Goal: Task Accomplishment & Management: Use online tool/utility

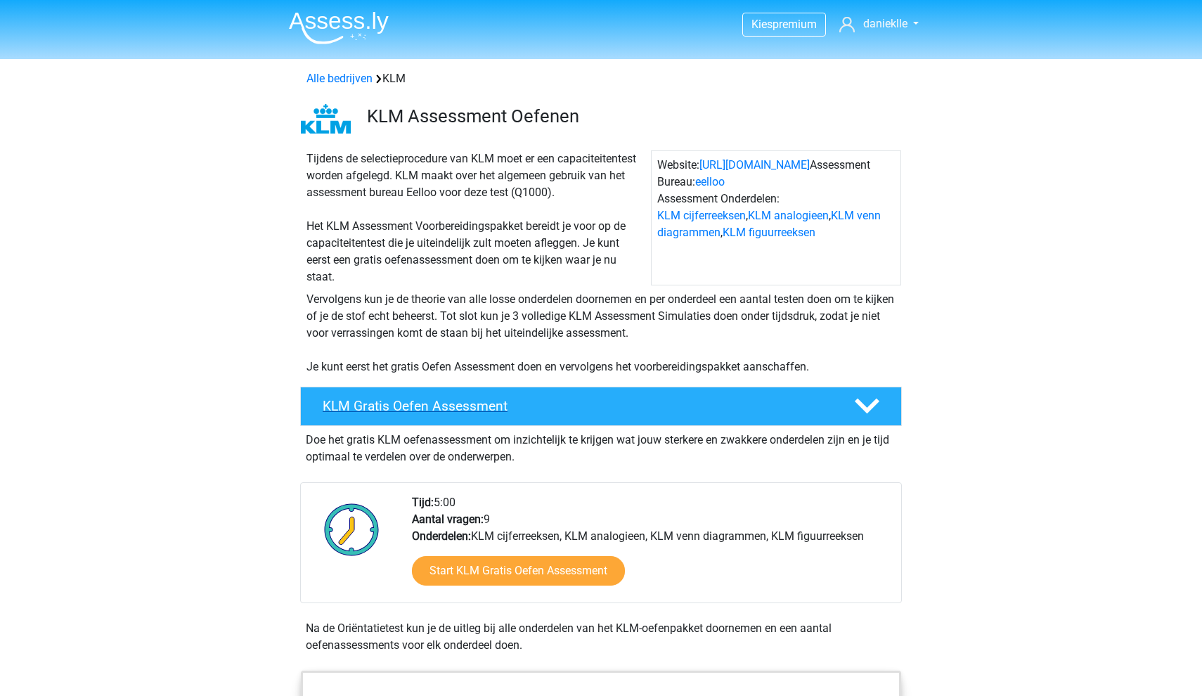
click at [865, 401] on icon at bounding box center [867, 406] width 25 height 25
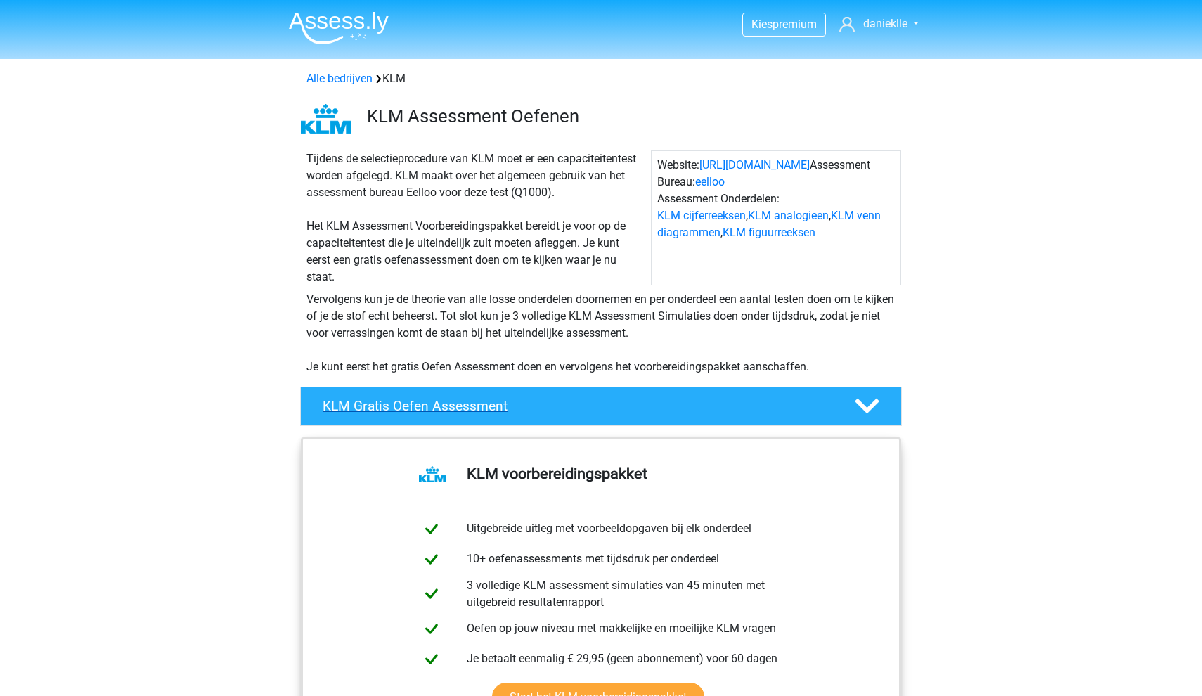
click at [865, 401] on icon at bounding box center [867, 406] width 25 height 25
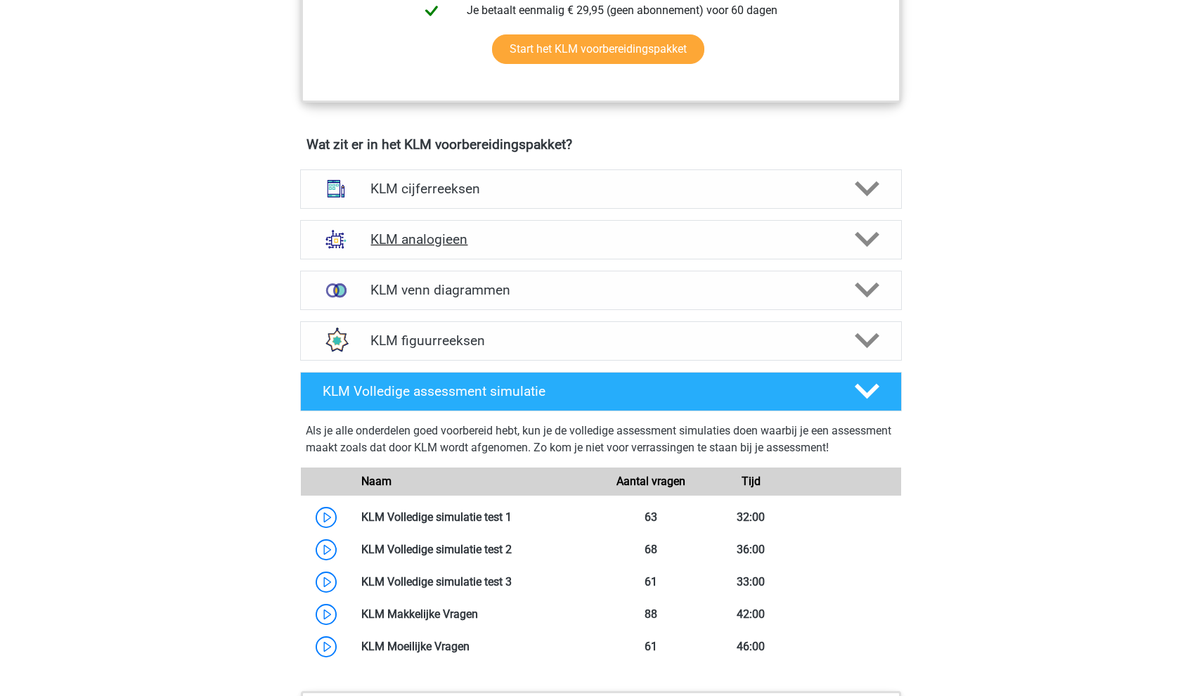
scroll to position [884, 0]
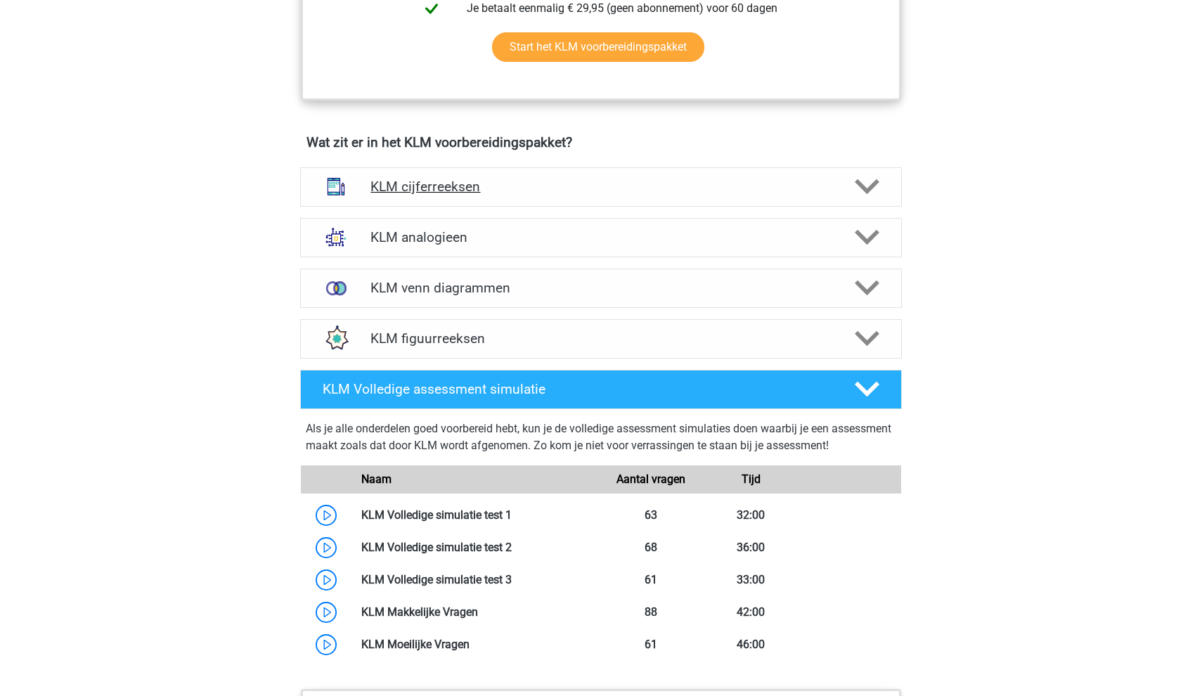
click at [494, 187] on h4 "KLM cijferreeksen" at bounding box center [601, 187] width 461 height 16
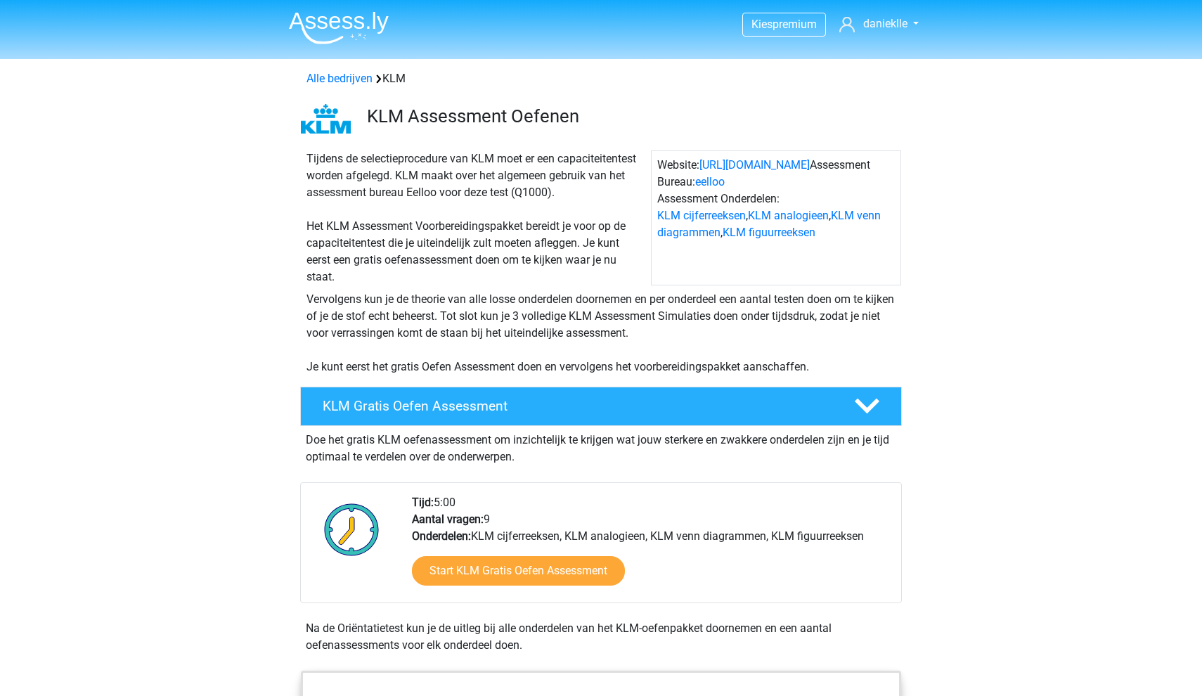
scroll to position [0, 0]
click at [782, 167] on link "https://www.klm.nl/" at bounding box center [755, 164] width 110 height 13
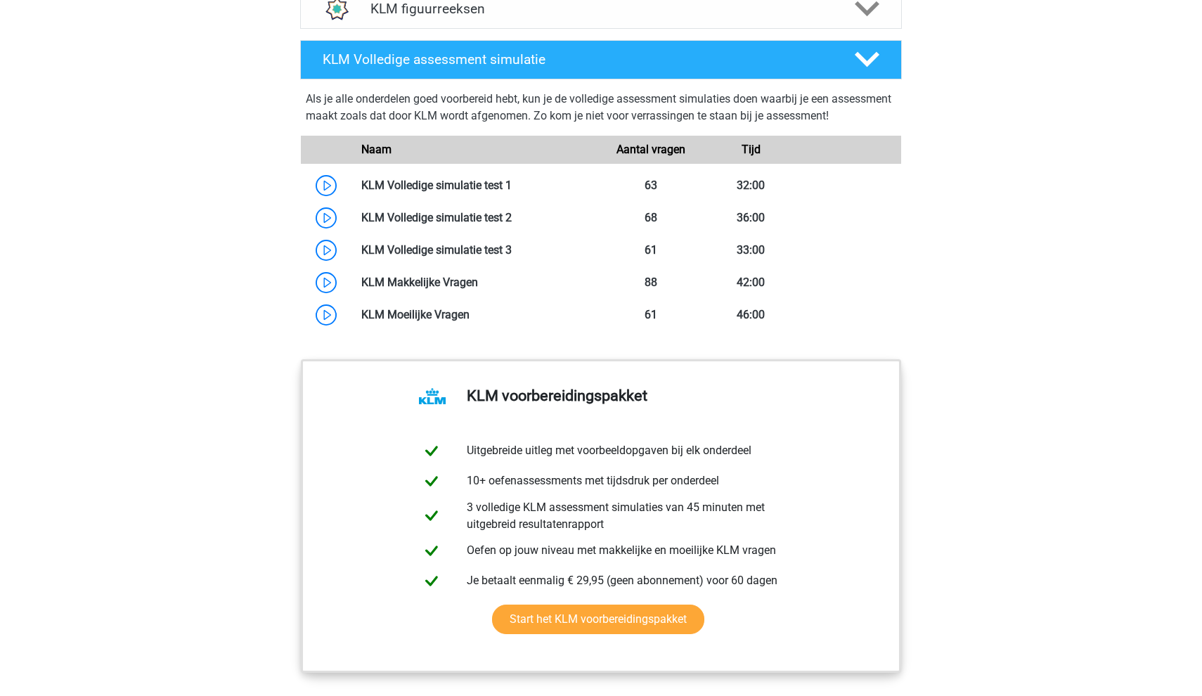
scroll to position [2003, 0]
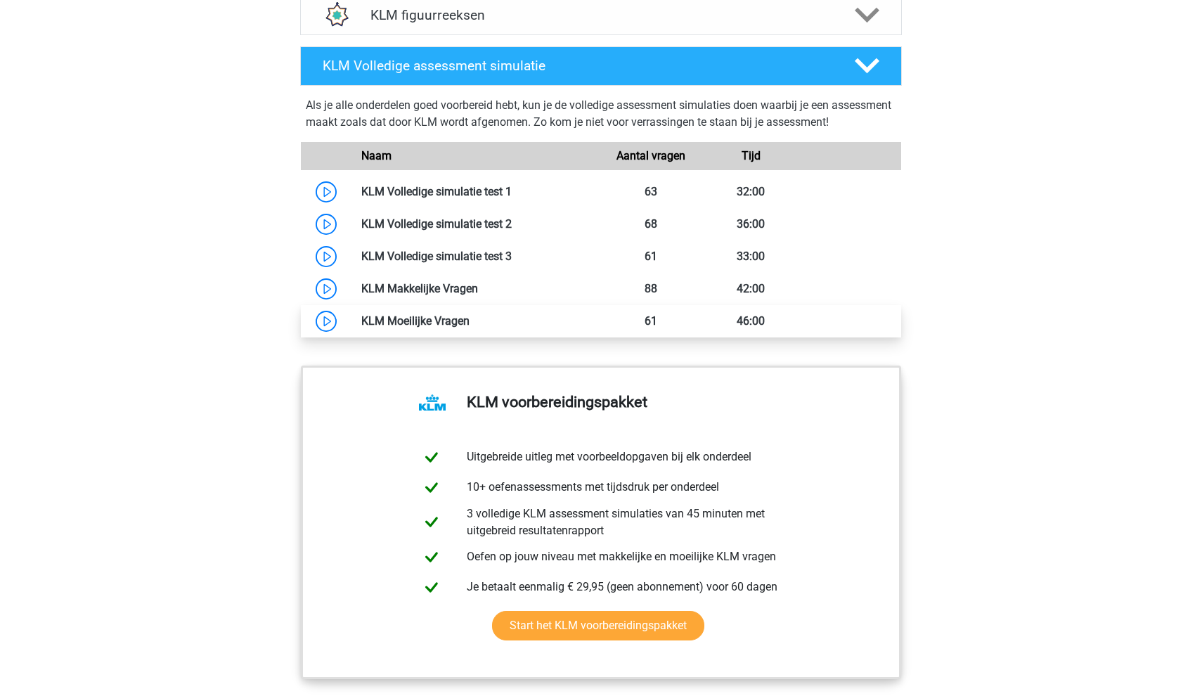
click at [470, 319] on link at bounding box center [470, 320] width 0 height 13
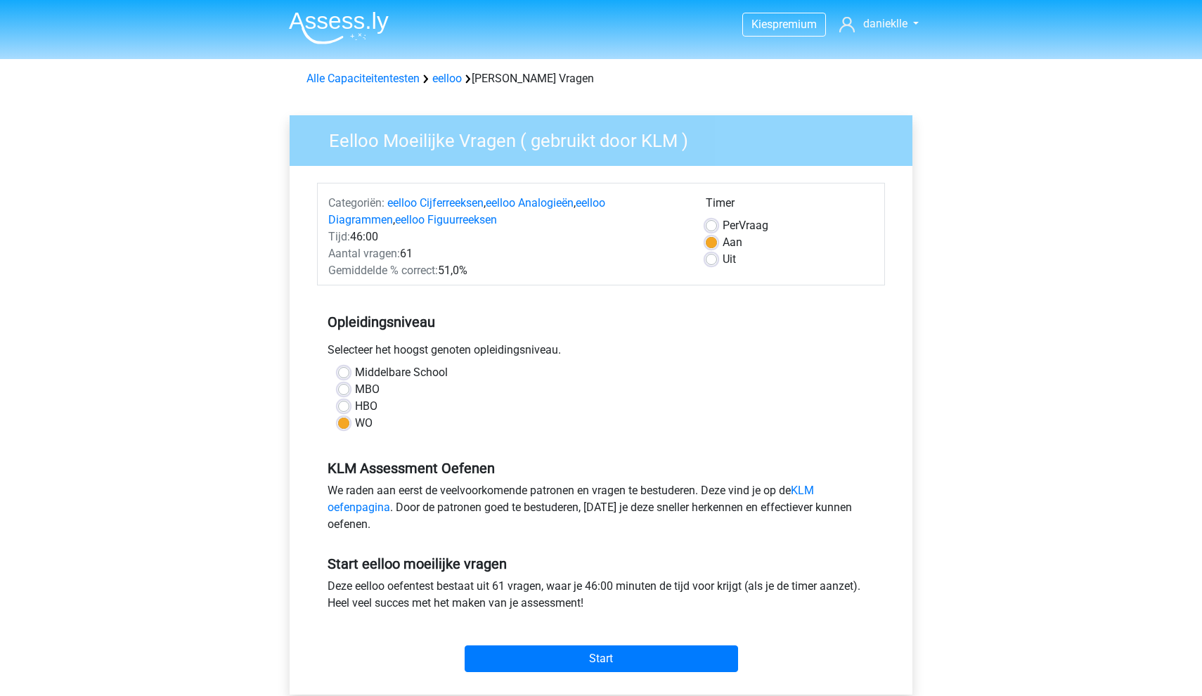
click at [355, 408] on label "HBO" at bounding box center [366, 406] width 22 height 17
click at [342, 408] on input "HBO" at bounding box center [343, 405] width 11 height 14
radio input "true"
click at [355, 420] on label "WO" at bounding box center [364, 423] width 18 height 17
click at [349, 420] on input "WO" at bounding box center [343, 422] width 11 height 14
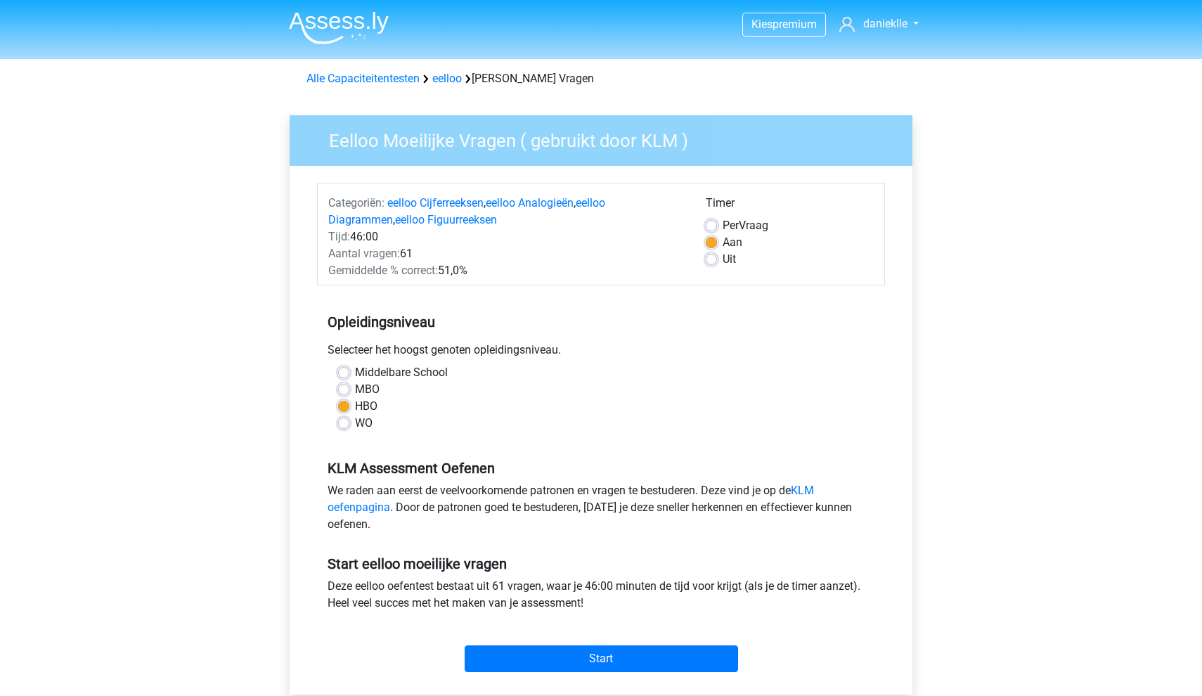
radio input "true"
click at [355, 406] on label "HBO" at bounding box center [366, 406] width 22 height 17
click at [347, 406] on input "HBO" at bounding box center [343, 405] width 11 height 14
radio input "true"
click at [602, 662] on input "Start" at bounding box center [601, 658] width 273 height 27
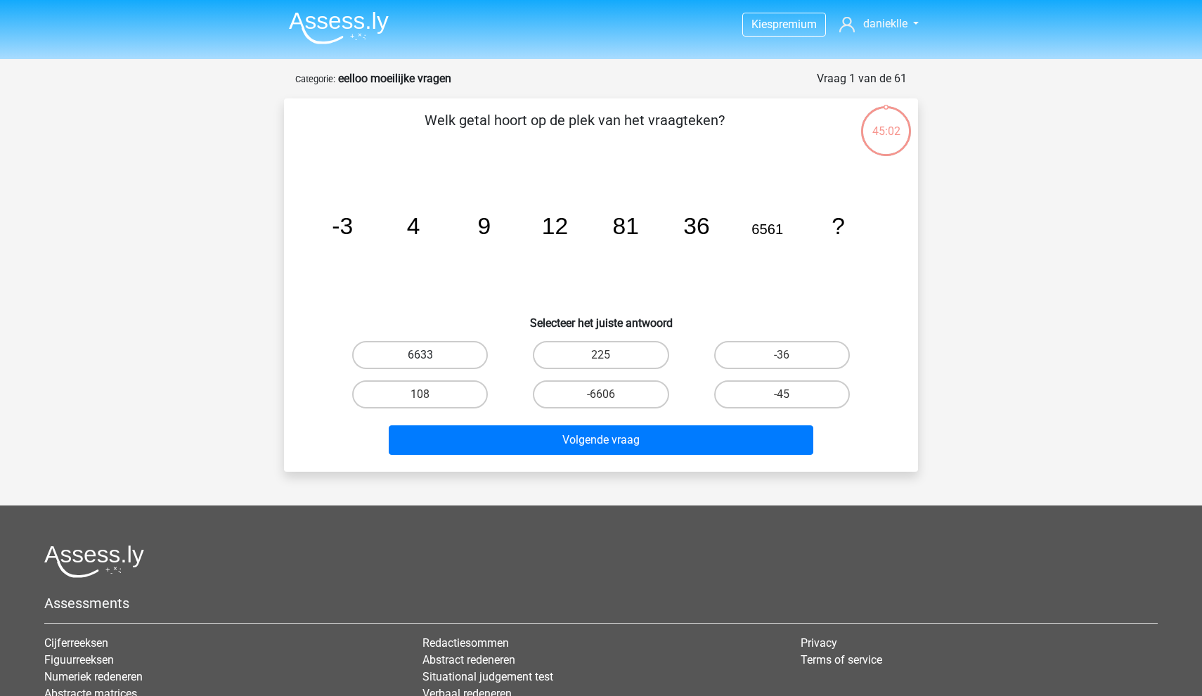
click at [463, 346] on label "6633" at bounding box center [420, 355] width 136 height 28
click at [430, 355] on input "6633" at bounding box center [424, 359] width 9 height 9
radio input "true"
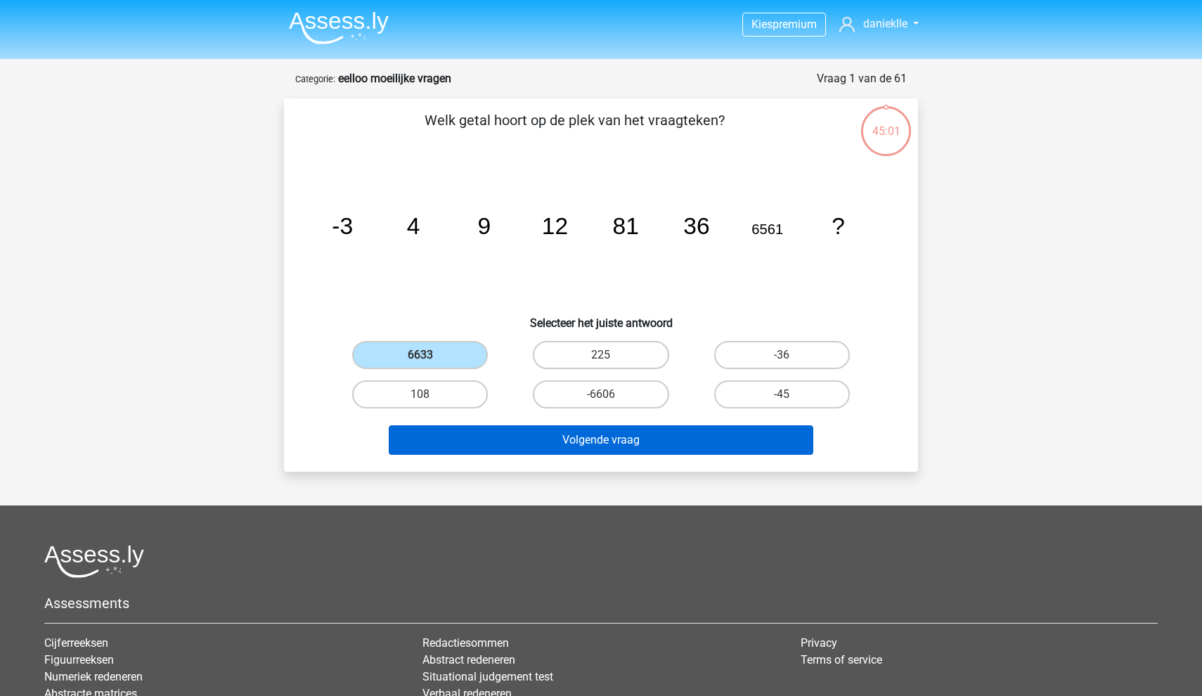
click at [551, 448] on button "Volgende vraag" at bounding box center [601, 440] width 425 height 30
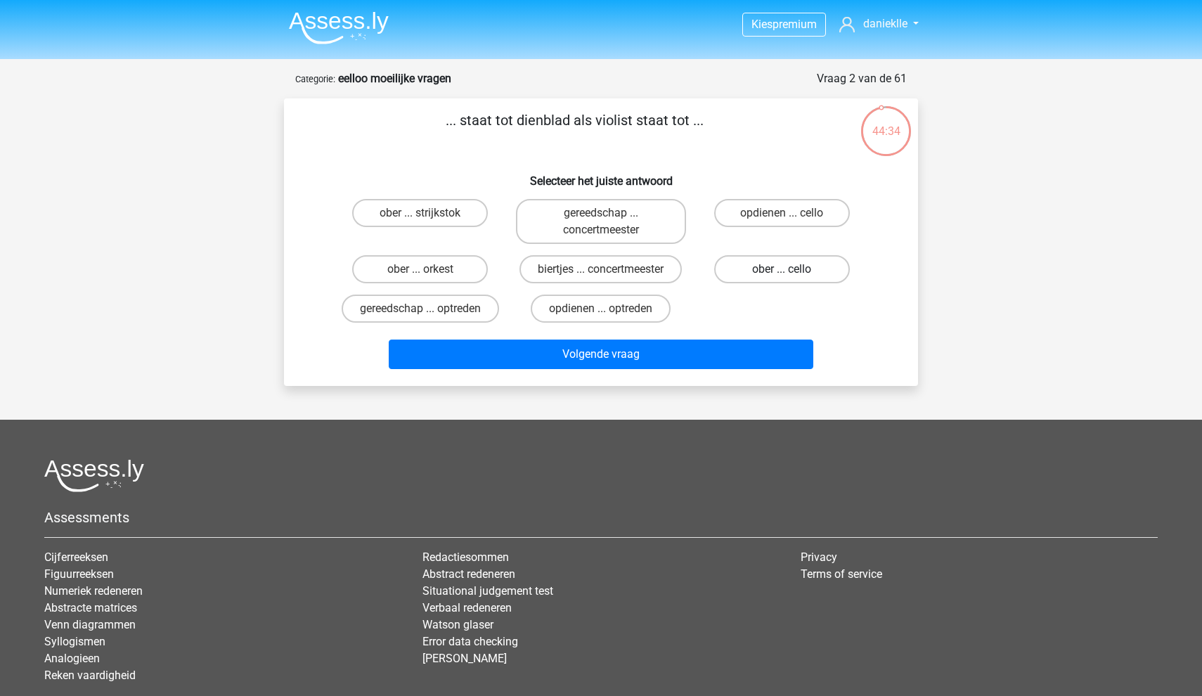
click at [805, 265] on label "ober ... cello" at bounding box center [782, 269] width 136 height 28
click at [791, 269] on input "ober ... cello" at bounding box center [786, 273] width 9 height 9
radio input "true"
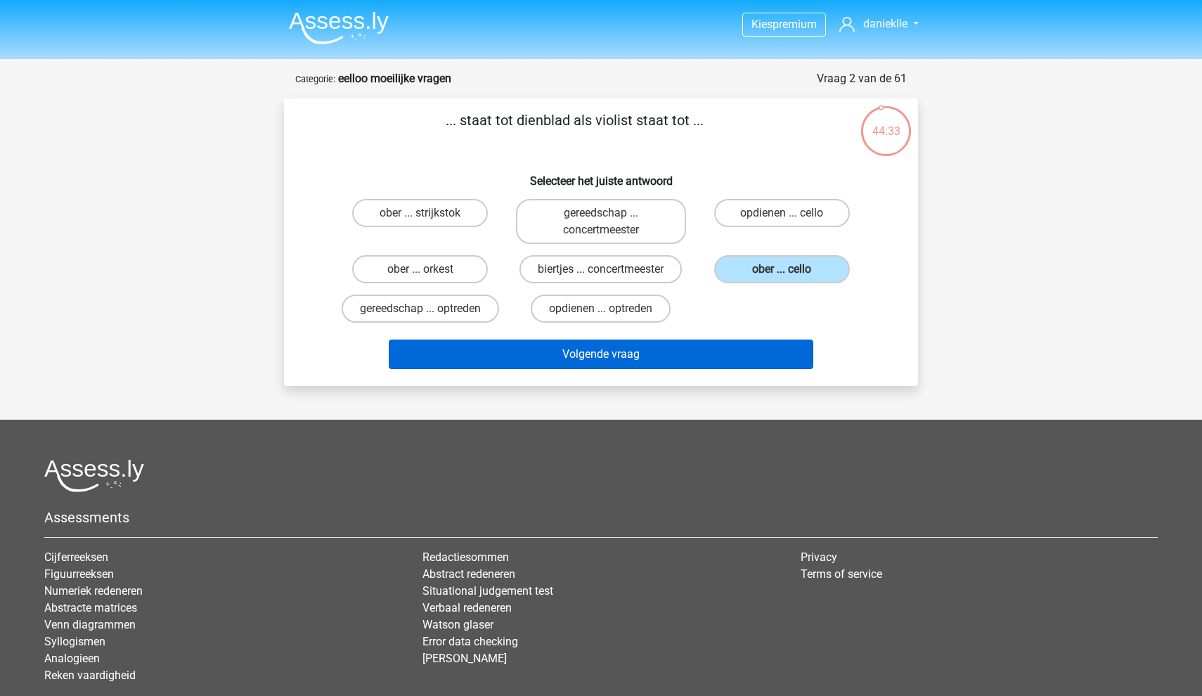
click at [683, 364] on button "Volgende vraag" at bounding box center [601, 355] width 425 height 30
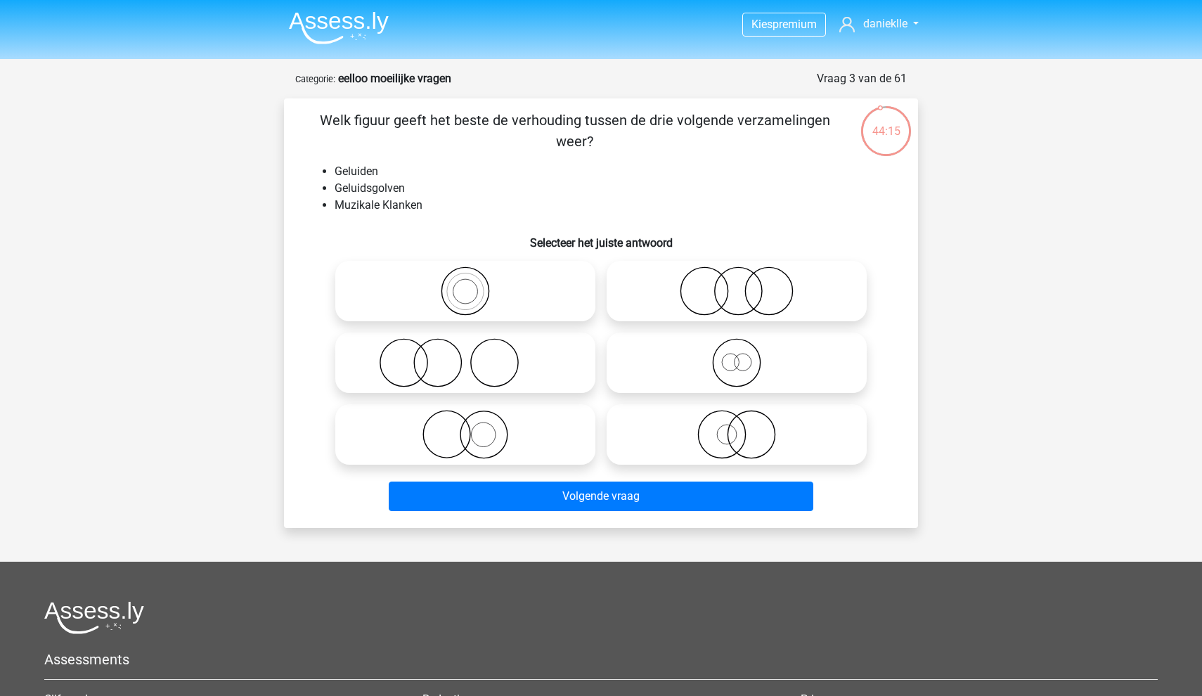
click at [472, 297] on icon at bounding box center [465, 290] width 249 height 49
click at [472, 284] on input "radio" at bounding box center [469, 279] width 9 height 9
radio input "true"
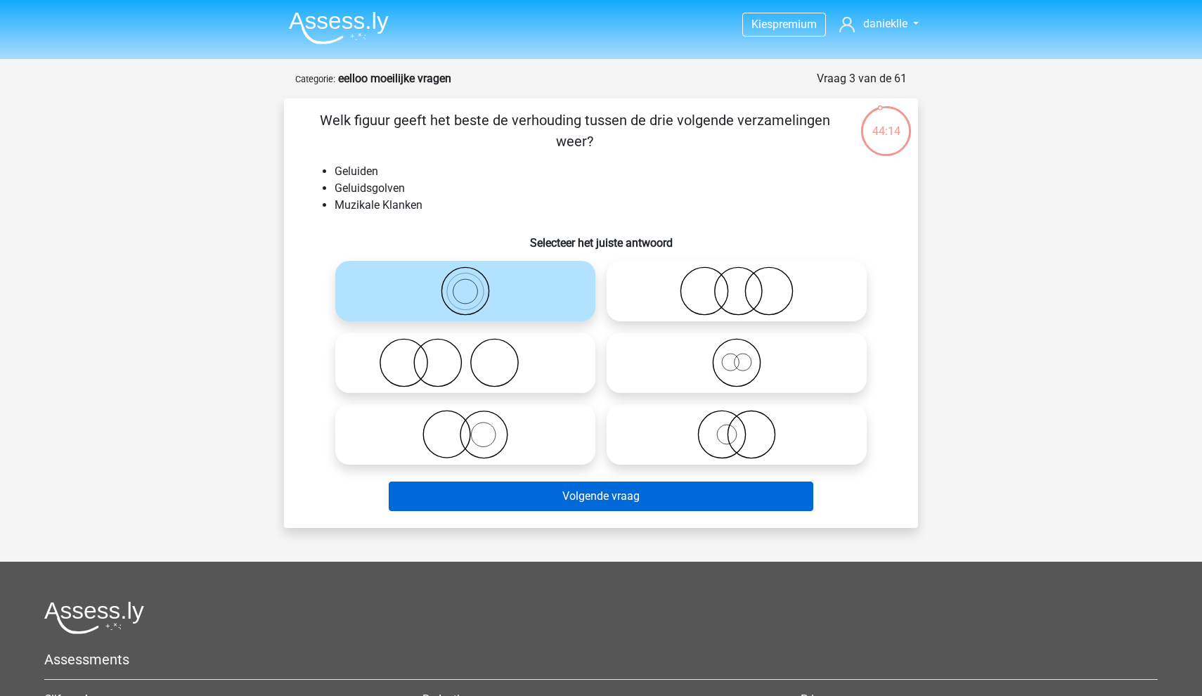
click at [619, 499] on button "Volgende vraag" at bounding box center [601, 497] width 425 height 30
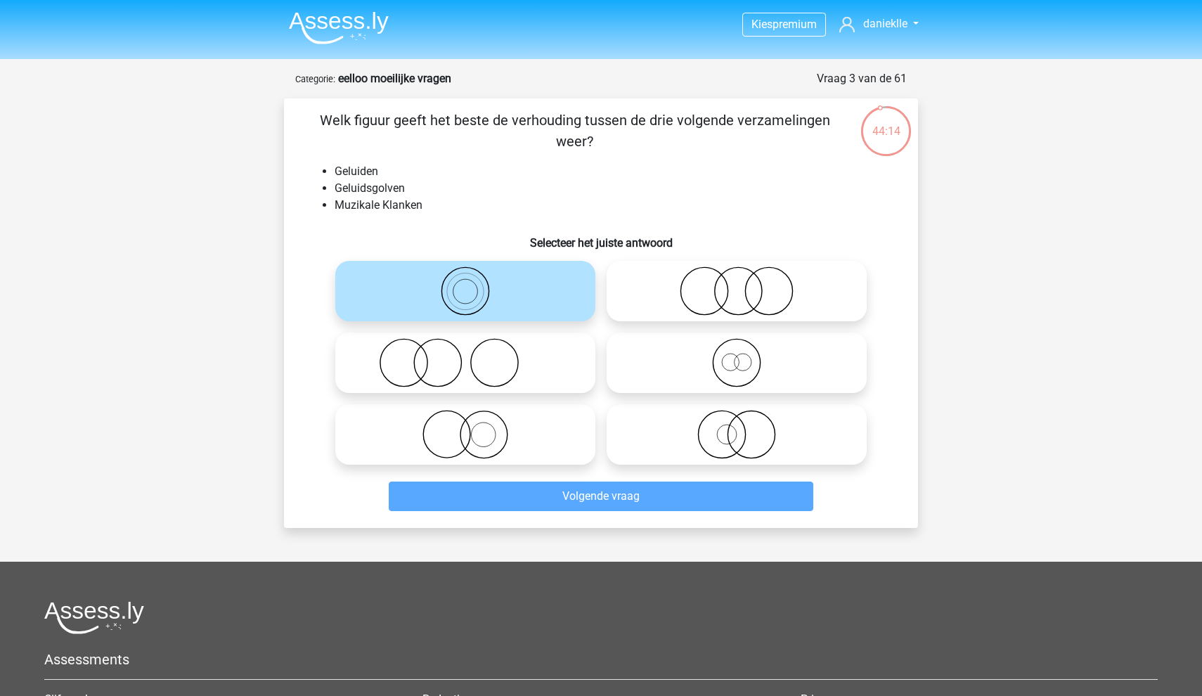
scroll to position [70, 0]
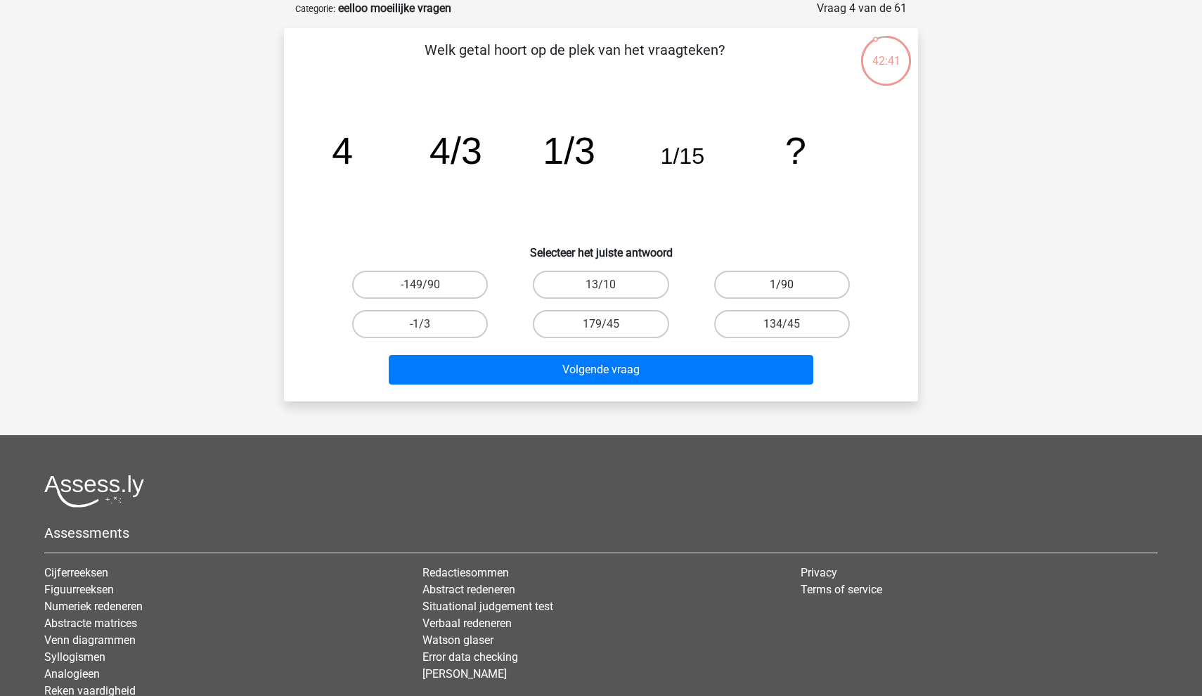
click at [755, 281] on label "1/90" at bounding box center [782, 285] width 136 height 28
click at [782, 285] on input "1/90" at bounding box center [786, 289] width 9 height 9
radio input "true"
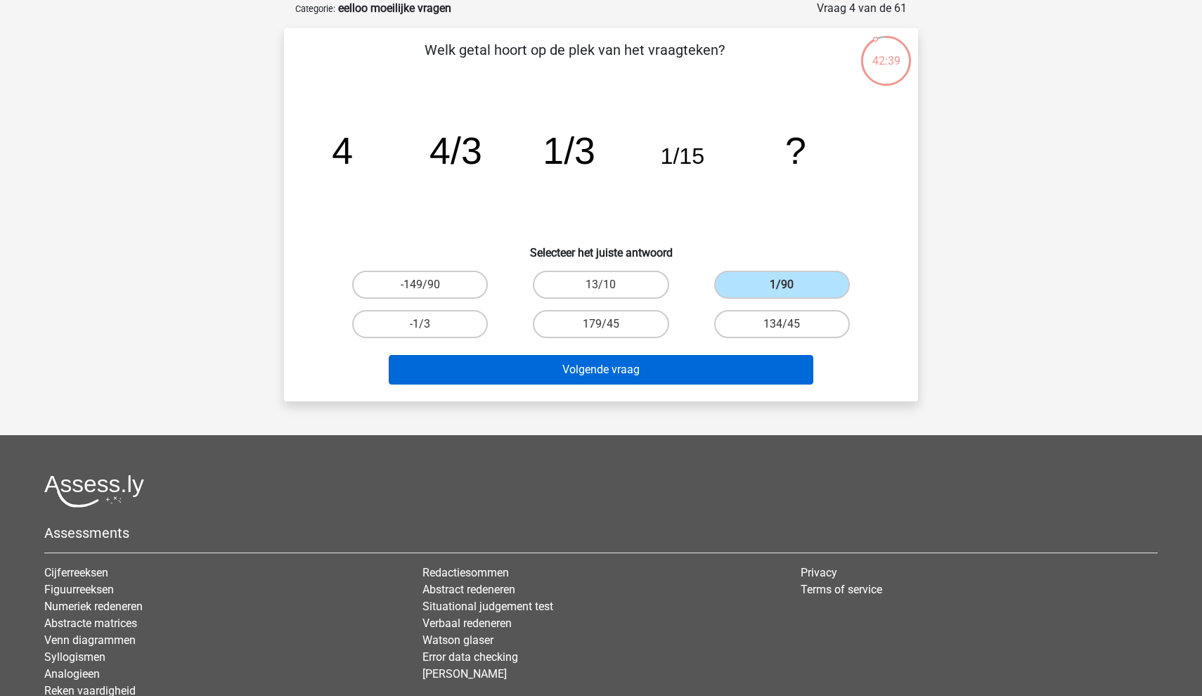
click at [693, 367] on button "Volgende vraag" at bounding box center [601, 370] width 425 height 30
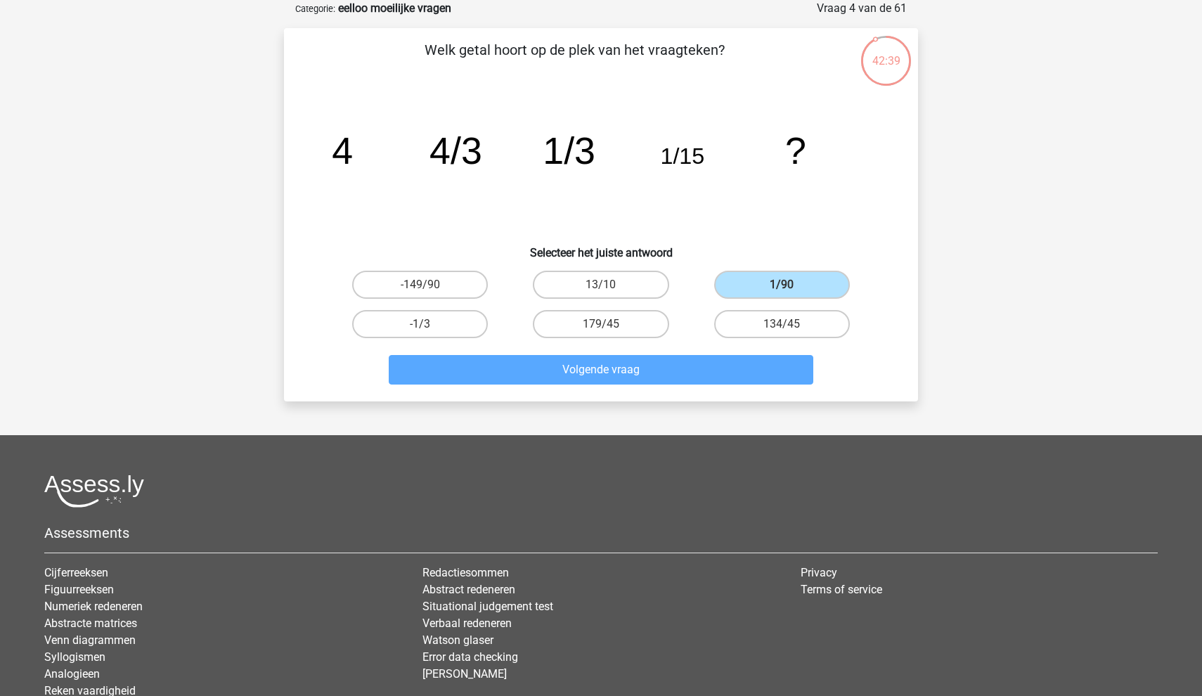
scroll to position [39, 0]
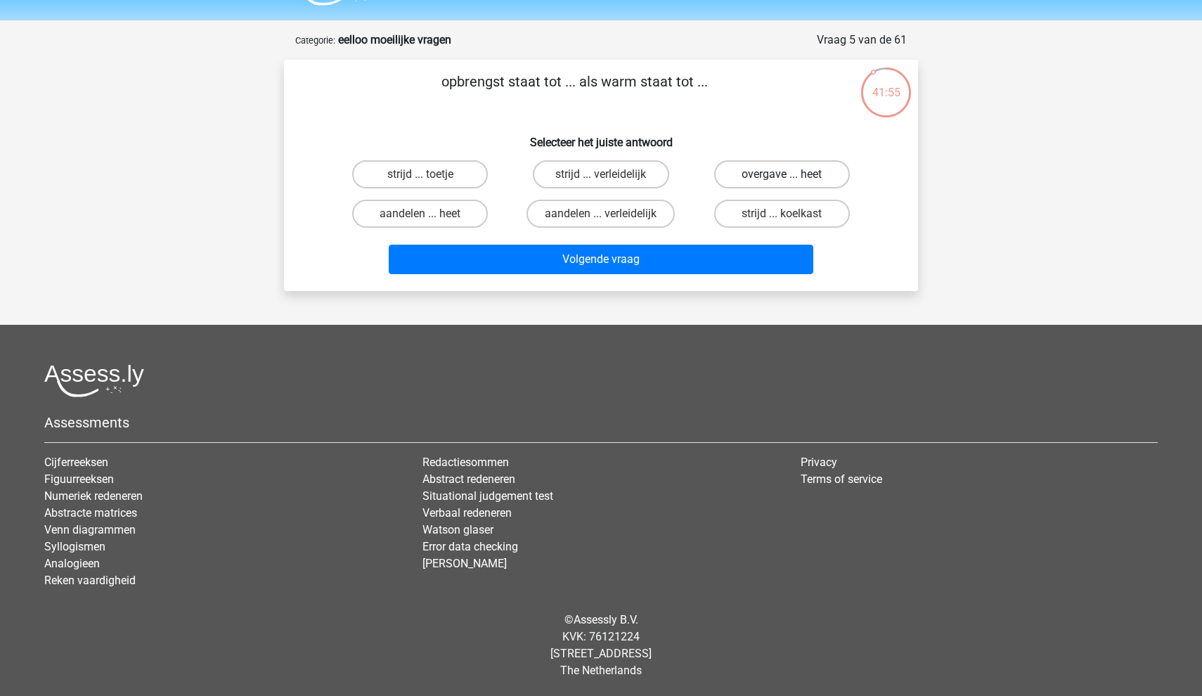
click at [787, 172] on label "overgave ... heet" at bounding box center [782, 174] width 136 height 28
click at [787, 174] on input "overgave ... heet" at bounding box center [786, 178] width 9 height 9
radio input "true"
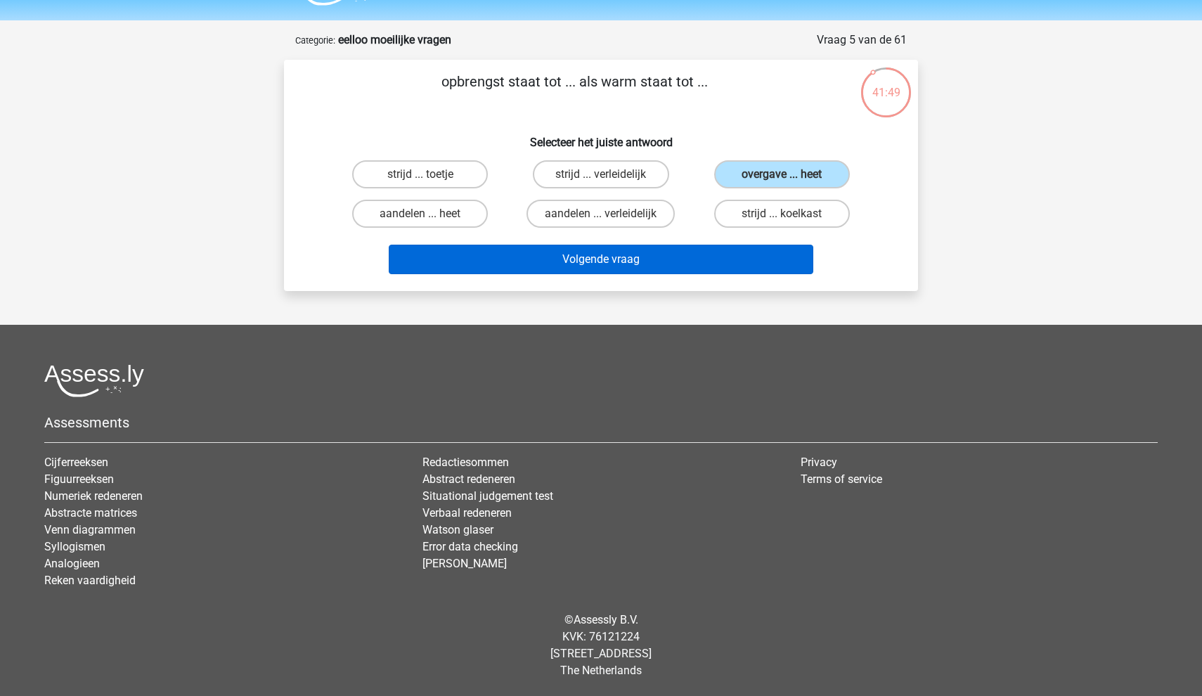
click at [669, 263] on button "Volgende vraag" at bounding box center [601, 260] width 425 height 30
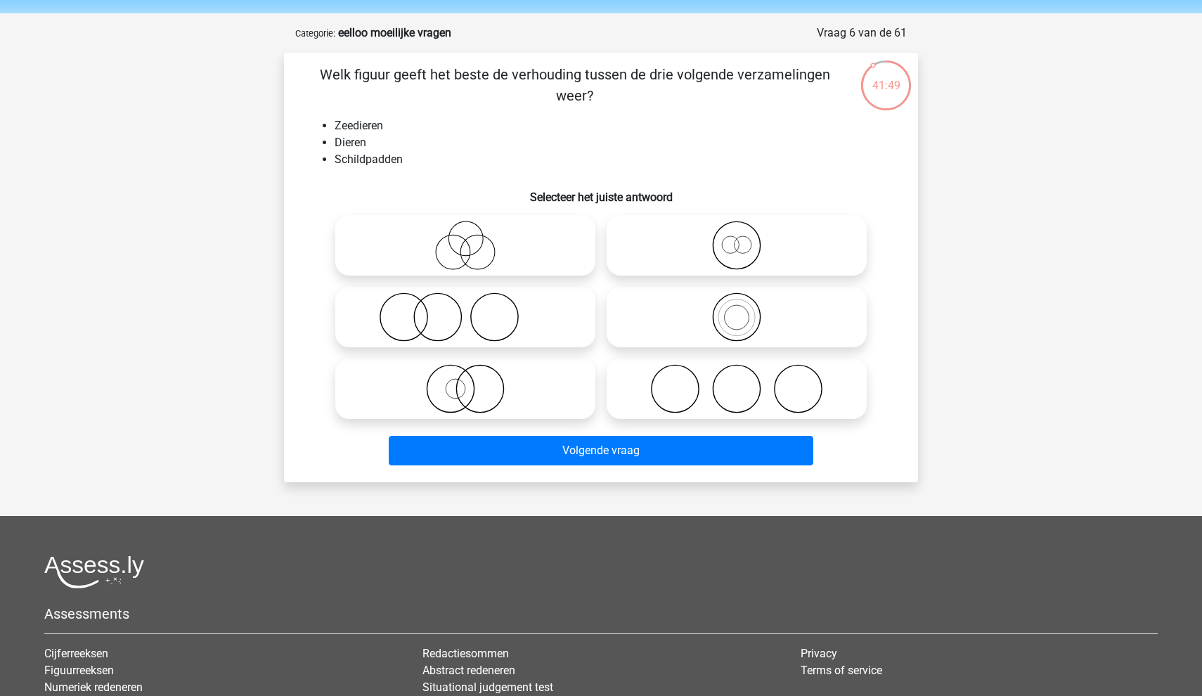
scroll to position [70, 0]
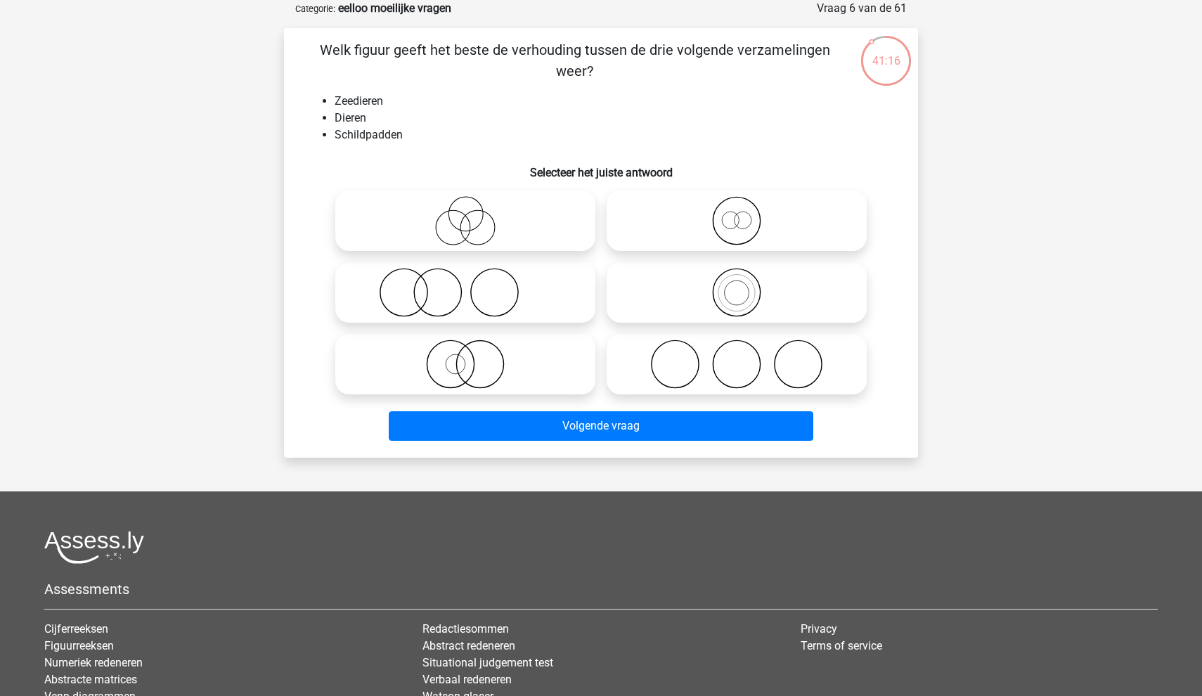
click at [730, 283] on icon at bounding box center [736, 292] width 249 height 49
click at [737, 283] on input "radio" at bounding box center [741, 280] width 9 height 9
radio input "true"
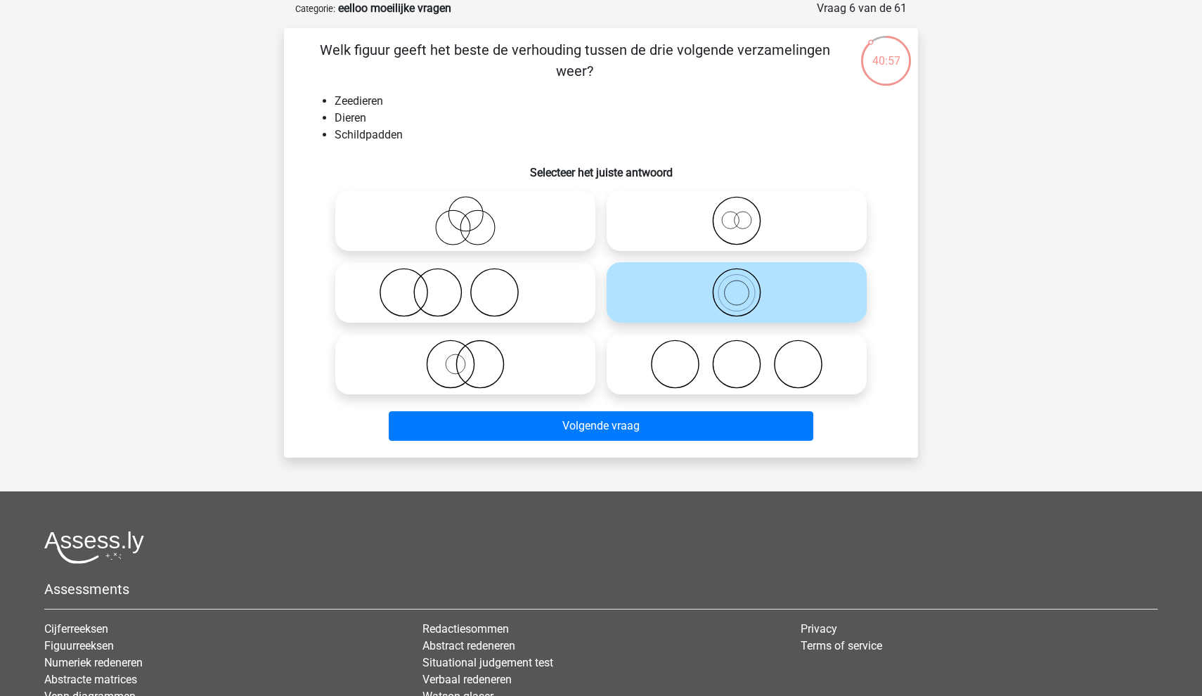
click at [754, 206] on icon at bounding box center [736, 220] width 249 height 49
click at [746, 206] on input "radio" at bounding box center [741, 209] width 9 height 9
radio input "true"
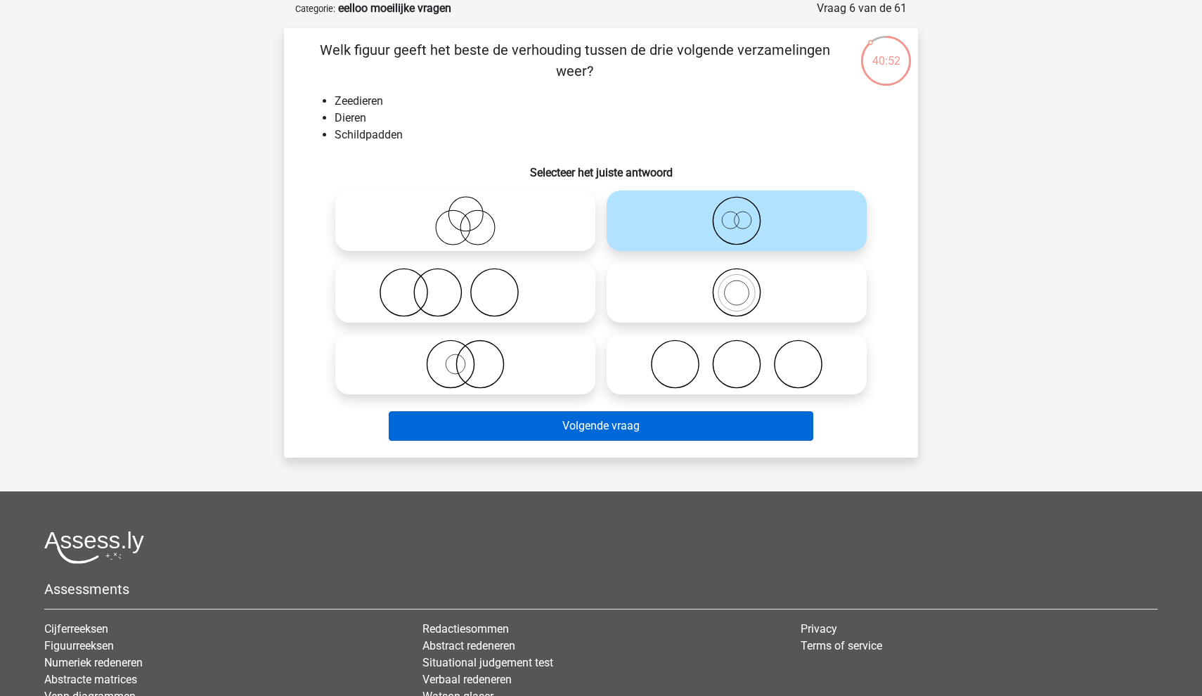
click at [662, 435] on button "Volgende vraag" at bounding box center [601, 426] width 425 height 30
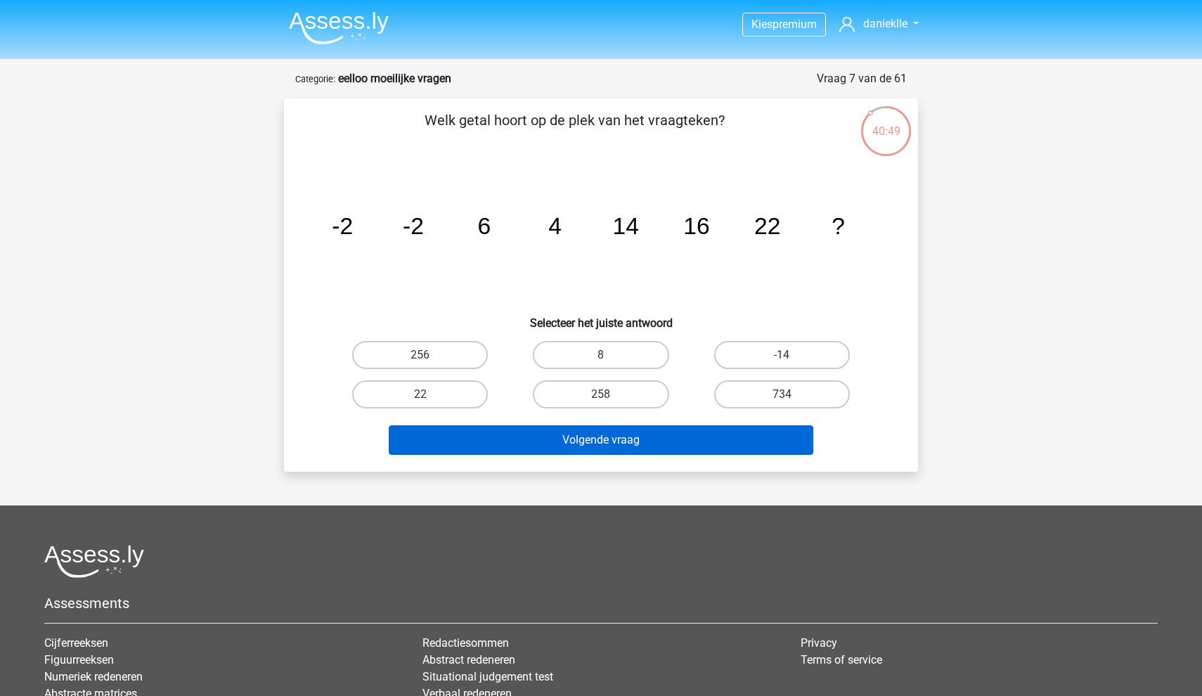
scroll to position [0, 0]
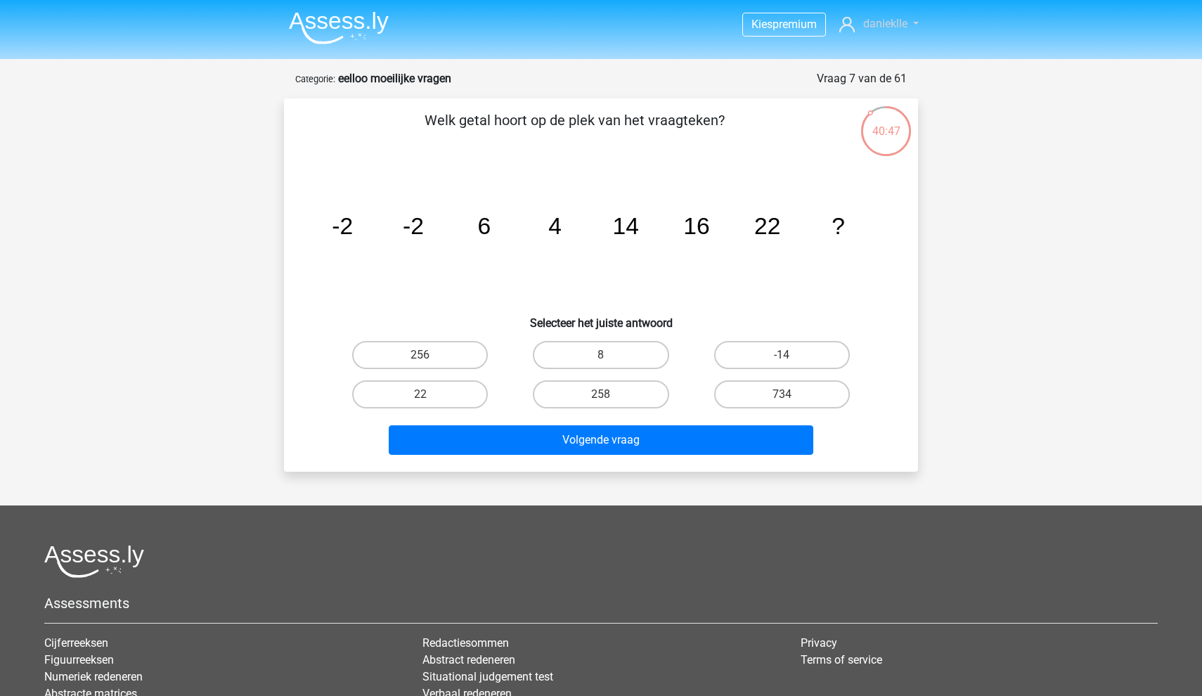
click at [913, 23] on link "danieklle" at bounding box center [879, 23] width 91 height 17
click at [437, 401] on label "22" at bounding box center [420, 394] width 136 height 28
click at [430, 401] on input "22" at bounding box center [424, 398] width 9 height 9
radio input "true"
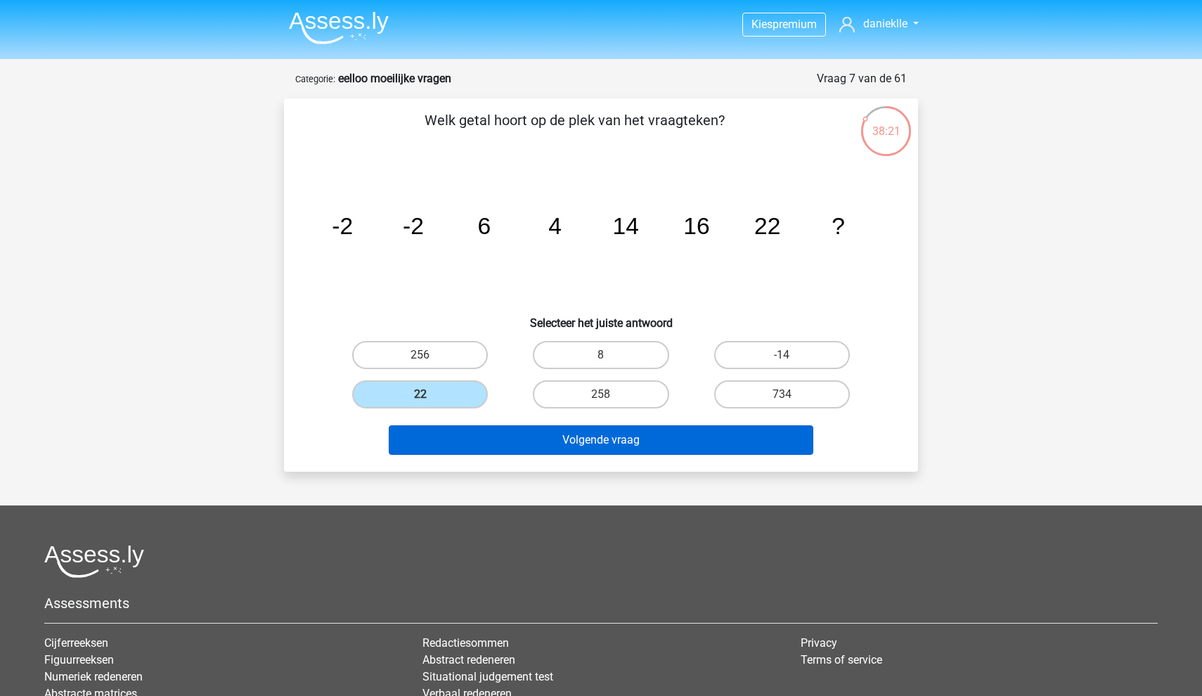
click at [491, 446] on button "Volgende vraag" at bounding box center [601, 440] width 425 height 30
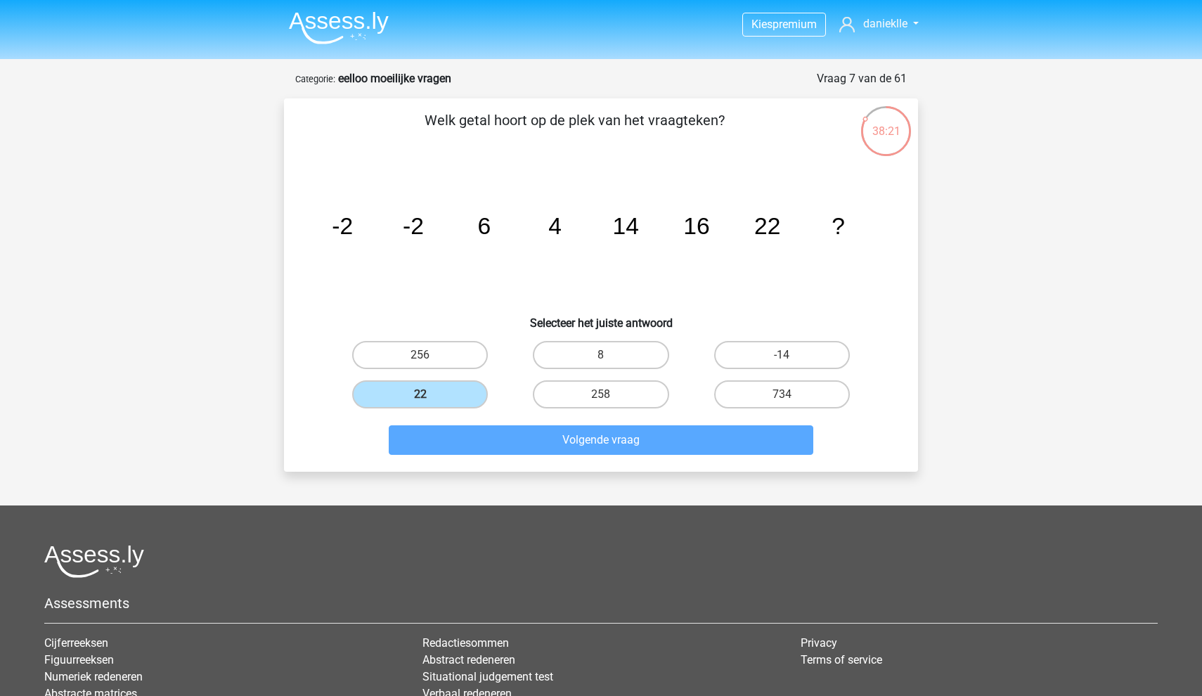
scroll to position [39, 0]
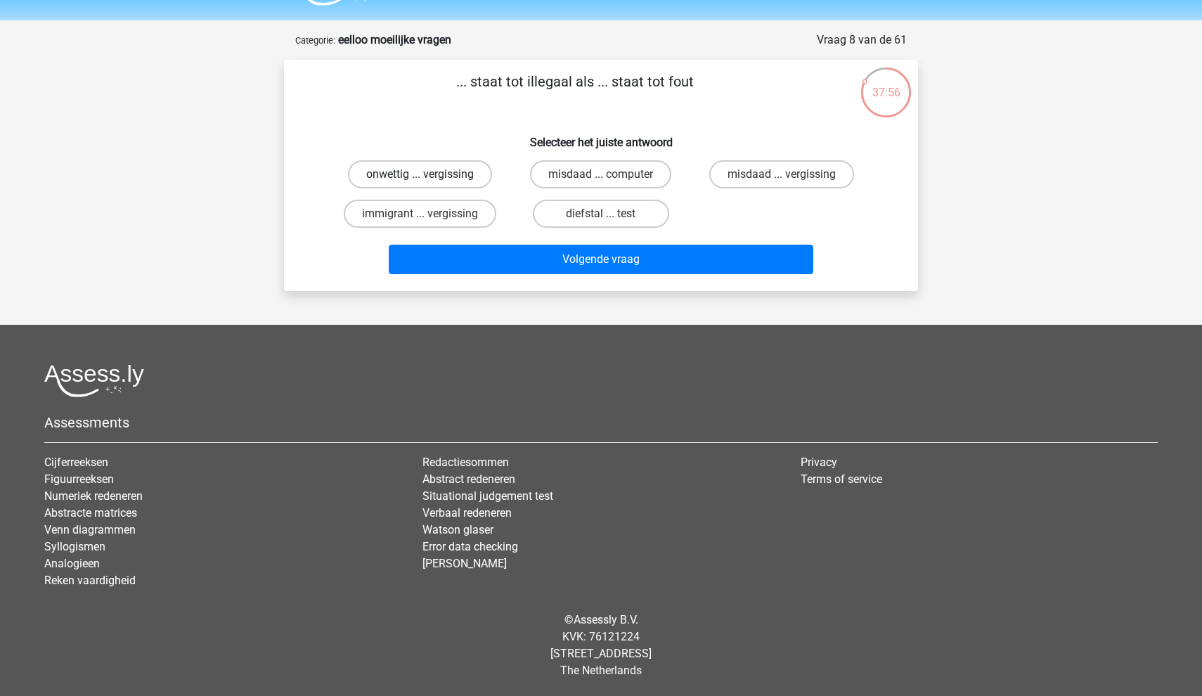
click at [467, 172] on label "onwettig ... vergissing" at bounding box center [420, 174] width 144 height 28
click at [430, 174] on input "onwettig ... vergissing" at bounding box center [424, 178] width 9 height 9
radio input "true"
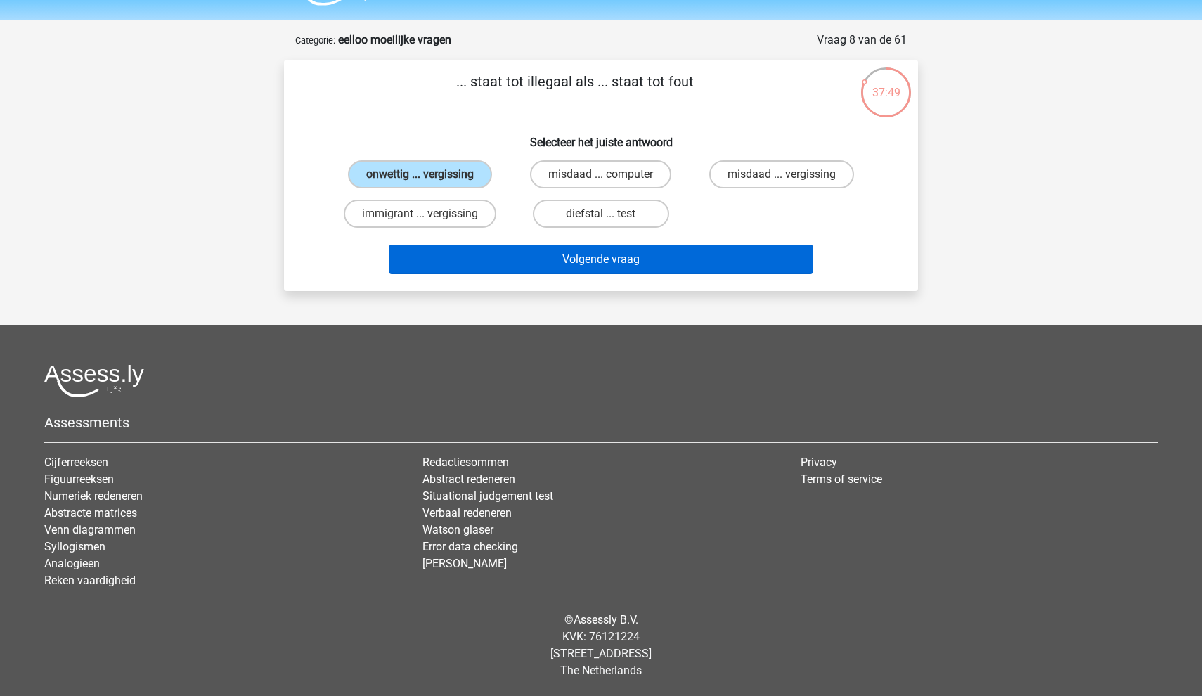
click at [589, 264] on button "Volgende vraag" at bounding box center [601, 260] width 425 height 30
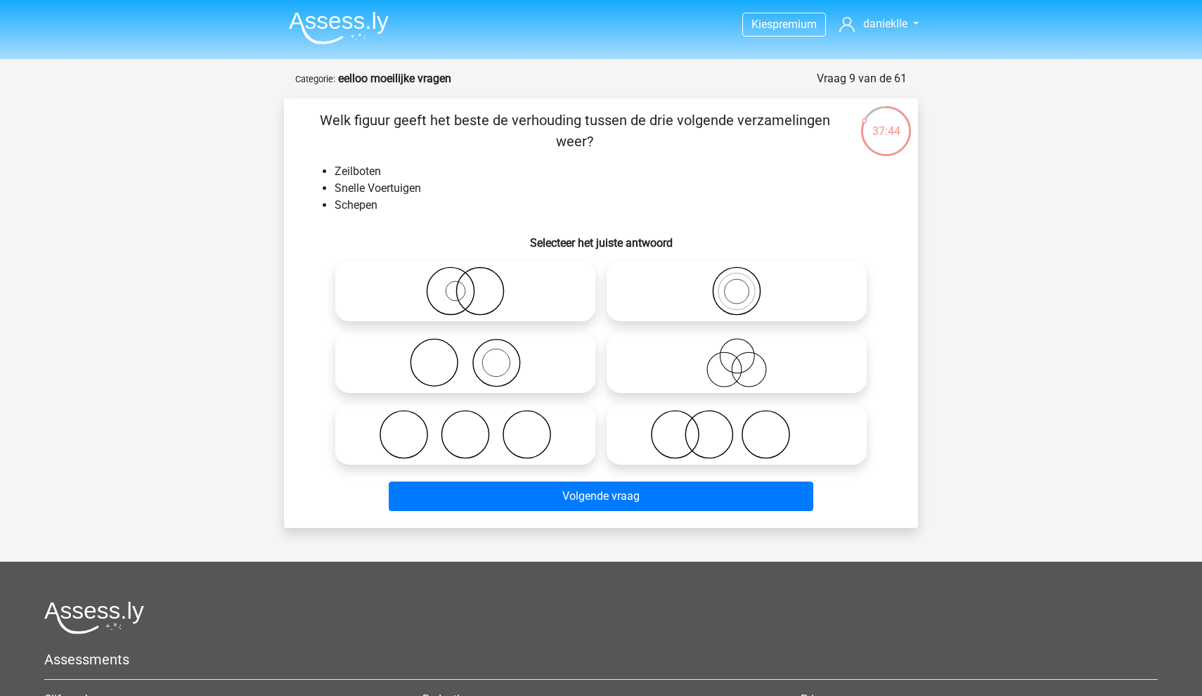
scroll to position [0, 0]
click at [518, 344] on icon at bounding box center [465, 362] width 249 height 49
click at [475, 347] on input "radio" at bounding box center [469, 351] width 9 height 9
radio input "true"
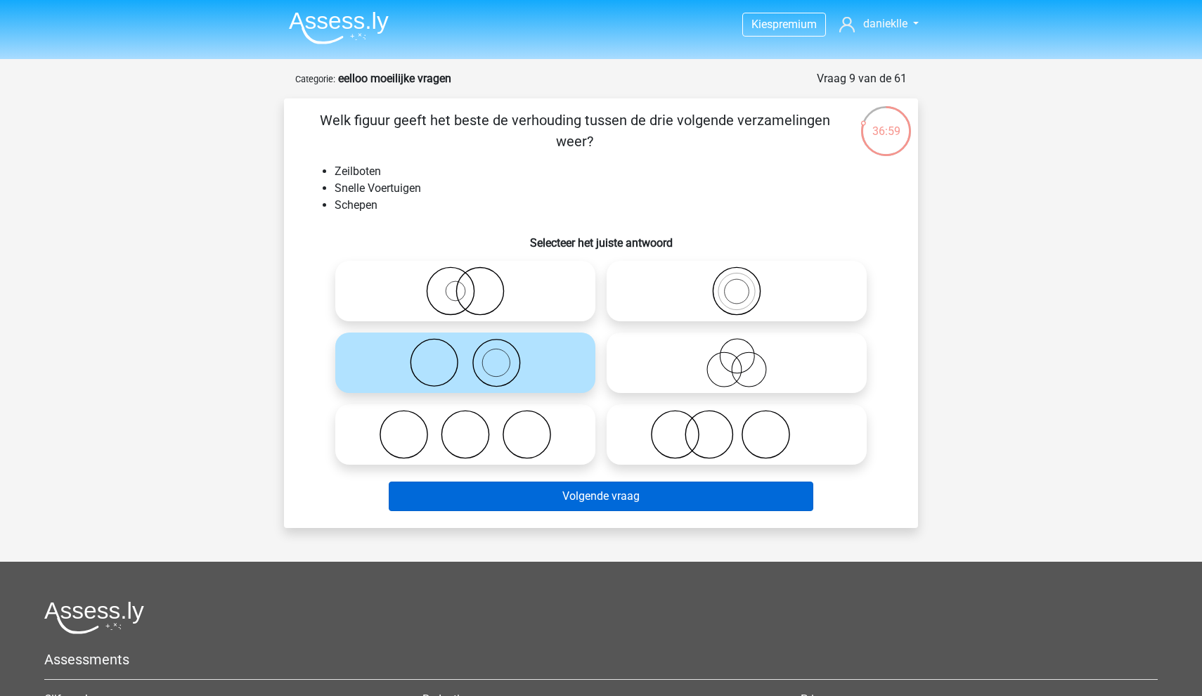
click at [606, 510] on button "Volgende vraag" at bounding box center [601, 497] width 425 height 30
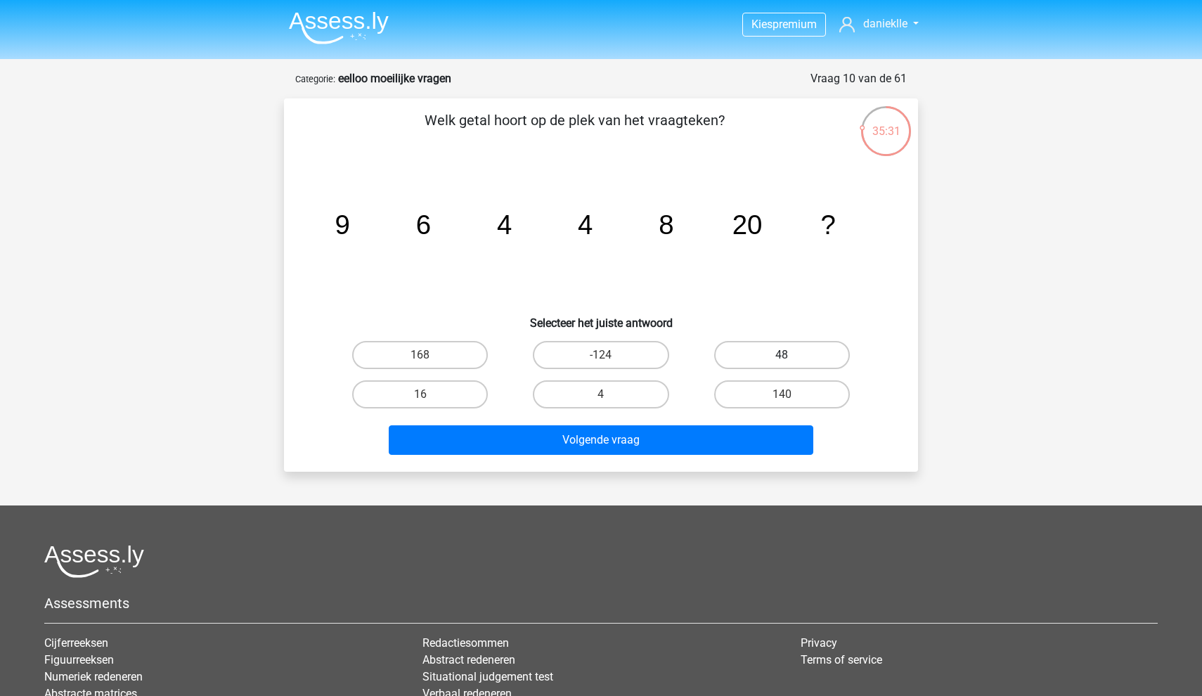
click at [759, 350] on label "48" at bounding box center [782, 355] width 136 height 28
click at [782, 355] on input "48" at bounding box center [786, 359] width 9 height 9
radio input "true"
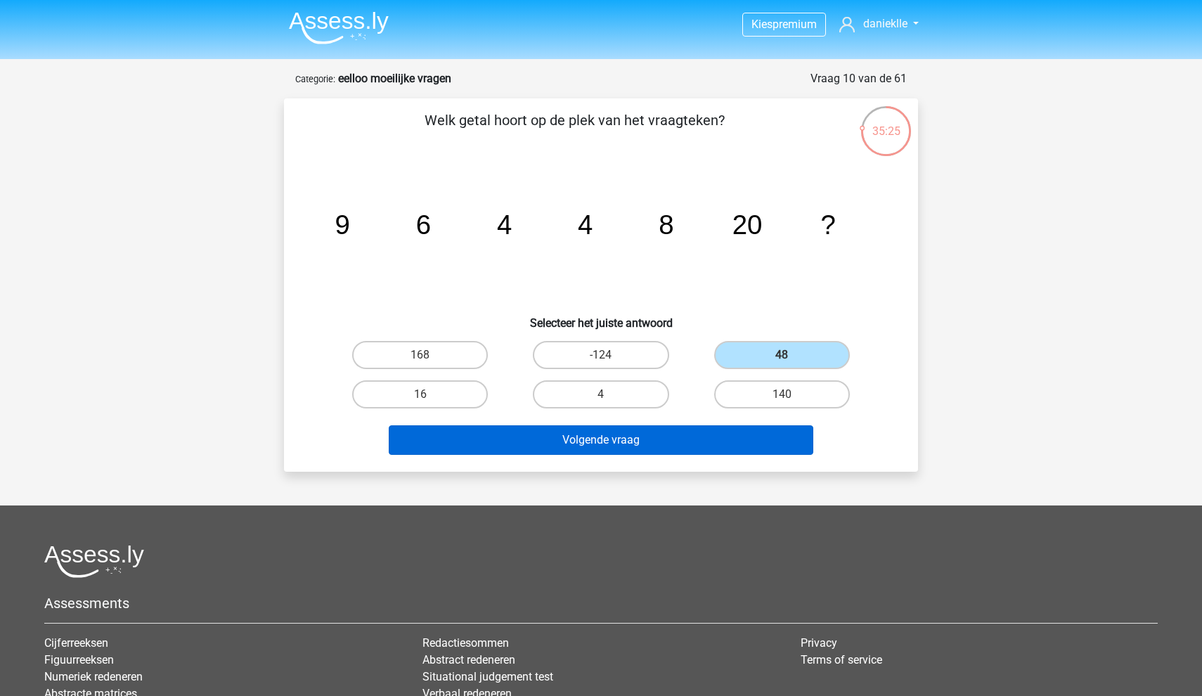
click at [723, 434] on button "Volgende vraag" at bounding box center [601, 440] width 425 height 30
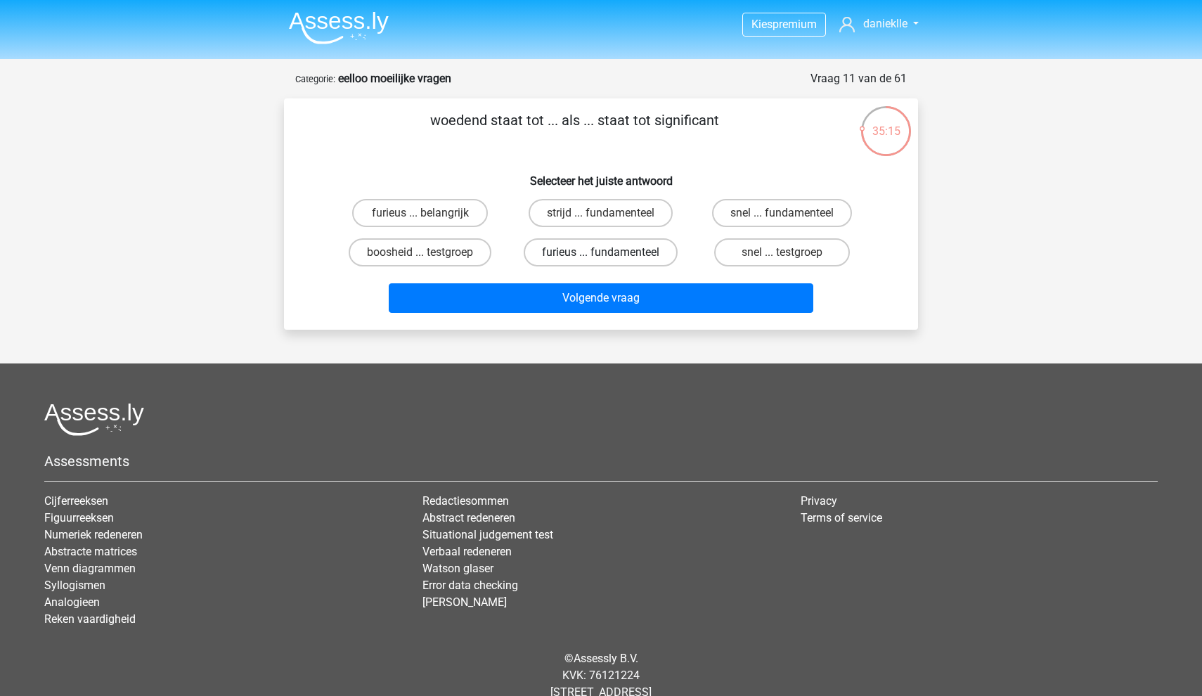
click at [646, 257] on label "furieus ... fundamenteel" at bounding box center [601, 252] width 154 height 28
click at [610, 257] on input "furieus ... fundamenteel" at bounding box center [605, 256] width 9 height 9
radio input "true"
click at [470, 218] on label "furieus ... belangrijk" at bounding box center [420, 213] width 136 height 28
click at [430, 218] on input "furieus ... belangrijk" at bounding box center [424, 217] width 9 height 9
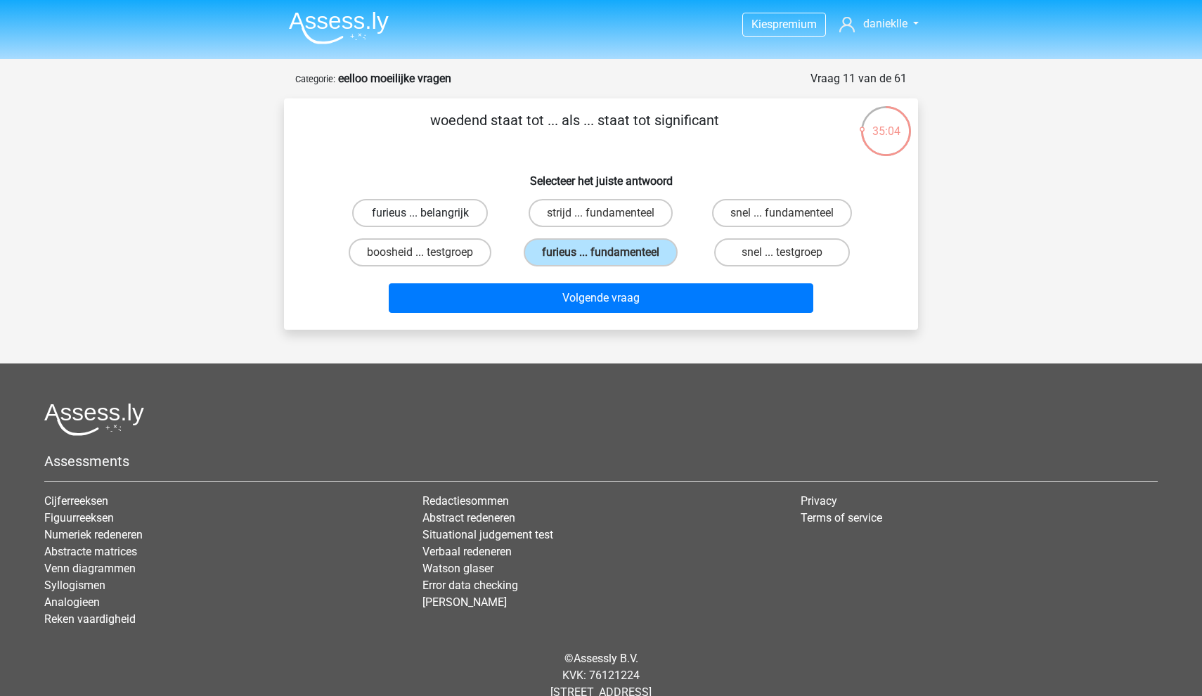
radio input "true"
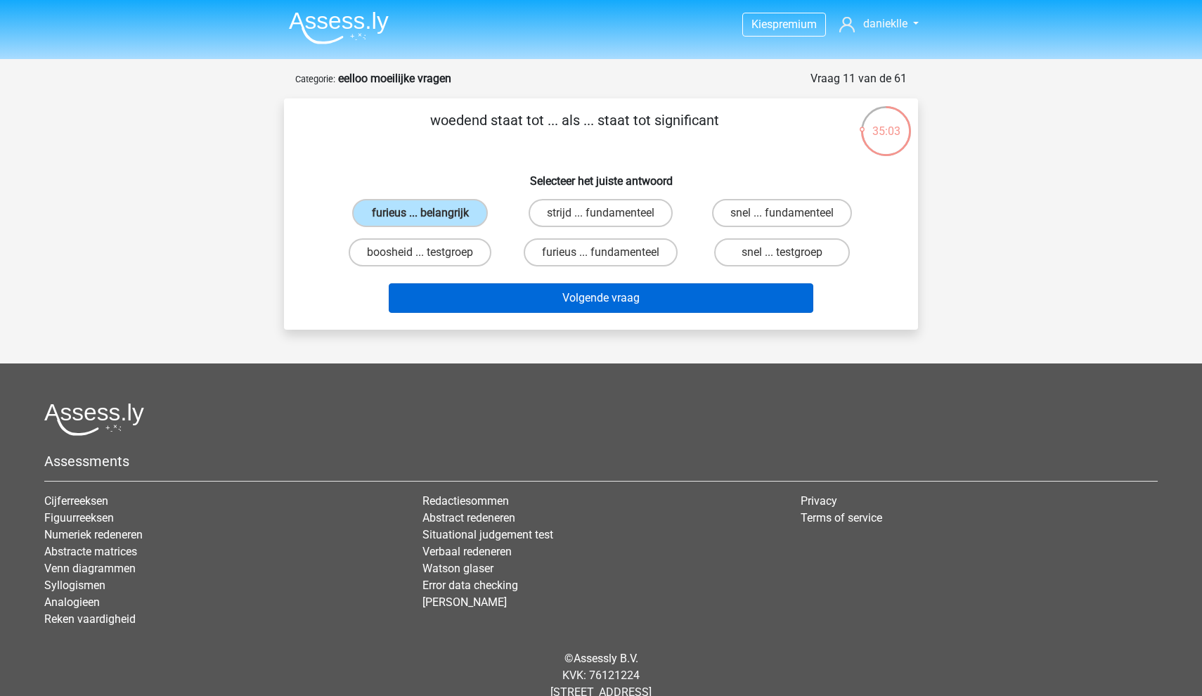
click at [540, 304] on button "Volgende vraag" at bounding box center [601, 298] width 425 height 30
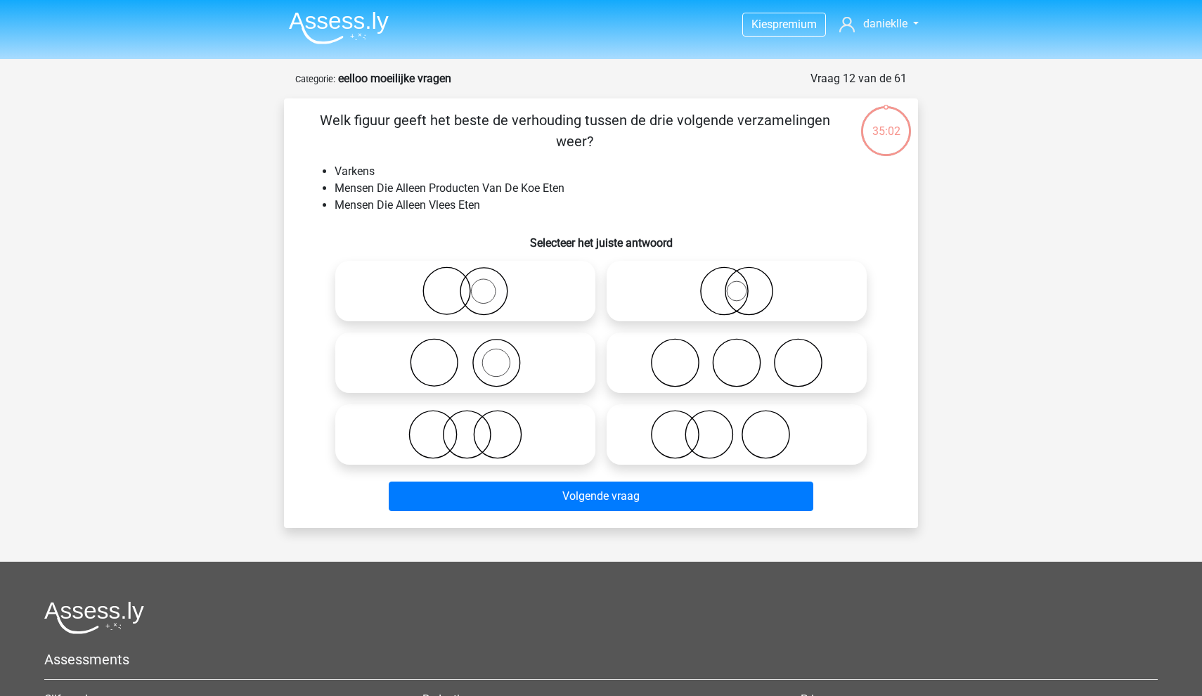
scroll to position [70, 0]
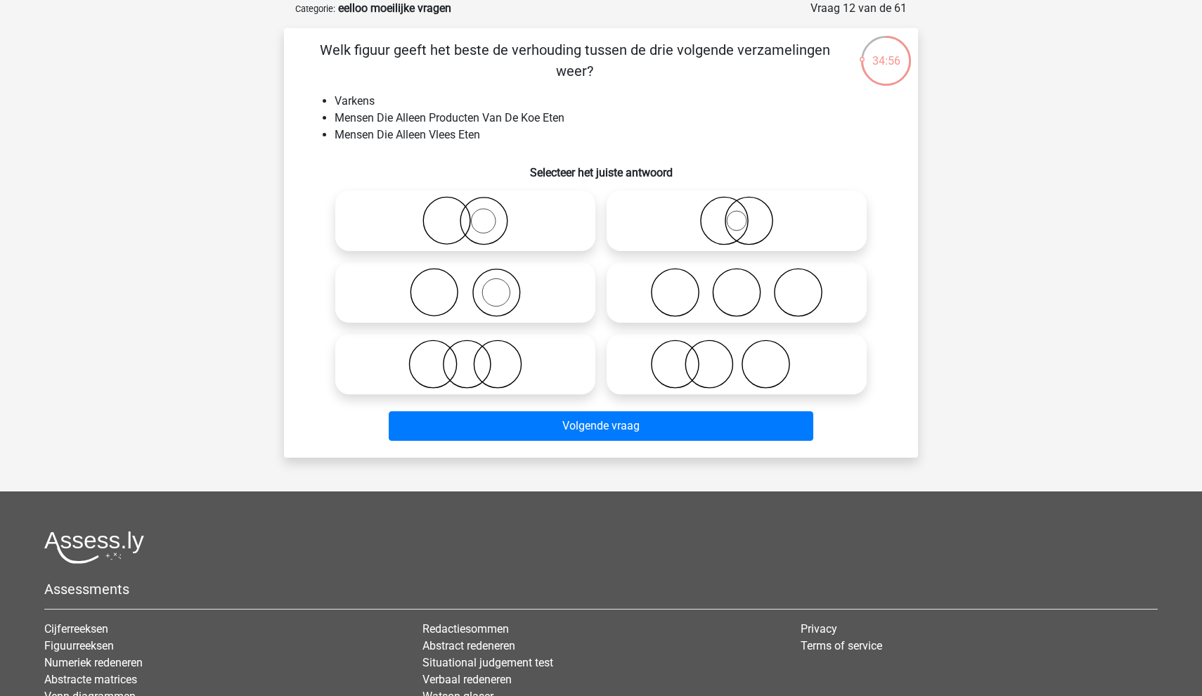
click at [877, 60] on div "34:56" at bounding box center [886, 51] width 53 height 35
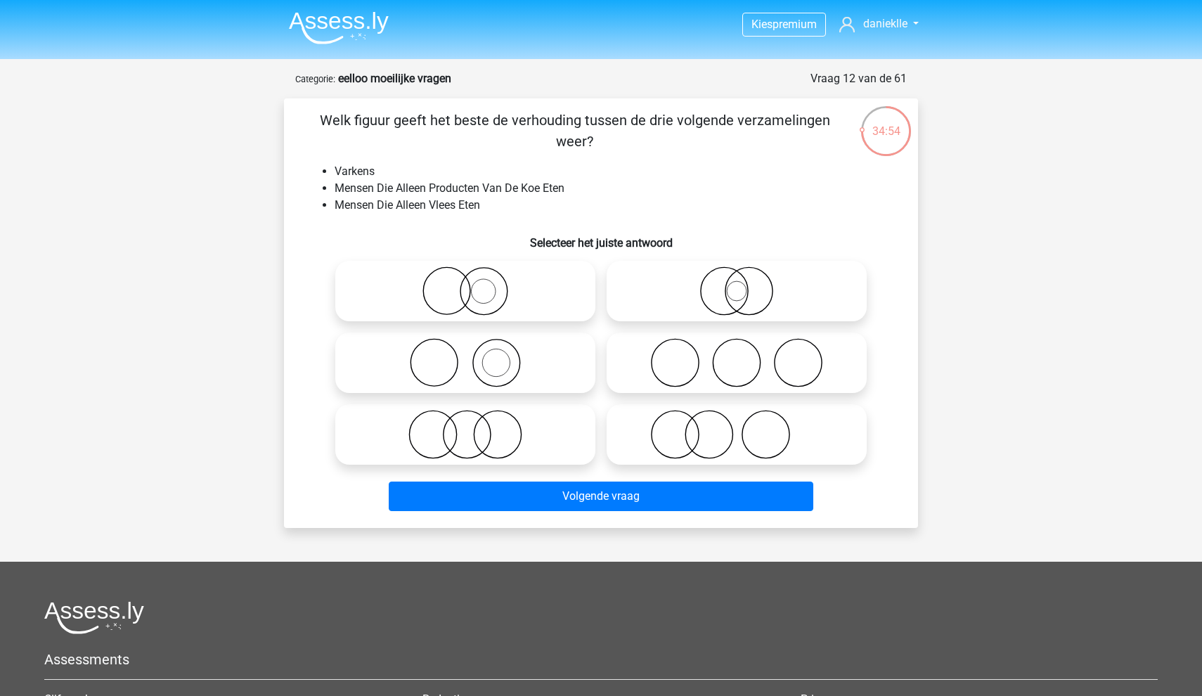
scroll to position [0, 0]
click at [534, 375] on icon at bounding box center [465, 362] width 249 height 49
click at [475, 356] on input "radio" at bounding box center [469, 351] width 9 height 9
radio input "true"
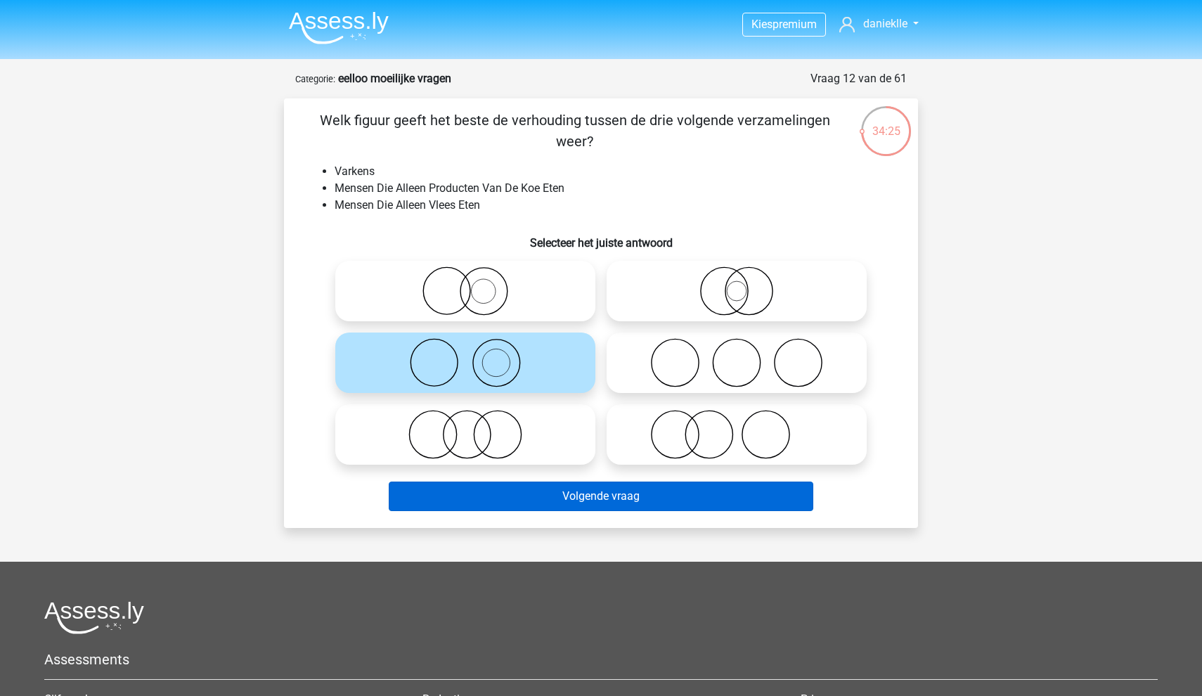
click at [624, 496] on button "Volgende vraag" at bounding box center [601, 497] width 425 height 30
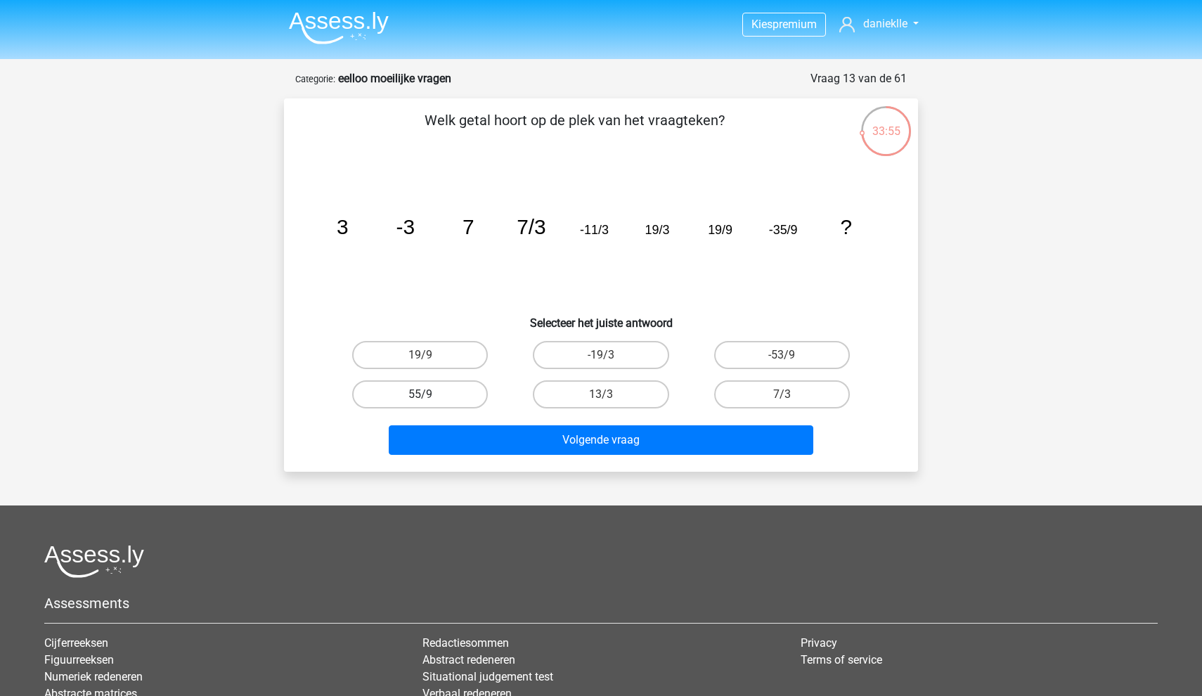
click at [466, 392] on label "55/9" at bounding box center [420, 394] width 136 height 28
click at [430, 394] on input "55/9" at bounding box center [424, 398] width 9 height 9
radio input "true"
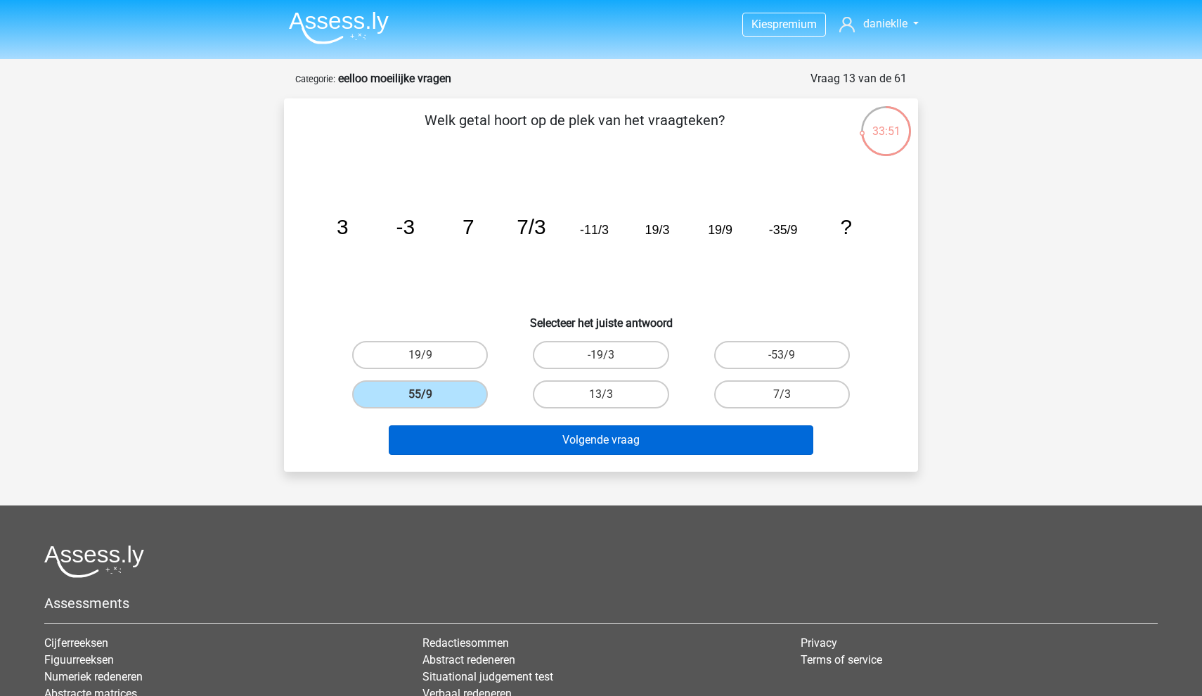
click at [567, 451] on button "Volgende vraag" at bounding box center [601, 440] width 425 height 30
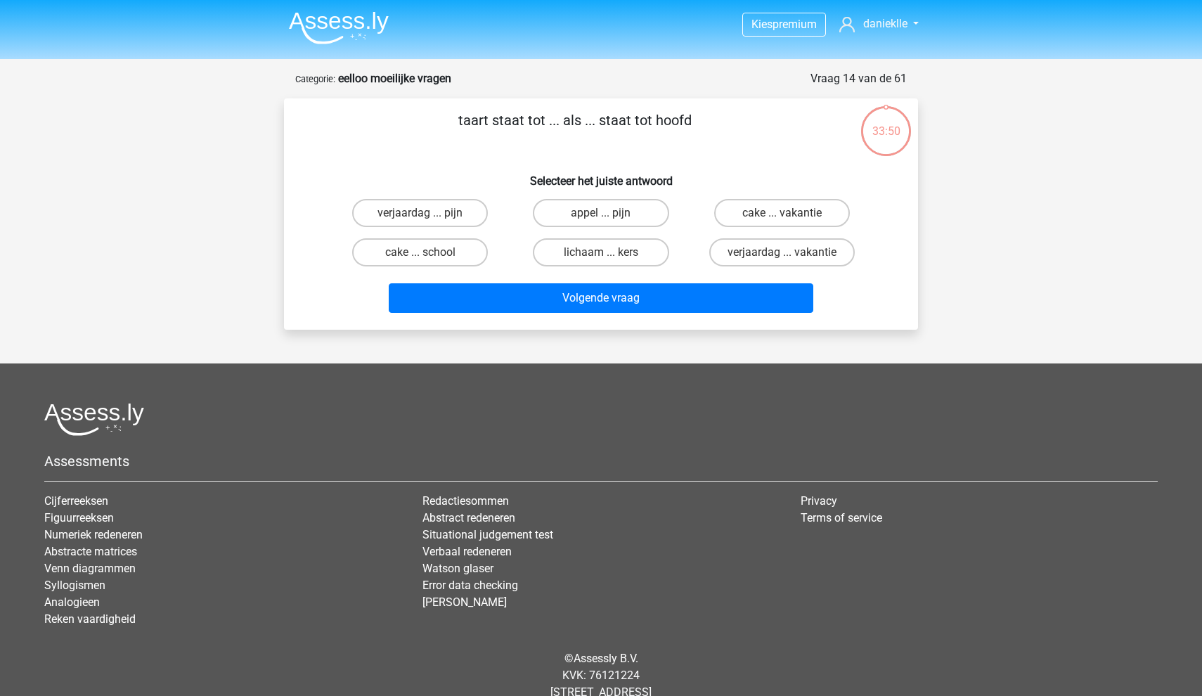
scroll to position [39, 0]
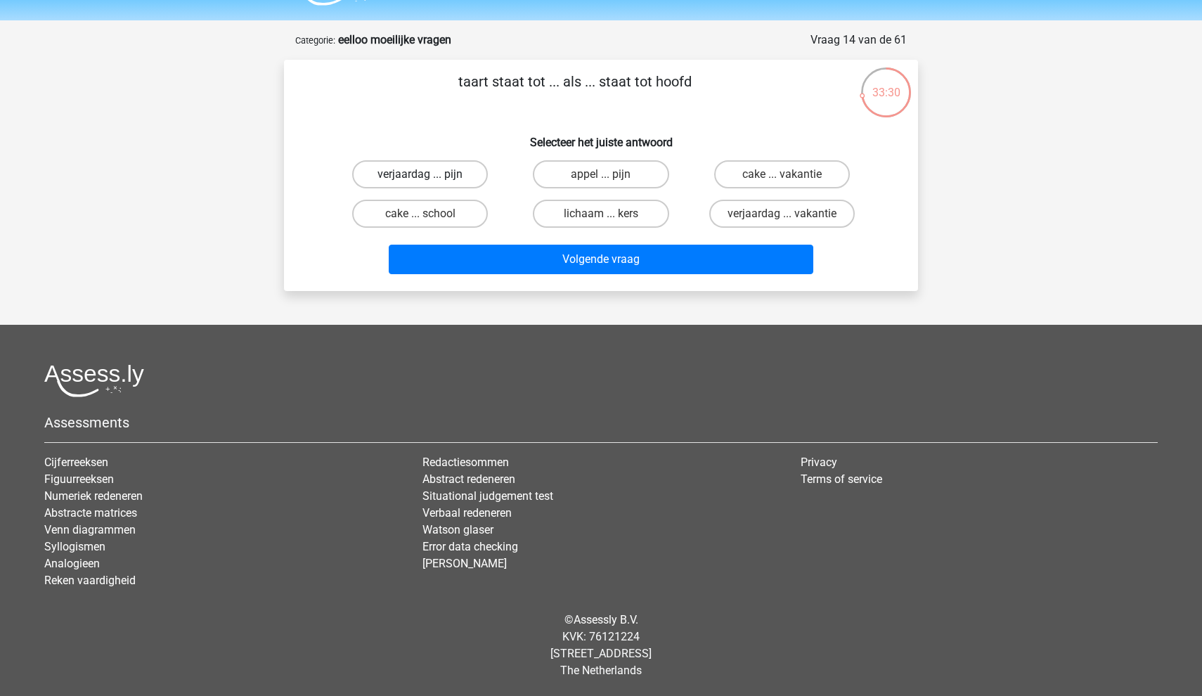
click at [446, 176] on label "verjaardag ... pijn" at bounding box center [420, 174] width 136 height 28
click at [430, 176] on input "verjaardag ... pijn" at bounding box center [424, 178] width 9 height 9
radio input "true"
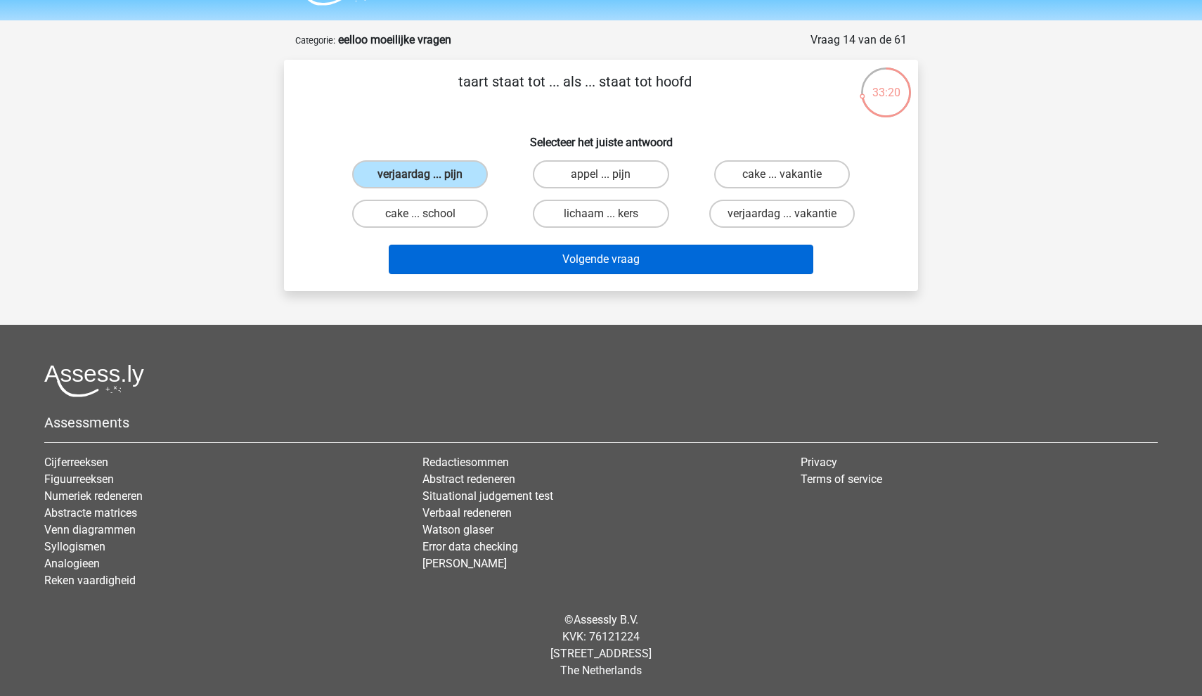
click at [601, 268] on button "Volgende vraag" at bounding box center [601, 260] width 425 height 30
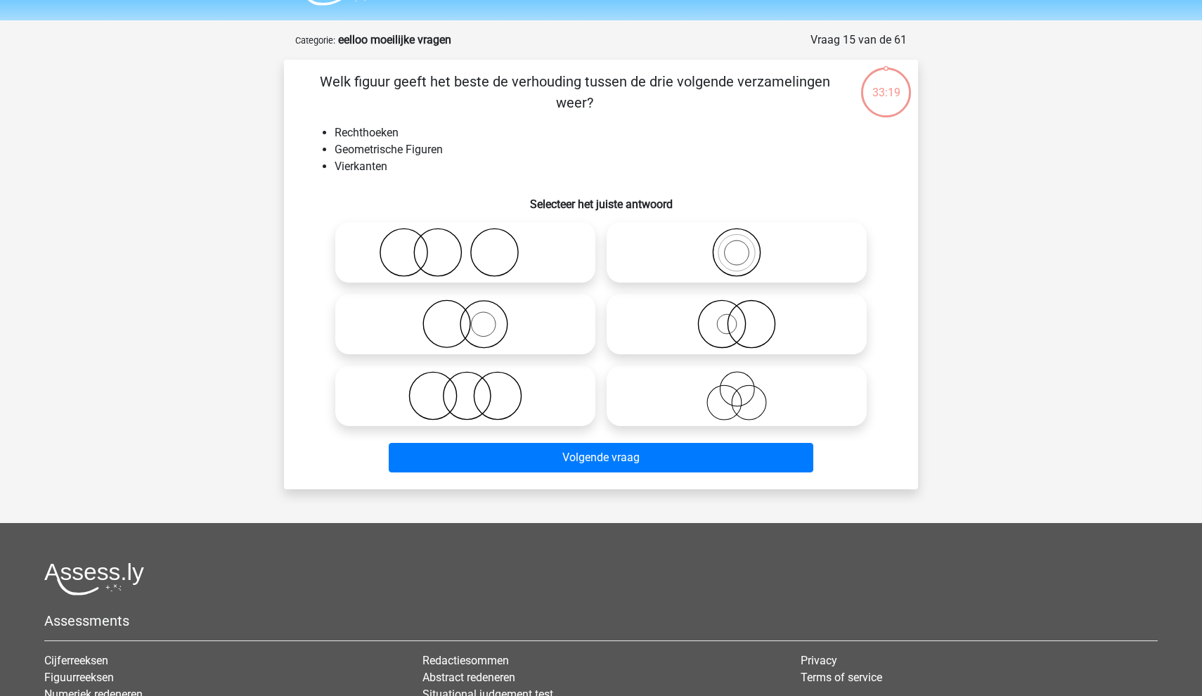
scroll to position [70, 0]
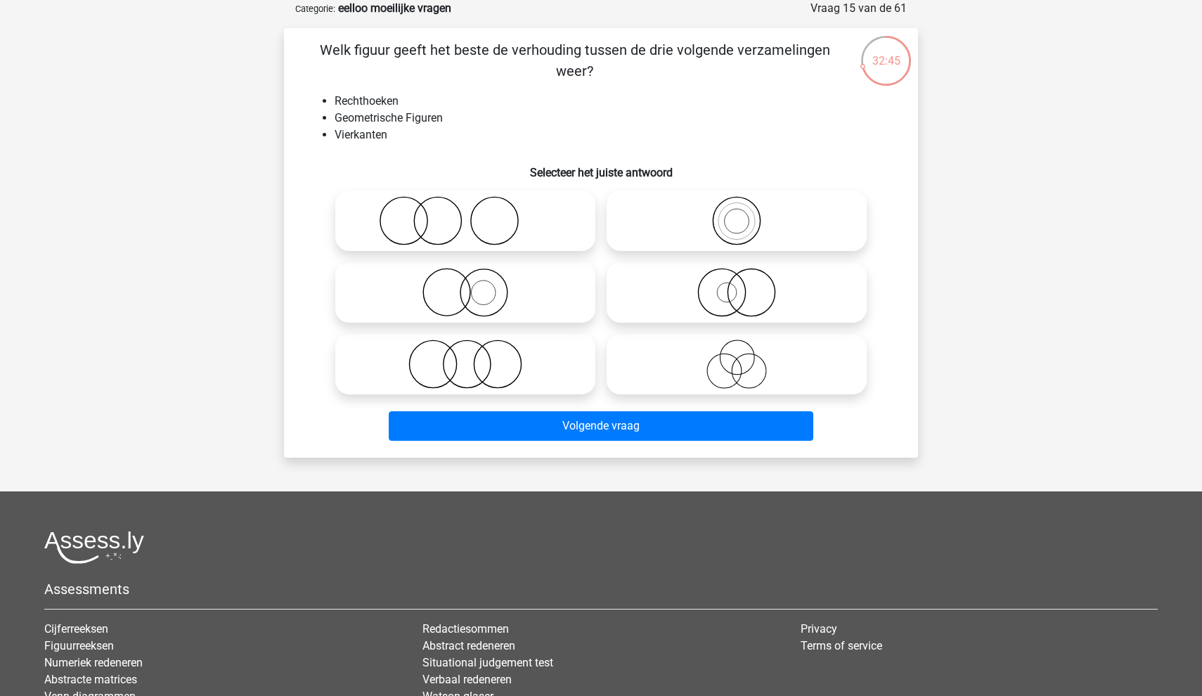
click at [729, 357] on icon at bounding box center [736, 364] width 249 height 49
click at [737, 357] on input "radio" at bounding box center [741, 352] width 9 height 9
radio input "true"
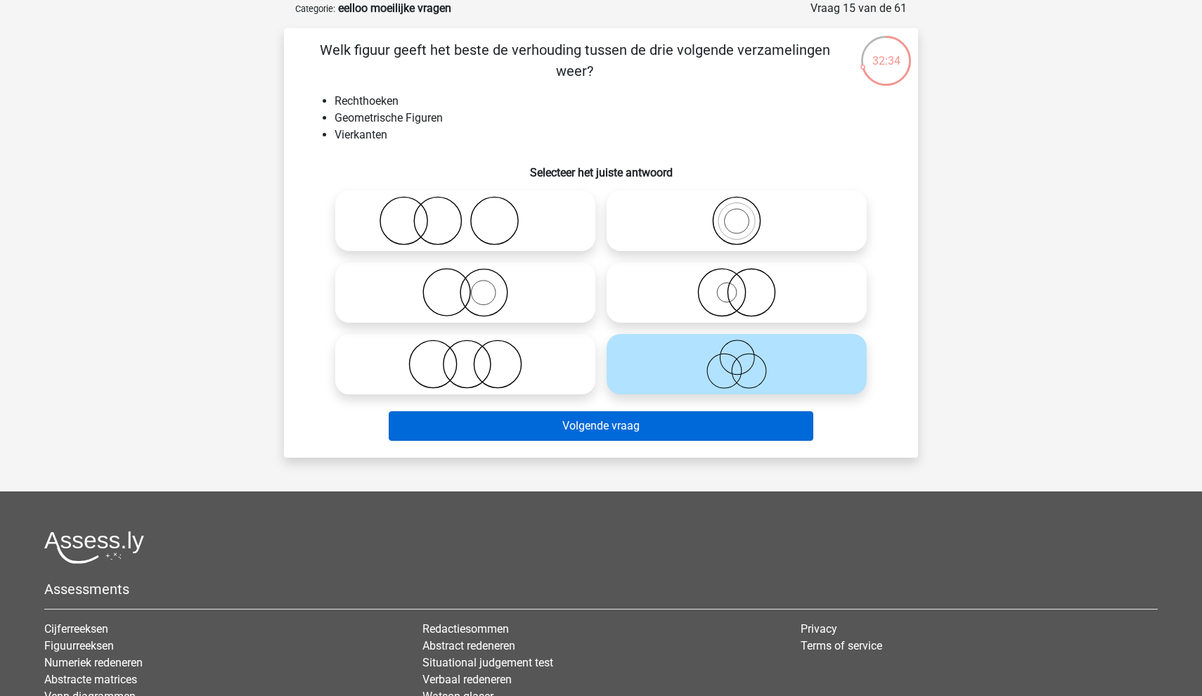
click at [667, 432] on button "Volgende vraag" at bounding box center [601, 426] width 425 height 30
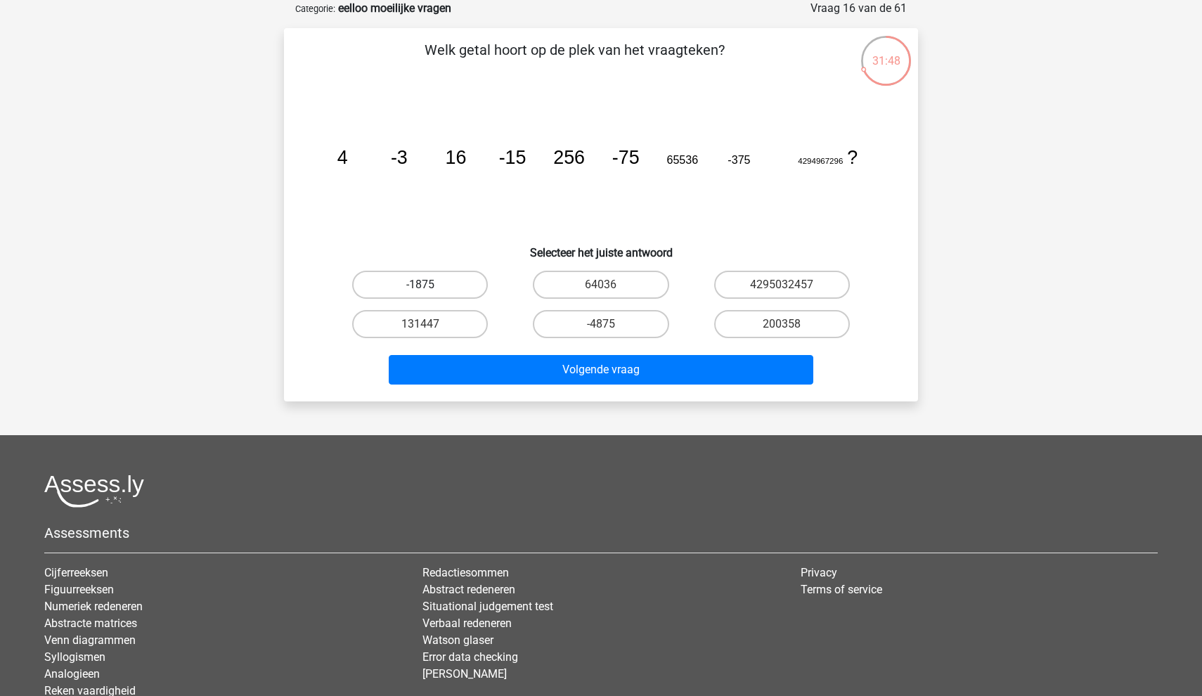
click at [471, 285] on label "-1875" at bounding box center [420, 285] width 136 height 28
click at [430, 285] on input "-1875" at bounding box center [424, 289] width 9 height 9
radio input "true"
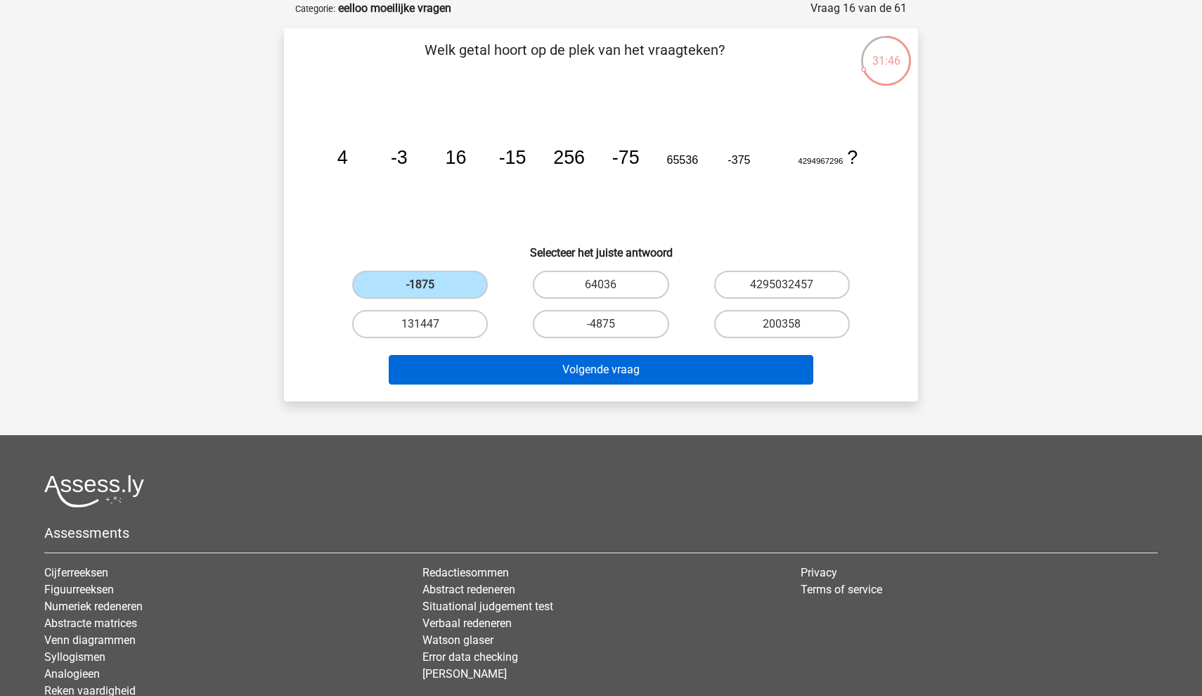
click at [626, 369] on button "Volgende vraag" at bounding box center [601, 370] width 425 height 30
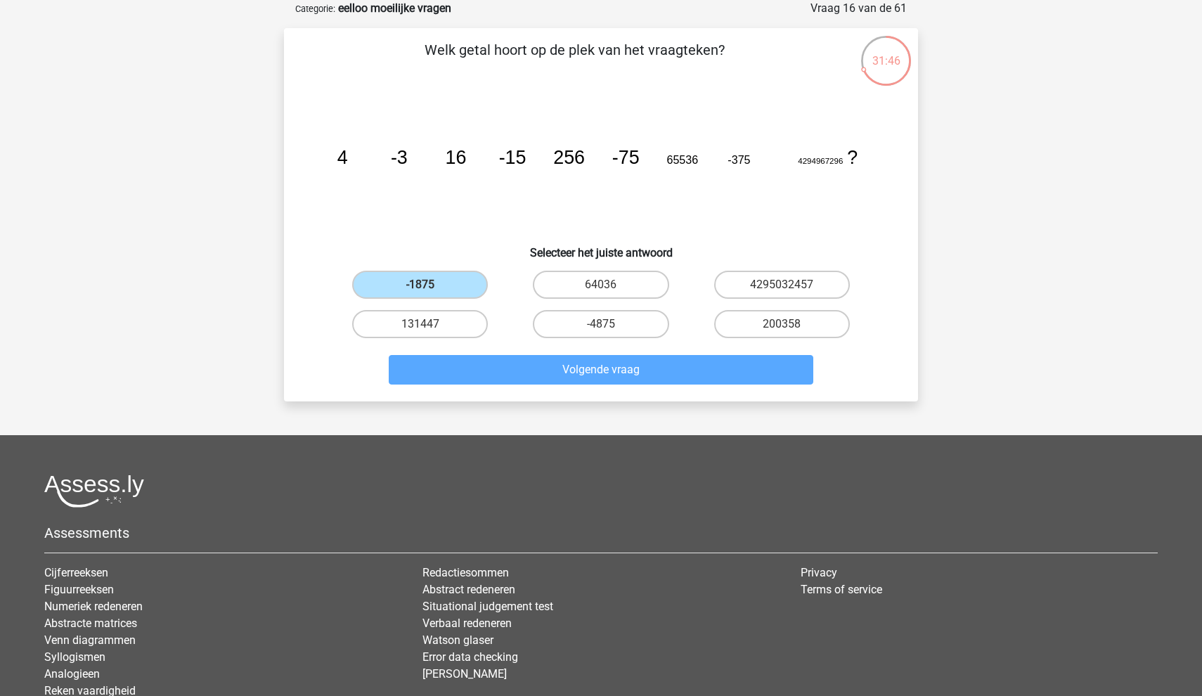
scroll to position [39, 0]
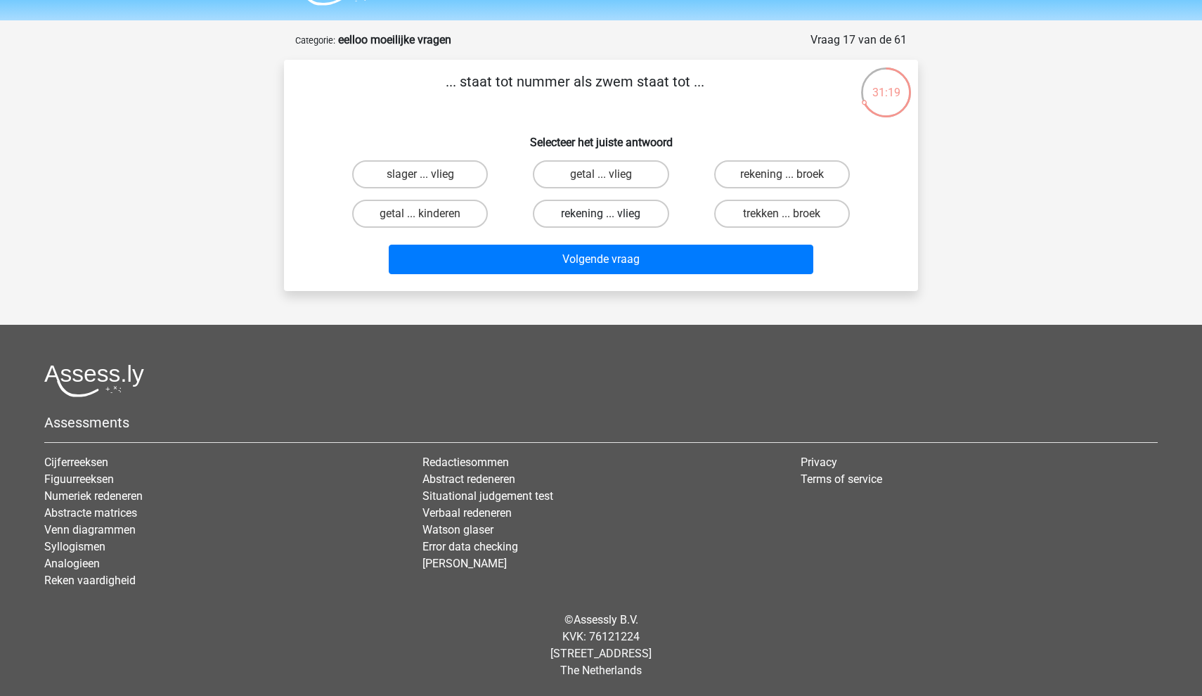
click at [575, 217] on label "rekening ... vlieg" at bounding box center [601, 214] width 136 height 28
click at [601, 217] on input "rekening ... vlieg" at bounding box center [605, 218] width 9 height 9
radio input "true"
click at [773, 183] on label "rekening ... broek" at bounding box center [782, 174] width 136 height 28
click at [782, 183] on input "rekening ... broek" at bounding box center [786, 178] width 9 height 9
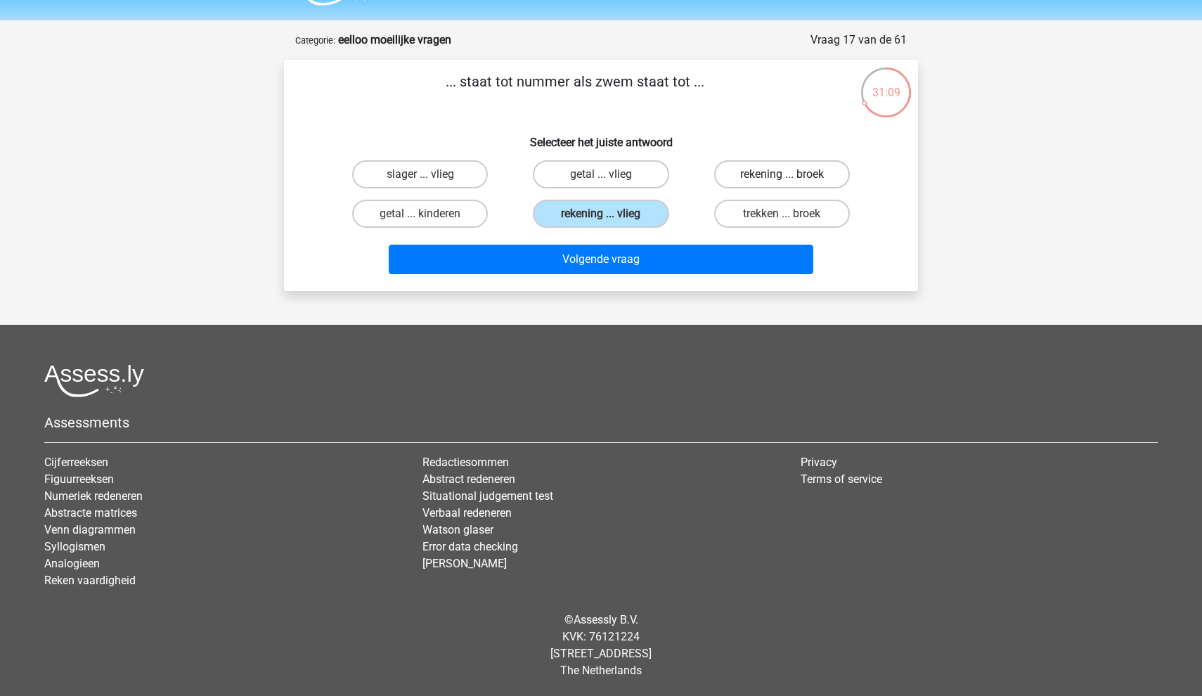
radio input "true"
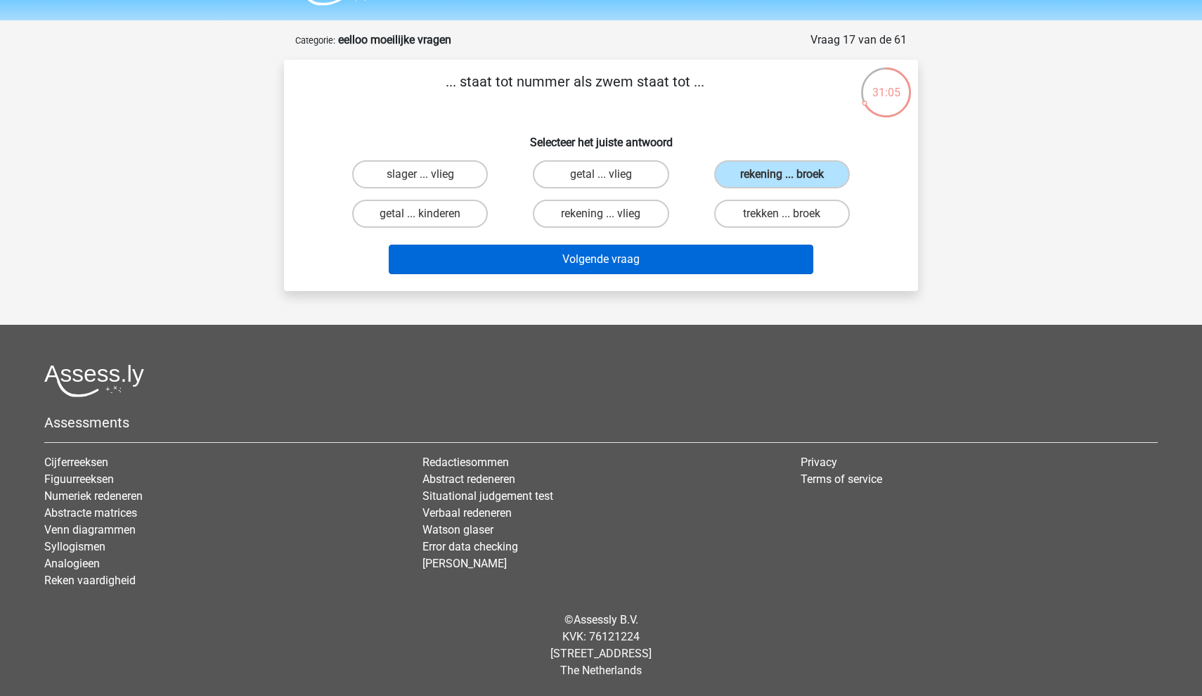
click at [735, 266] on button "Volgende vraag" at bounding box center [601, 260] width 425 height 30
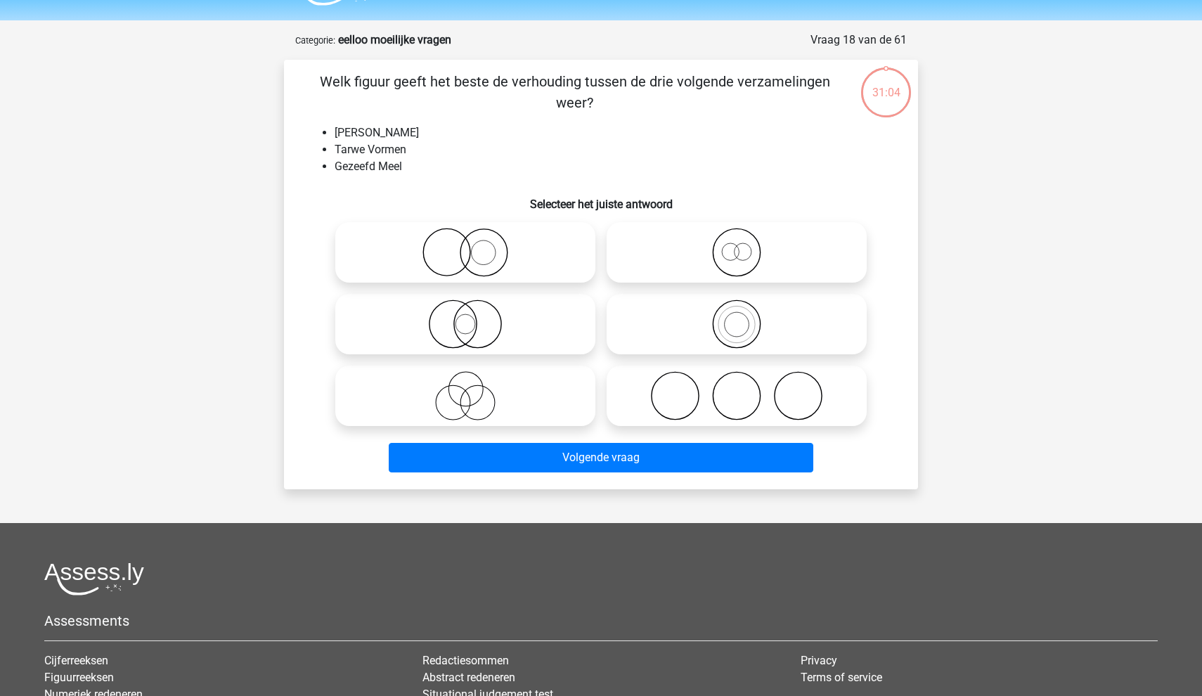
scroll to position [70, 0]
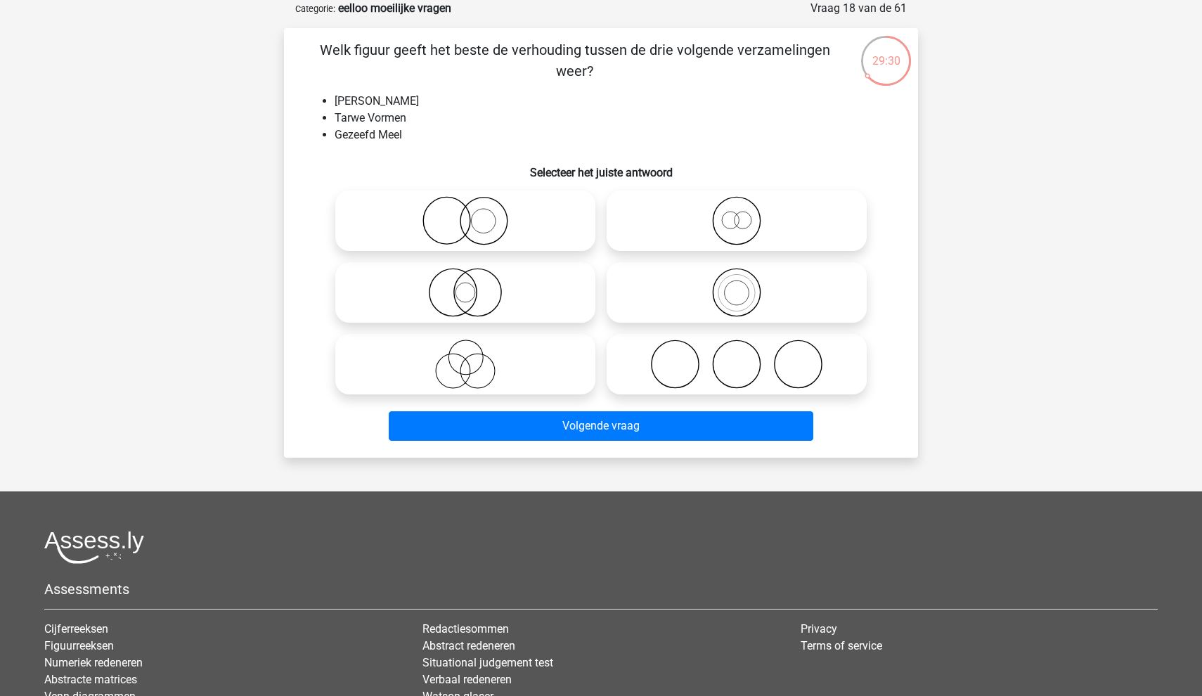
click at [533, 311] on icon at bounding box center [465, 292] width 249 height 49
click at [475, 285] on input "radio" at bounding box center [469, 280] width 9 height 9
radio input "true"
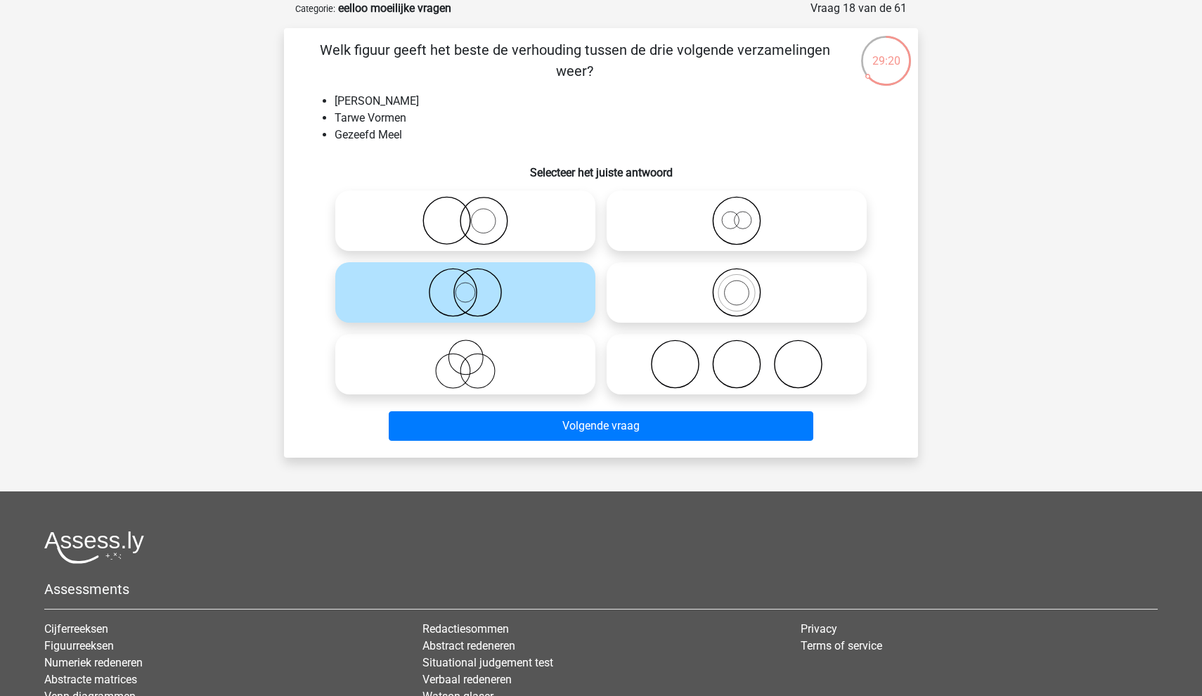
click at [723, 274] on circle at bounding box center [736, 292] width 47 height 47
click at [737, 276] on input "radio" at bounding box center [741, 280] width 9 height 9
radio input "true"
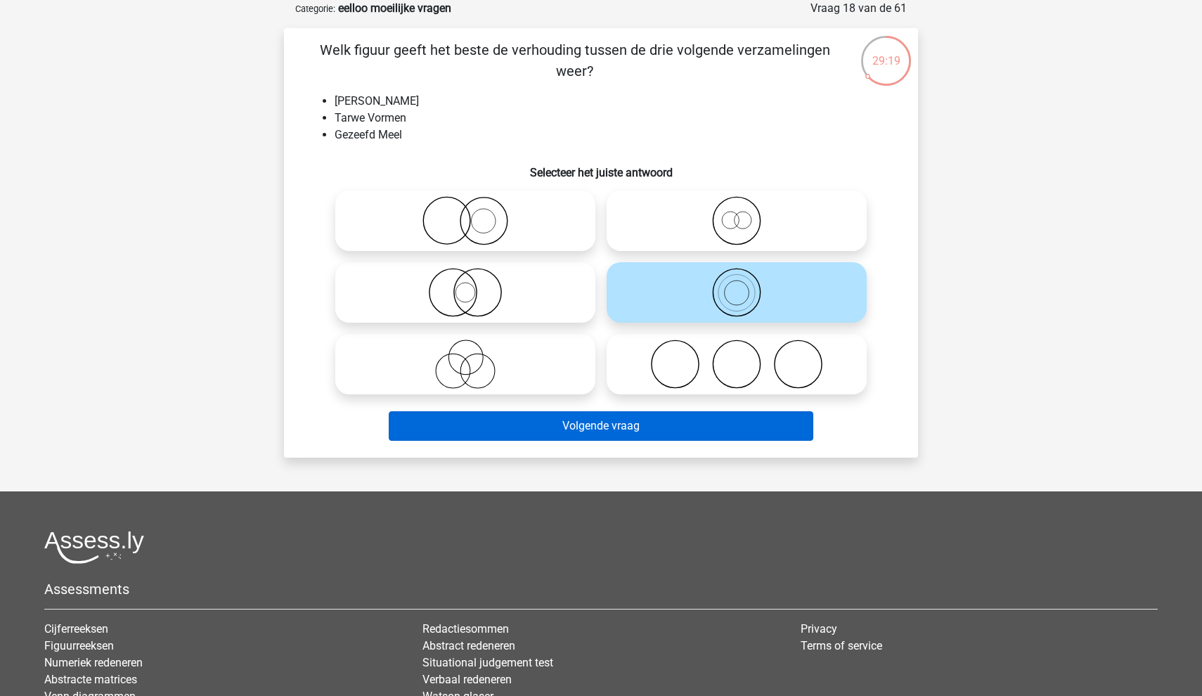
click at [636, 433] on button "Volgende vraag" at bounding box center [601, 426] width 425 height 30
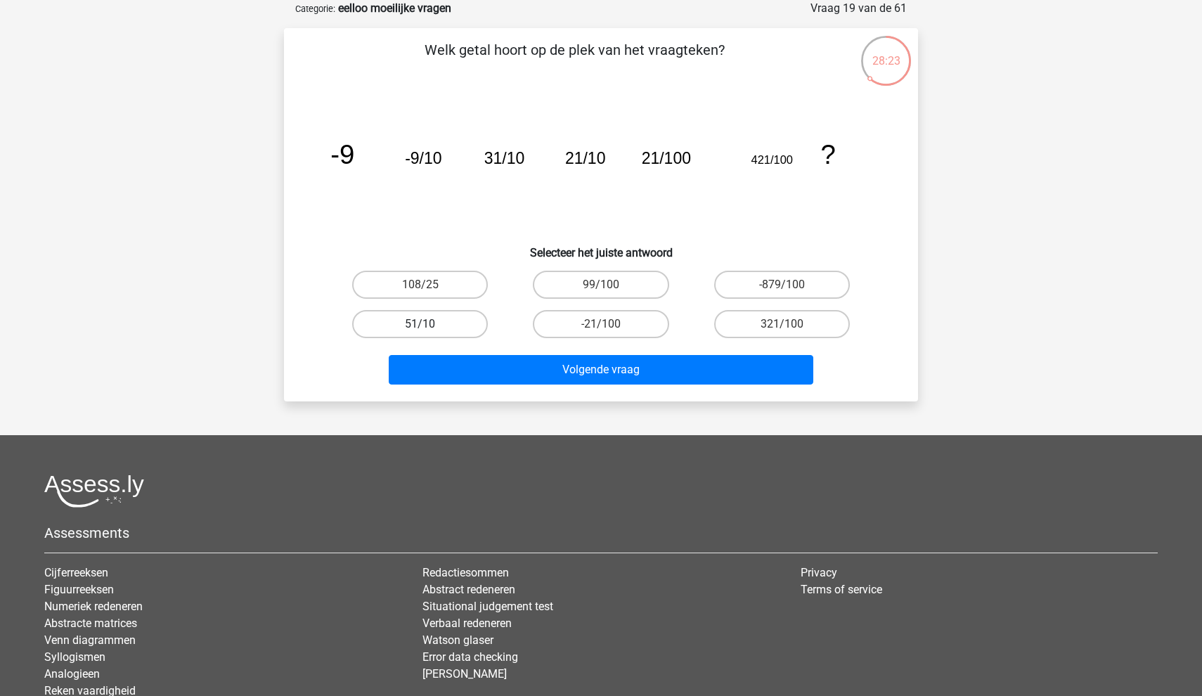
click at [430, 329] on label "51/10" at bounding box center [420, 324] width 136 height 28
click at [430, 329] on input "51/10" at bounding box center [424, 328] width 9 height 9
radio input "true"
click at [747, 326] on label "321/100" at bounding box center [782, 324] width 136 height 28
click at [782, 326] on input "321/100" at bounding box center [786, 328] width 9 height 9
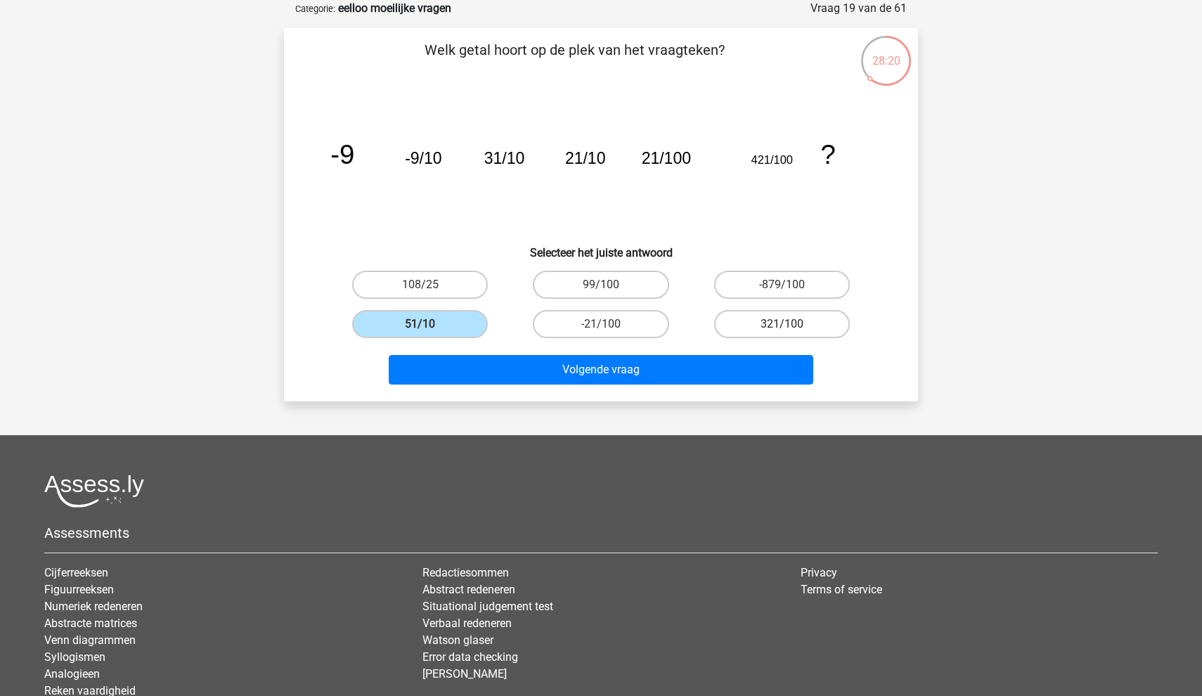
radio input "true"
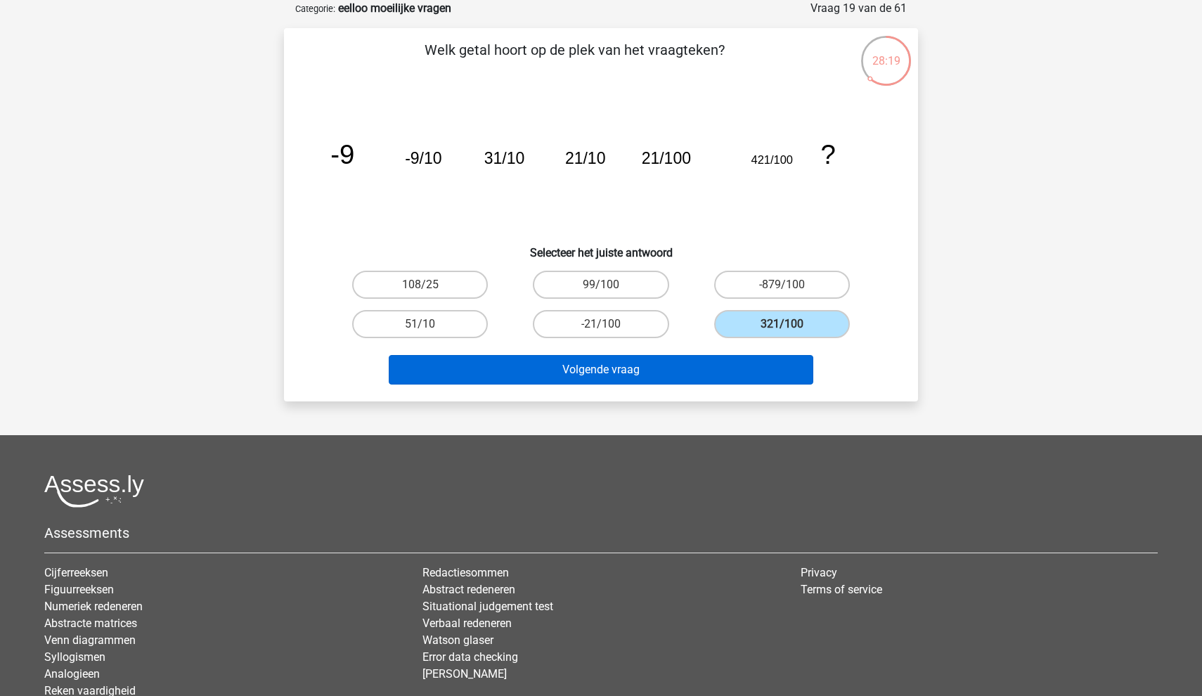
click at [645, 384] on button "Volgende vraag" at bounding box center [601, 370] width 425 height 30
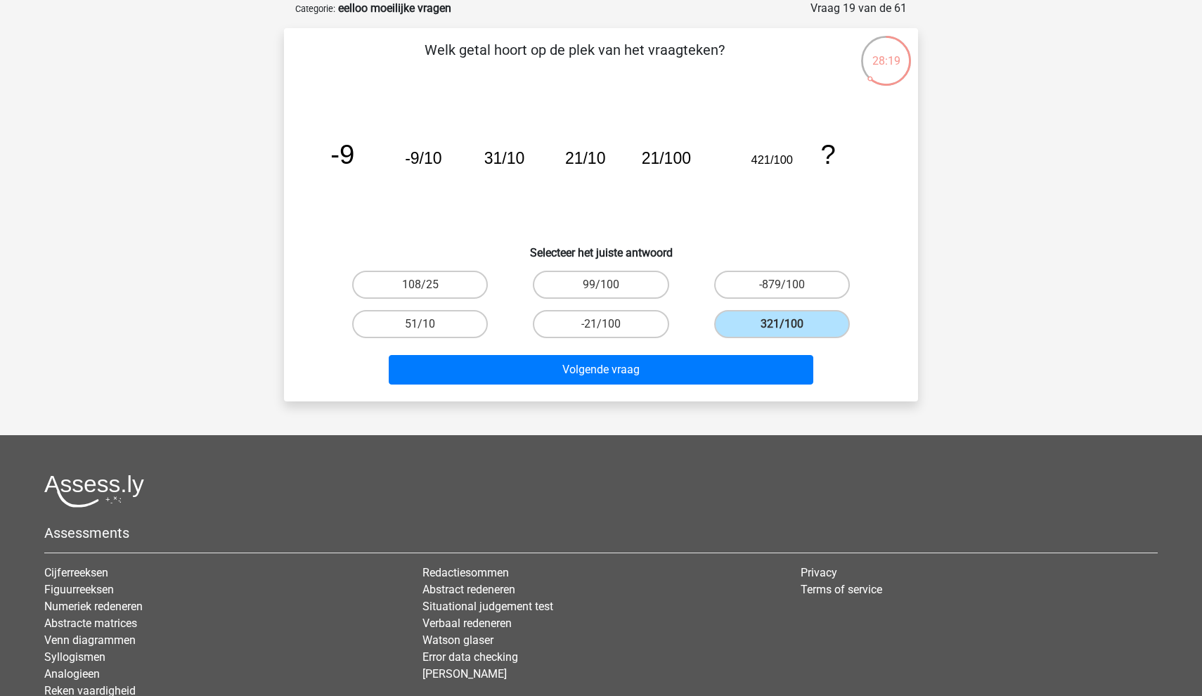
scroll to position [39, 0]
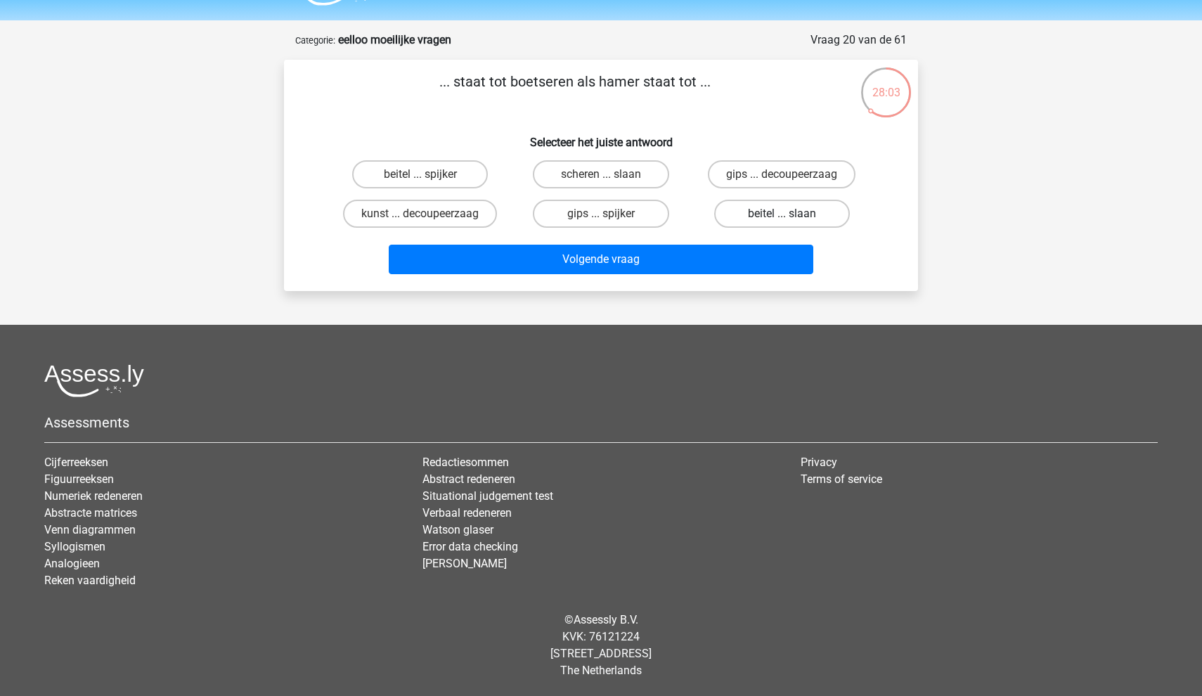
click at [780, 225] on label "beitel ... slaan" at bounding box center [782, 214] width 136 height 28
click at [782, 223] on input "beitel ... slaan" at bounding box center [786, 218] width 9 height 9
radio input "true"
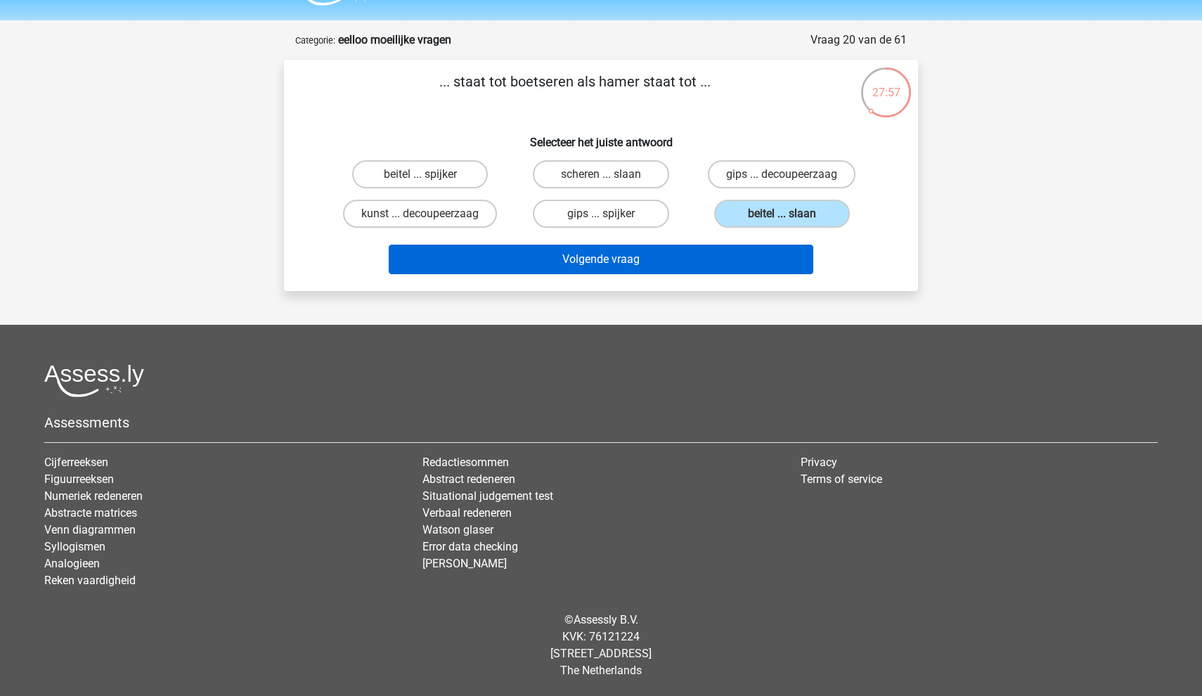
click at [720, 259] on button "Volgende vraag" at bounding box center [601, 260] width 425 height 30
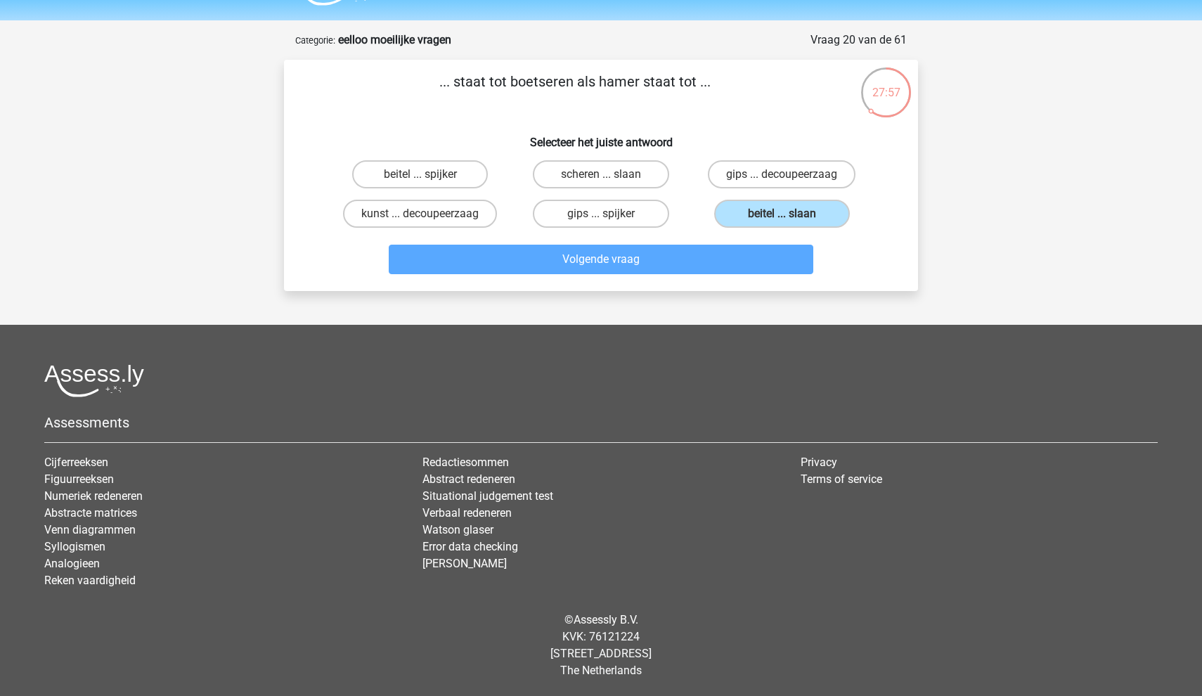
scroll to position [70, 0]
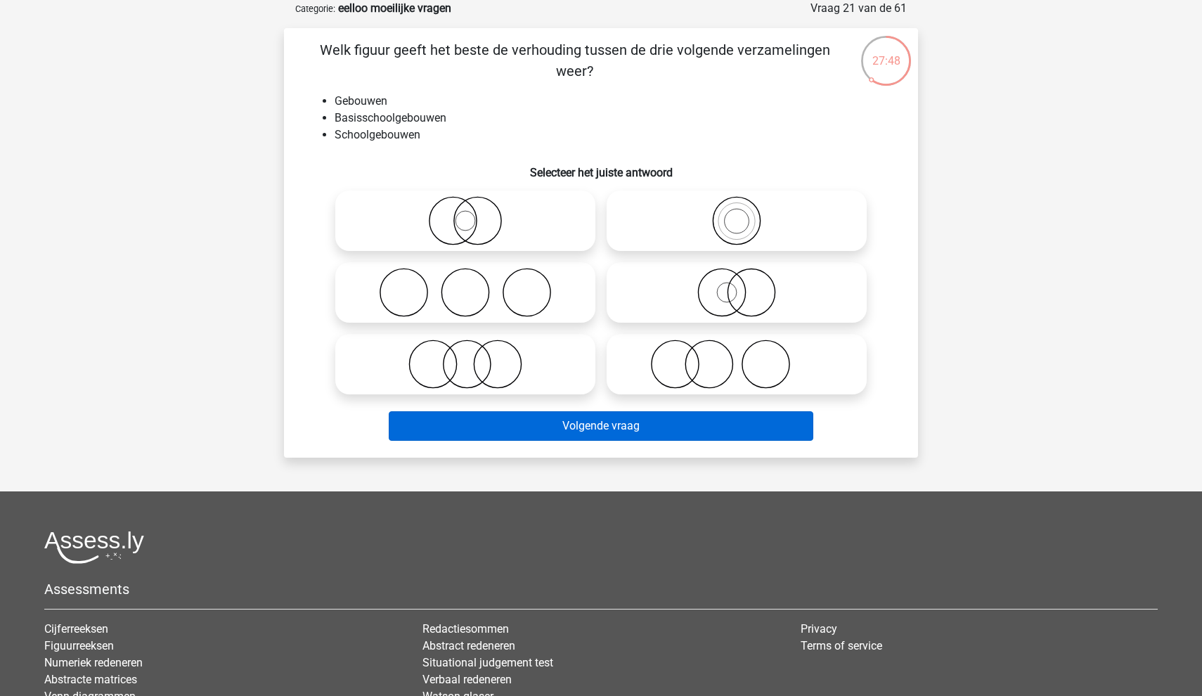
click at [588, 431] on button "Volgende vraag" at bounding box center [601, 426] width 425 height 30
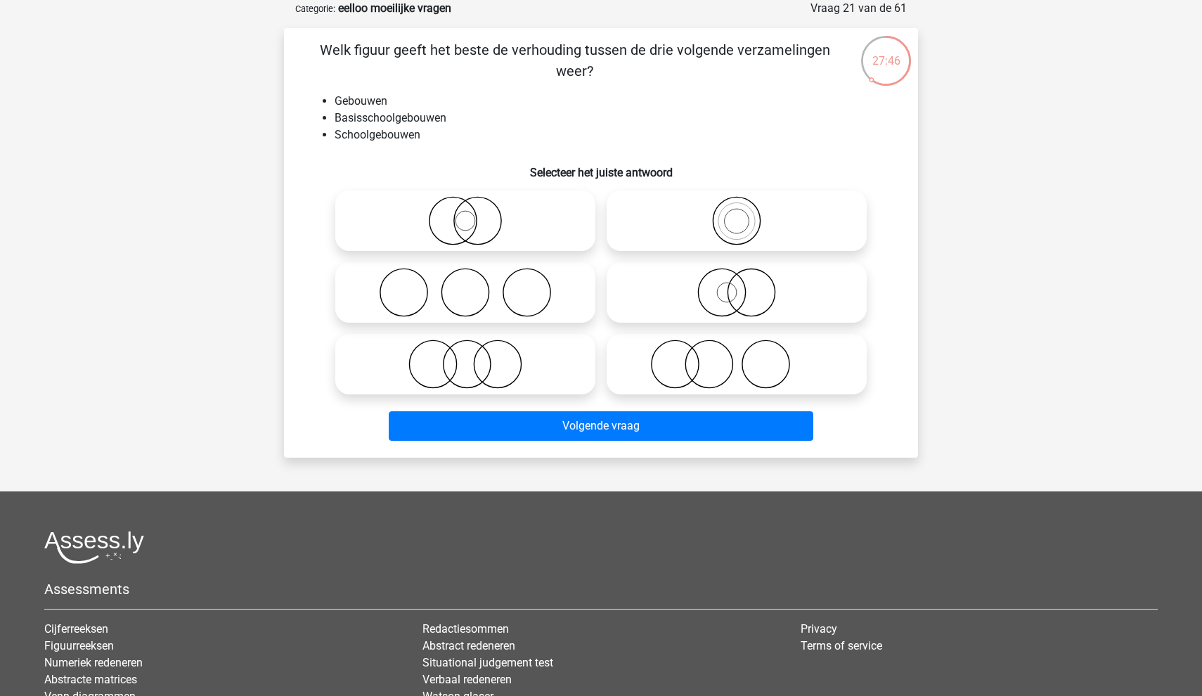
click at [543, 237] on icon at bounding box center [465, 220] width 249 height 49
click at [475, 214] on input "radio" at bounding box center [469, 209] width 9 height 9
radio input "true"
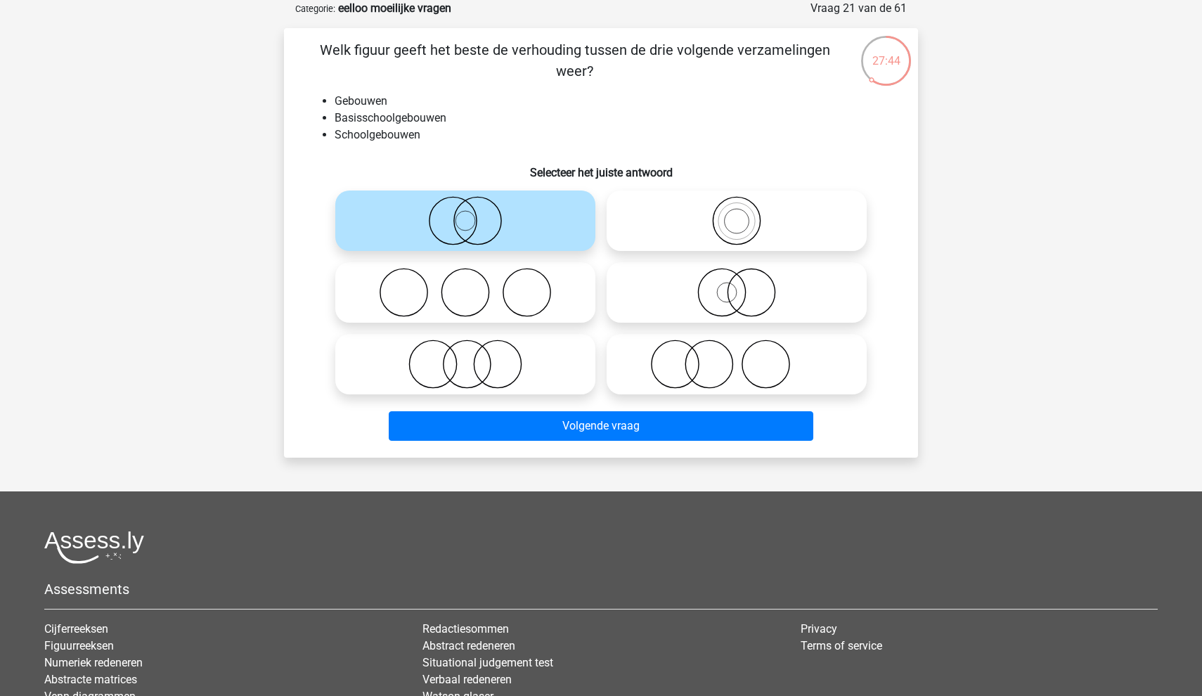
click at [536, 229] on icon at bounding box center [465, 220] width 249 height 49
click at [475, 214] on input "radio" at bounding box center [469, 209] width 9 height 9
click at [516, 374] on icon at bounding box center [465, 364] width 249 height 49
click at [475, 357] on input "radio" at bounding box center [469, 352] width 9 height 9
radio input "true"
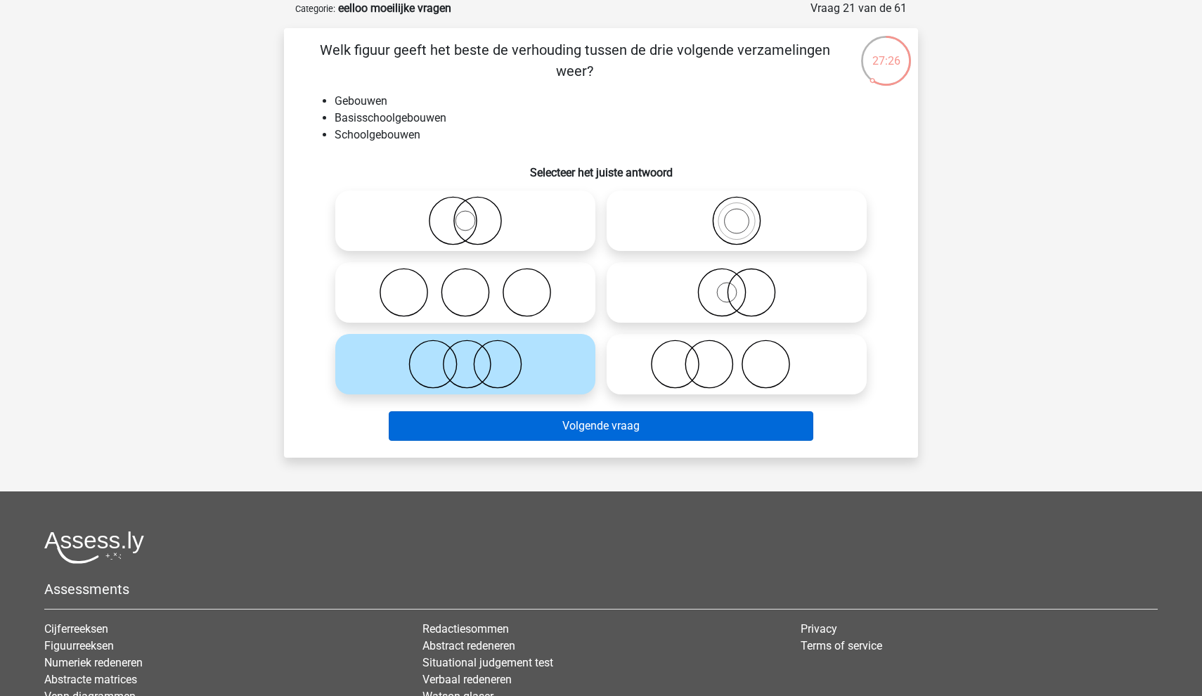
click at [558, 428] on button "Volgende vraag" at bounding box center [601, 426] width 425 height 30
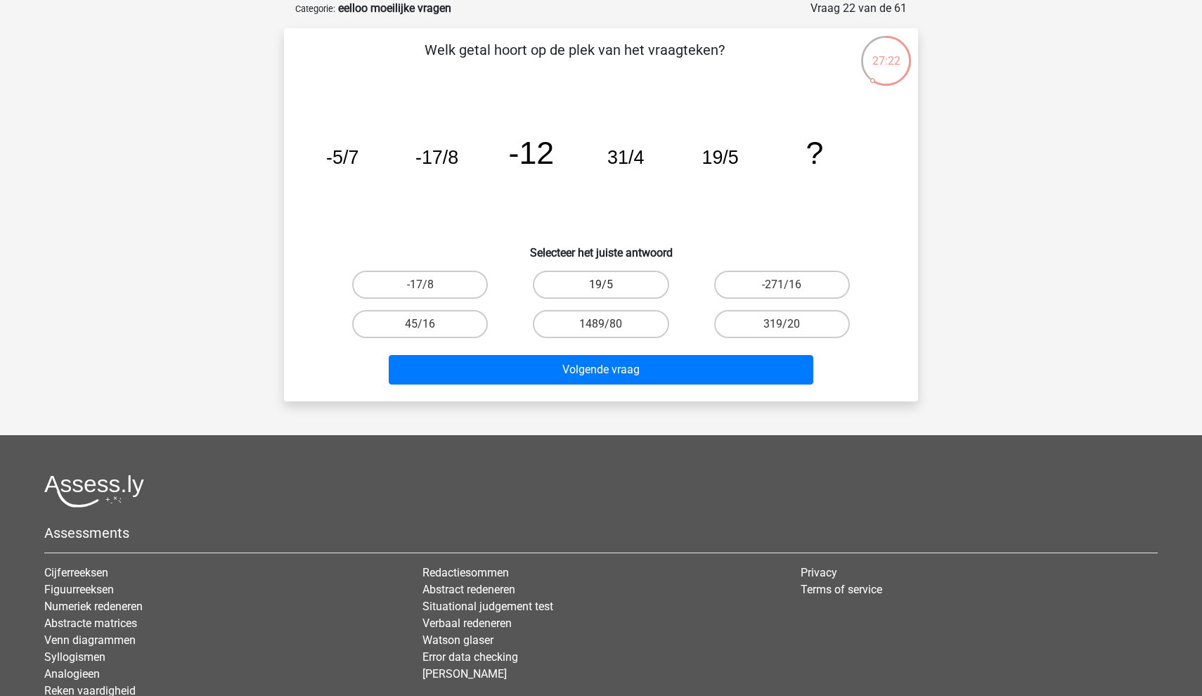
click at [620, 285] on label "19/5" at bounding box center [601, 285] width 136 height 28
click at [610, 285] on input "19/5" at bounding box center [605, 289] width 9 height 9
radio input "true"
click at [761, 326] on label "319/20" at bounding box center [782, 324] width 136 height 28
click at [782, 326] on input "319/20" at bounding box center [786, 328] width 9 height 9
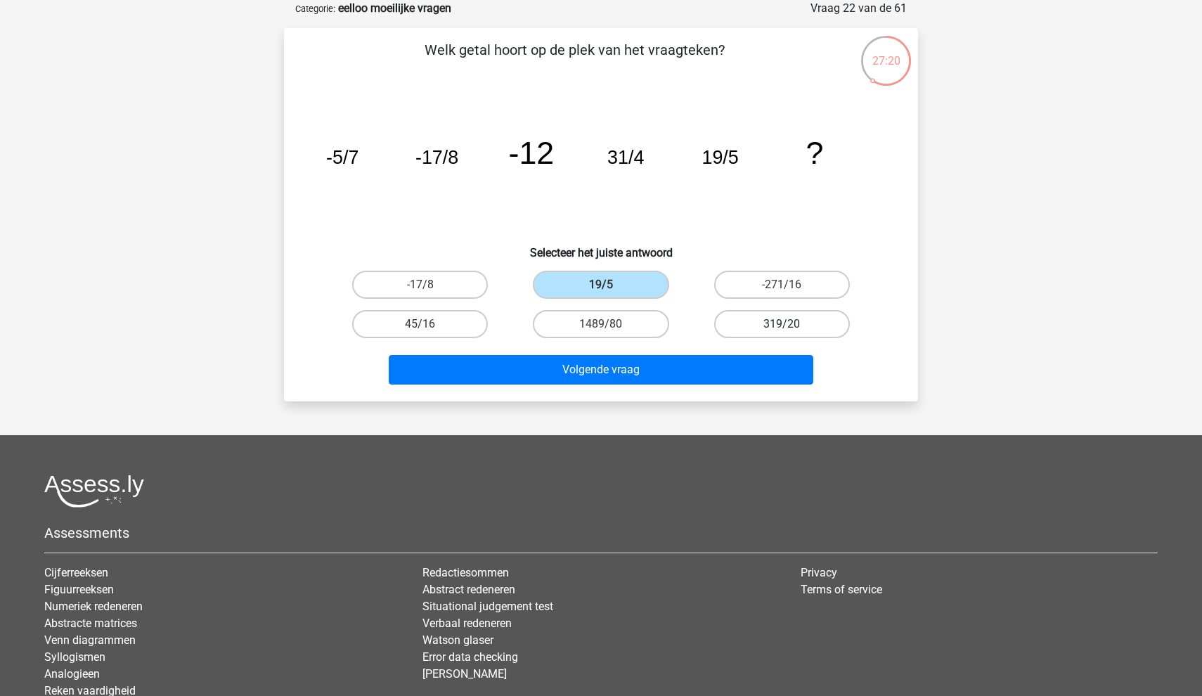
radio input "true"
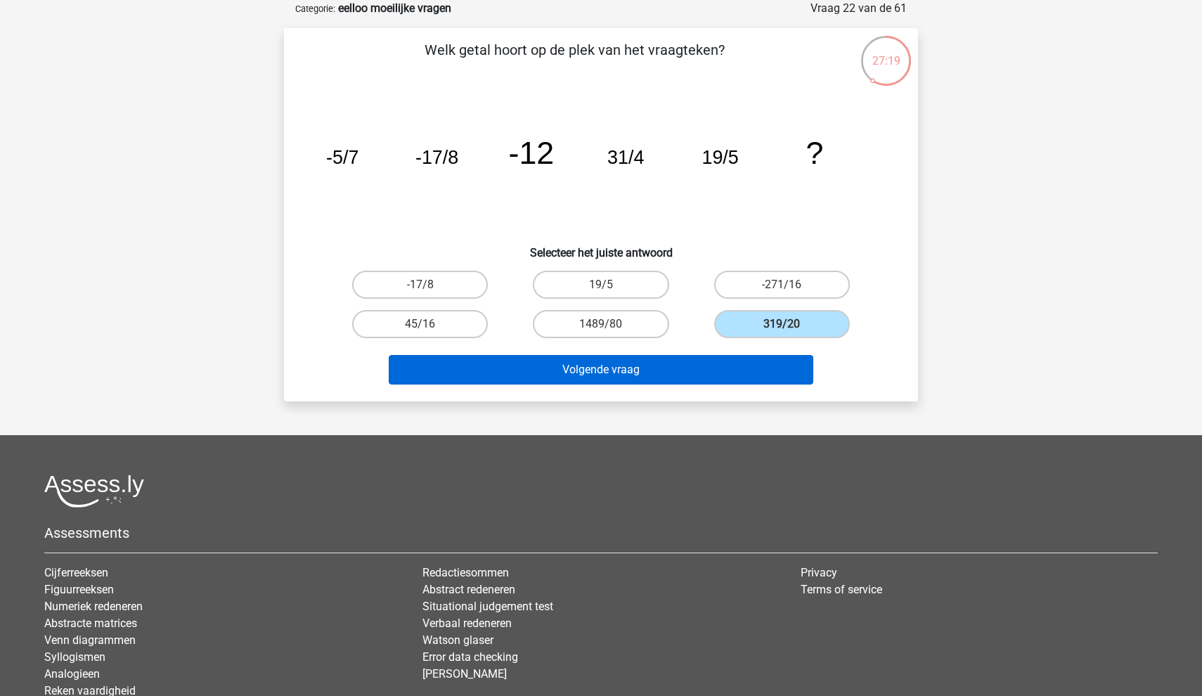
click at [718, 366] on button "Volgende vraag" at bounding box center [601, 370] width 425 height 30
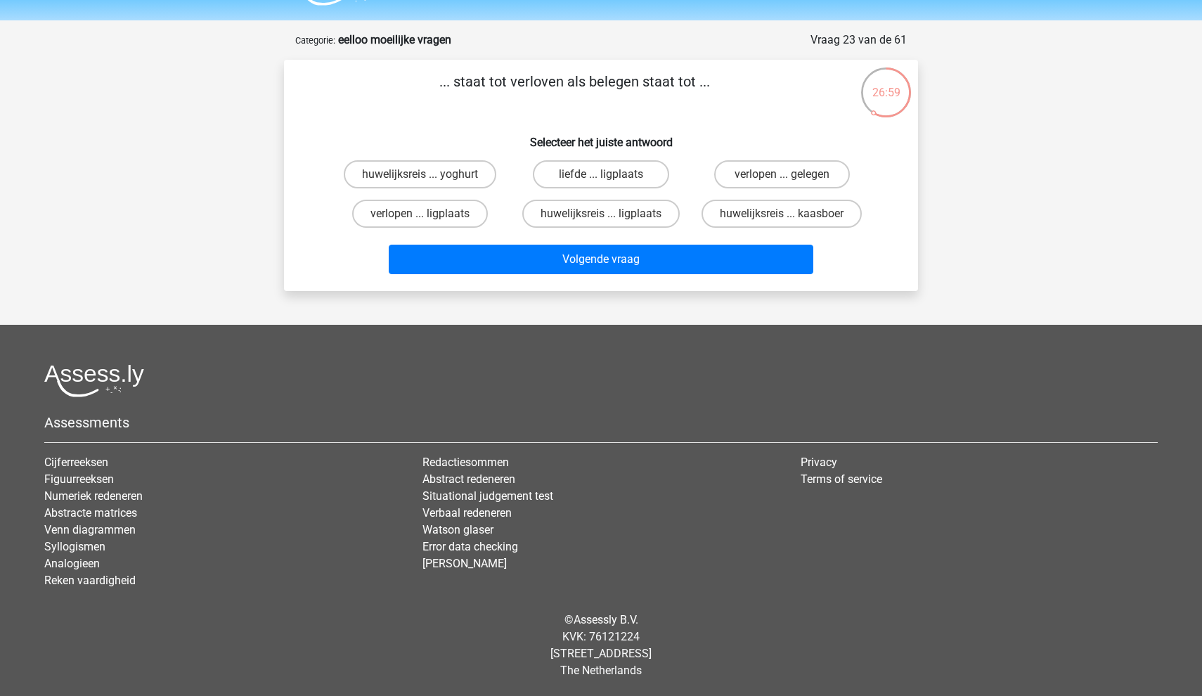
click at [633, 233] on div "huwelijksreis ... ligplaats" at bounding box center [600, 213] width 181 height 39
click at [780, 219] on label "huwelijksreis ... kaasboer" at bounding box center [782, 214] width 160 height 28
click at [782, 219] on input "huwelijksreis ... kaasboer" at bounding box center [786, 218] width 9 height 9
radio input "true"
click at [463, 176] on label "huwelijksreis ... yoghurt" at bounding box center [420, 174] width 153 height 28
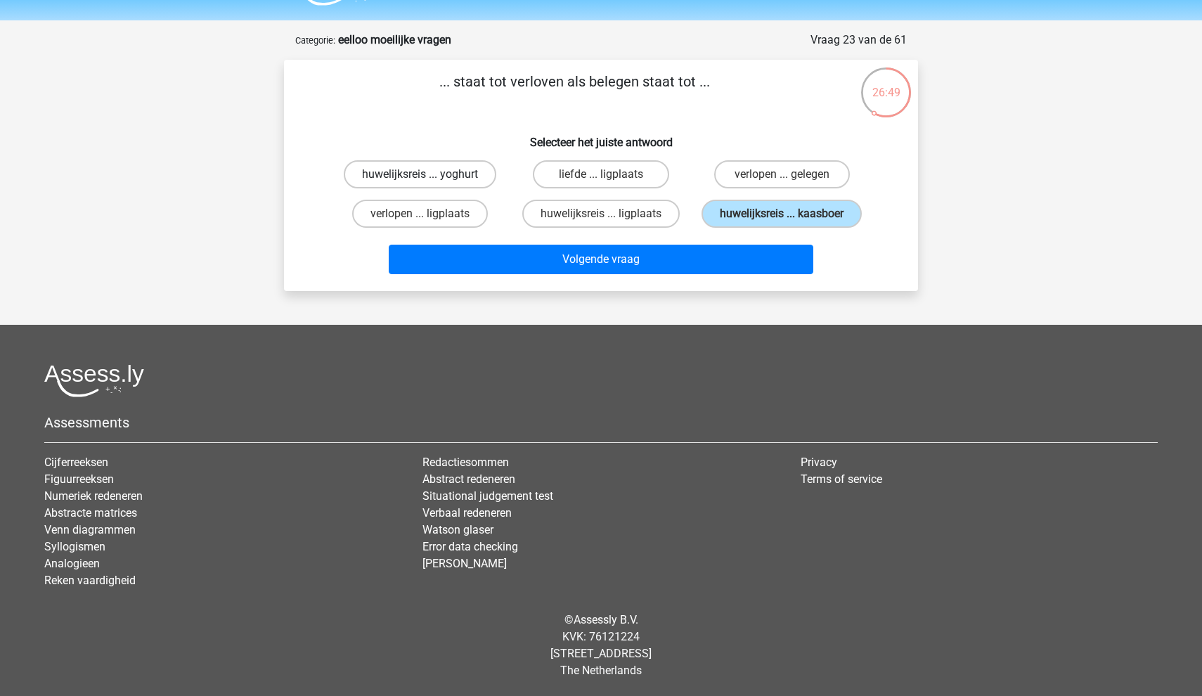
click at [430, 176] on input "huwelijksreis ... yoghurt" at bounding box center [424, 178] width 9 height 9
radio input "true"
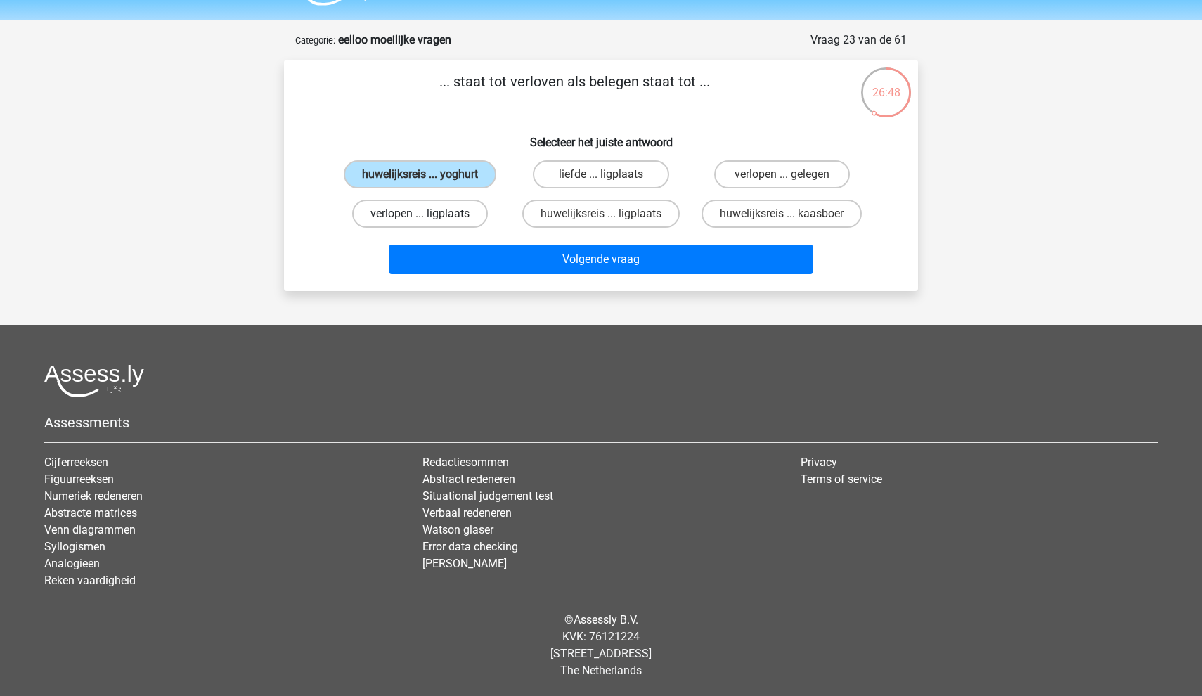
click at [460, 214] on label "verlopen ... ligplaats" at bounding box center [420, 214] width 136 height 28
click at [430, 214] on input "verlopen ... ligplaats" at bounding box center [424, 218] width 9 height 9
radio input "true"
click at [665, 214] on label "huwelijksreis ... ligplaats" at bounding box center [600, 214] width 157 height 28
click at [610, 214] on input "huwelijksreis ... ligplaats" at bounding box center [605, 218] width 9 height 9
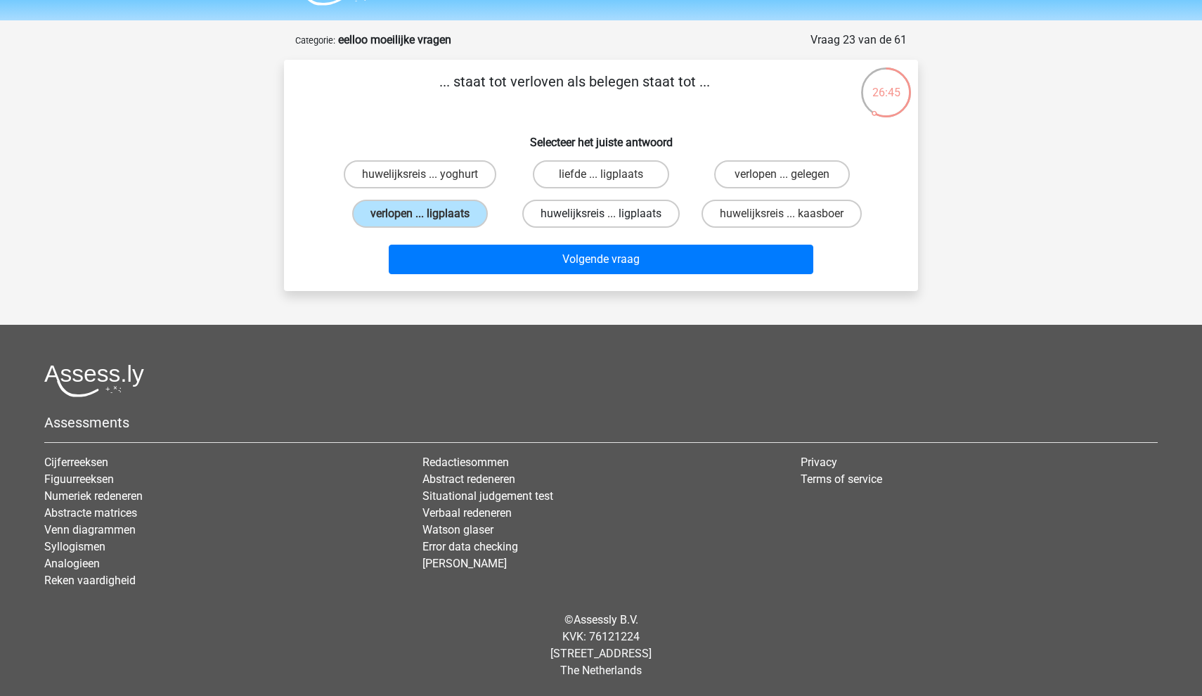
radio input "true"
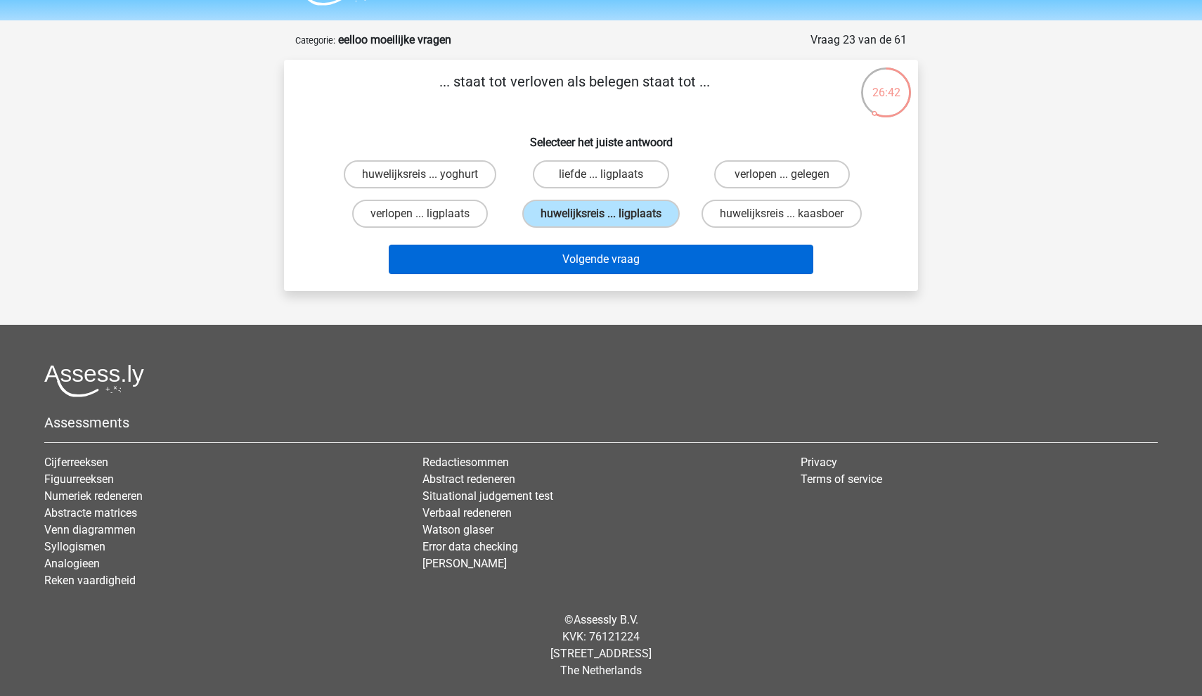
click at [648, 264] on button "Volgende vraag" at bounding box center [601, 260] width 425 height 30
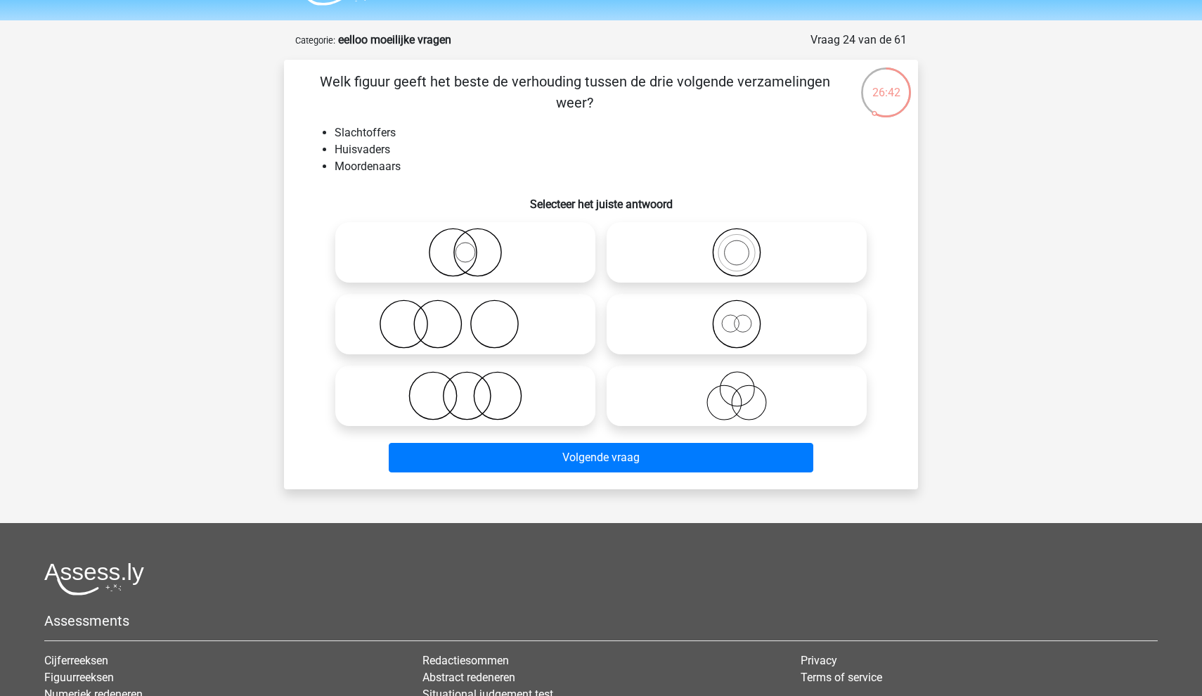
scroll to position [70, 0]
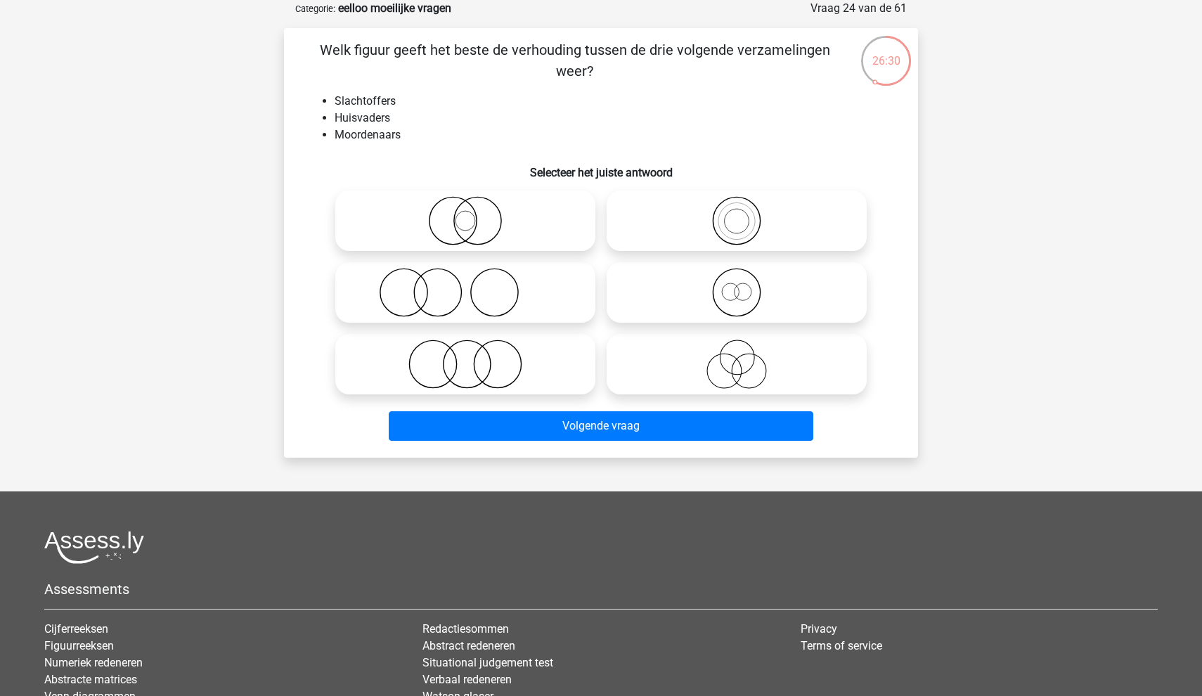
click at [699, 358] on icon at bounding box center [736, 364] width 249 height 49
click at [737, 357] on input "radio" at bounding box center [741, 352] width 9 height 9
radio input "true"
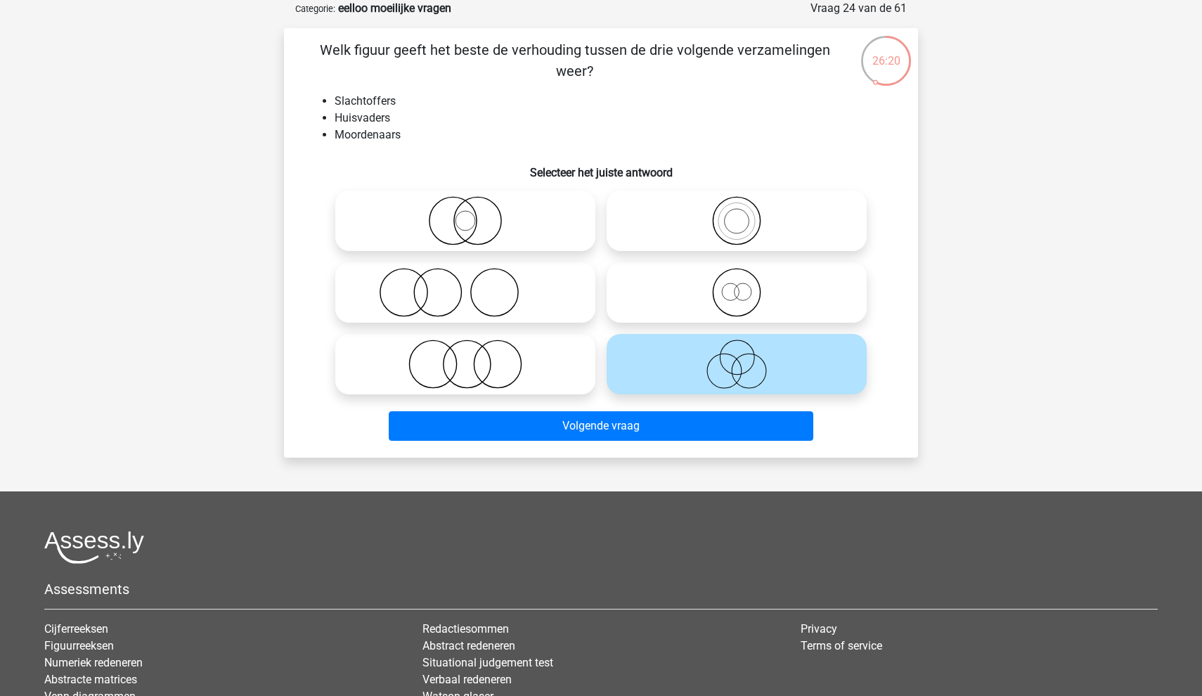
click at [560, 305] on icon at bounding box center [465, 292] width 249 height 49
click at [475, 285] on input "radio" at bounding box center [469, 280] width 9 height 9
radio input "true"
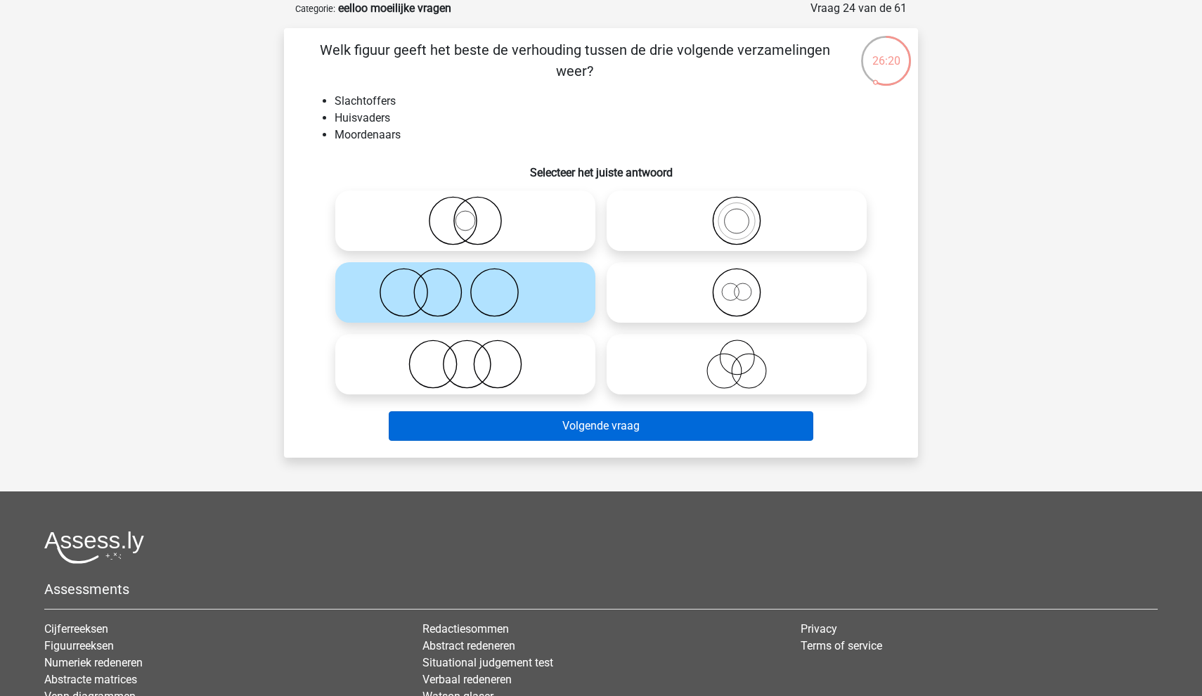
click at [560, 424] on button "Volgende vraag" at bounding box center [601, 426] width 425 height 30
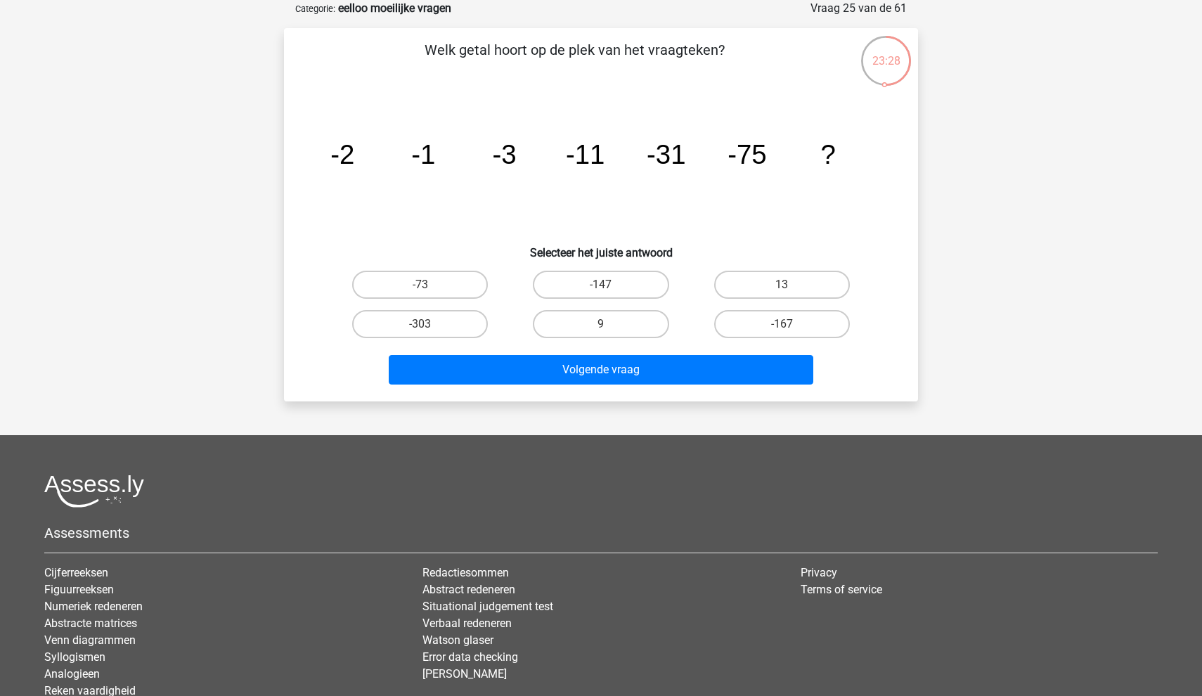
click at [784, 324] on input "-167" at bounding box center [786, 328] width 9 height 9
radio input "true"
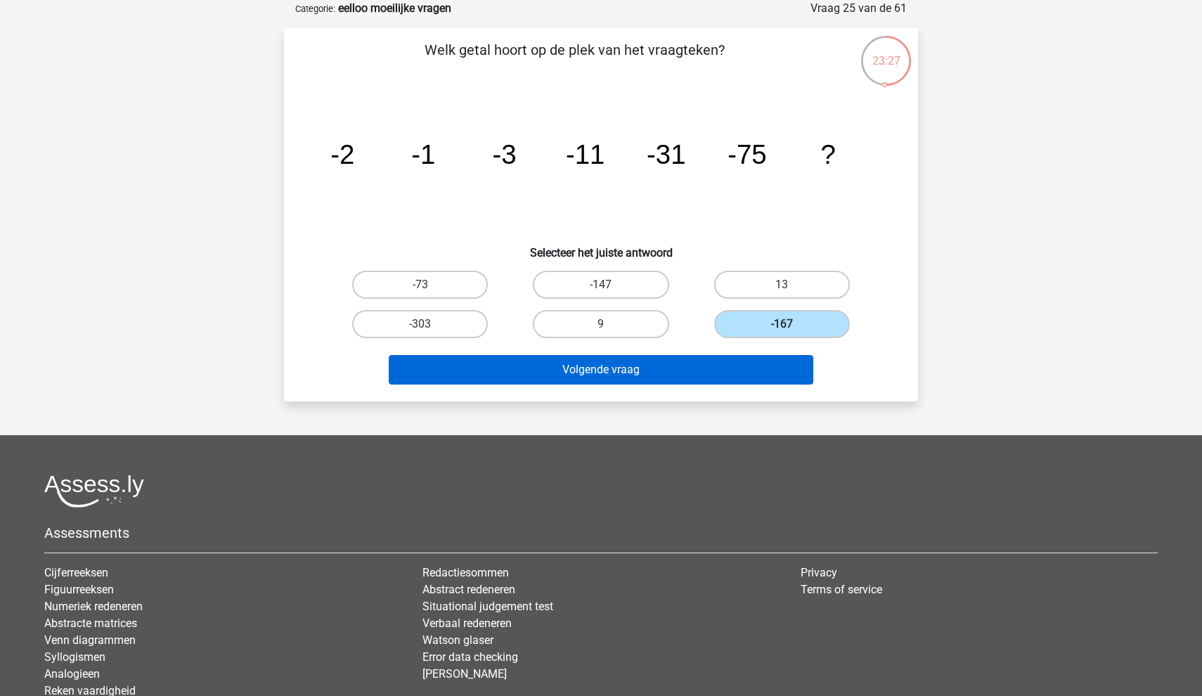
click at [720, 371] on button "Volgende vraag" at bounding box center [601, 370] width 425 height 30
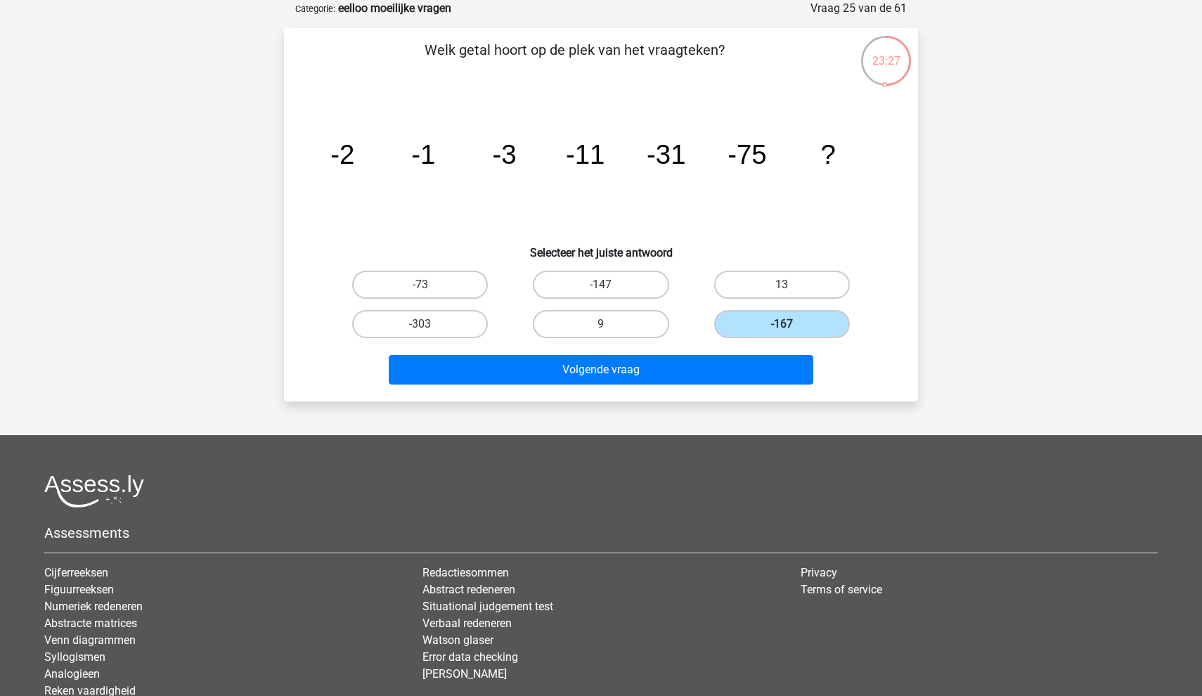
scroll to position [39, 0]
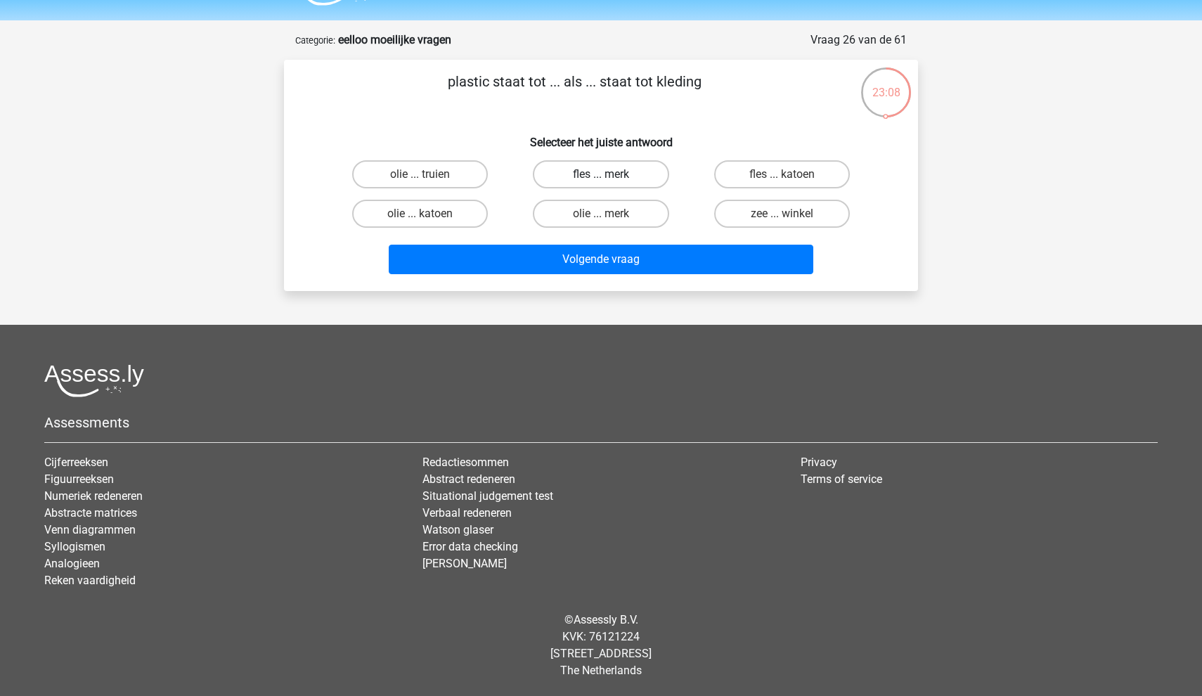
click at [648, 168] on label "fles ... merk" at bounding box center [601, 174] width 136 height 28
click at [610, 174] on input "fles ... merk" at bounding box center [605, 178] width 9 height 9
radio input "true"
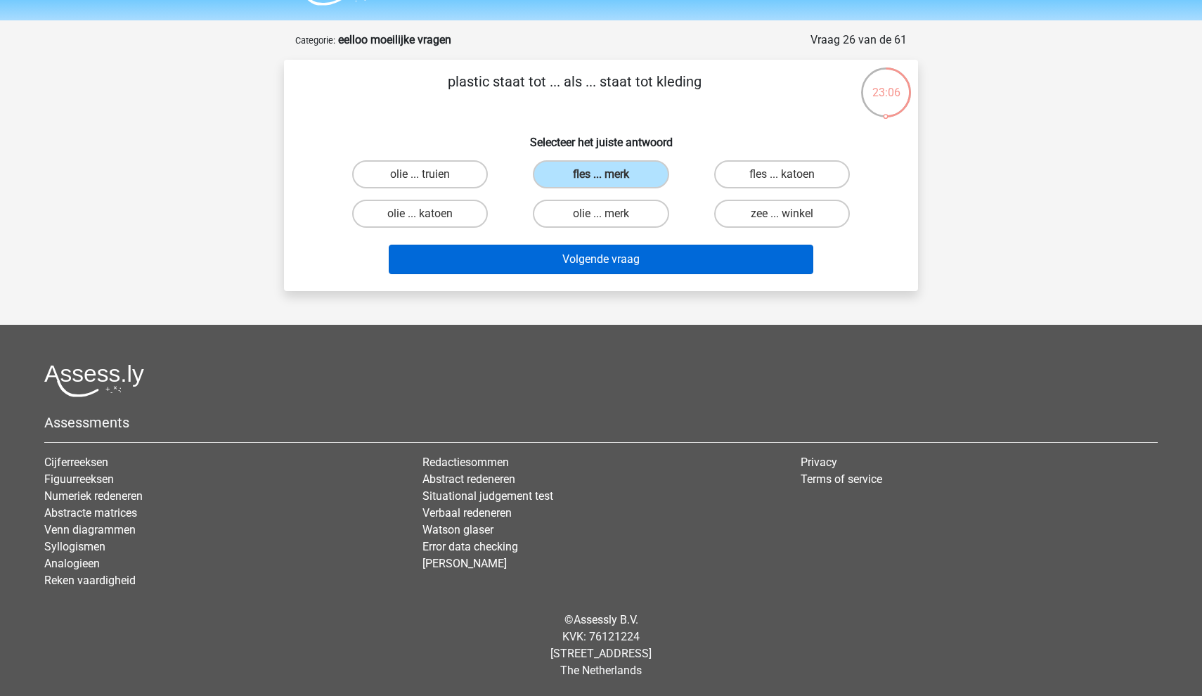
click at [640, 263] on button "Volgende vraag" at bounding box center [601, 260] width 425 height 30
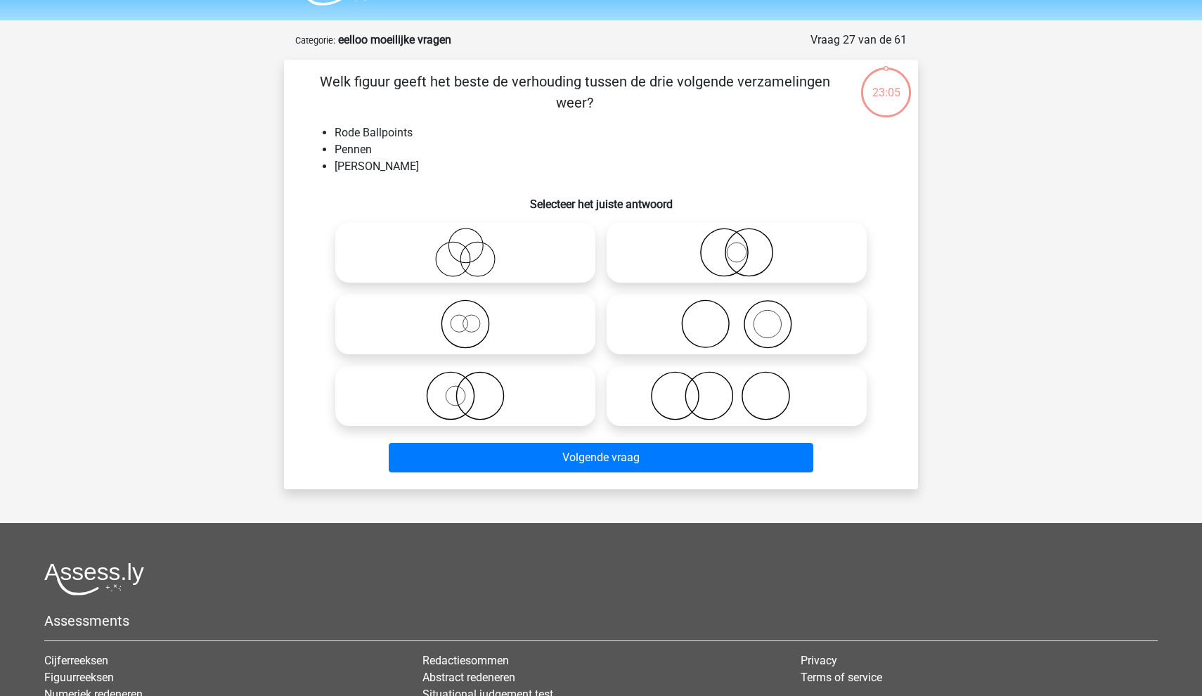
scroll to position [70, 0]
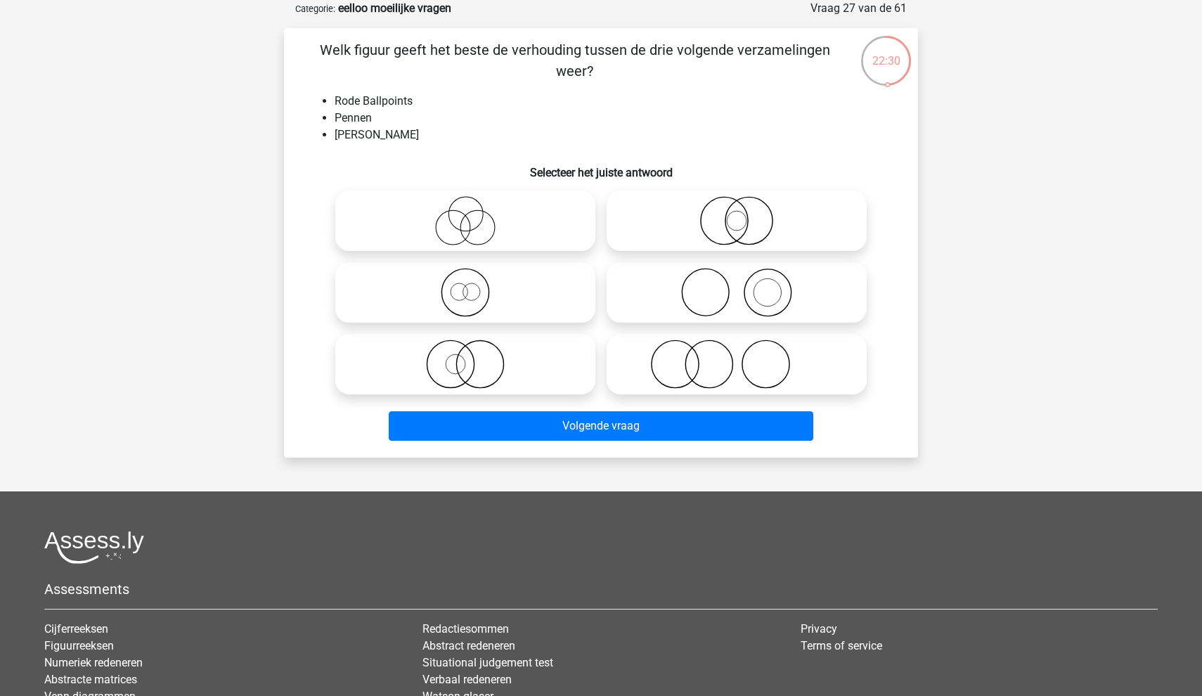
click at [506, 239] on icon at bounding box center [465, 220] width 249 height 49
click at [475, 214] on input "radio" at bounding box center [469, 209] width 9 height 9
radio input "true"
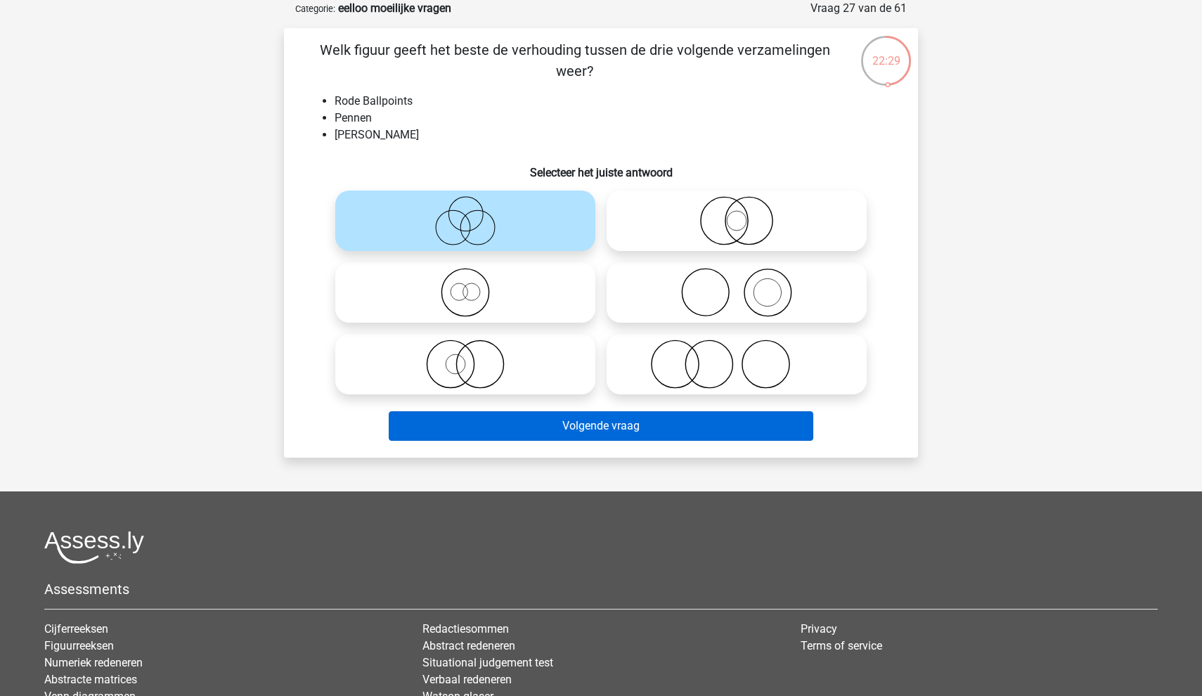
click at [577, 426] on button "Volgende vraag" at bounding box center [601, 426] width 425 height 30
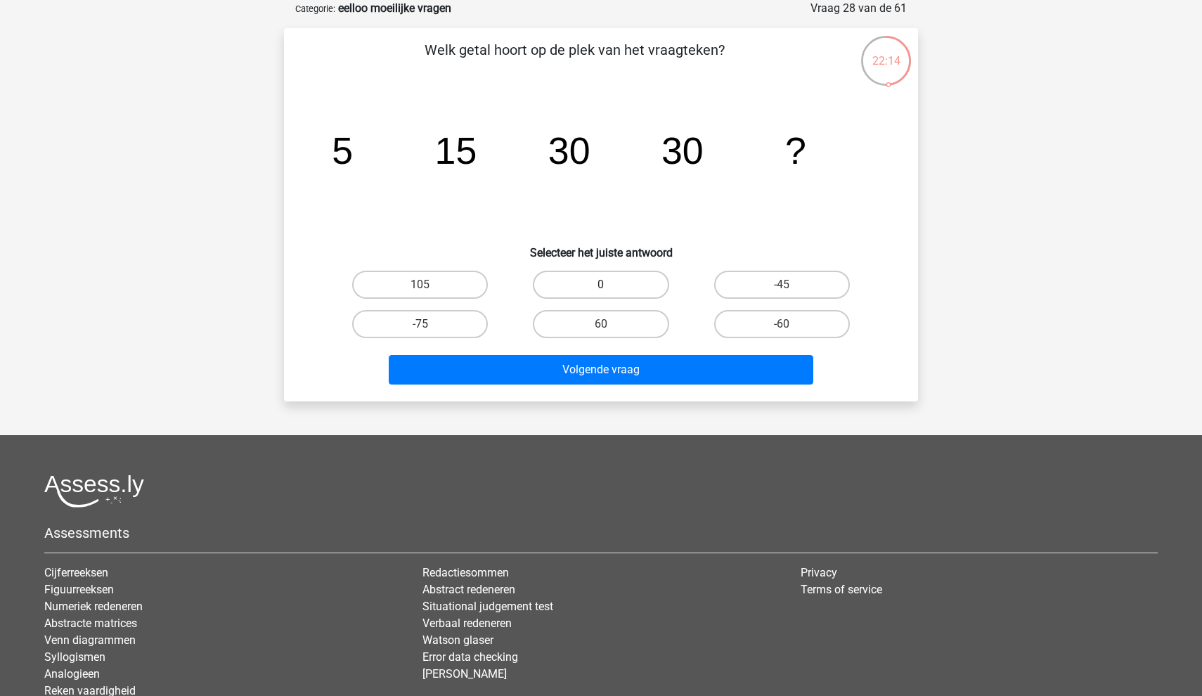
click at [633, 278] on label "0" at bounding box center [601, 285] width 136 height 28
click at [610, 285] on input "0" at bounding box center [605, 289] width 9 height 9
radio input "true"
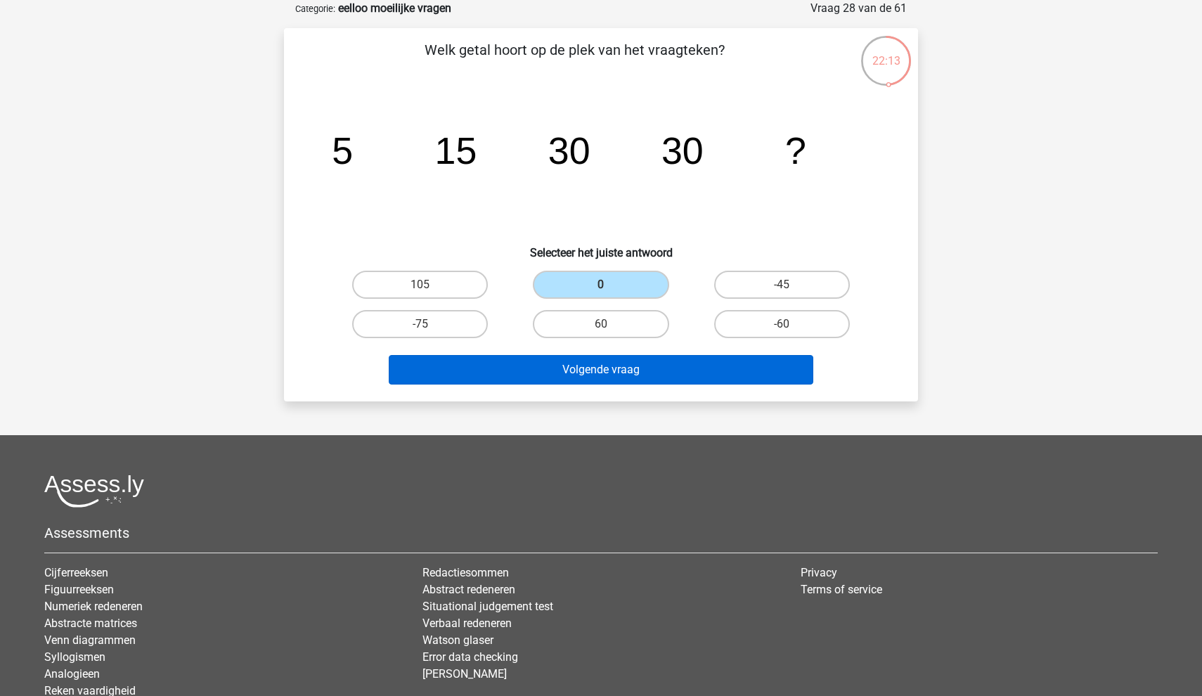
click at [634, 373] on button "Volgende vraag" at bounding box center [601, 370] width 425 height 30
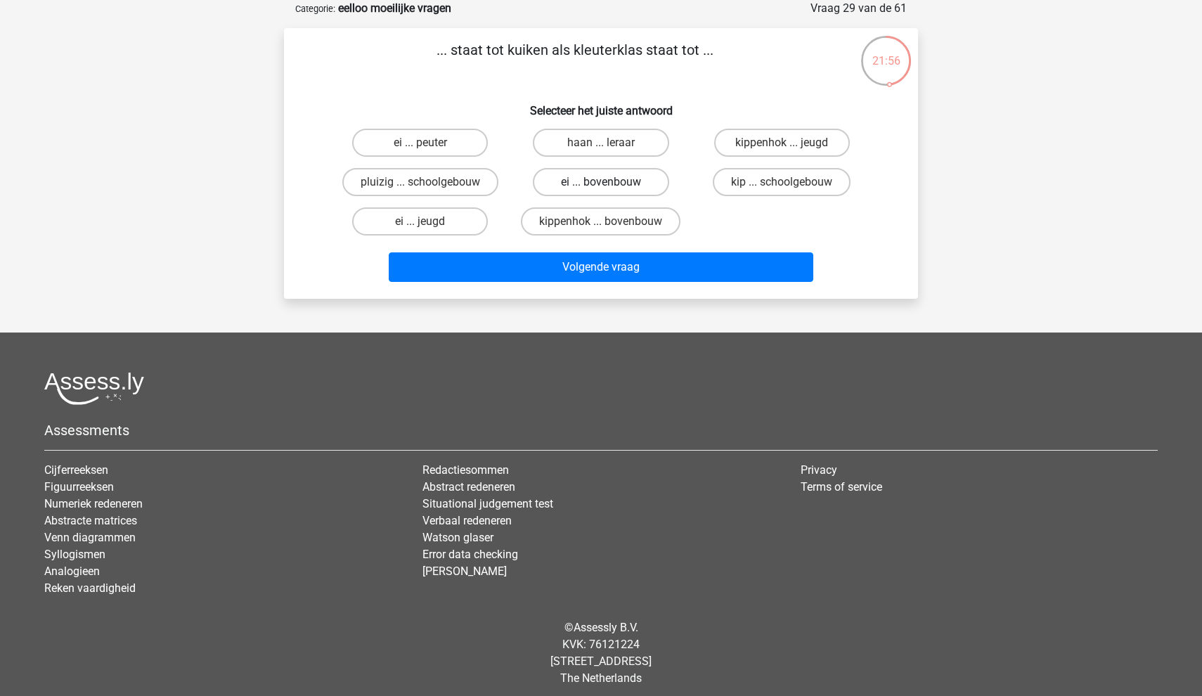
click at [575, 188] on label "ei ... bovenbouw" at bounding box center [601, 182] width 136 height 28
click at [601, 188] on input "ei ... bovenbouw" at bounding box center [605, 186] width 9 height 9
radio input "true"
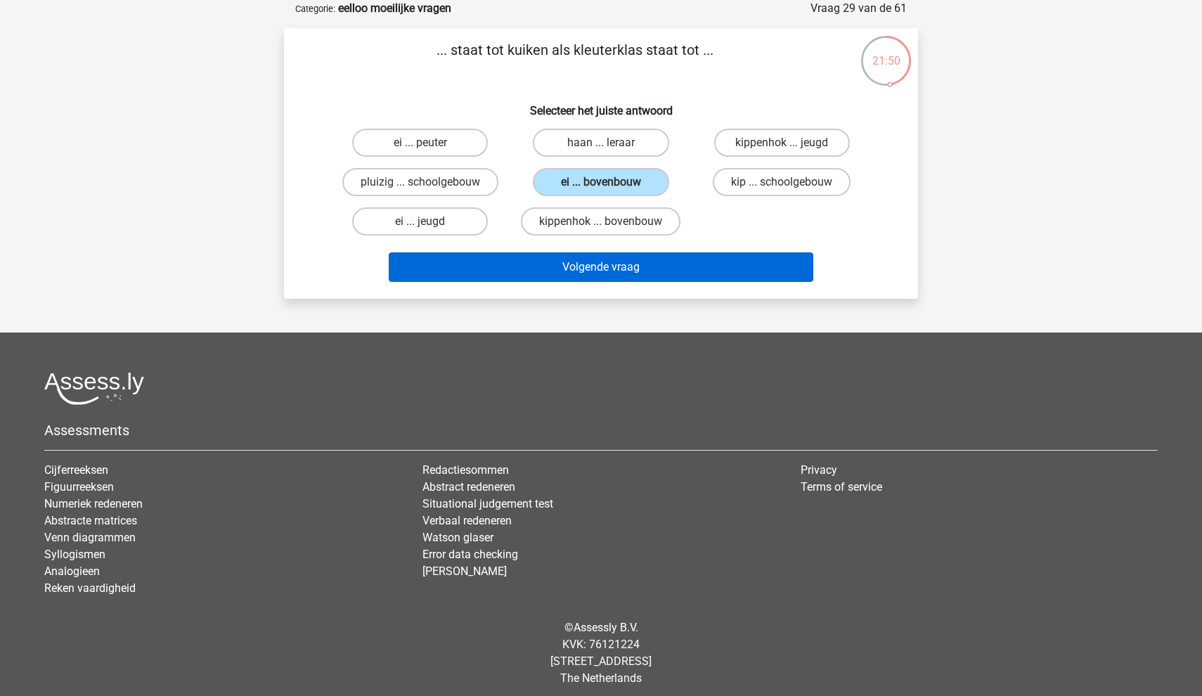
click at [611, 277] on button "Volgende vraag" at bounding box center [601, 267] width 425 height 30
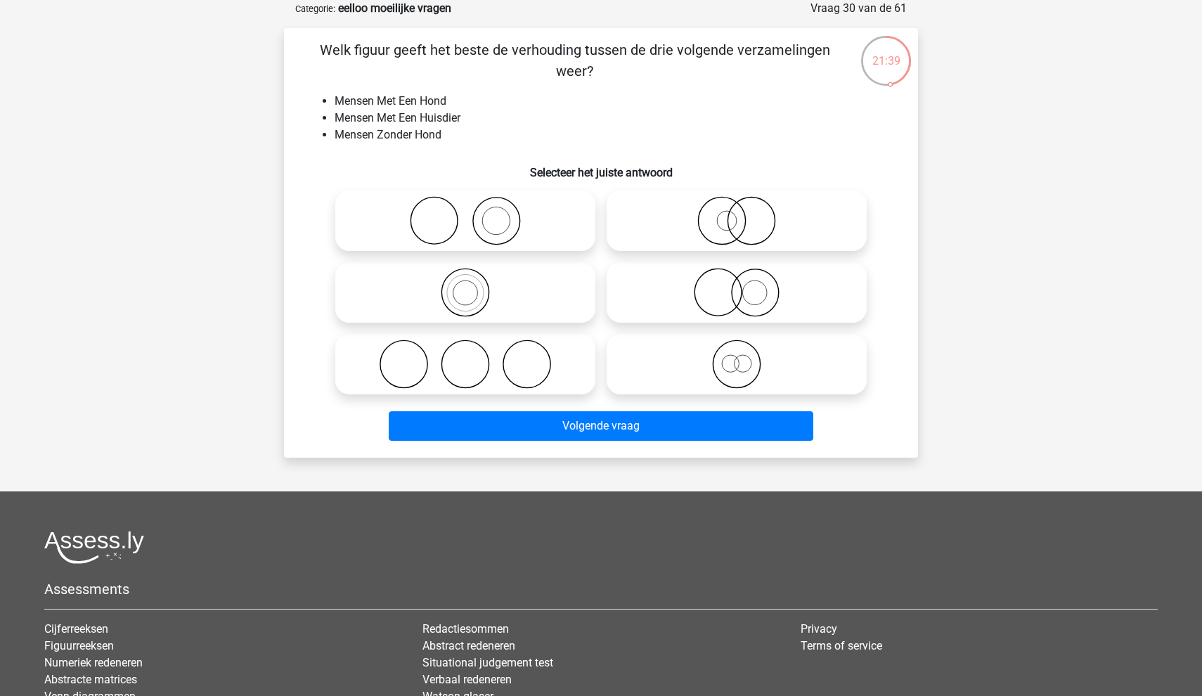
click at [526, 241] on icon at bounding box center [465, 220] width 249 height 49
click at [475, 214] on input "radio" at bounding box center [469, 209] width 9 height 9
radio input "true"
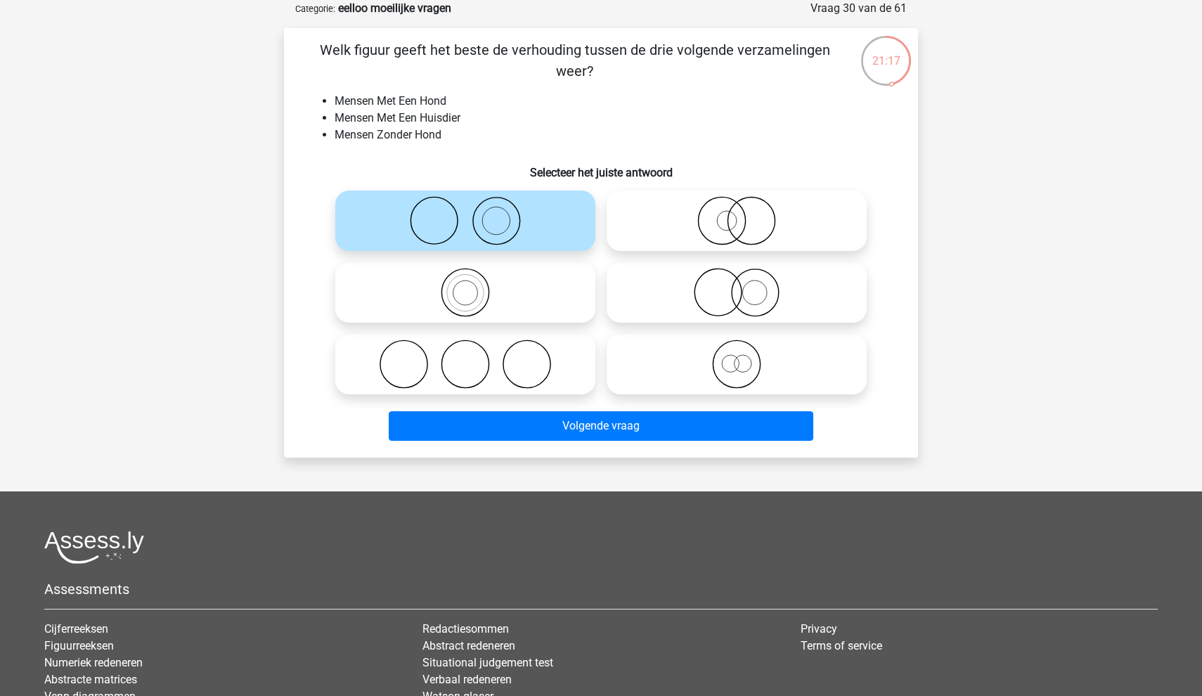
click at [533, 333] on div at bounding box center [465, 364] width 271 height 72
click at [534, 371] on icon at bounding box center [465, 364] width 249 height 49
click at [475, 357] on input "radio" at bounding box center [469, 352] width 9 height 9
radio input "true"
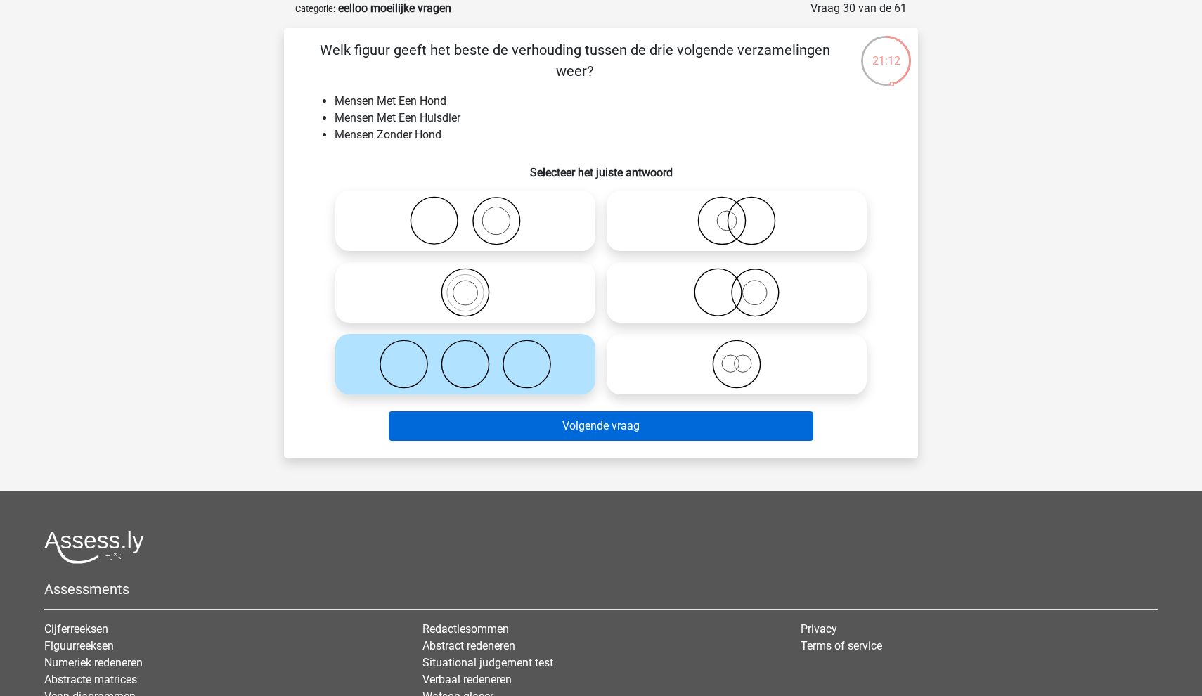
click at [619, 435] on button "Volgende vraag" at bounding box center [601, 426] width 425 height 30
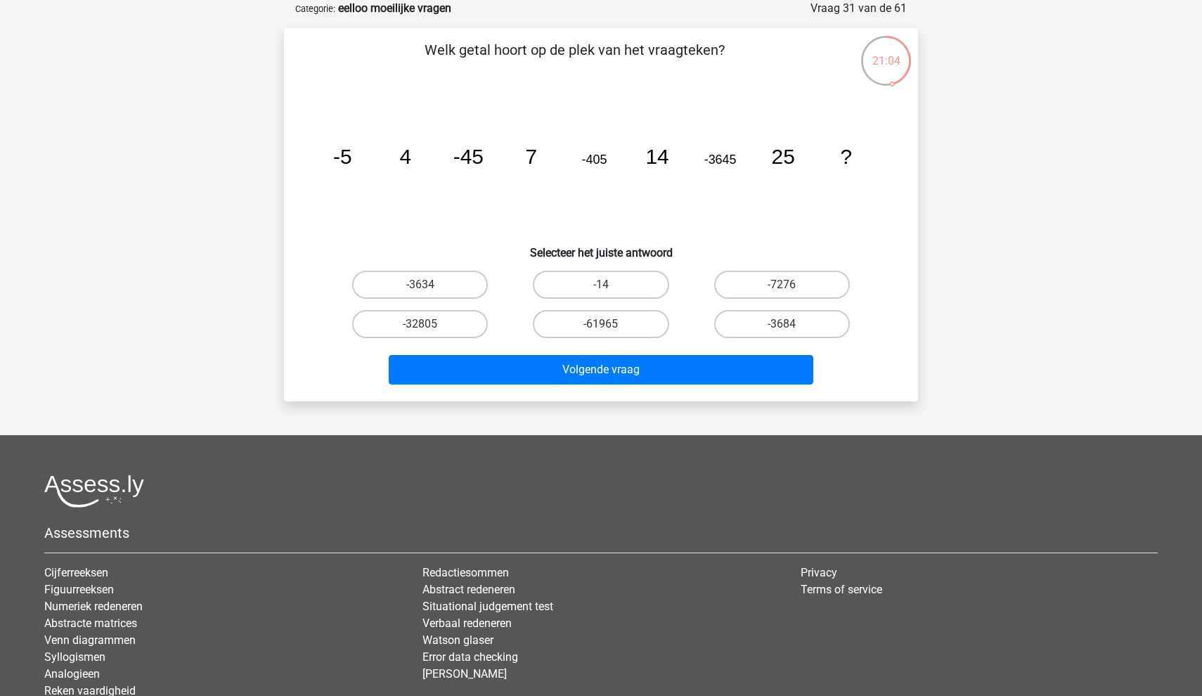
click at [894, 80] on icon at bounding box center [886, 60] width 53 height 53
click at [437, 285] on label "-3634" at bounding box center [420, 285] width 136 height 28
click at [430, 285] on input "-3634" at bounding box center [424, 289] width 9 height 9
radio input "true"
click at [446, 330] on label "-32805" at bounding box center [420, 324] width 136 height 28
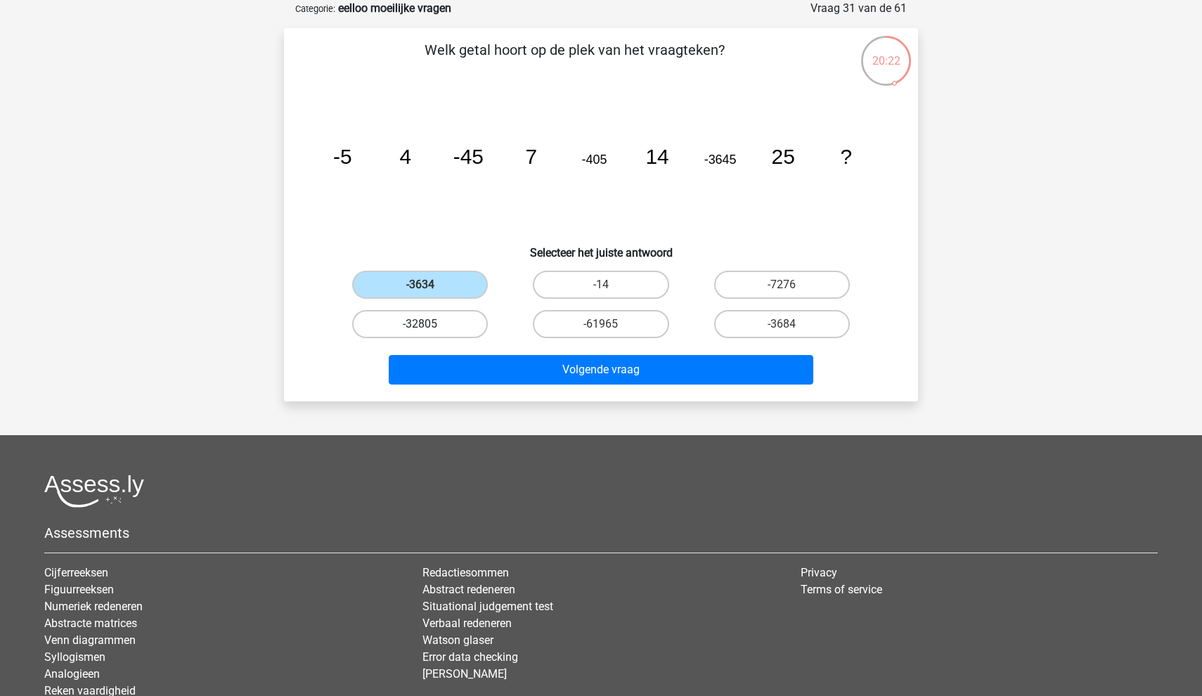
click at [430, 330] on input "-32805" at bounding box center [424, 328] width 9 height 9
radio input "true"
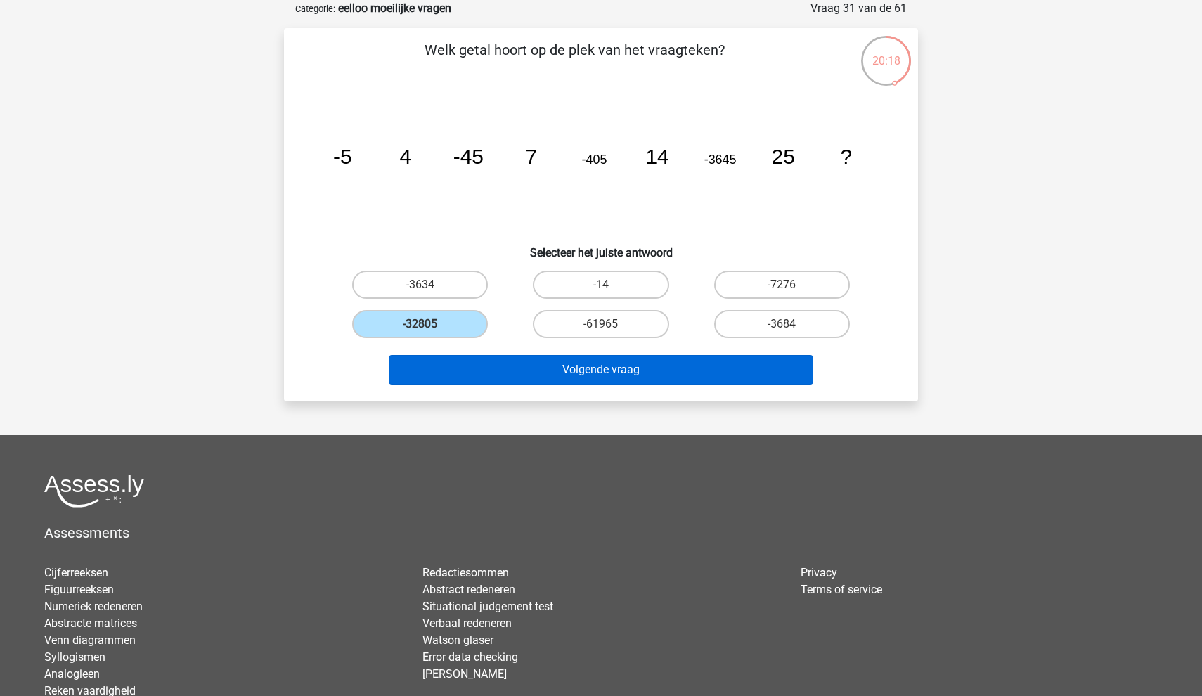
click at [595, 380] on button "Volgende vraag" at bounding box center [601, 370] width 425 height 30
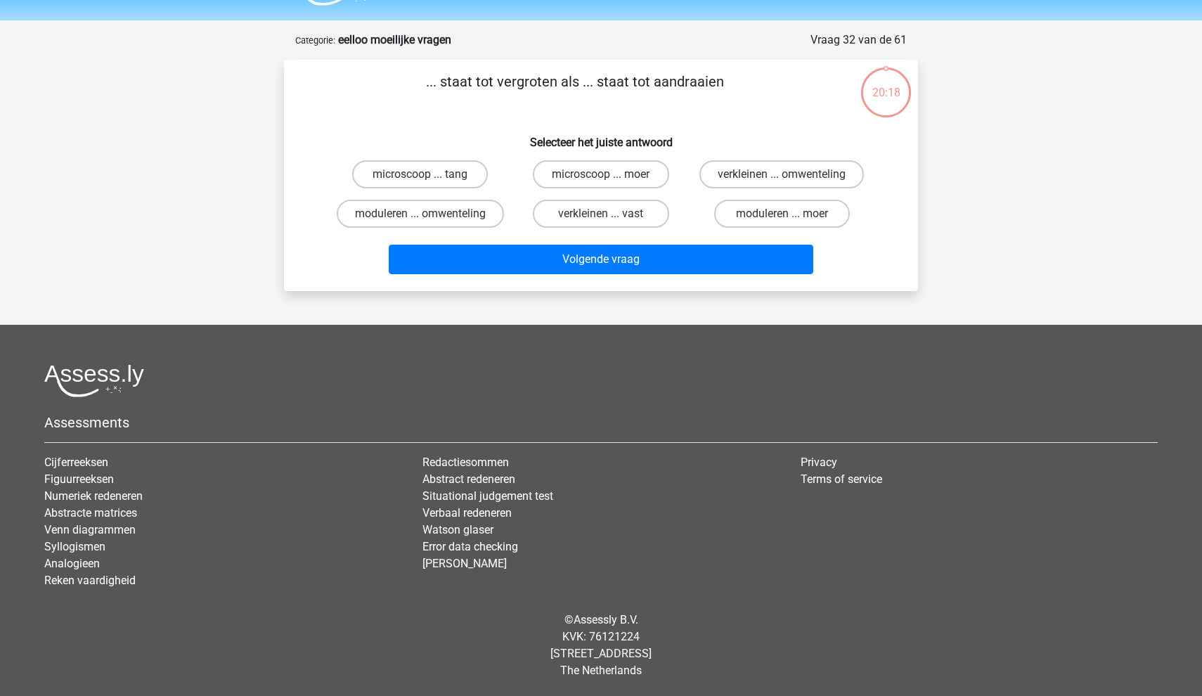
scroll to position [39, 0]
click at [598, 171] on label "microscoop ... moer" at bounding box center [601, 174] width 136 height 28
click at [601, 174] on input "microscoop ... moer" at bounding box center [605, 178] width 9 height 9
radio input "true"
click at [438, 185] on label "microscoop ... tang" at bounding box center [420, 174] width 136 height 28
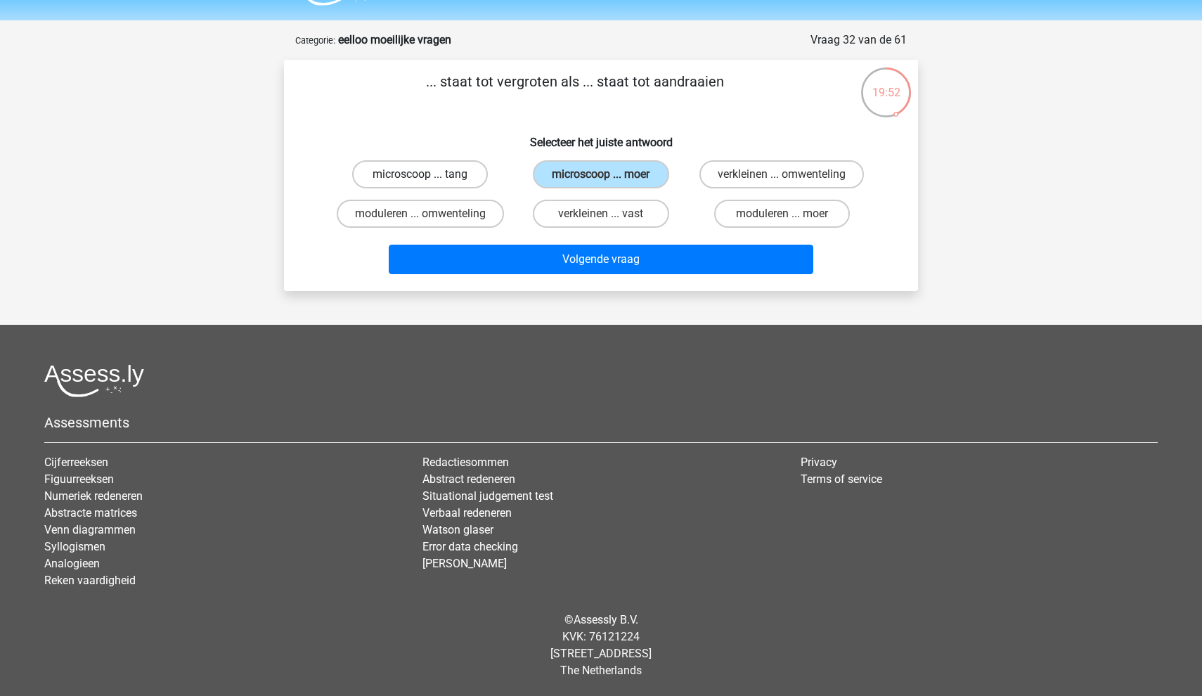
click at [430, 184] on input "microscoop ... tang" at bounding box center [424, 178] width 9 height 9
radio input "true"
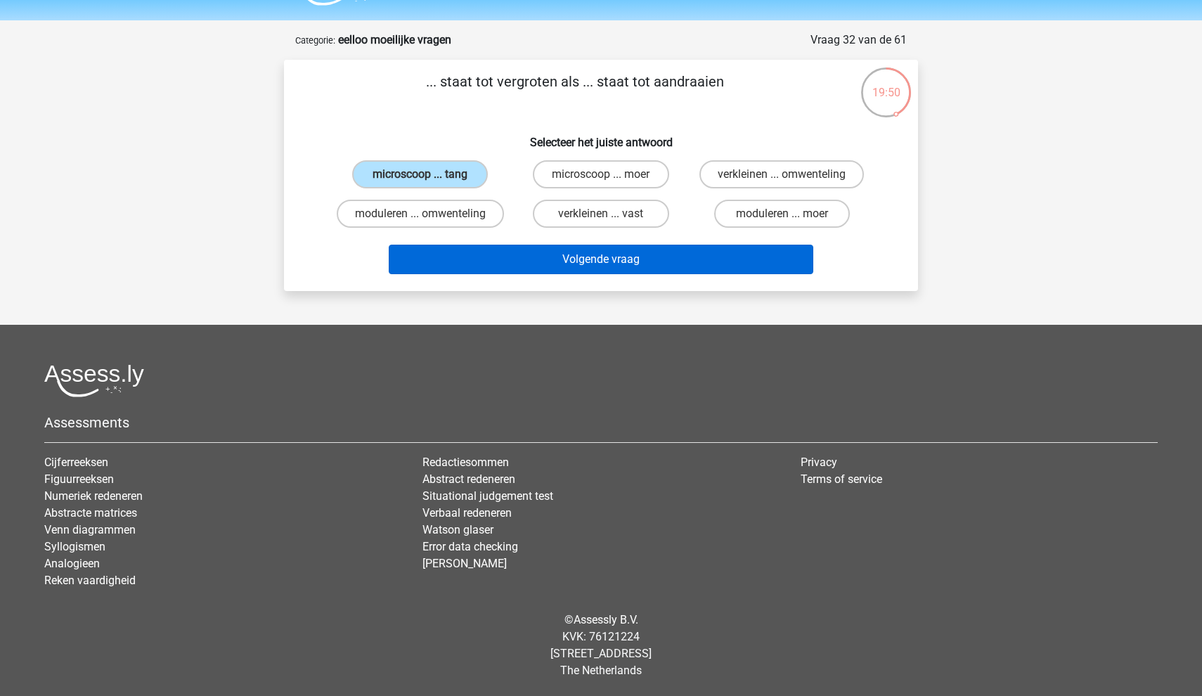
click at [553, 274] on button "Volgende vraag" at bounding box center [601, 260] width 425 height 30
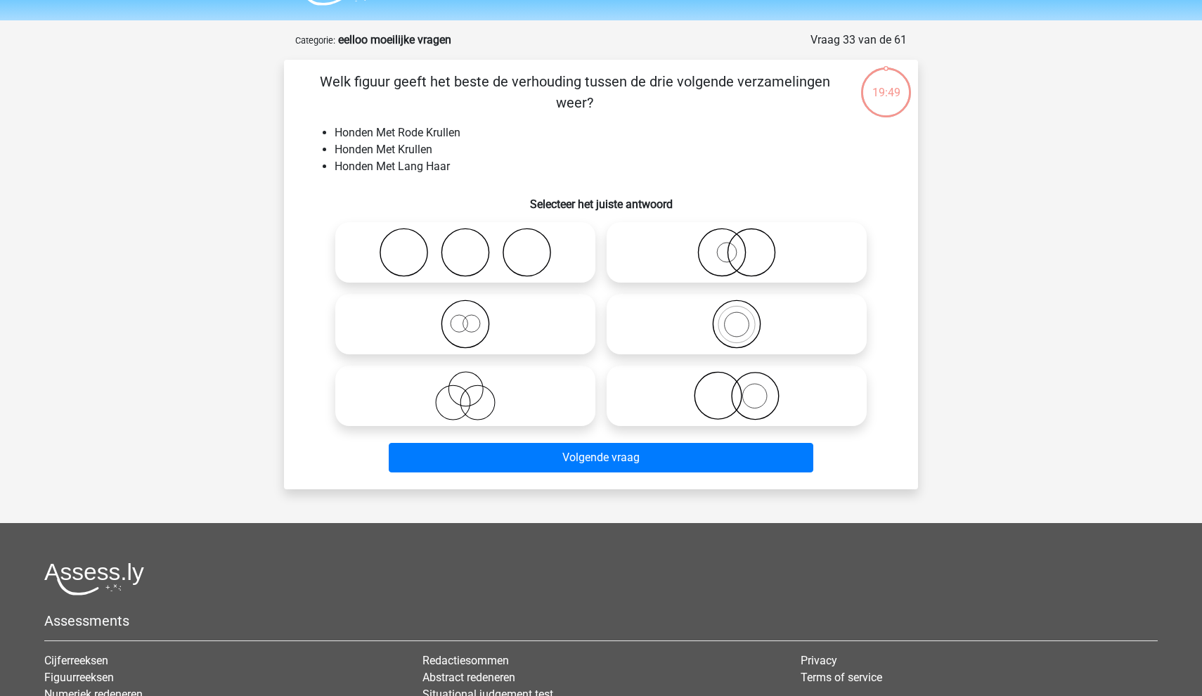
scroll to position [70, 0]
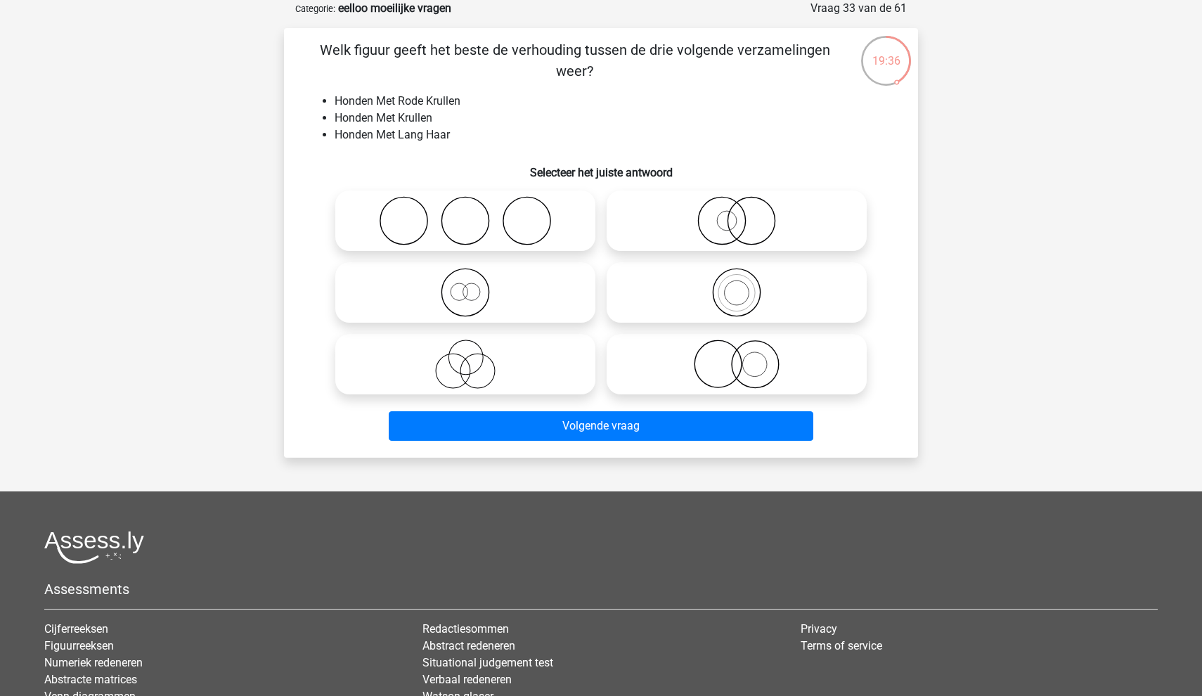
click at [673, 289] on icon at bounding box center [736, 292] width 249 height 49
click at [737, 285] on input "radio" at bounding box center [741, 280] width 9 height 9
radio input "true"
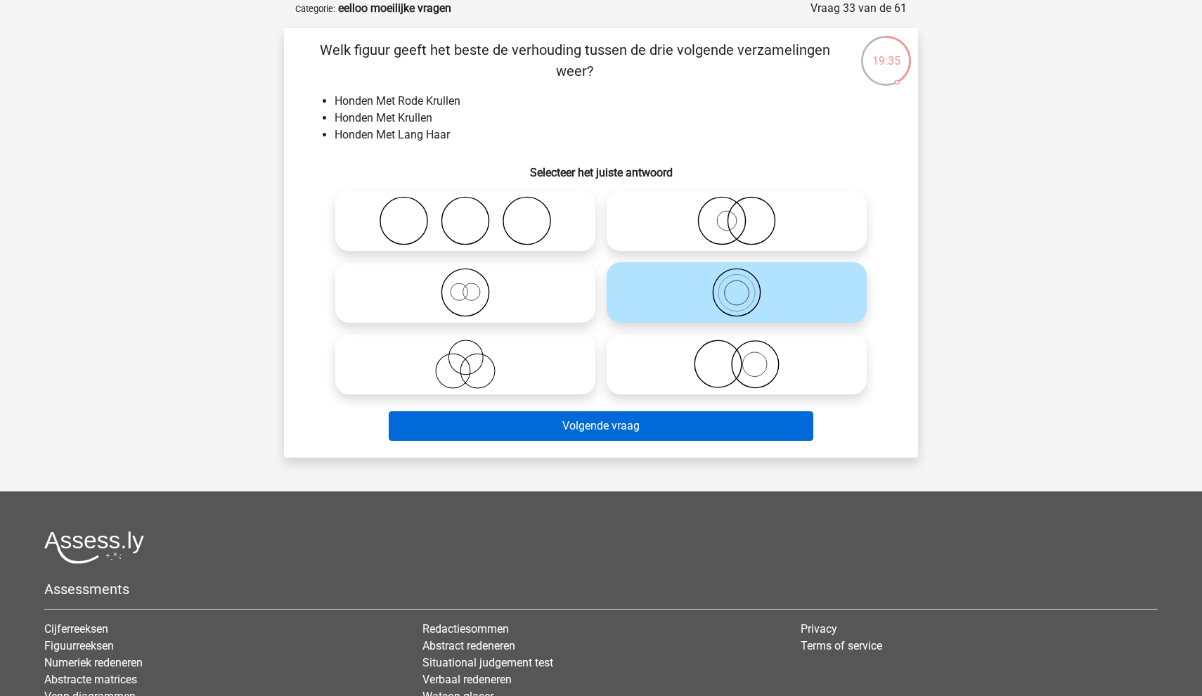
click at [668, 431] on button "Volgende vraag" at bounding box center [601, 426] width 425 height 30
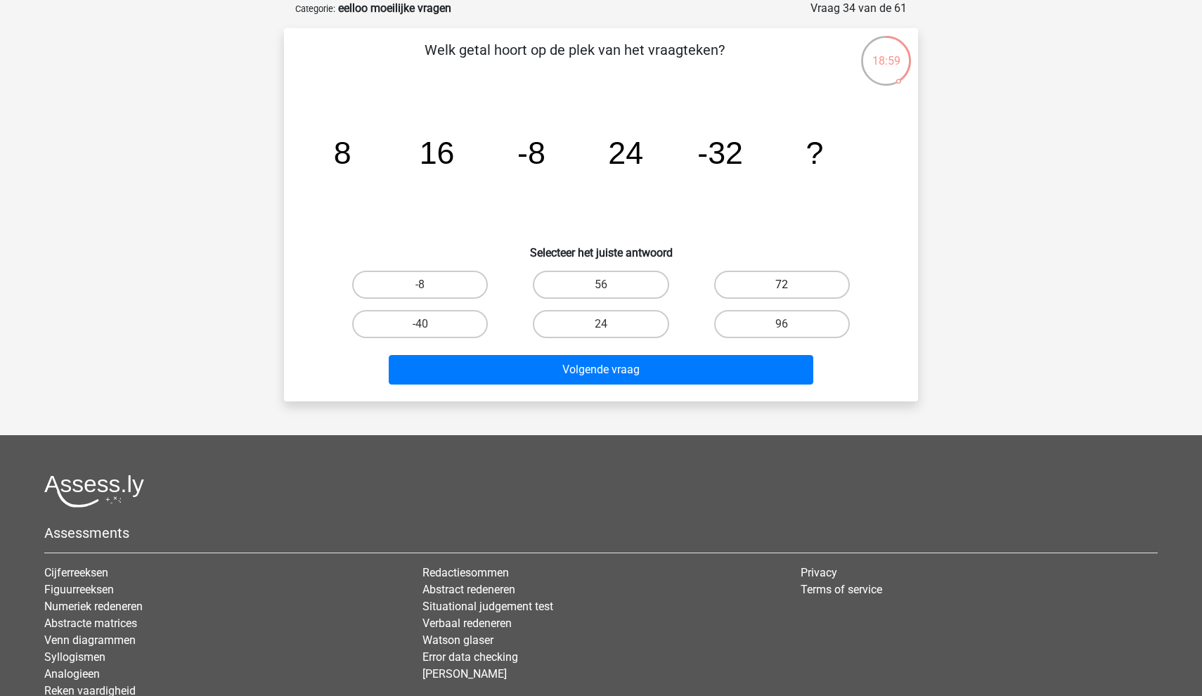
click at [750, 284] on label "72" at bounding box center [782, 285] width 136 height 28
click at [782, 285] on input "72" at bounding box center [786, 289] width 9 height 9
radio input "true"
click at [809, 326] on label "96" at bounding box center [782, 324] width 136 height 28
click at [791, 326] on input "96" at bounding box center [786, 328] width 9 height 9
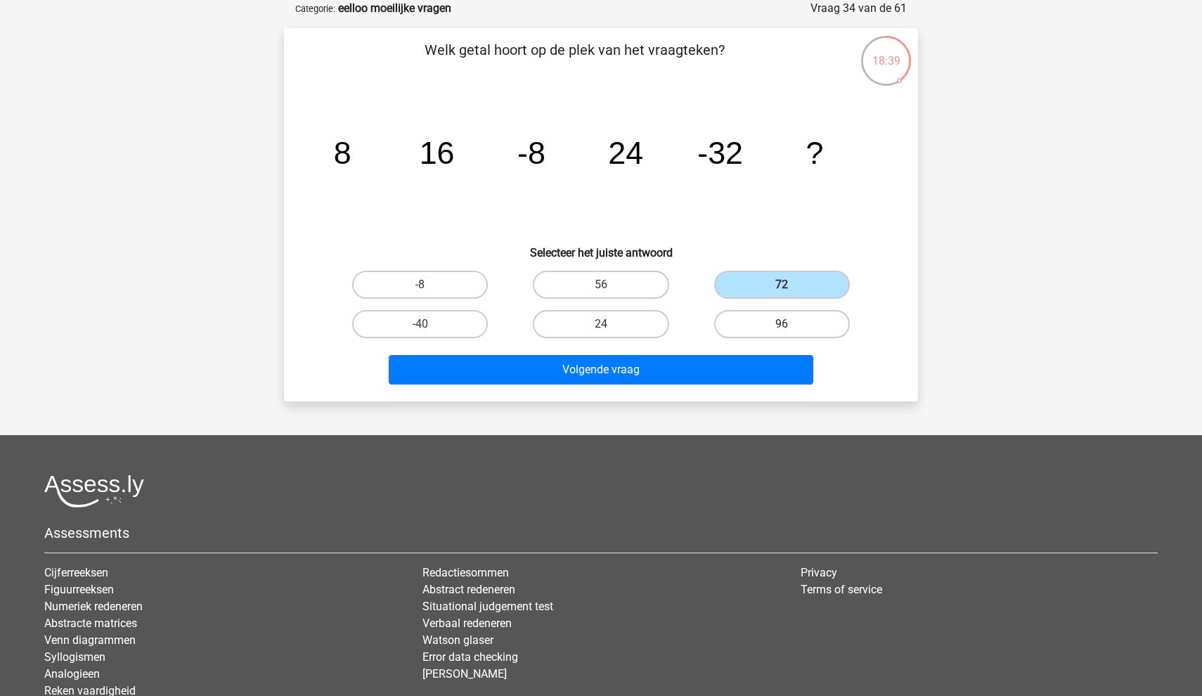
radio input "true"
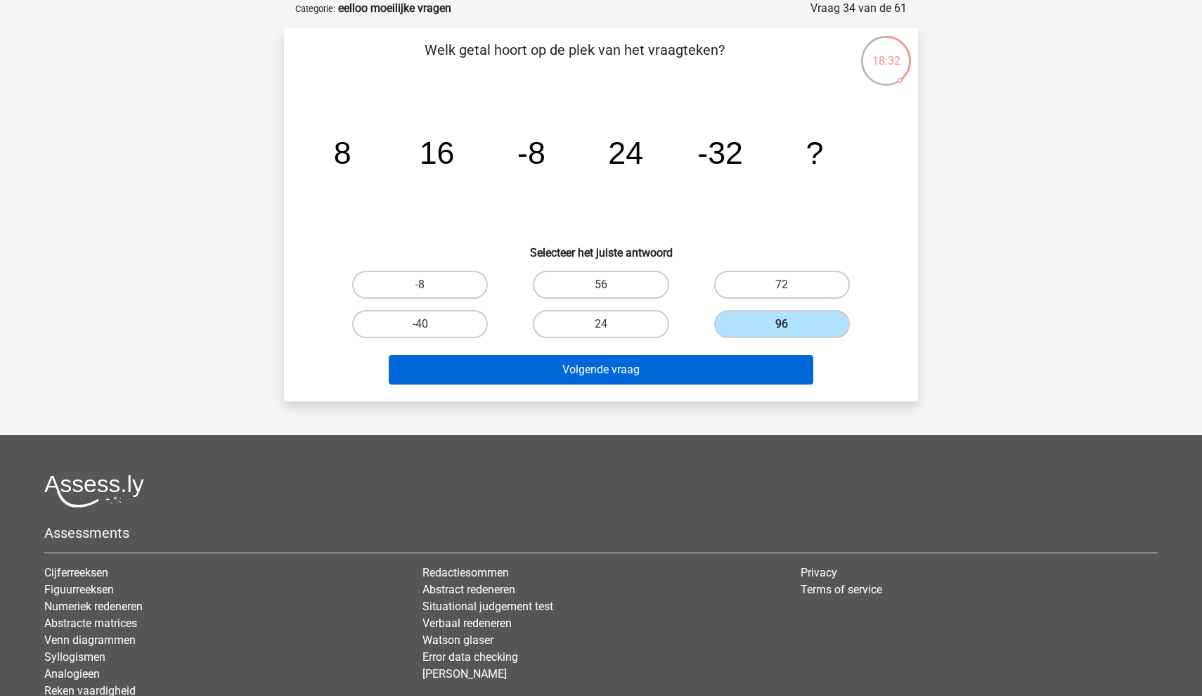
click at [721, 375] on button "Volgende vraag" at bounding box center [601, 370] width 425 height 30
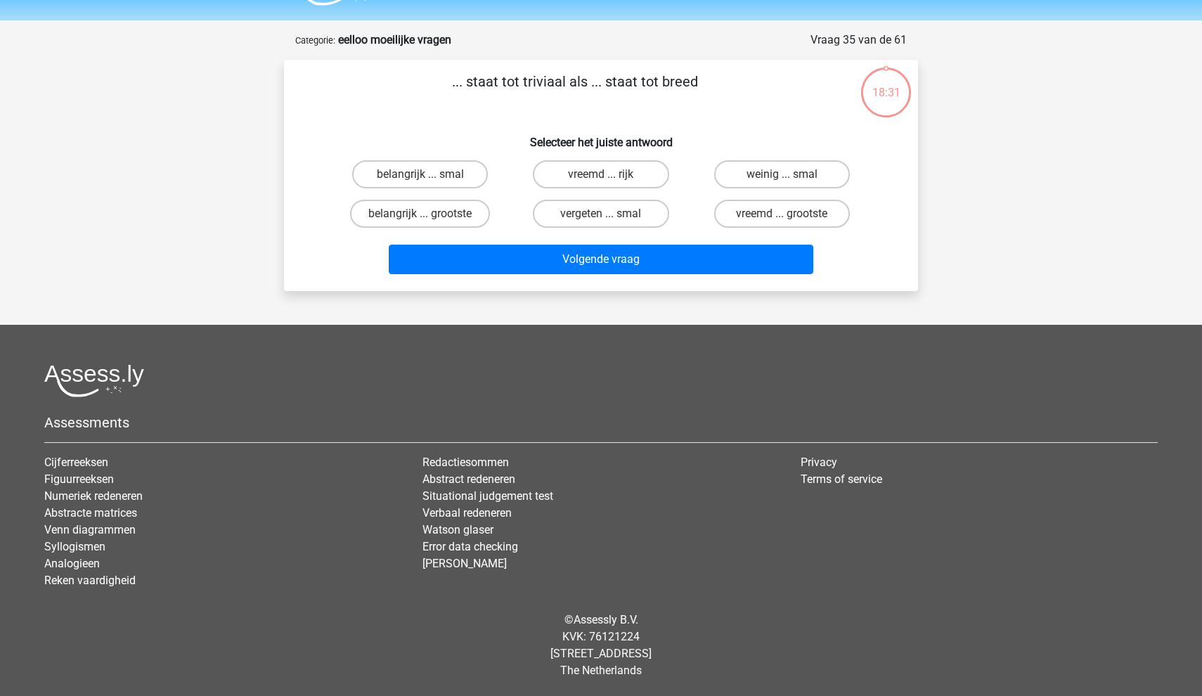
scroll to position [39, 0]
click at [797, 220] on label "vreemd ... grootste" at bounding box center [782, 214] width 136 height 28
click at [791, 220] on input "vreemd ... grootste" at bounding box center [786, 218] width 9 height 9
radio input "true"
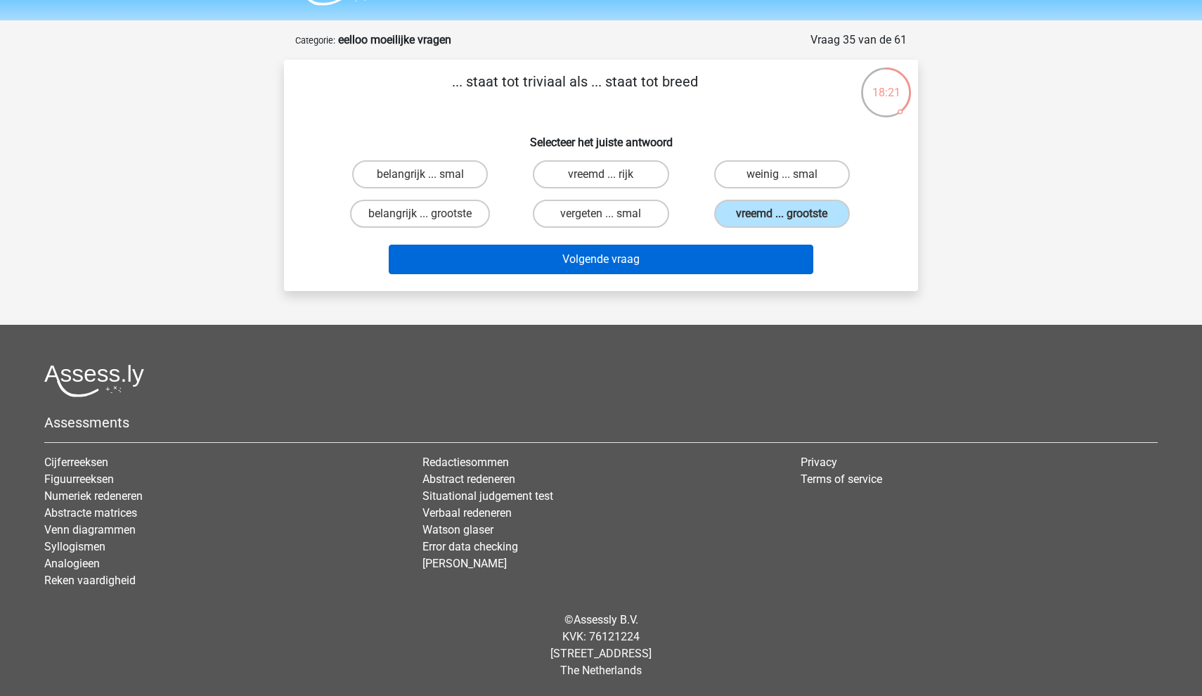
click at [725, 266] on button "Volgende vraag" at bounding box center [601, 260] width 425 height 30
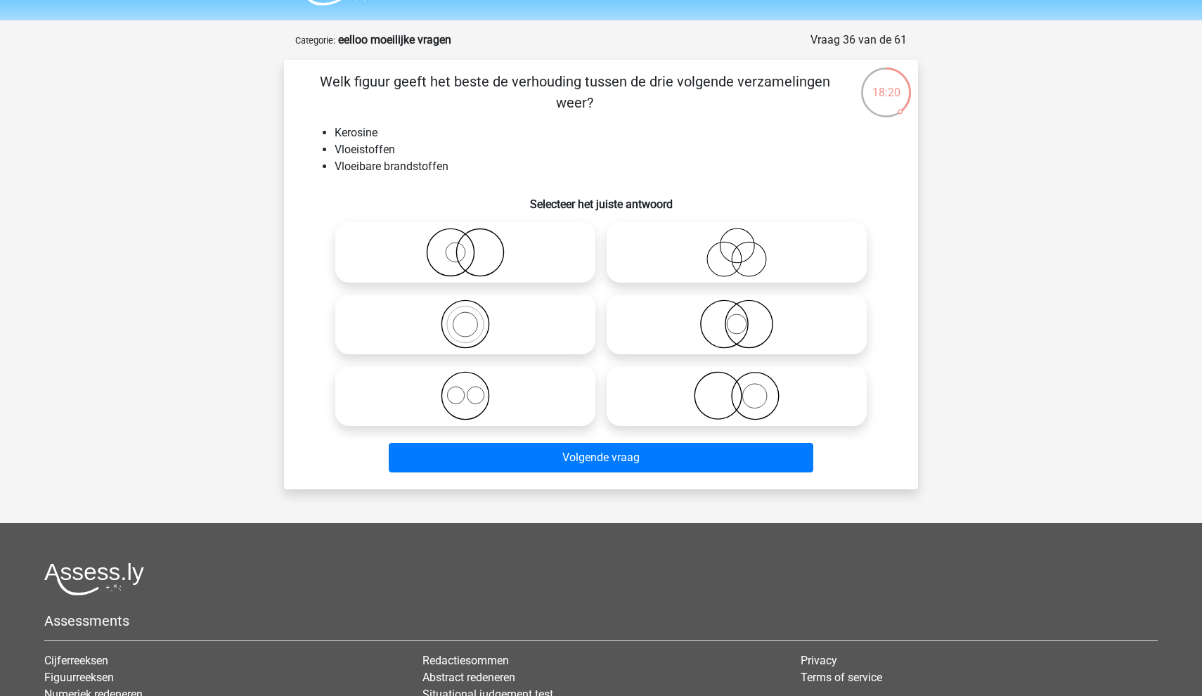
scroll to position [70, 0]
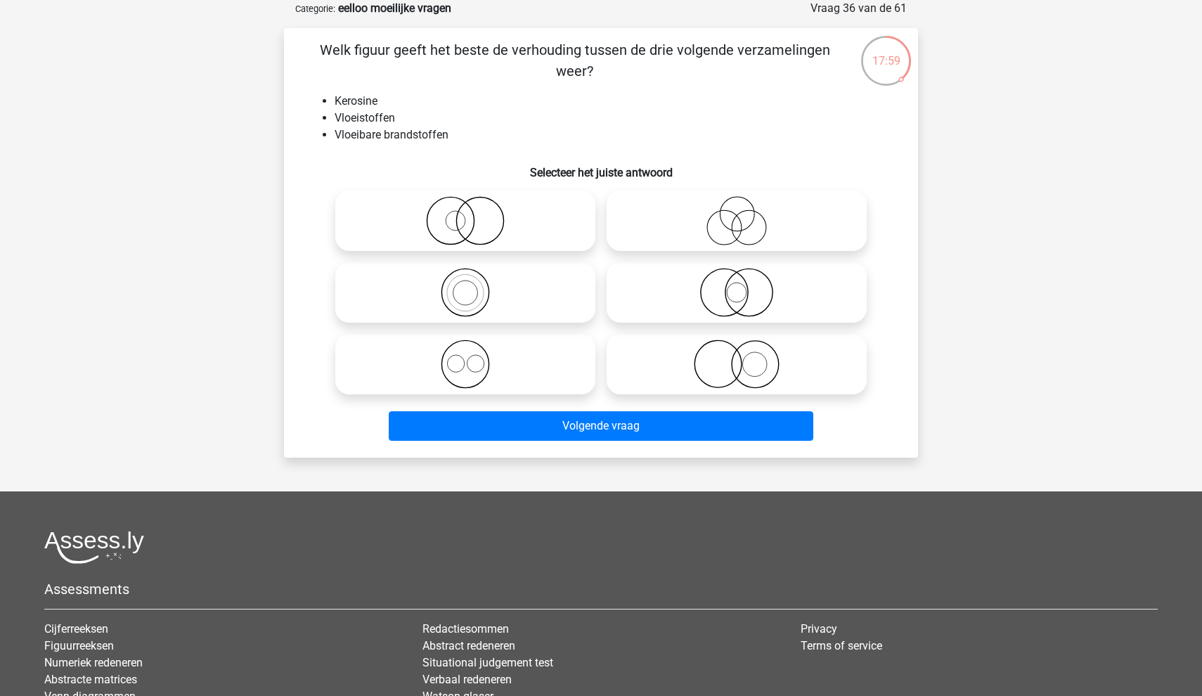
click at [483, 295] on icon at bounding box center [465, 292] width 249 height 49
click at [475, 285] on input "radio" at bounding box center [469, 280] width 9 height 9
radio input "true"
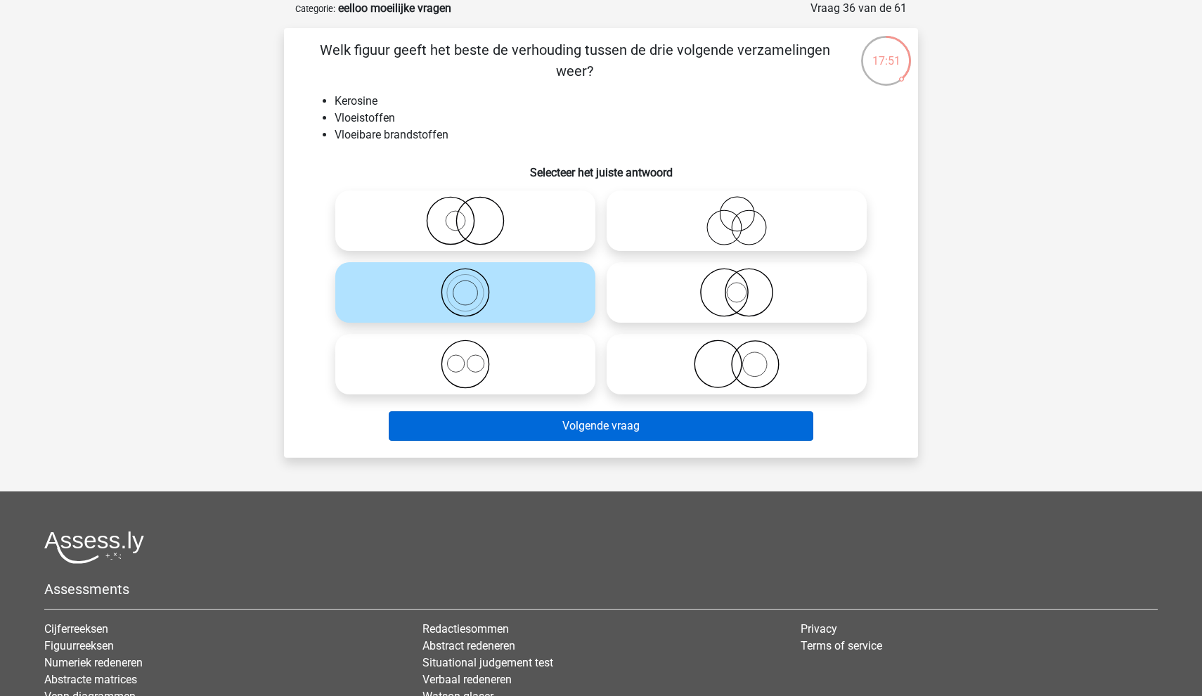
click at [591, 434] on button "Volgende vraag" at bounding box center [601, 426] width 425 height 30
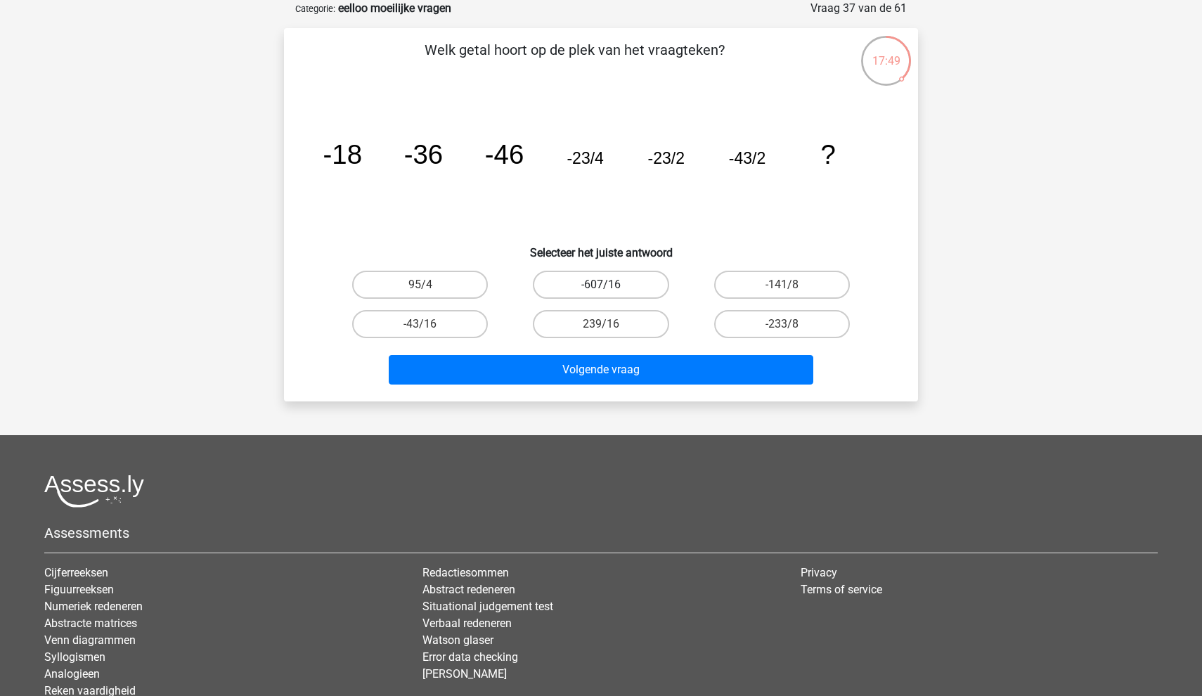
click at [634, 288] on label "-607/16" at bounding box center [601, 285] width 136 height 28
click at [610, 288] on input "-607/16" at bounding box center [605, 289] width 9 height 9
radio input "true"
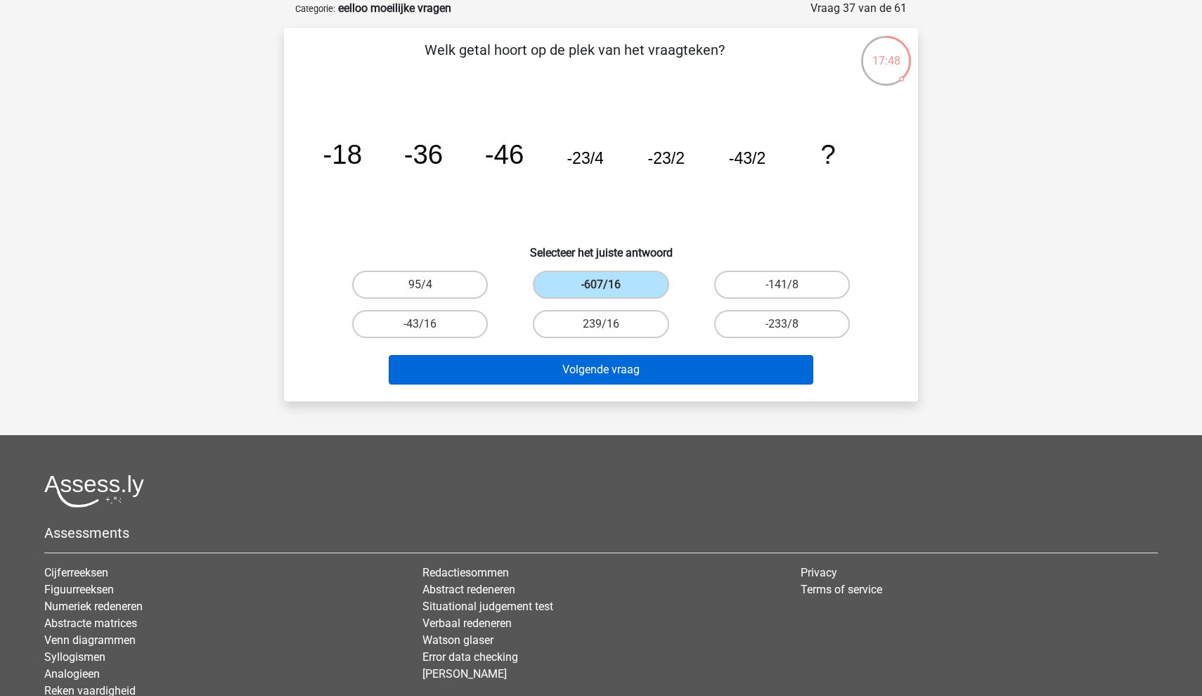
click at [634, 382] on button "Volgende vraag" at bounding box center [601, 370] width 425 height 30
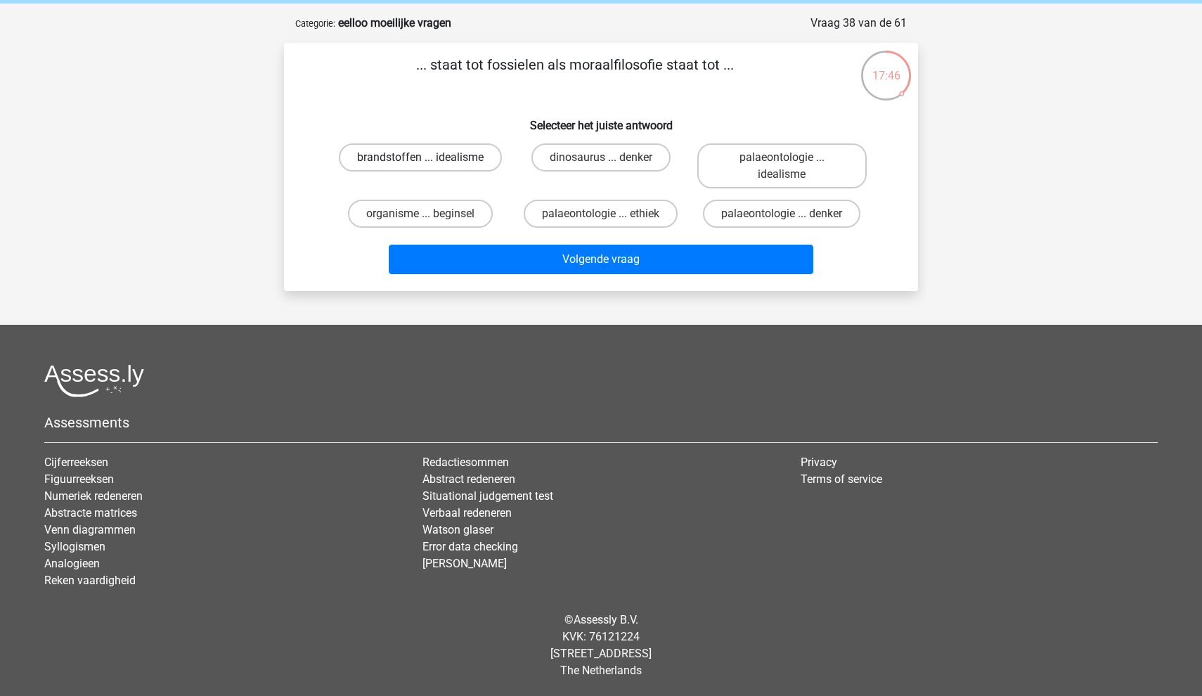
click at [475, 162] on label "brandstoffen ... idealisme" at bounding box center [420, 157] width 163 height 28
click at [430, 162] on input "brandstoffen ... idealisme" at bounding box center [424, 161] width 9 height 9
radio input "true"
click at [591, 169] on label "dinosaurus ... denker" at bounding box center [601, 157] width 139 height 28
click at [601, 167] on input "dinosaurus ... denker" at bounding box center [605, 161] width 9 height 9
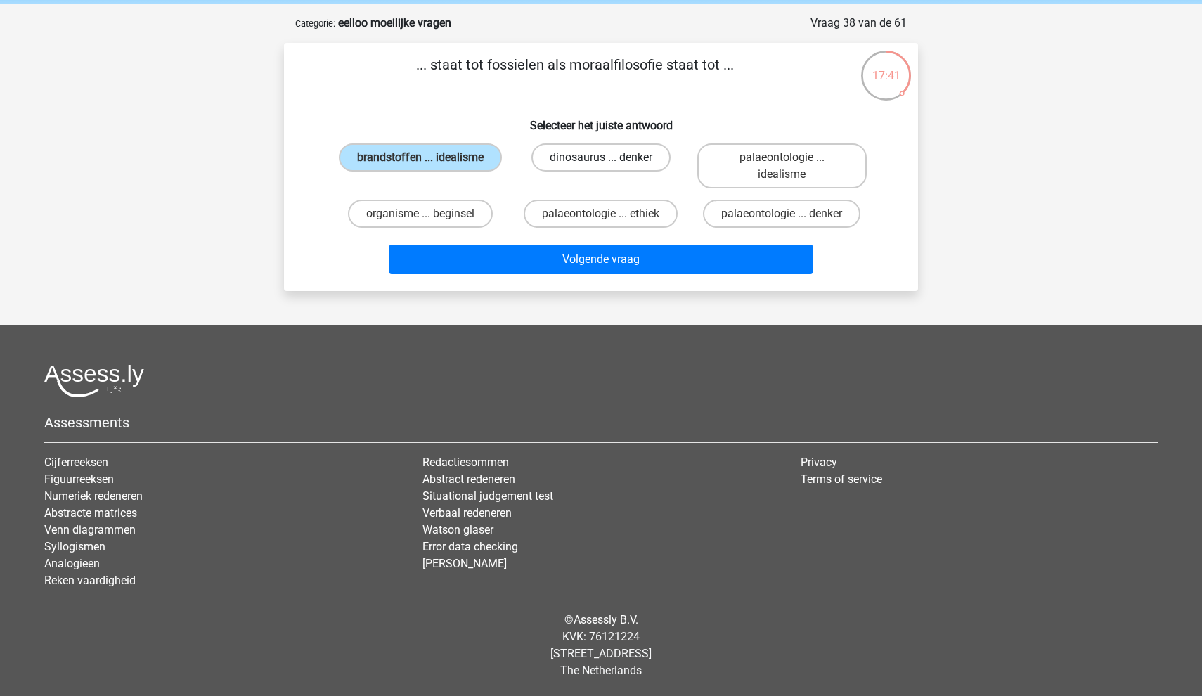
radio input "true"
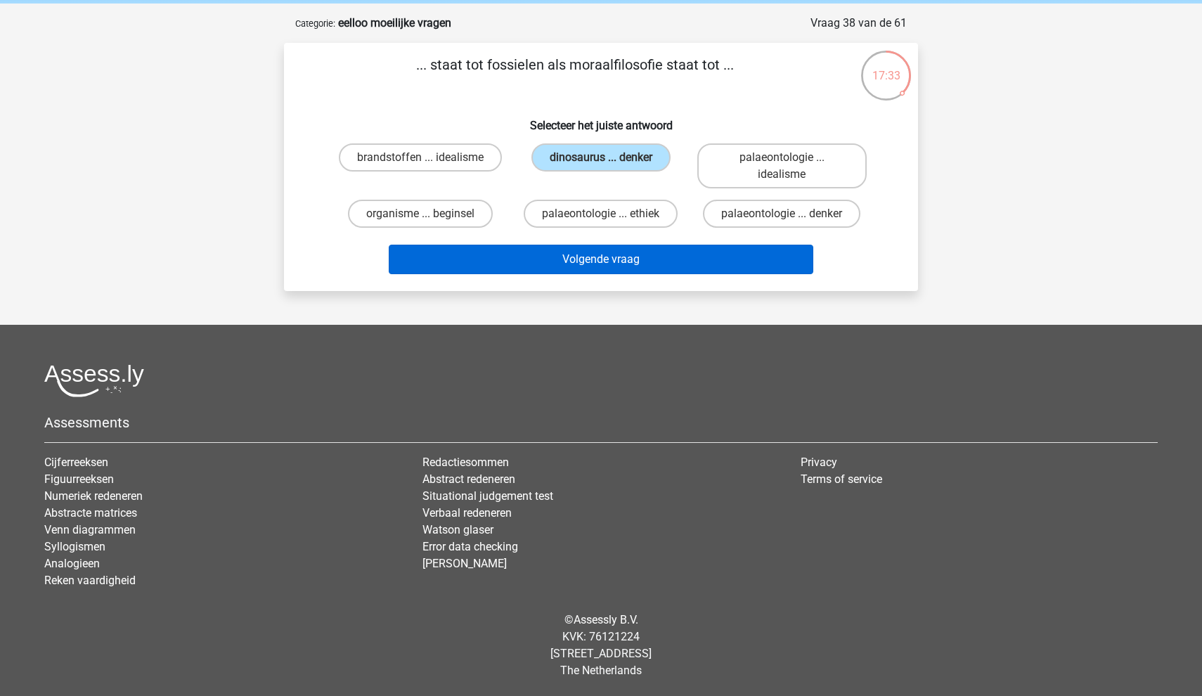
click at [620, 259] on button "Volgende vraag" at bounding box center [601, 260] width 425 height 30
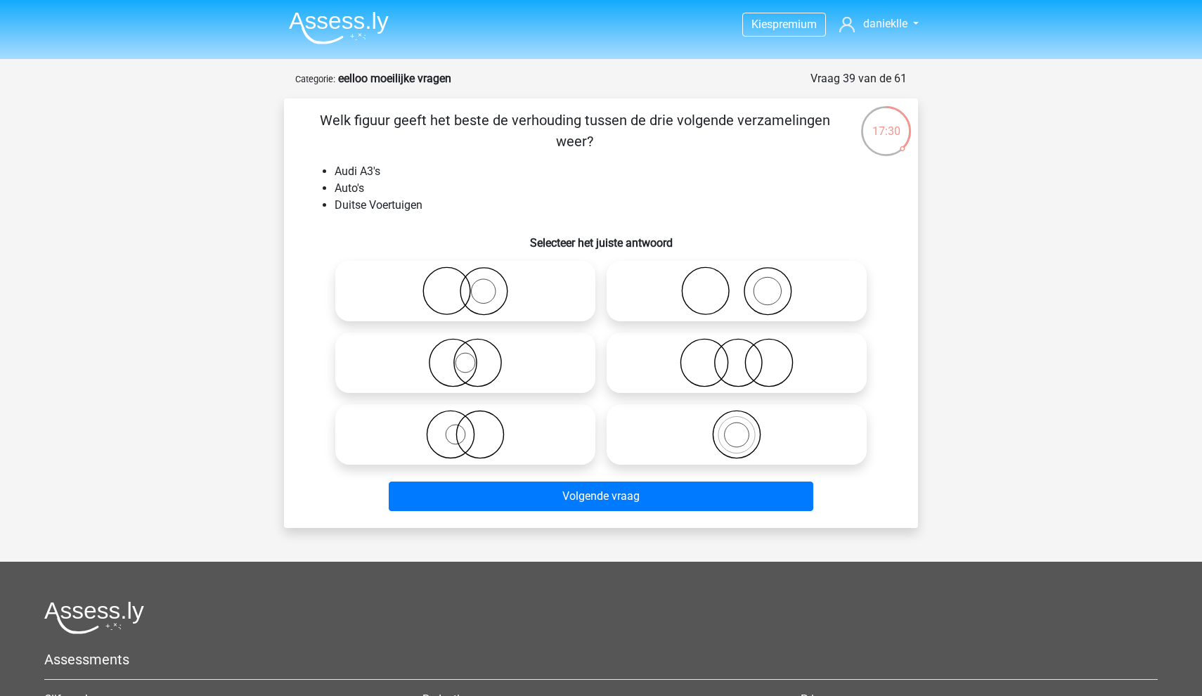
scroll to position [0, 0]
click at [744, 425] on input "radio" at bounding box center [741, 422] width 9 height 9
radio input "true"
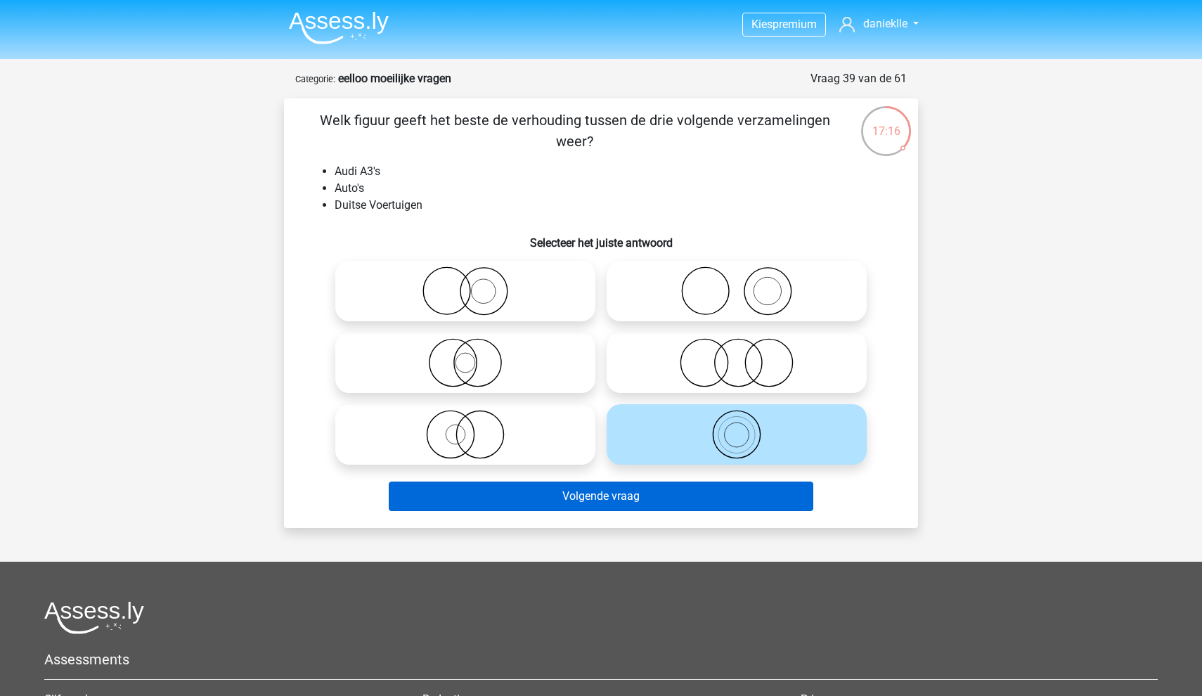
click at [682, 495] on button "Volgende vraag" at bounding box center [601, 497] width 425 height 30
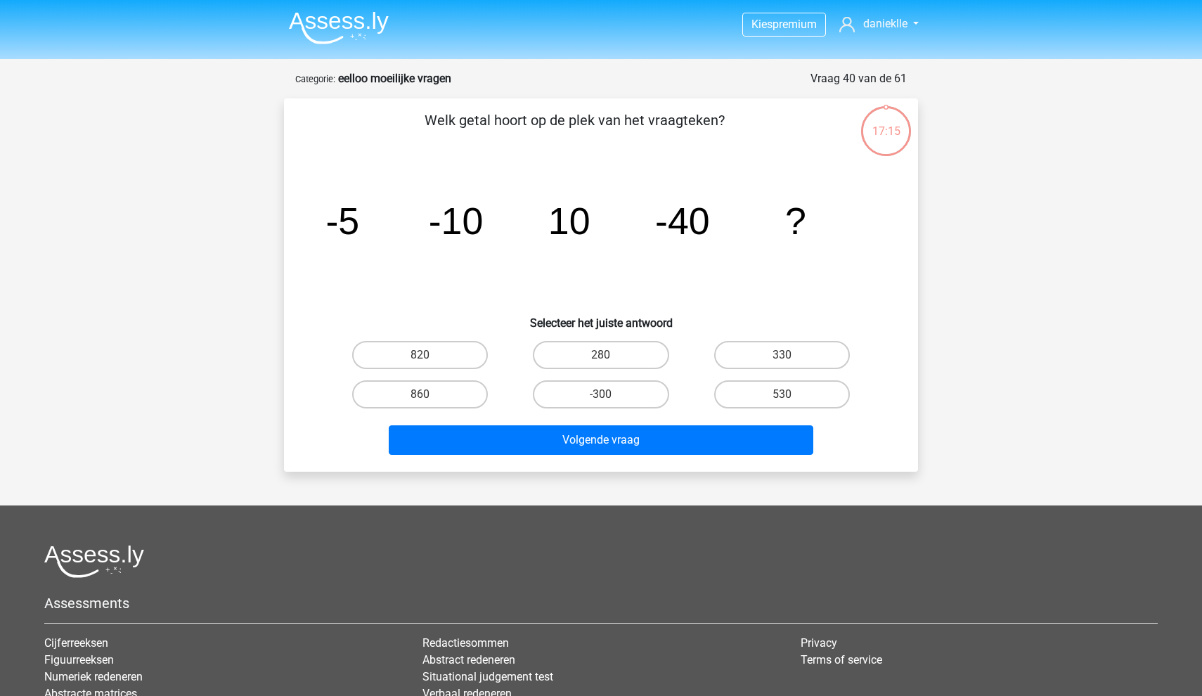
scroll to position [70, 0]
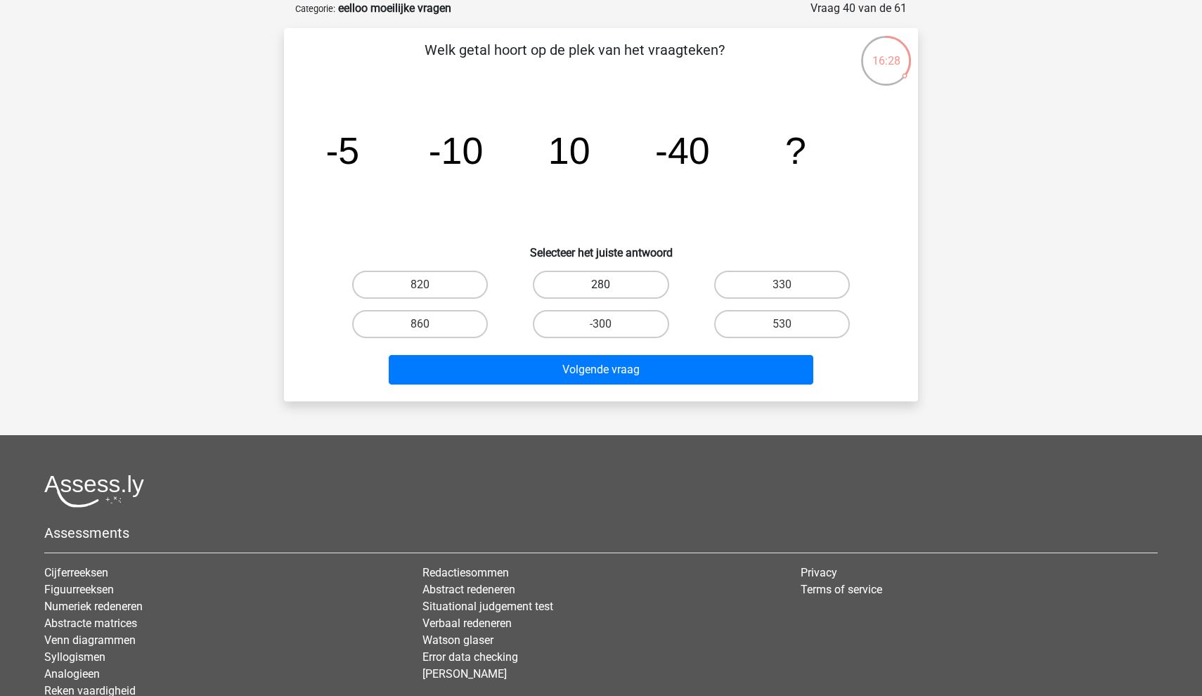
click at [591, 283] on label "280" at bounding box center [601, 285] width 136 height 28
click at [601, 285] on input "280" at bounding box center [605, 289] width 9 height 9
radio input "true"
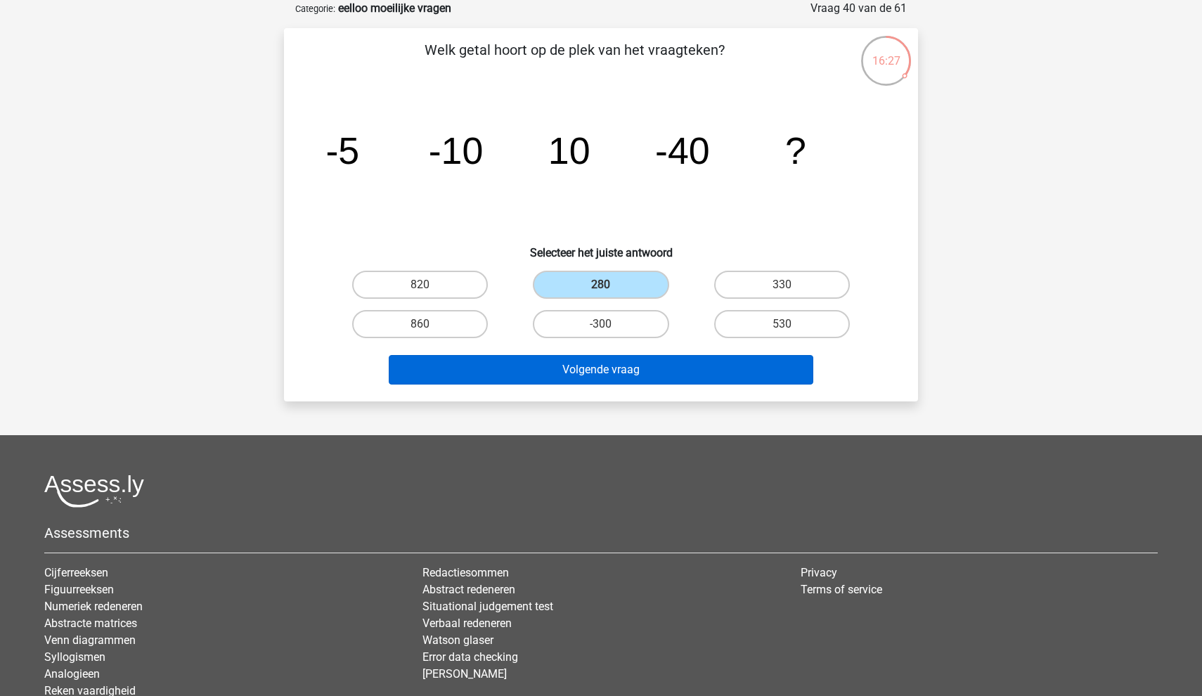
click at [632, 366] on button "Volgende vraag" at bounding box center [601, 370] width 425 height 30
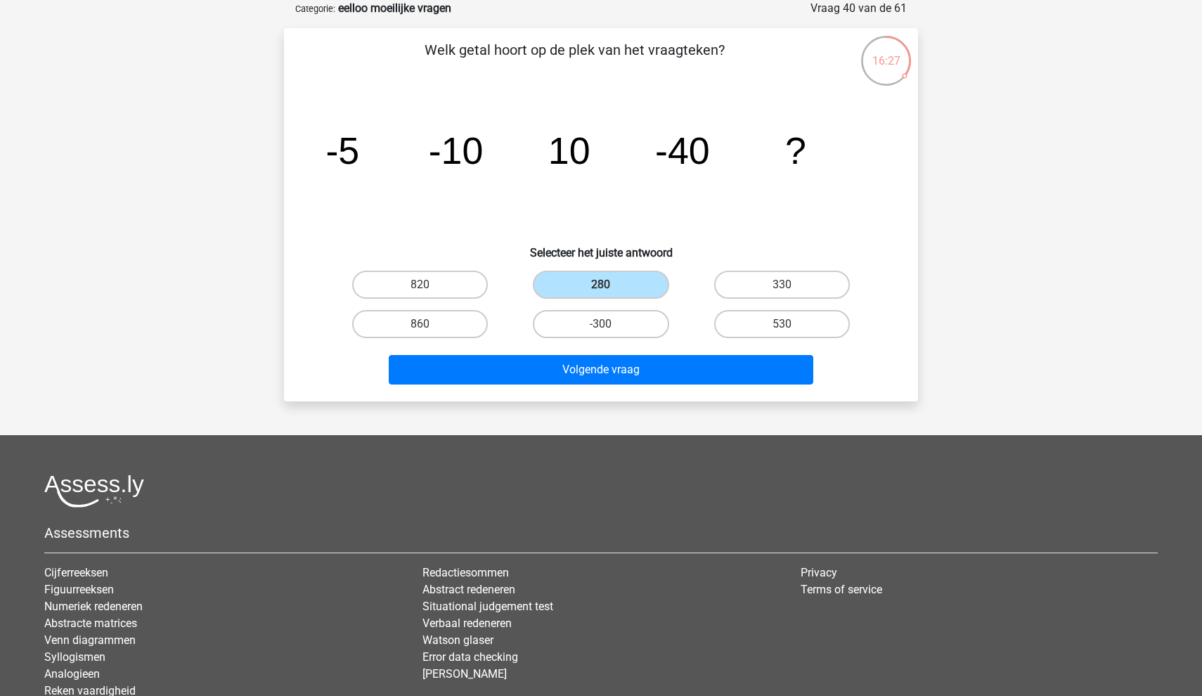
scroll to position [39, 0]
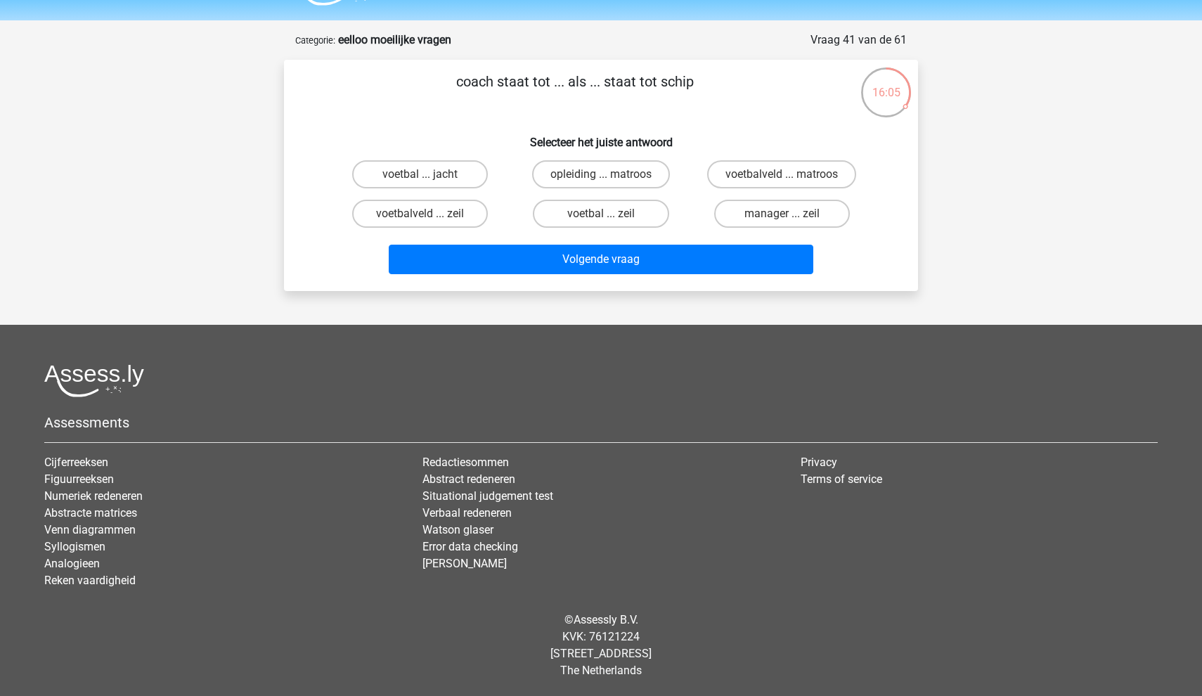
click at [607, 220] on input "voetbal ... zeil" at bounding box center [605, 218] width 9 height 9
radio input "true"
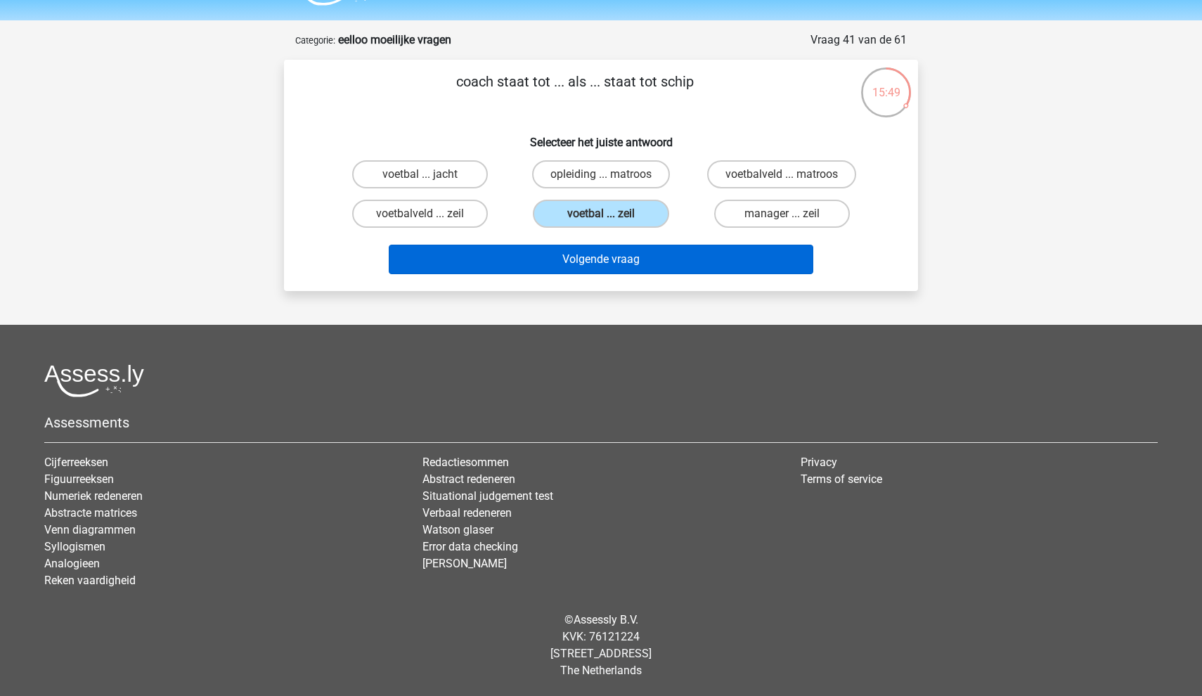
click at [688, 255] on button "Volgende vraag" at bounding box center [601, 260] width 425 height 30
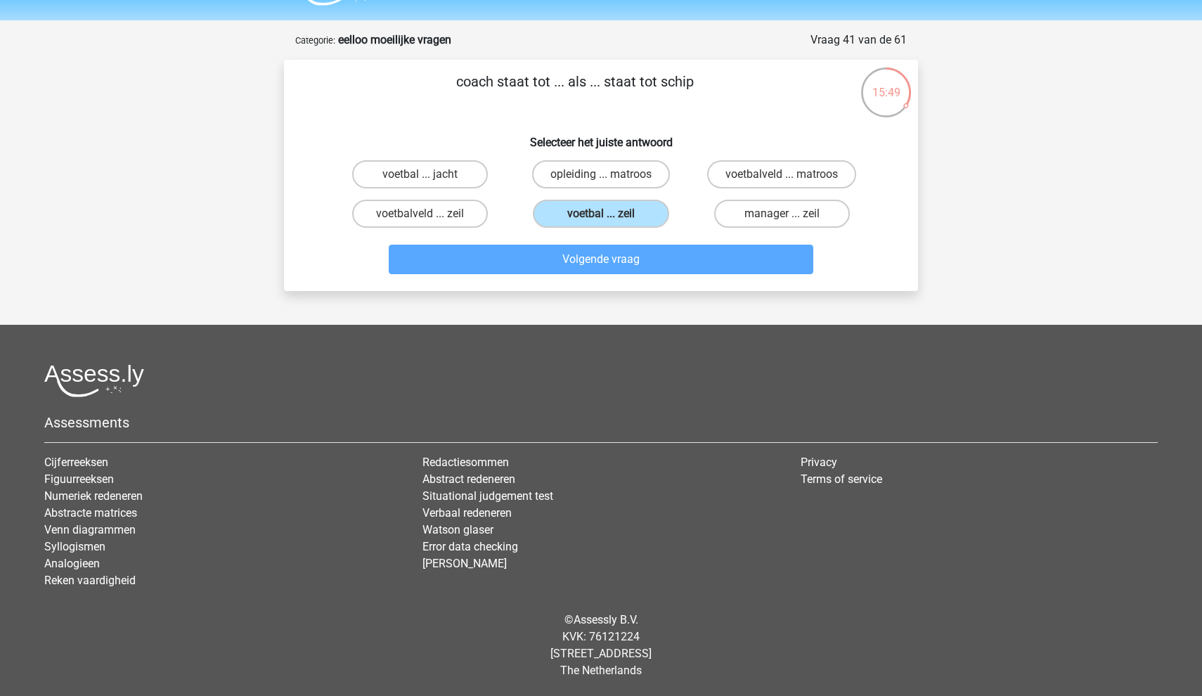
scroll to position [70, 0]
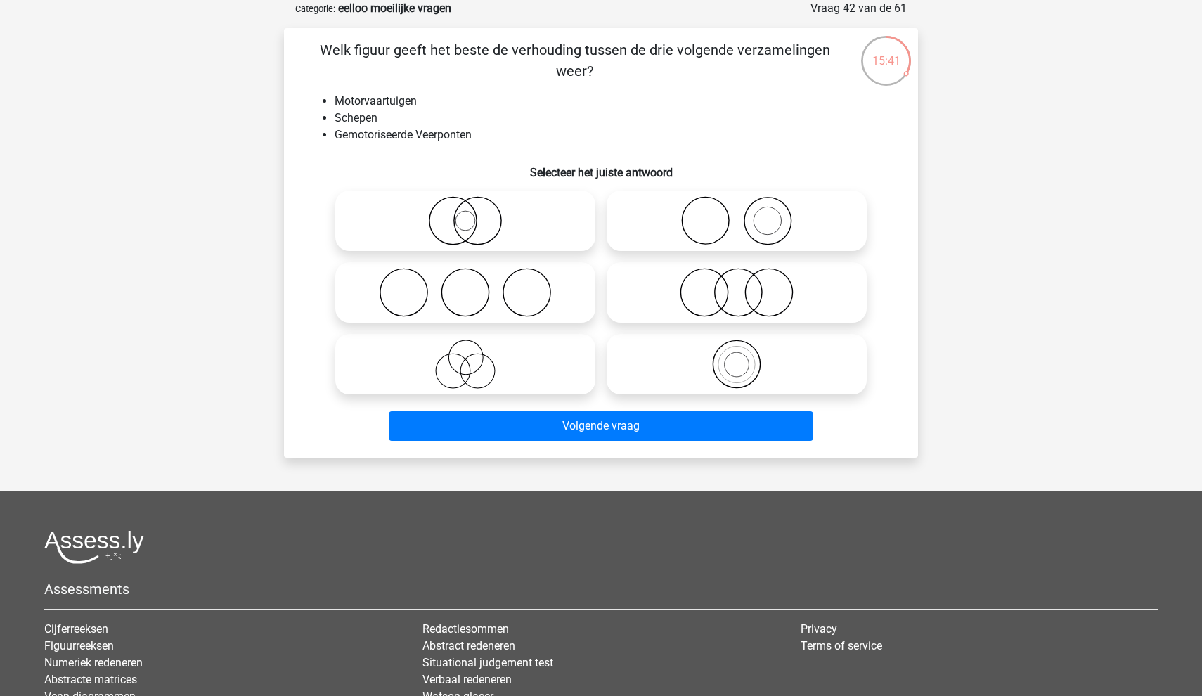
click at [768, 373] on icon at bounding box center [736, 364] width 249 height 49
click at [746, 357] on input "radio" at bounding box center [741, 352] width 9 height 9
radio input "true"
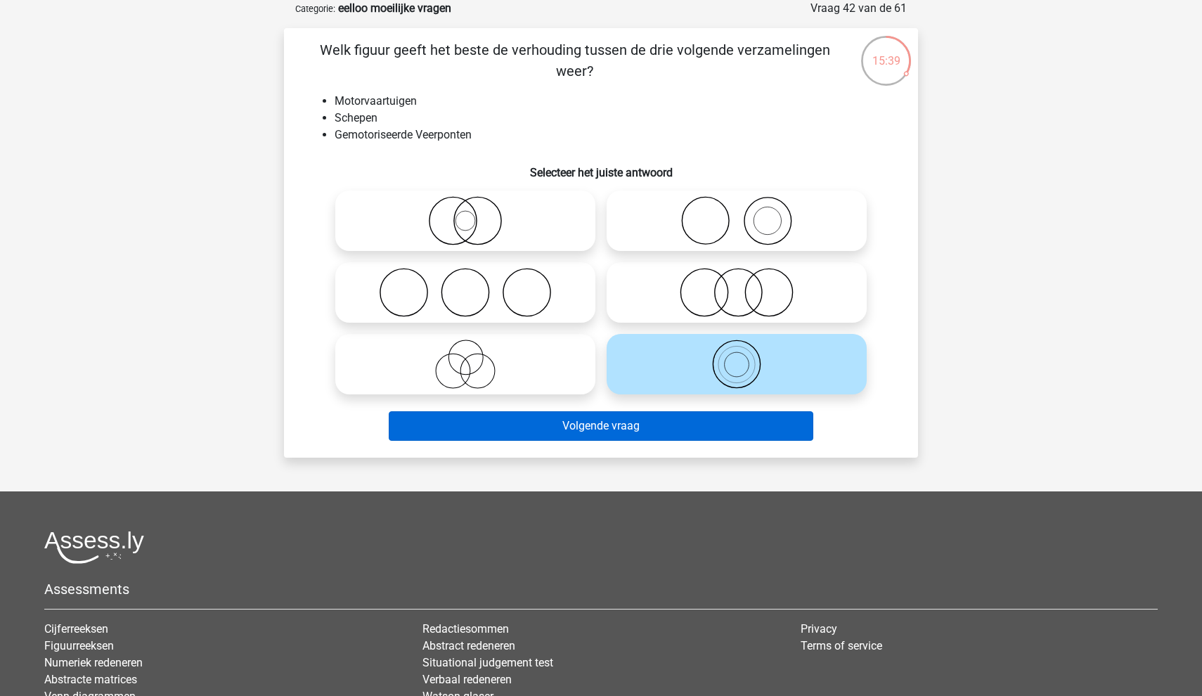
click at [719, 423] on button "Volgende vraag" at bounding box center [601, 426] width 425 height 30
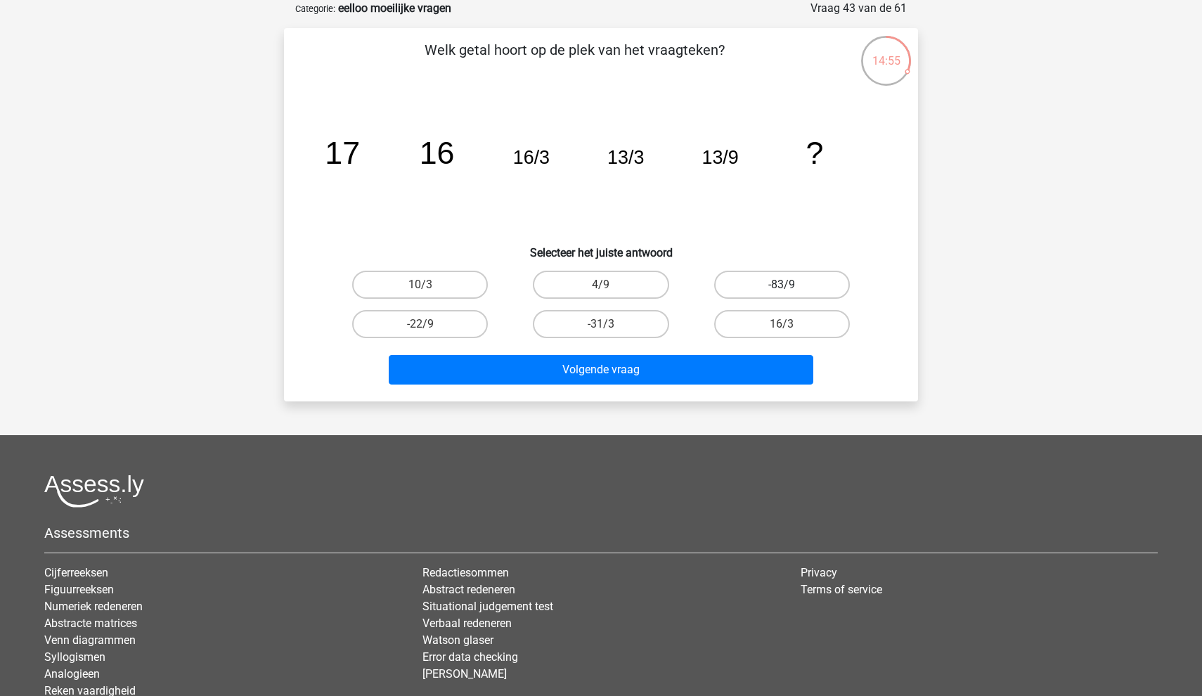
click at [765, 283] on label "-83/9" at bounding box center [782, 285] width 136 height 28
click at [782, 285] on input "-83/9" at bounding box center [786, 289] width 9 height 9
radio input "true"
click at [595, 280] on label "4/9" at bounding box center [601, 285] width 136 height 28
click at [601, 285] on input "4/9" at bounding box center [605, 289] width 9 height 9
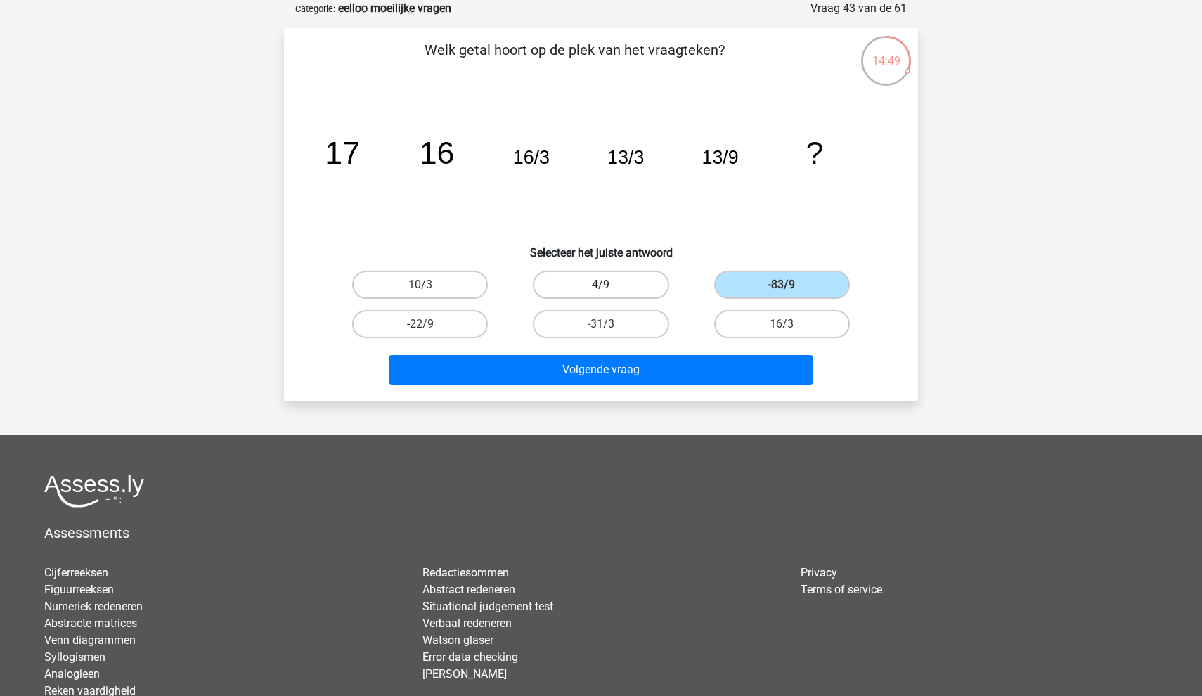
radio input "true"
click at [431, 283] on label "10/3" at bounding box center [420, 285] width 136 height 28
click at [430, 285] on input "10/3" at bounding box center [424, 289] width 9 height 9
radio input "true"
click at [740, 328] on label "16/3" at bounding box center [782, 324] width 136 height 28
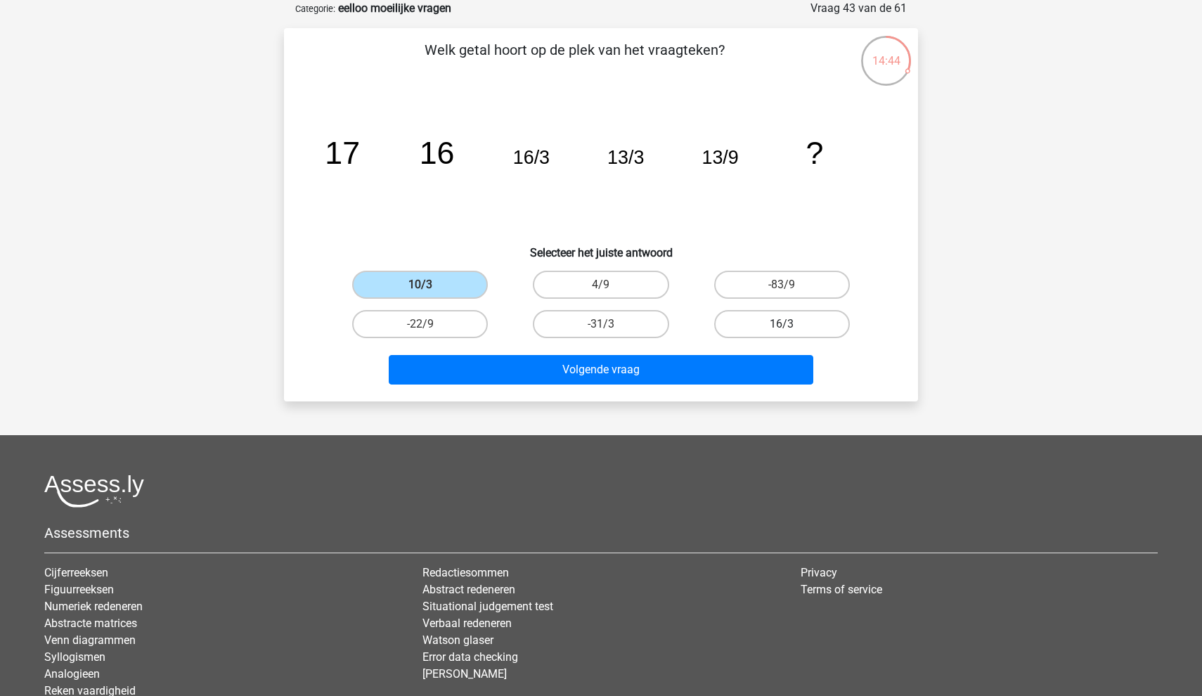
click at [782, 328] on input "16/3" at bounding box center [786, 328] width 9 height 9
radio input "true"
click at [429, 291] on label "10/3" at bounding box center [420, 285] width 136 height 28
click at [429, 291] on input "10/3" at bounding box center [424, 289] width 9 height 9
radio input "true"
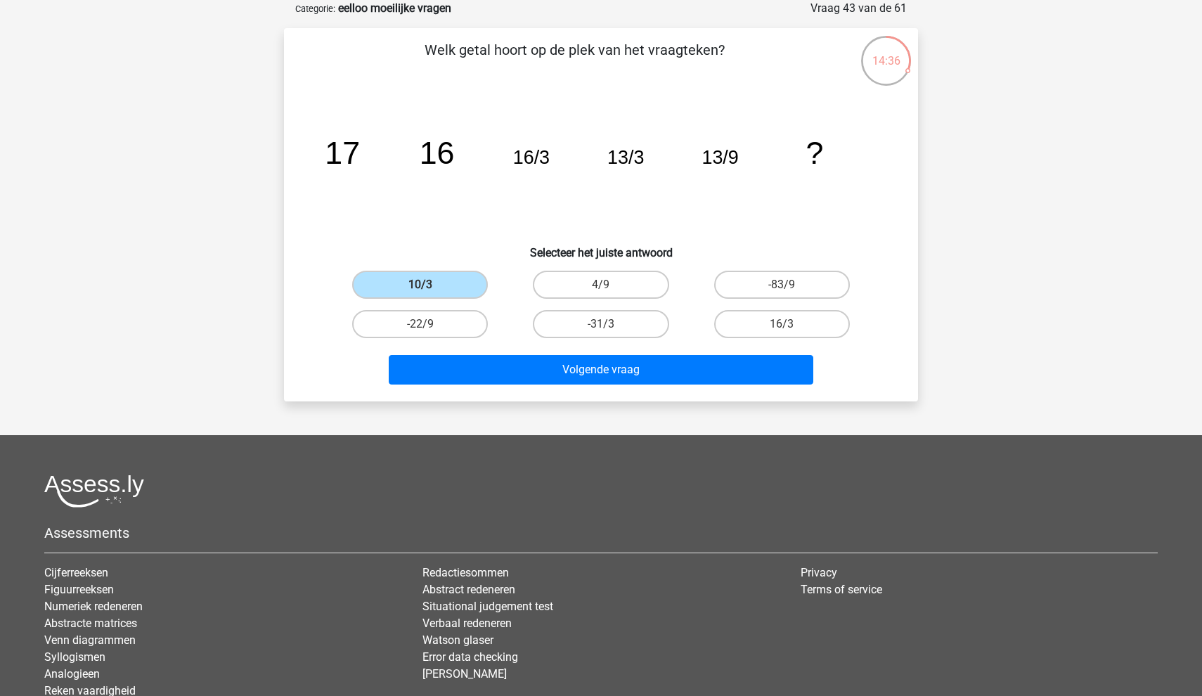
click at [587, 385] on div "Volgende vraag" at bounding box center [601, 372] width 543 height 35
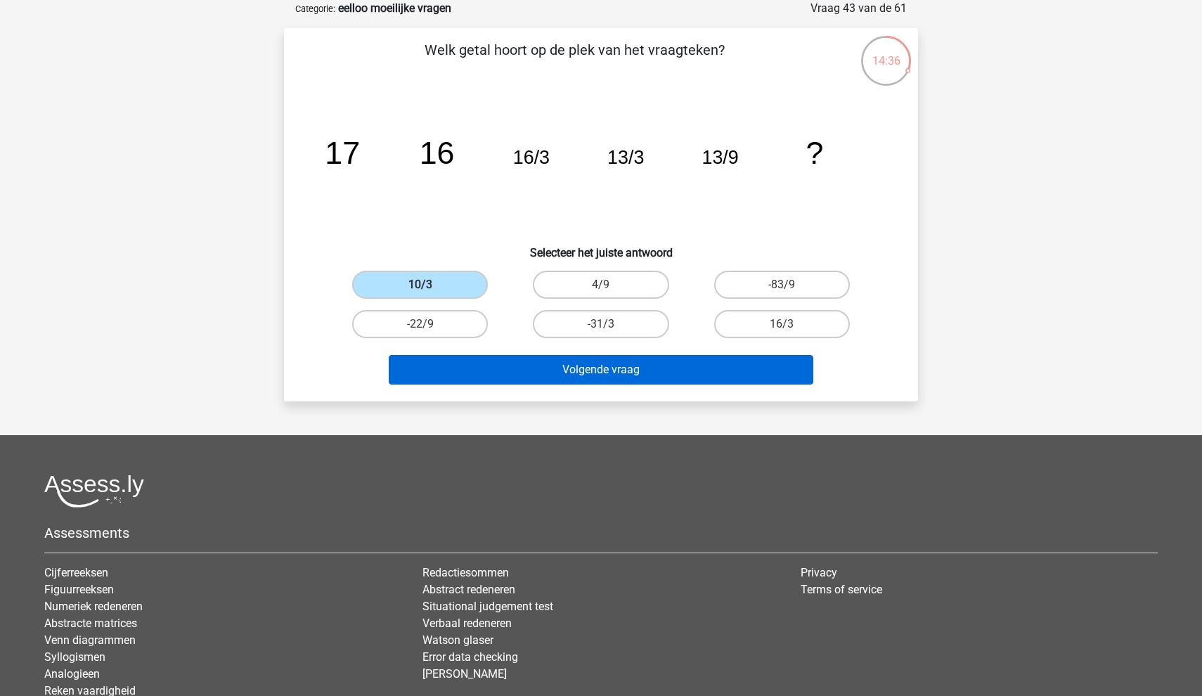
click at [600, 373] on button "Volgende vraag" at bounding box center [601, 370] width 425 height 30
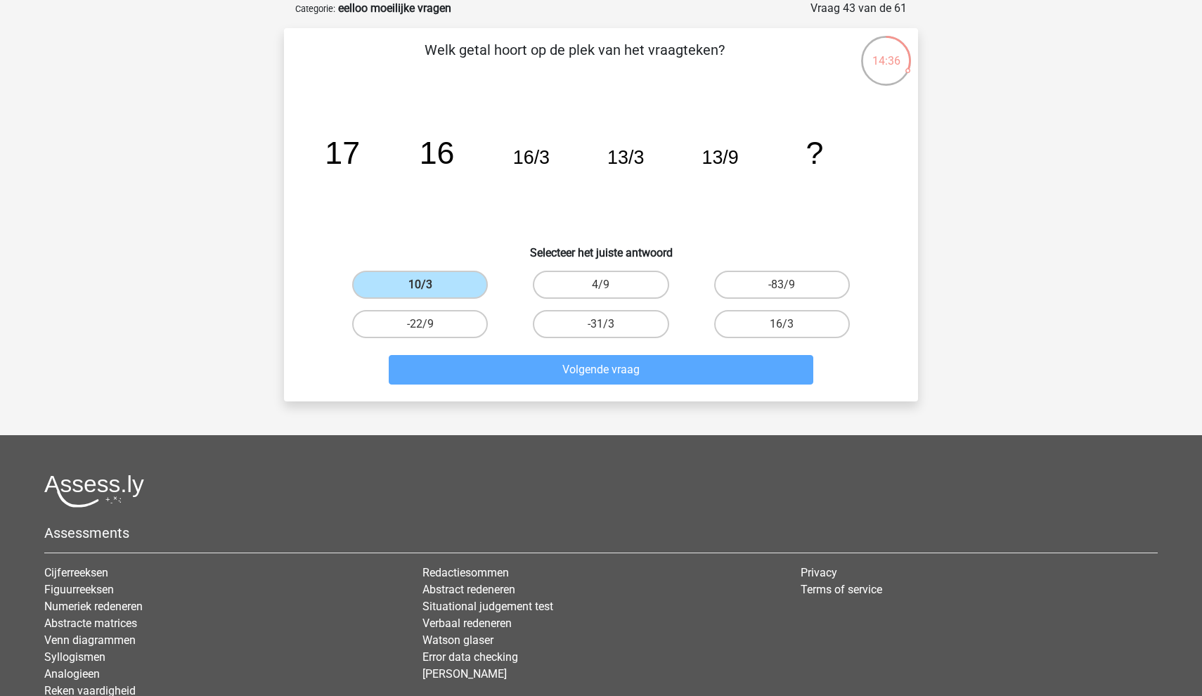
scroll to position [39, 0]
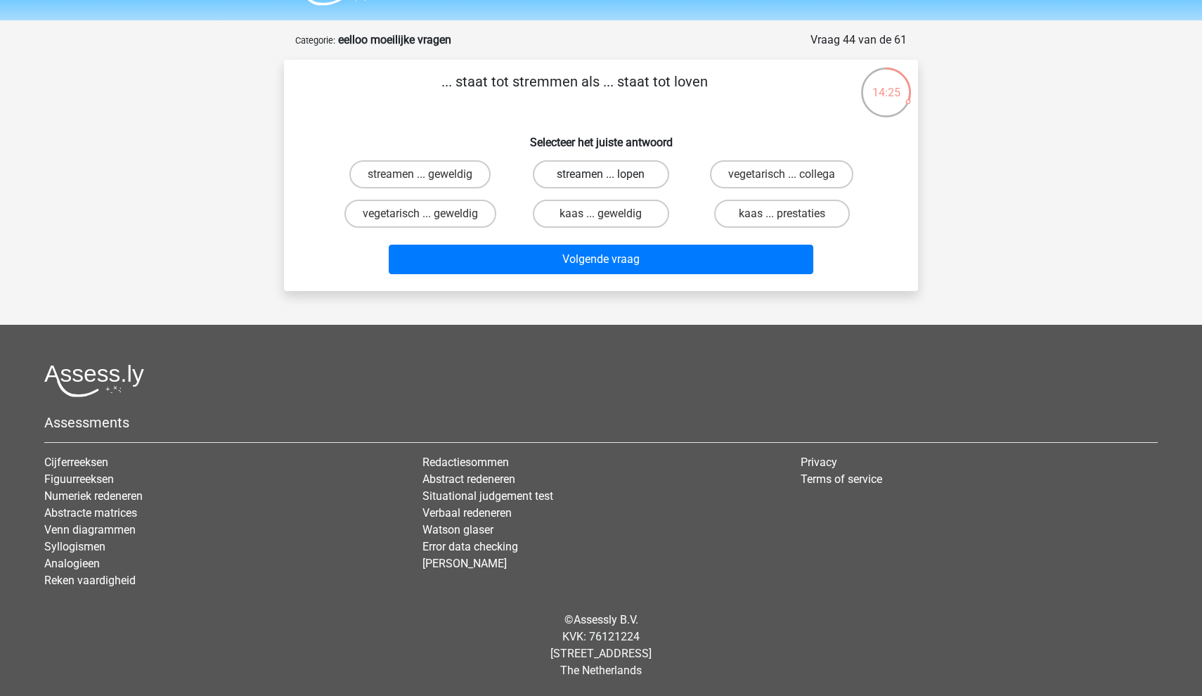
click at [600, 175] on label "streamen ... lopen" at bounding box center [601, 174] width 136 height 28
click at [601, 175] on input "streamen ... lopen" at bounding box center [605, 178] width 9 height 9
radio input "true"
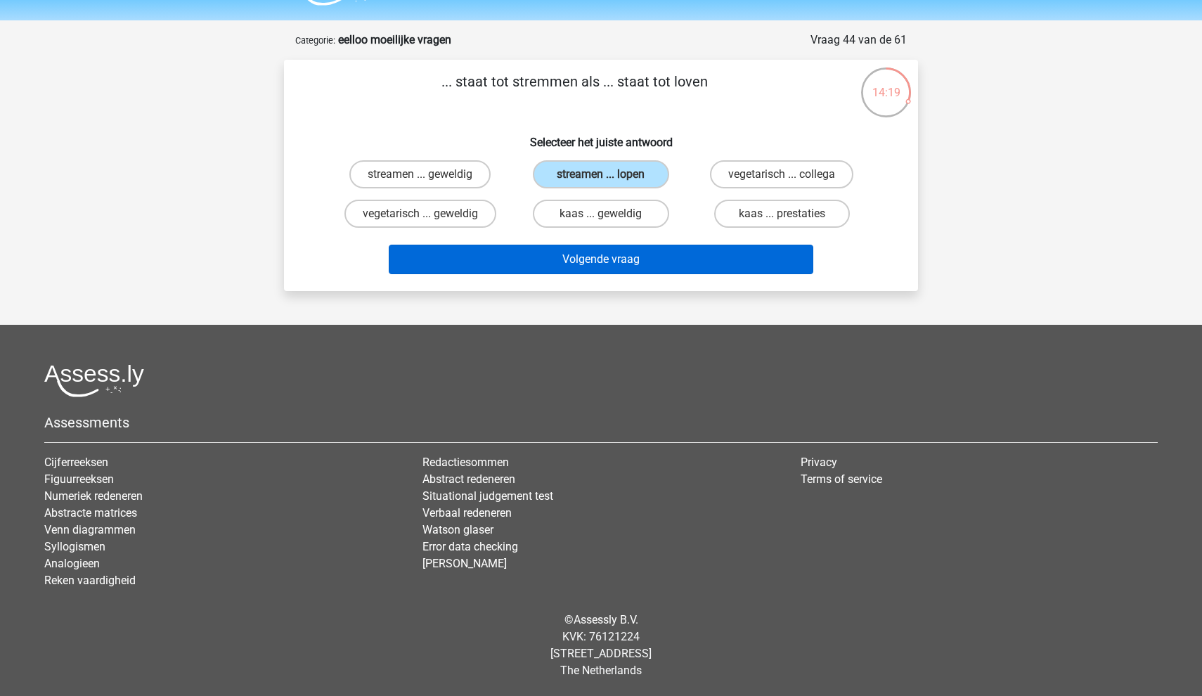
click at [674, 261] on button "Volgende vraag" at bounding box center [601, 260] width 425 height 30
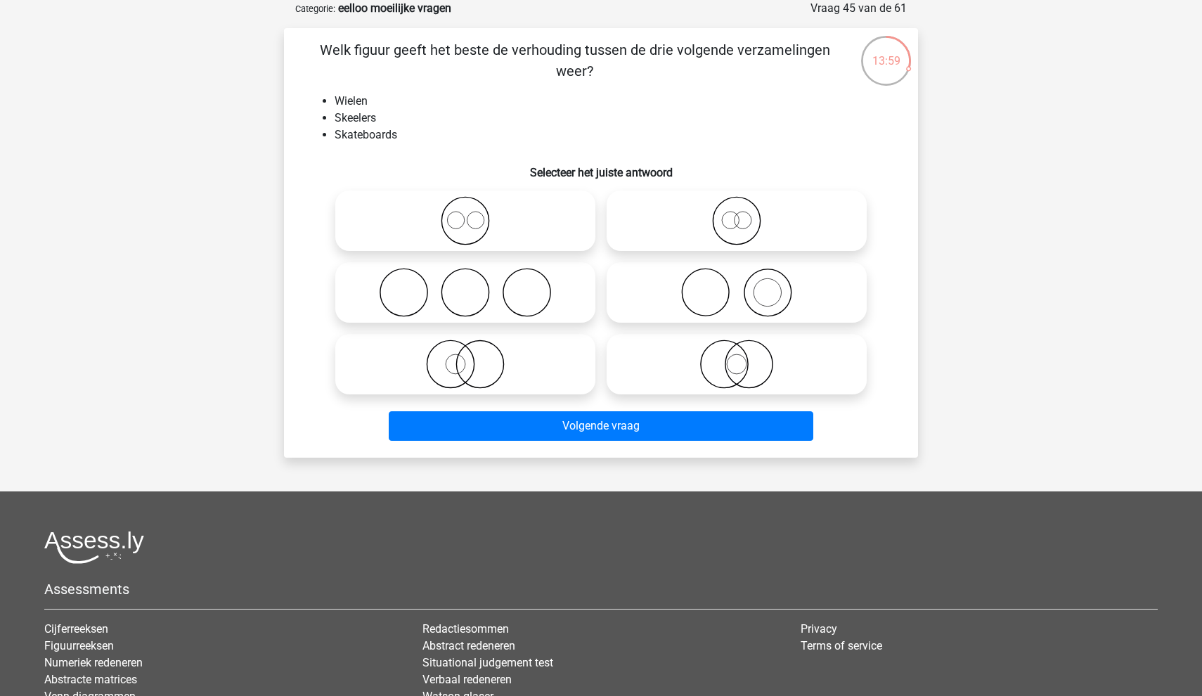
click at [818, 370] on icon at bounding box center [736, 364] width 249 height 49
click at [746, 357] on input "radio" at bounding box center [741, 352] width 9 height 9
radio input "true"
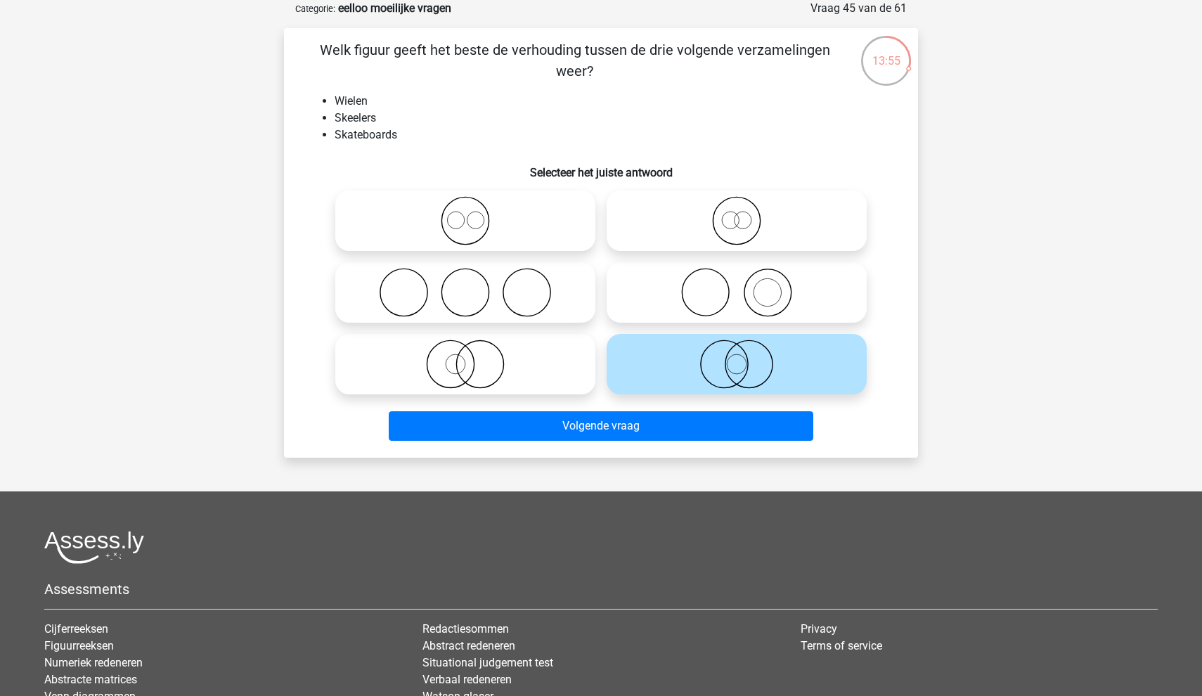
click at [532, 378] on icon at bounding box center [465, 364] width 249 height 49
click at [475, 357] on input "radio" at bounding box center [469, 352] width 9 height 9
radio input "true"
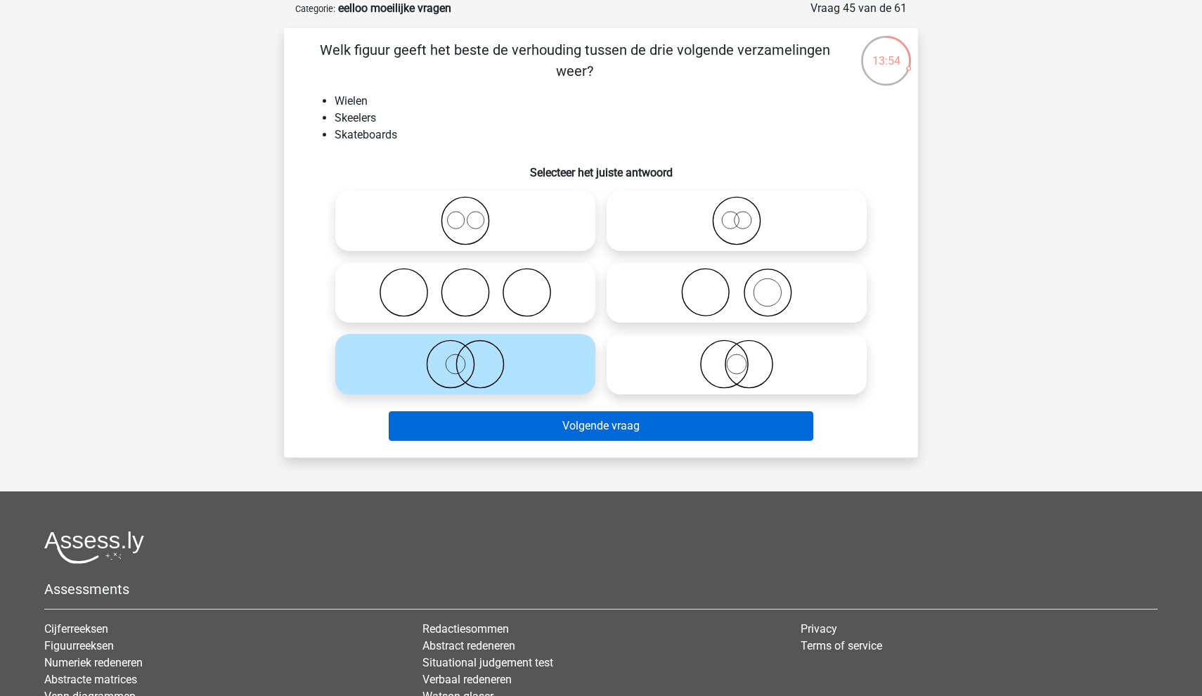
click at [556, 439] on button "Volgende vraag" at bounding box center [601, 426] width 425 height 30
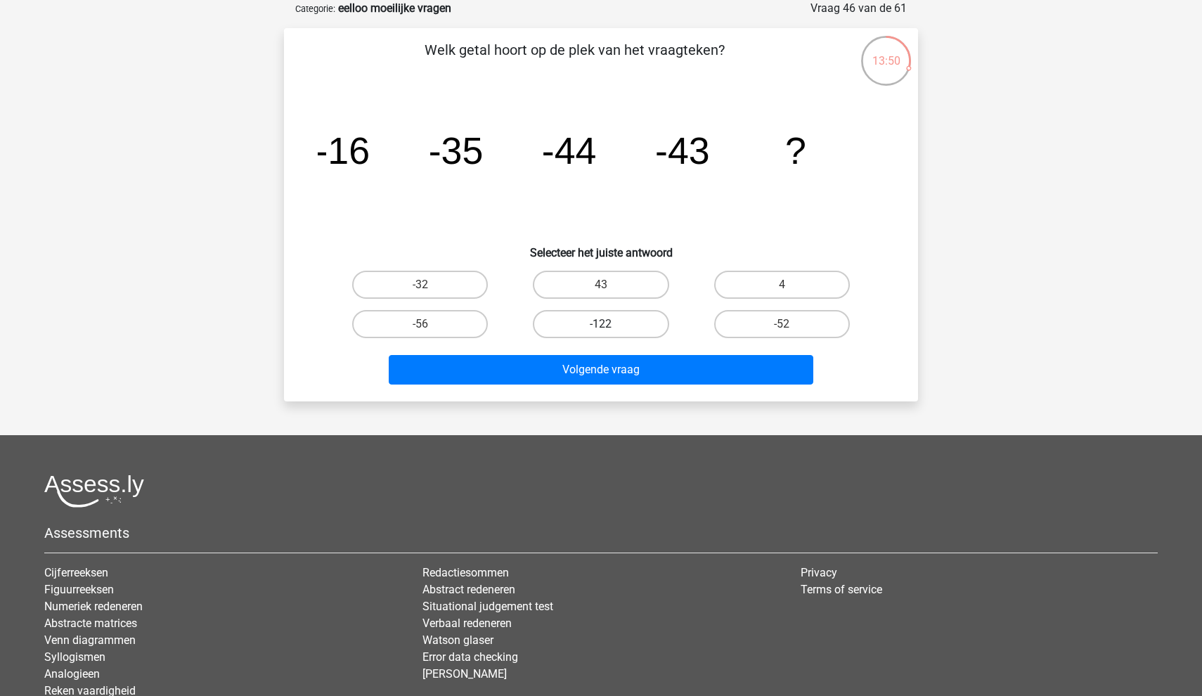
click at [613, 326] on label "-122" at bounding box center [601, 324] width 136 height 28
click at [610, 326] on input "-122" at bounding box center [605, 328] width 9 height 9
radio input "true"
click at [769, 319] on label "-52" at bounding box center [782, 324] width 136 height 28
click at [782, 324] on input "-52" at bounding box center [786, 328] width 9 height 9
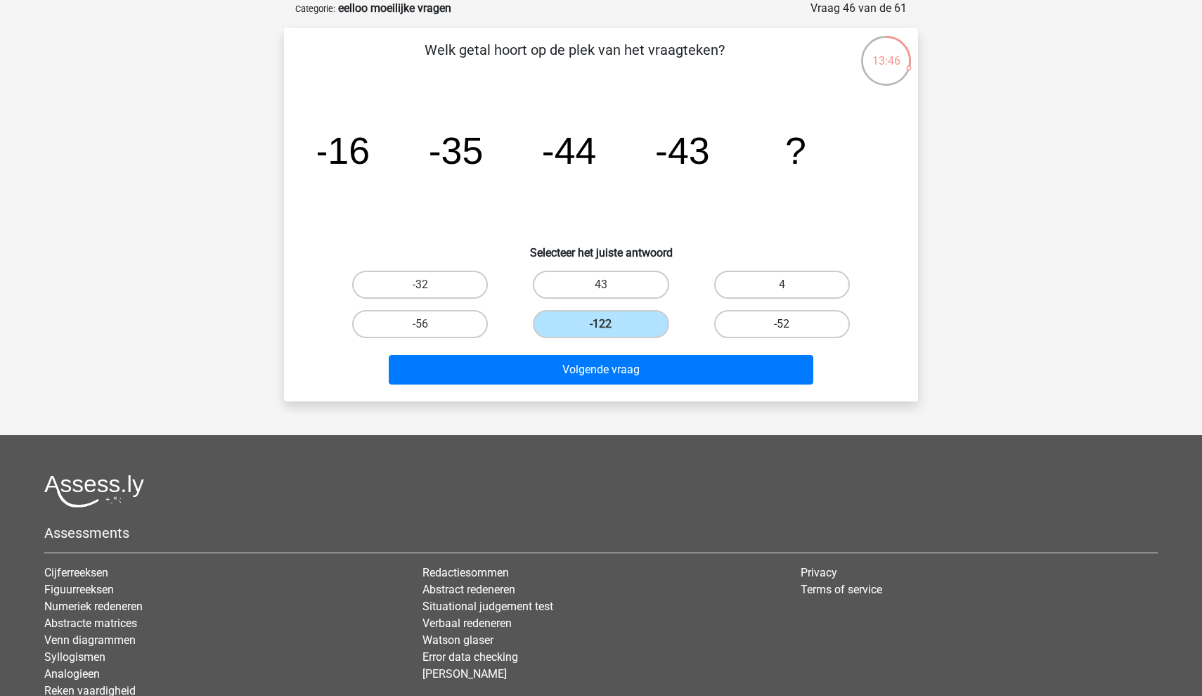
radio input "true"
click at [679, 385] on div "Volgende vraag" at bounding box center [601, 372] width 543 height 35
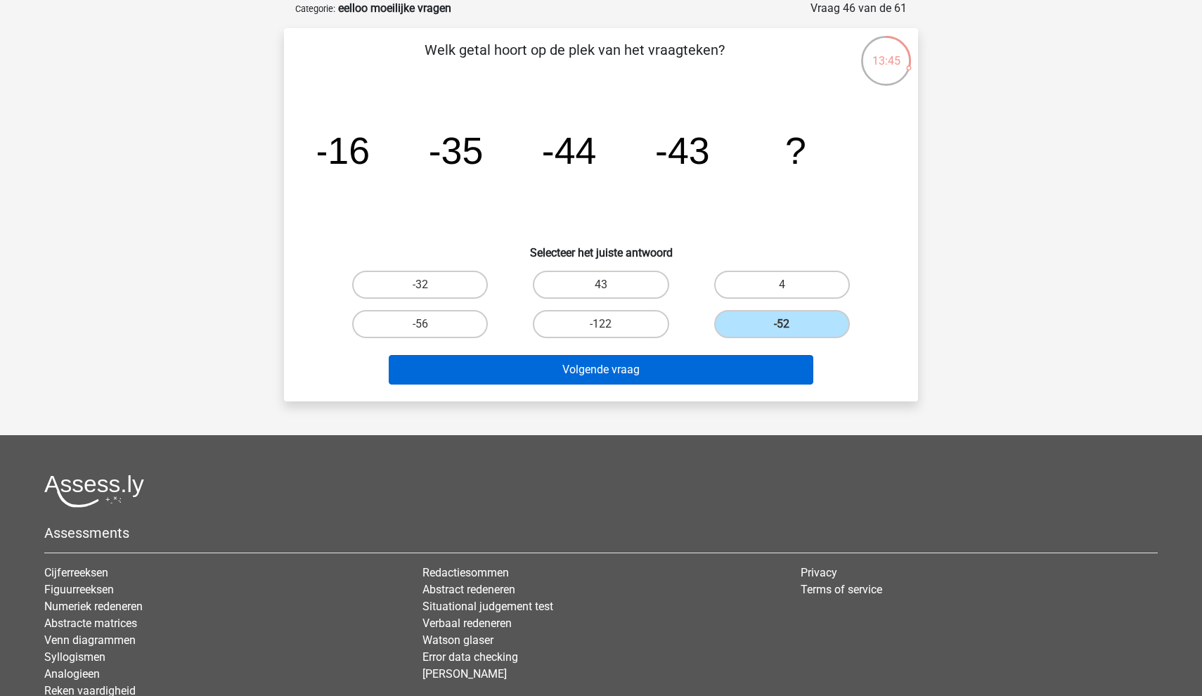
click at [693, 367] on button "Volgende vraag" at bounding box center [601, 370] width 425 height 30
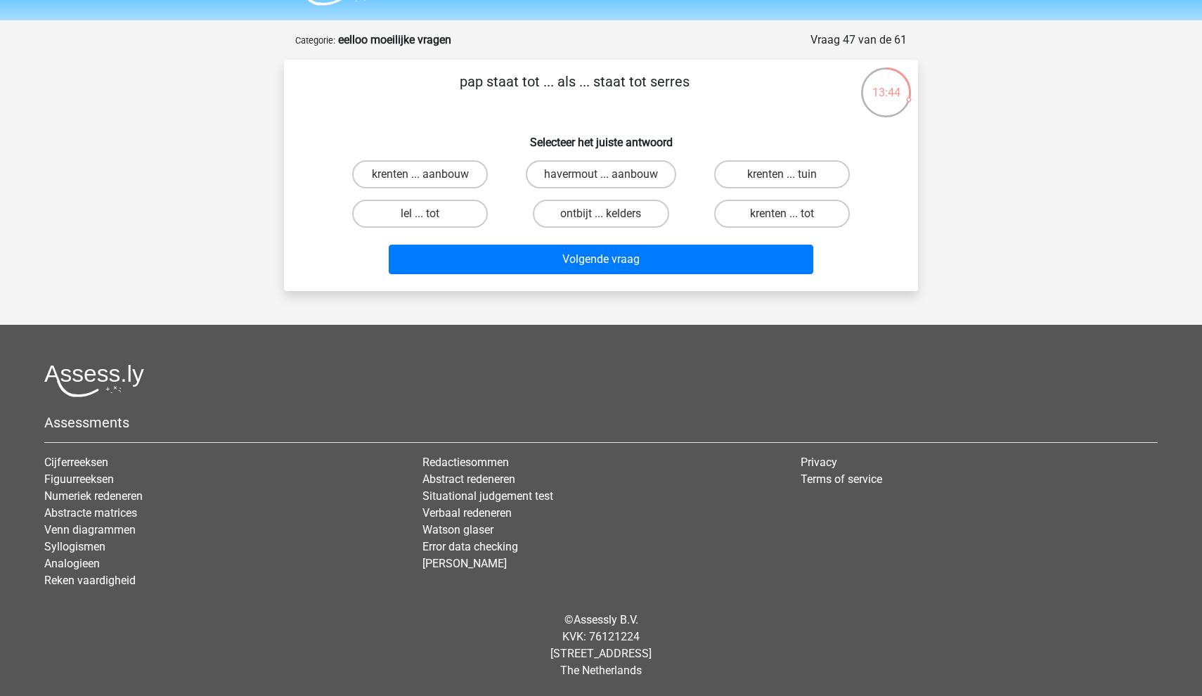
scroll to position [39, 0]
click at [636, 179] on label "havermout ... aanbouw" at bounding box center [601, 174] width 150 height 28
click at [610, 179] on input "havermout ... aanbouw" at bounding box center [605, 178] width 9 height 9
radio input "true"
click at [770, 167] on label "krenten ... tuin" at bounding box center [782, 174] width 136 height 28
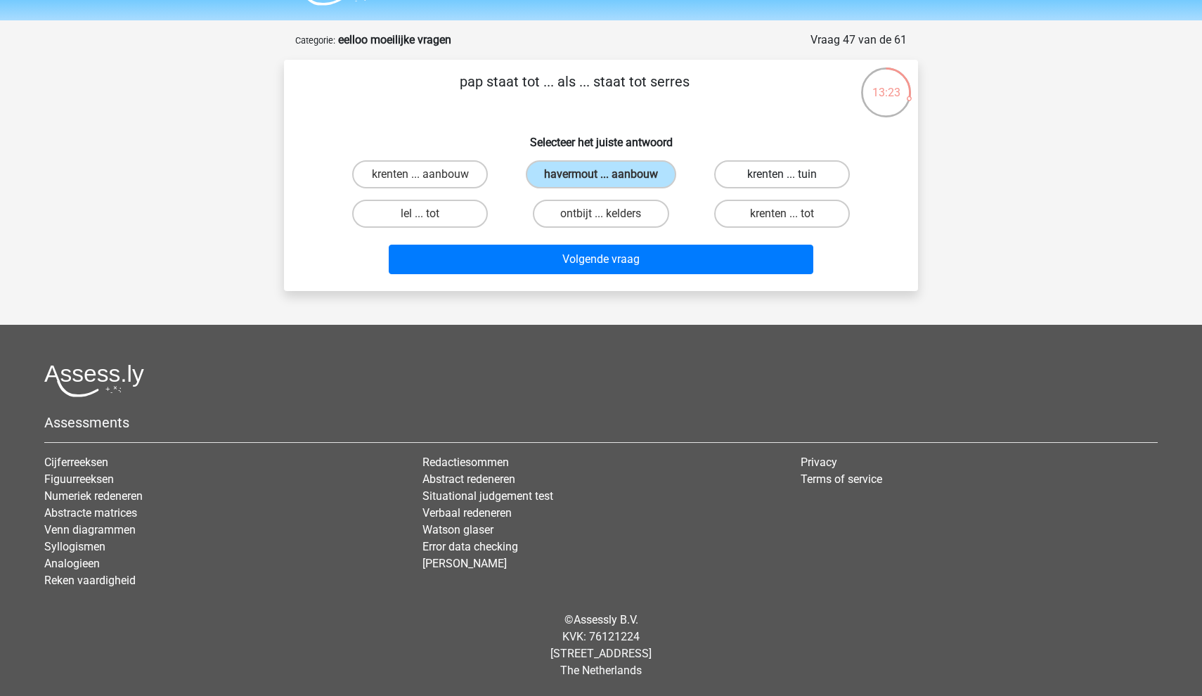
click at [782, 174] on input "krenten ... tuin" at bounding box center [786, 178] width 9 height 9
radio input "true"
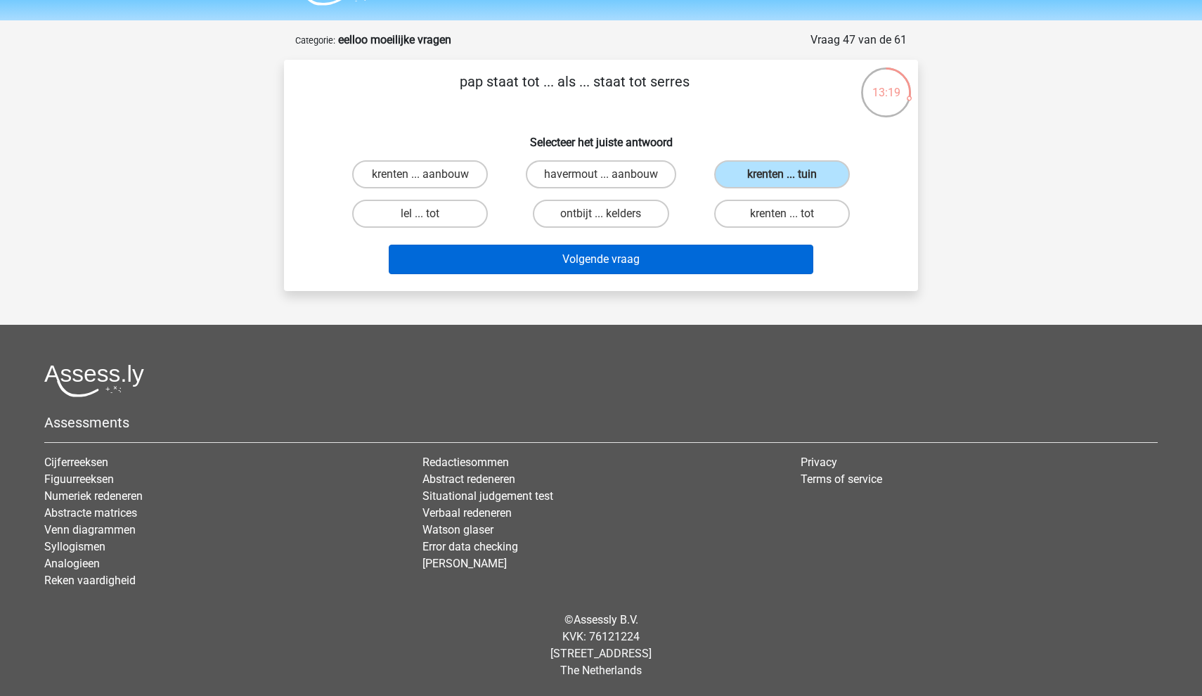
click at [723, 271] on button "Volgende vraag" at bounding box center [601, 260] width 425 height 30
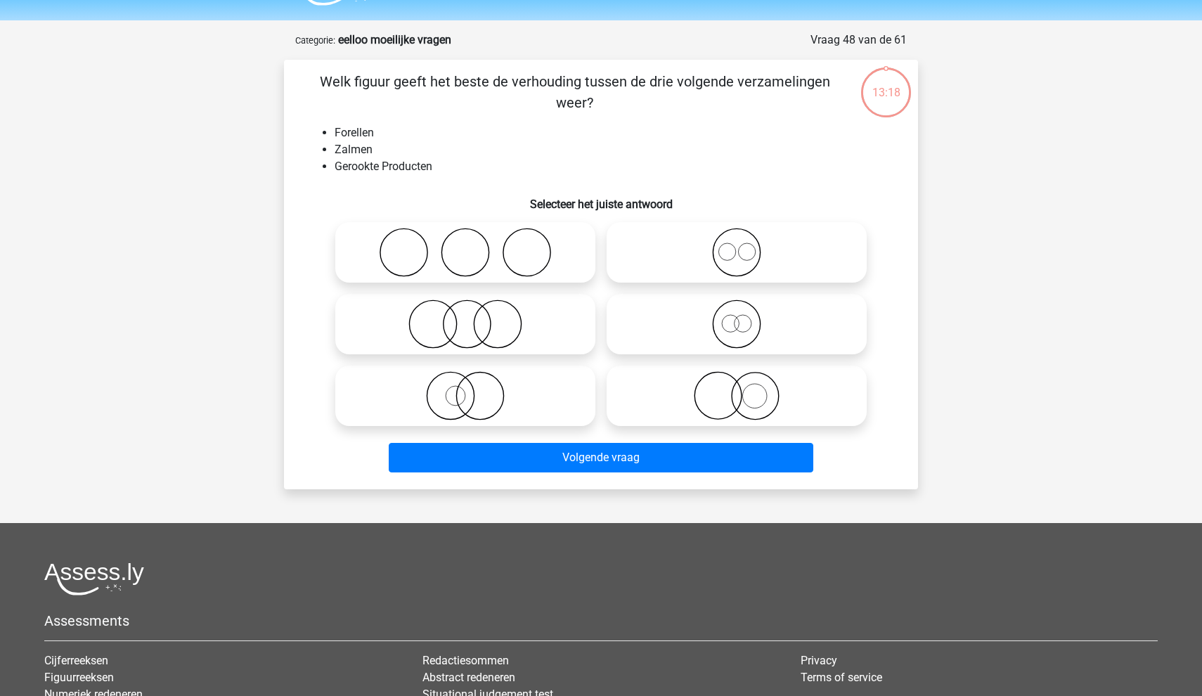
scroll to position [70, 0]
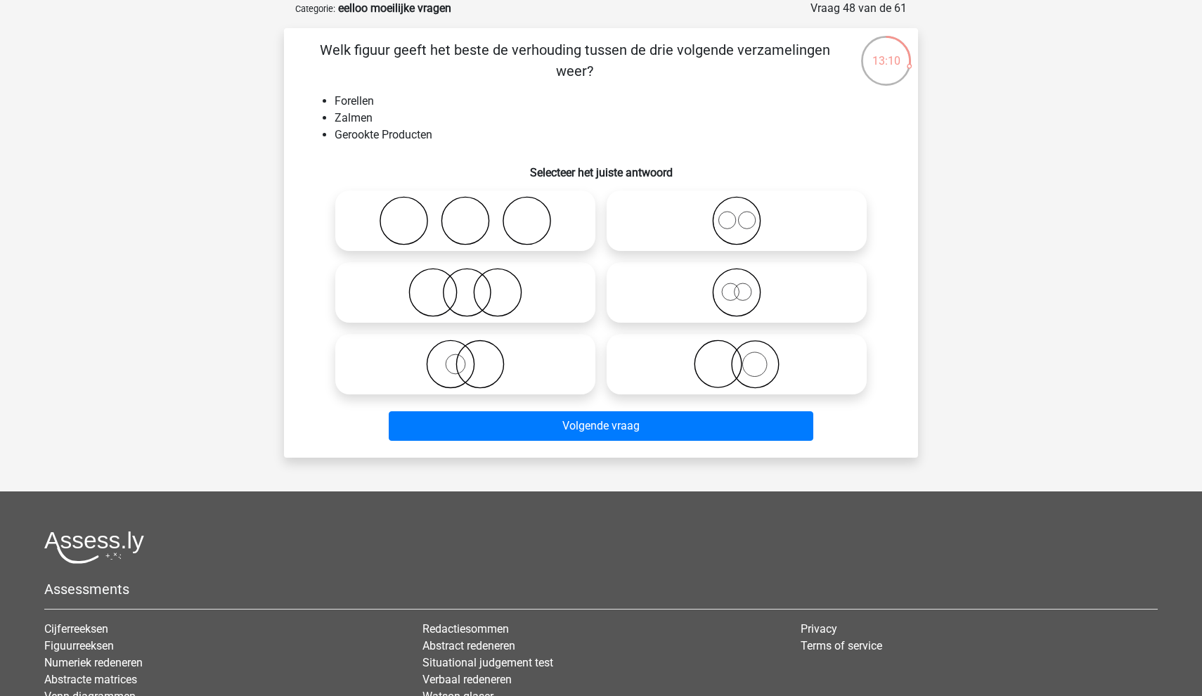
click at [764, 210] on icon at bounding box center [736, 220] width 249 height 49
click at [746, 210] on input "radio" at bounding box center [741, 209] width 9 height 9
radio input "true"
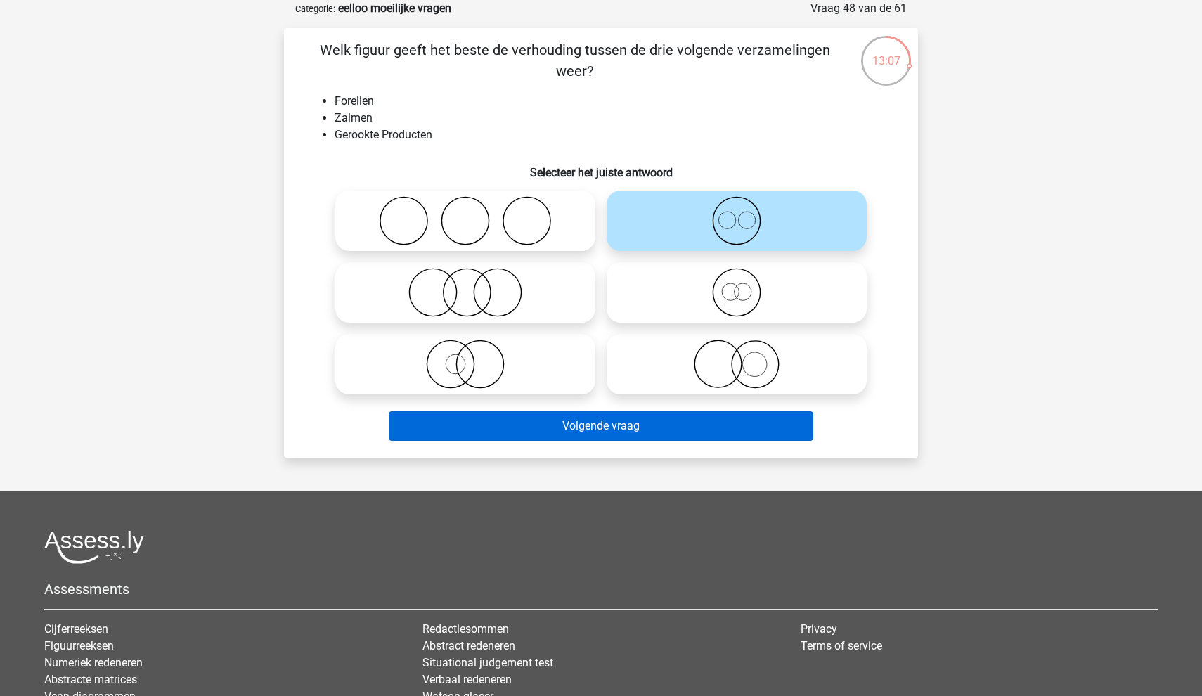
click at [674, 422] on button "Volgende vraag" at bounding box center [601, 426] width 425 height 30
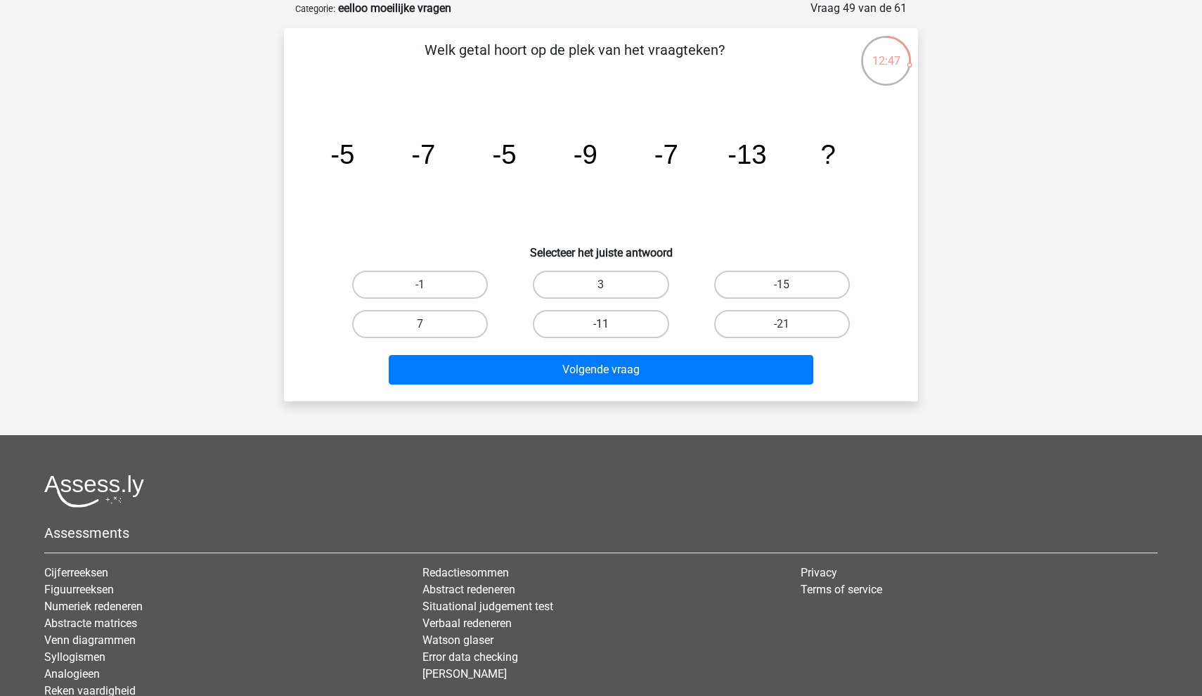
click at [596, 321] on label "-11" at bounding box center [601, 324] width 136 height 28
click at [601, 324] on input "-11" at bounding box center [605, 328] width 9 height 9
radio input "true"
click at [596, 390] on div "Welk getal hoort op de plek van het vraagteken? image/svg+xml -5 -7 -5 -9 -7 -1…" at bounding box center [601, 214] width 634 height 373
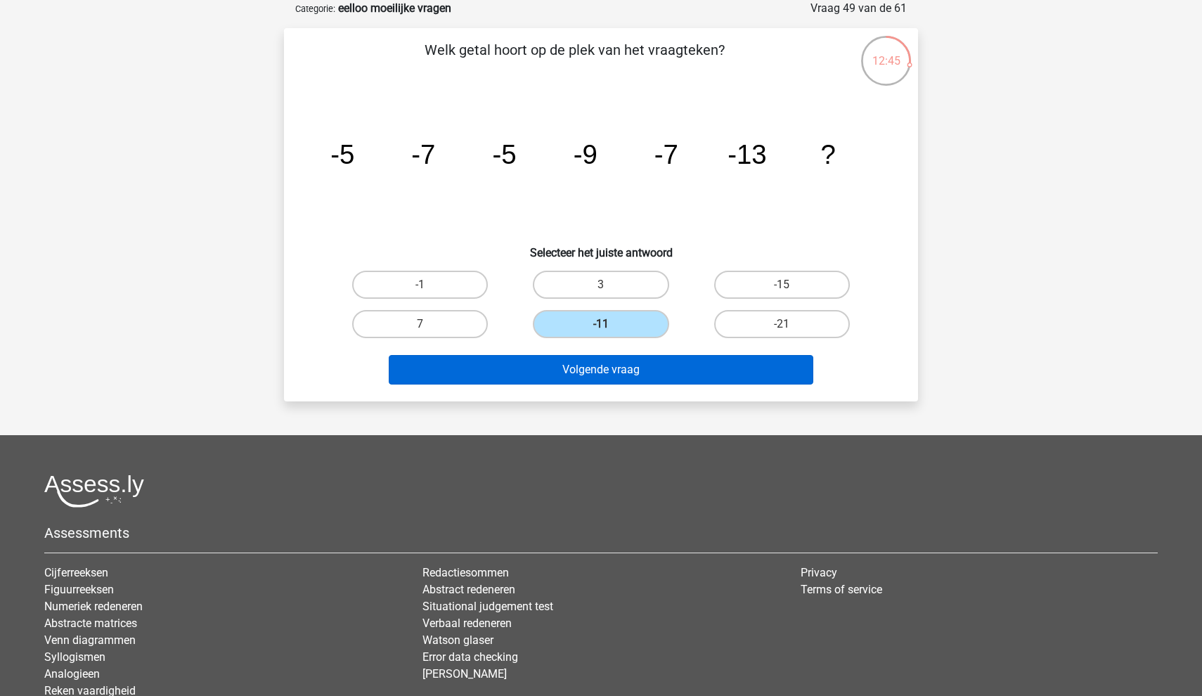
click at [622, 377] on button "Volgende vraag" at bounding box center [601, 370] width 425 height 30
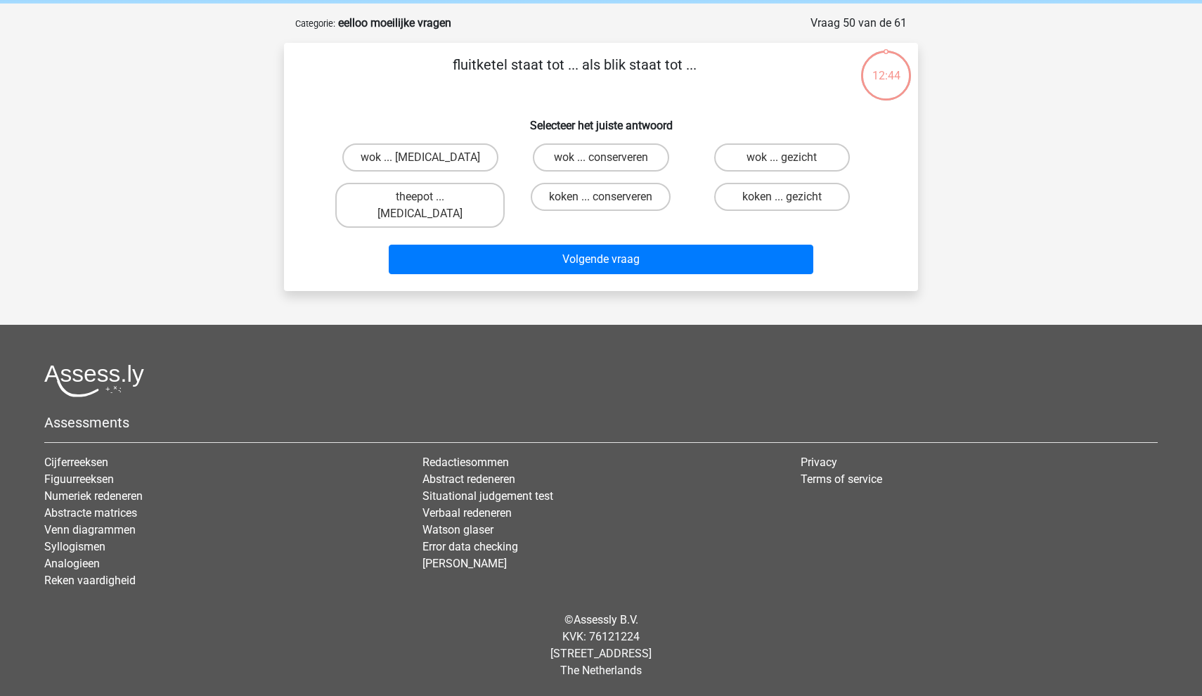
scroll to position [39, 0]
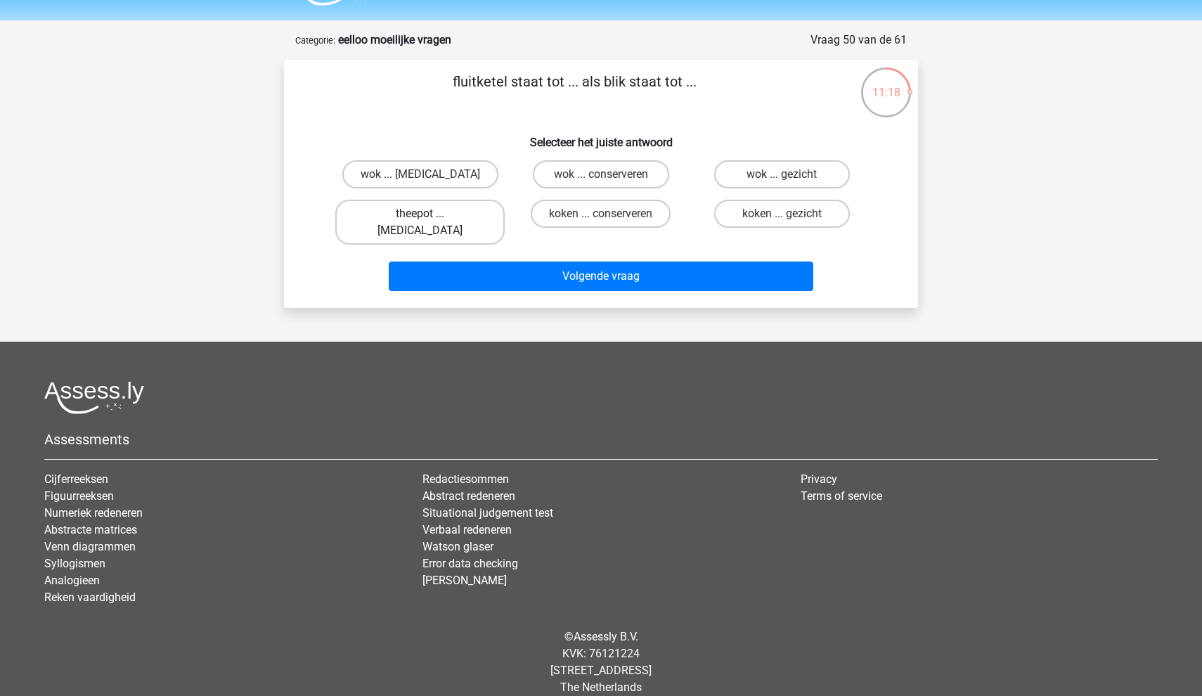
click at [450, 215] on label "theepot ... [MEDICAL_DATA]" at bounding box center [419, 222] width 169 height 45
click at [430, 215] on input "theepot ... [MEDICAL_DATA]" at bounding box center [424, 218] width 9 height 9
radio input "true"
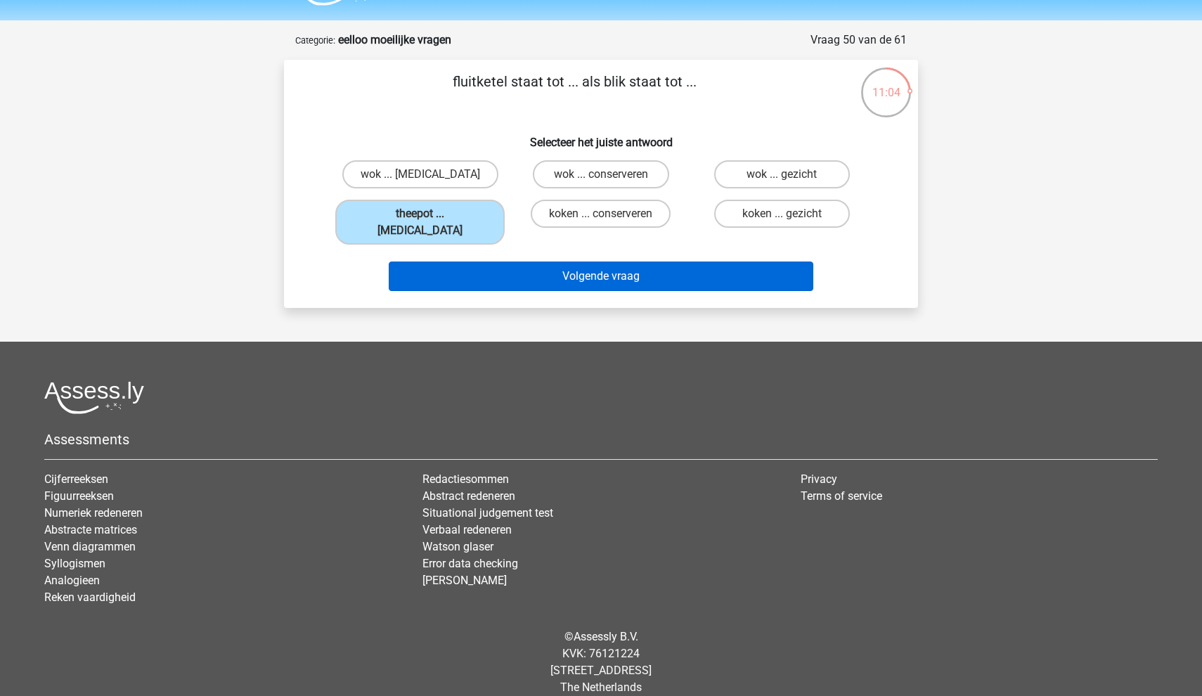
click at [669, 262] on button "Volgende vraag" at bounding box center [601, 277] width 425 height 30
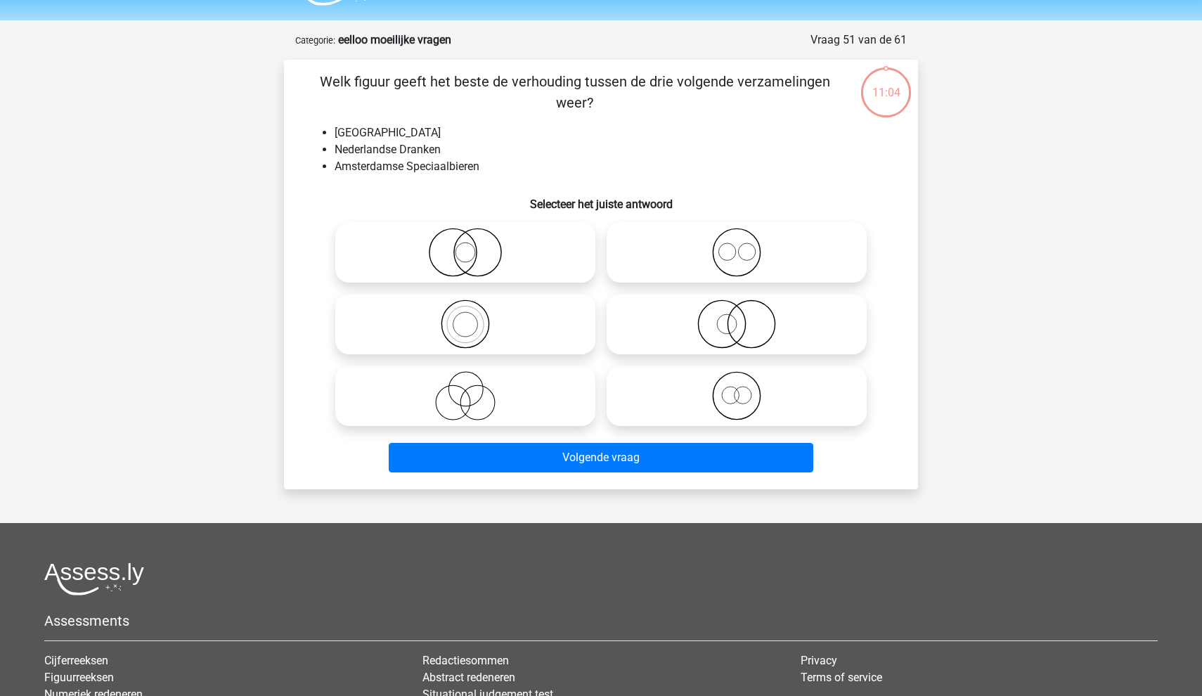
scroll to position [70, 0]
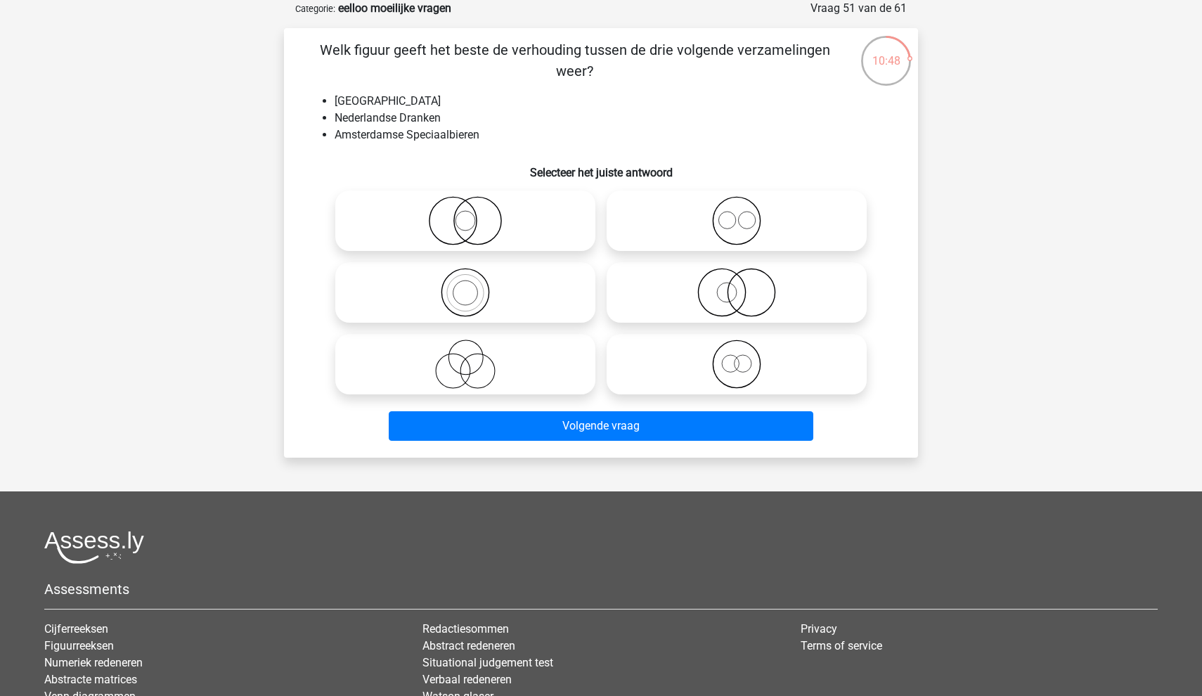
click at [513, 236] on icon at bounding box center [465, 220] width 249 height 49
click at [475, 214] on input "radio" at bounding box center [469, 209] width 9 height 9
radio input "true"
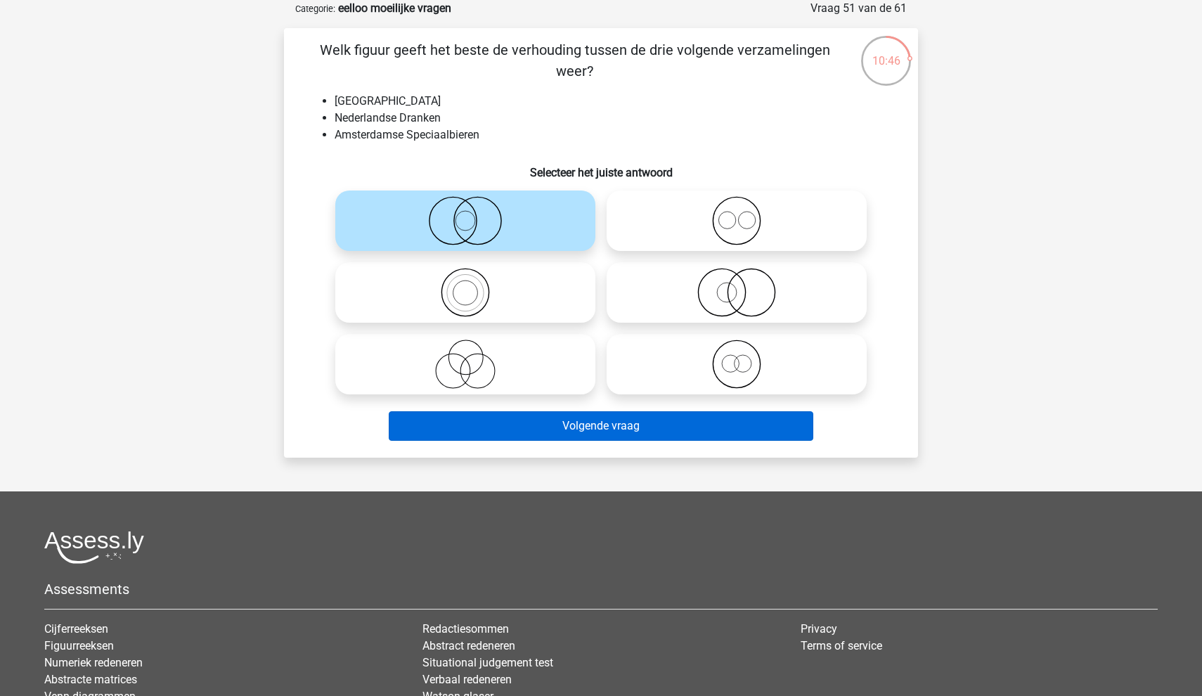
click at [579, 436] on button "Volgende vraag" at bounding box center [601, 426] width 425 height 30
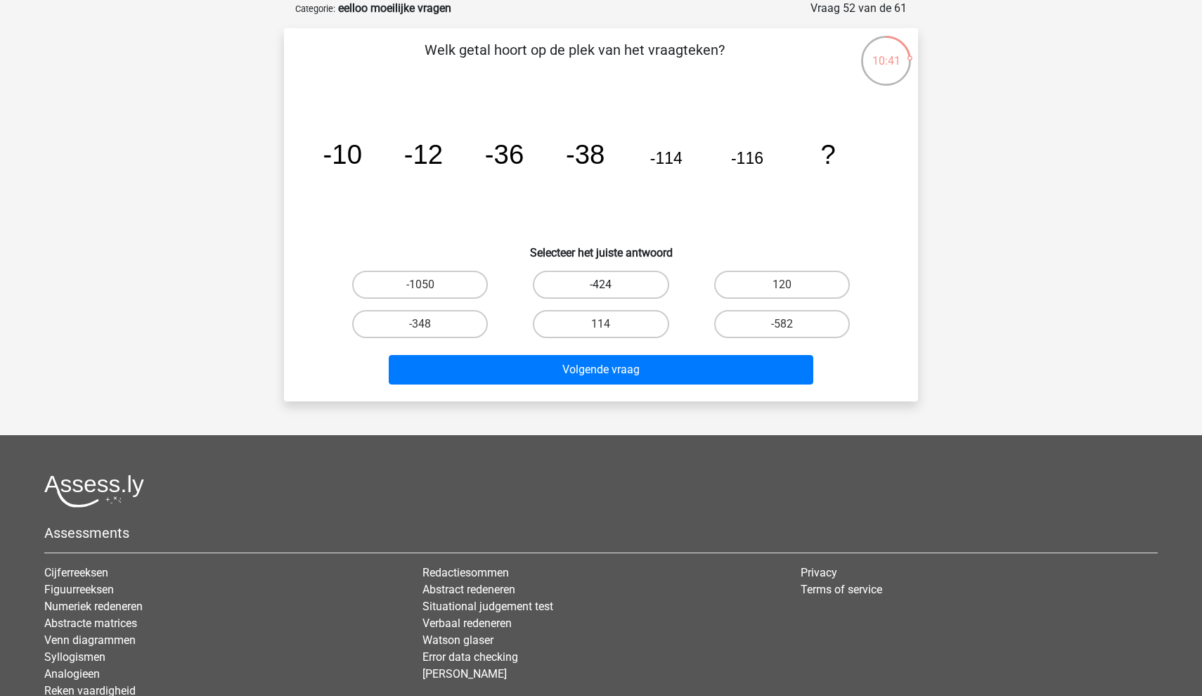
click at [626, 295] on label "-424" at bounding box center [601, 285] width 136 height 28
click at [610, 294] on input "-424" at bounding box center [605, 289] width 9 height 9
radio input "true"
click at [453, 331] on label "-348" at bounding box center [420, 324] width 136 height 28
click at [430, 331] on input "-348" at bounding box center [424, 328] width 9 height 9
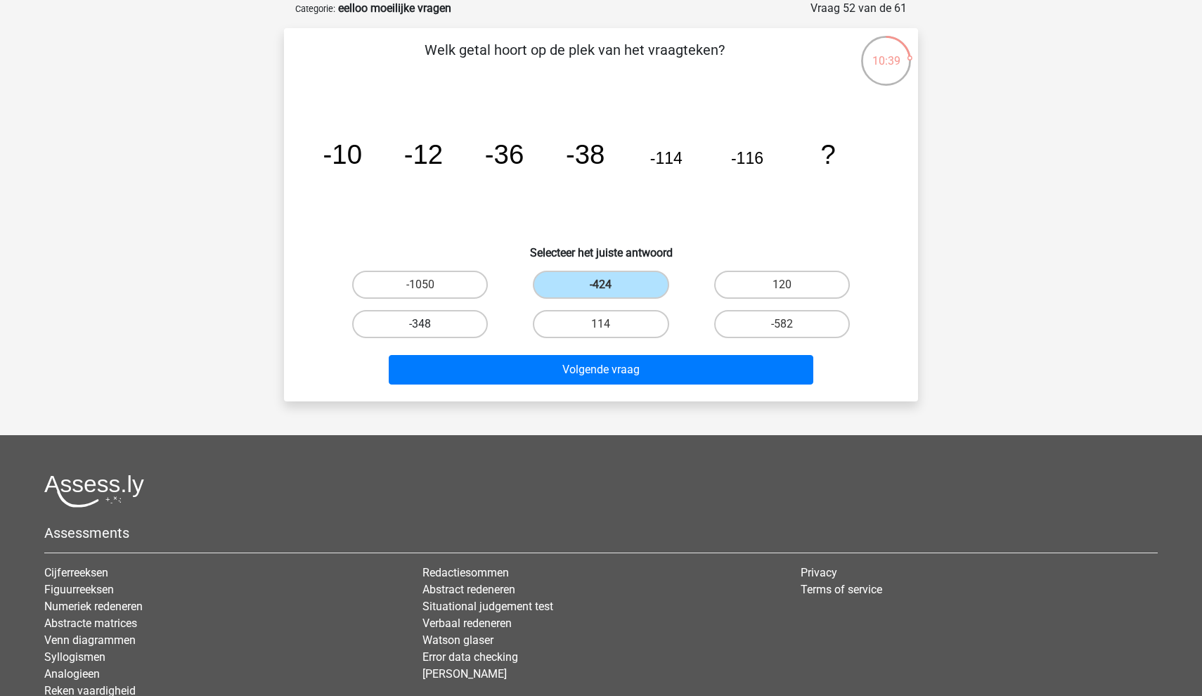
radio input "true"
click at [546, 399] on div "Welk getal hoort op de plek van het vraagteken? image/svg+xml -10 -12 -36 -38 -…" at bounding box center [601, 214] width 634 height 373
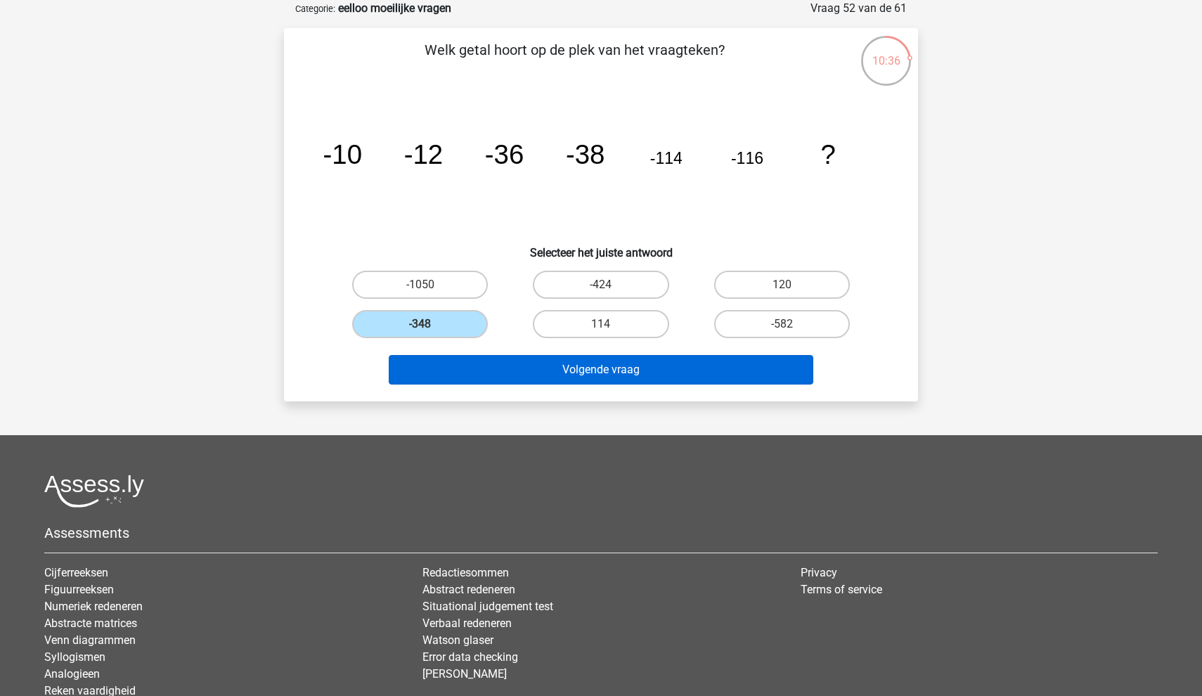
click at [594, 373] on button "Volgende vraag" at bounding box center [601, 370] width 425 height 30
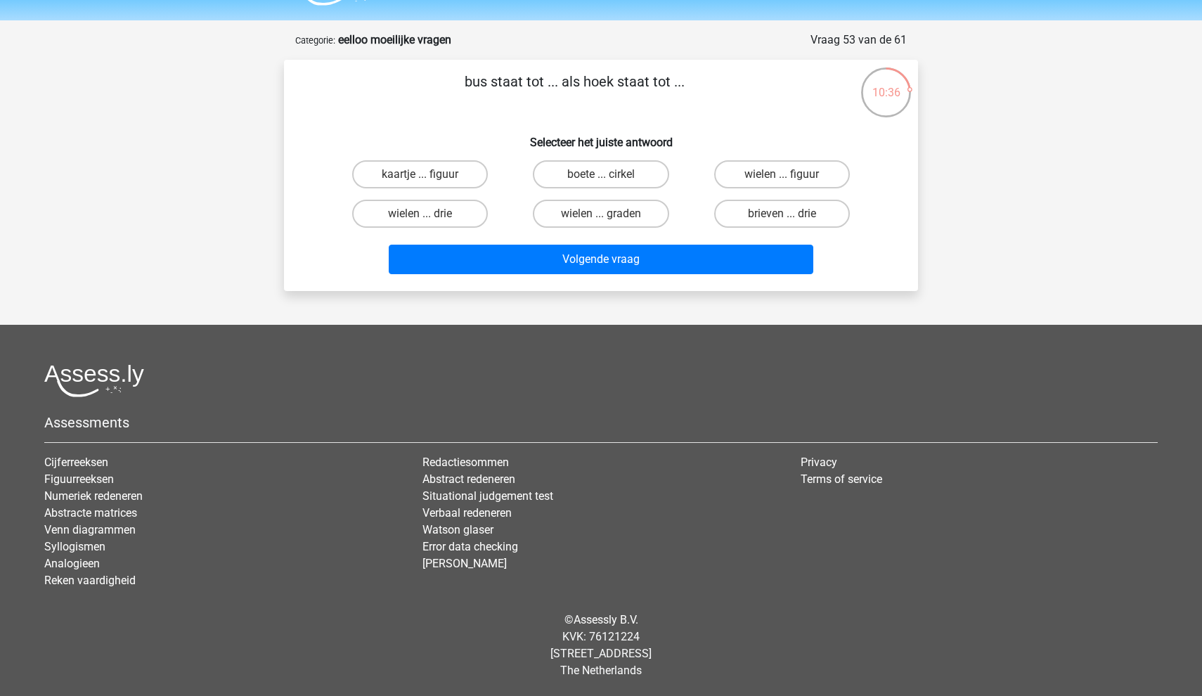
scroll to position [39, 0]
click at [468, 169] on label "kaartje ... figuur" at bounding box center [420, 174] width 136 height 28
click at [430, 174] on input "kaartje ... figuur" at bounding box center [424, 178] width 9 height 9
radio input "true"
click at [761, 181] on label "wielen ... figuur" at bounding box center [782, 174] width 136 height 28
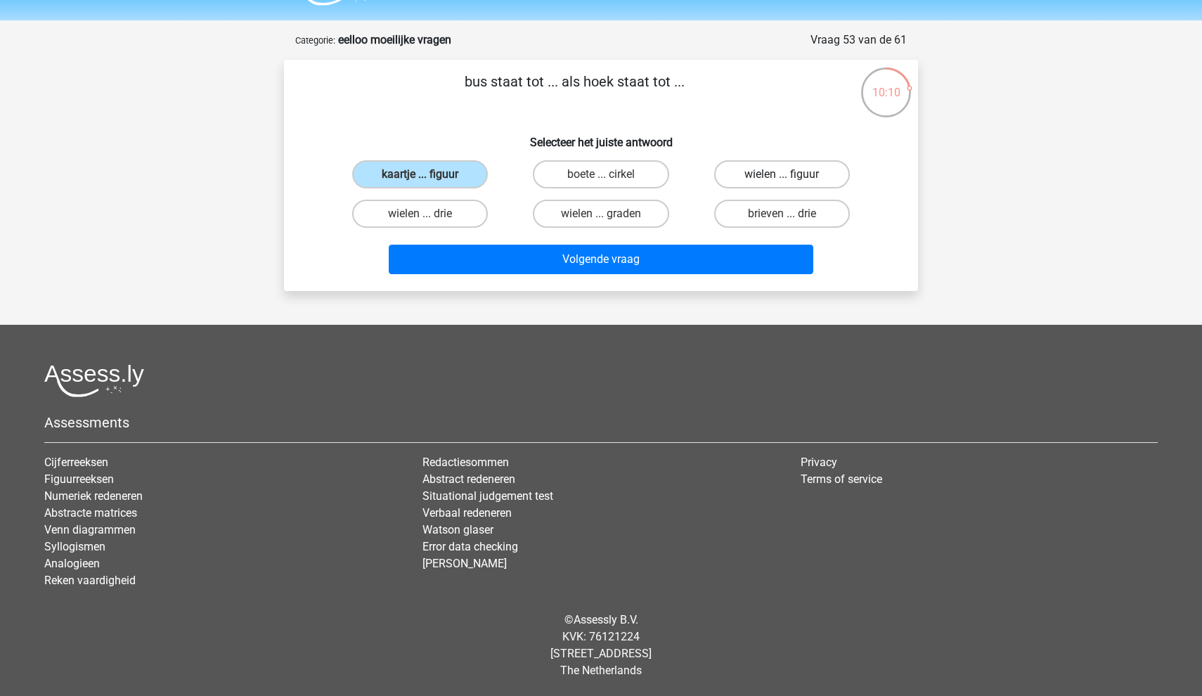
click at [782, 181] on input "wielen ... figuur" at bounding box center [786, 178] width 9 height 9
radio input "true"
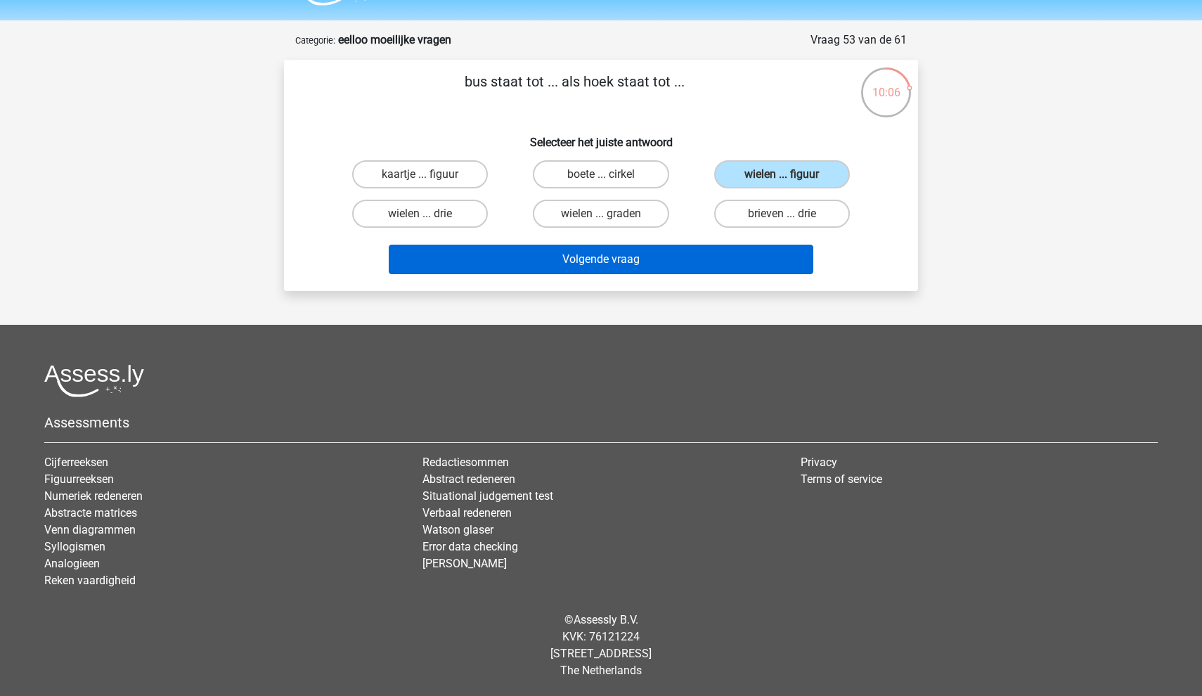
click at [726, 271] on button "Volgende vraag" at bounding box center [601, 260] width 425 height 30
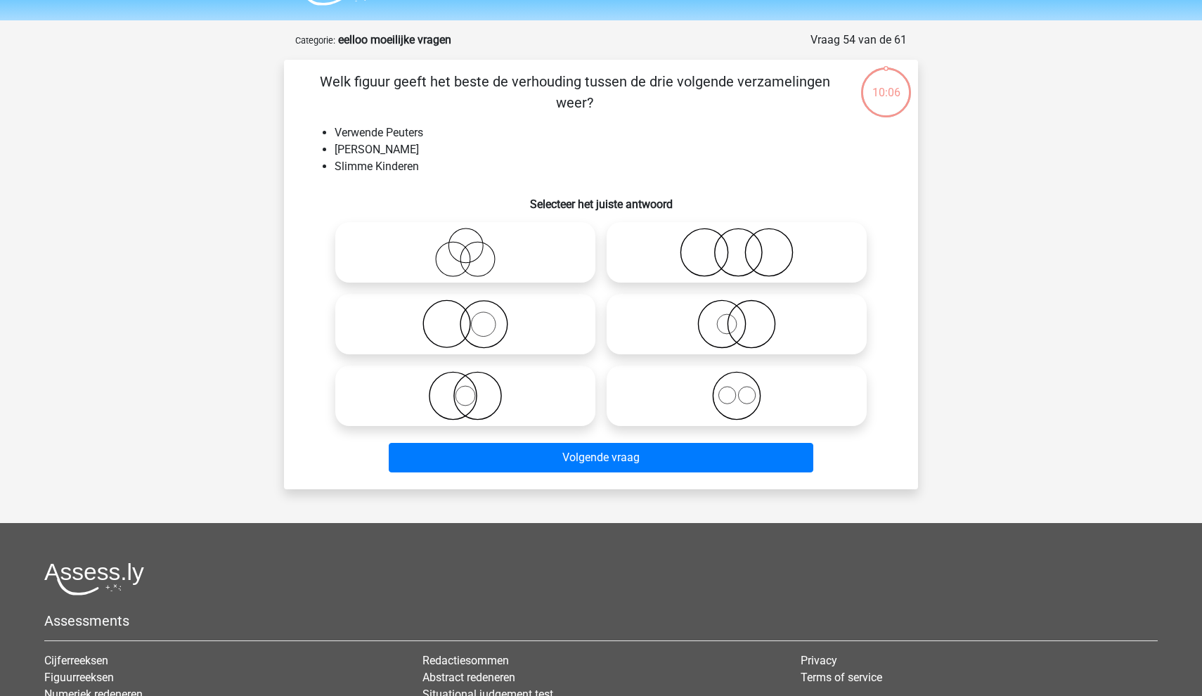
scroll to position [70, 0]
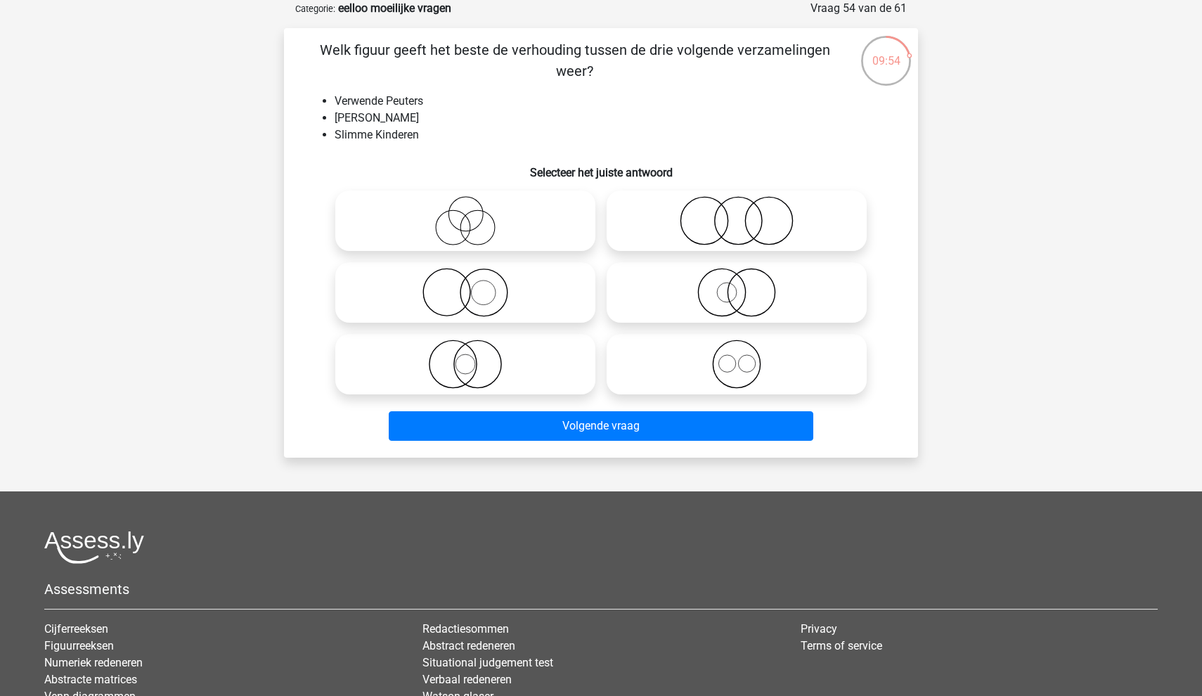
click at [733, 214] on icon at bounding box center [736, 220] width 249 height 49
click at [737, 214] on input "radio" at bounding box center [741, 209] width 9 height 9
radio input "true"
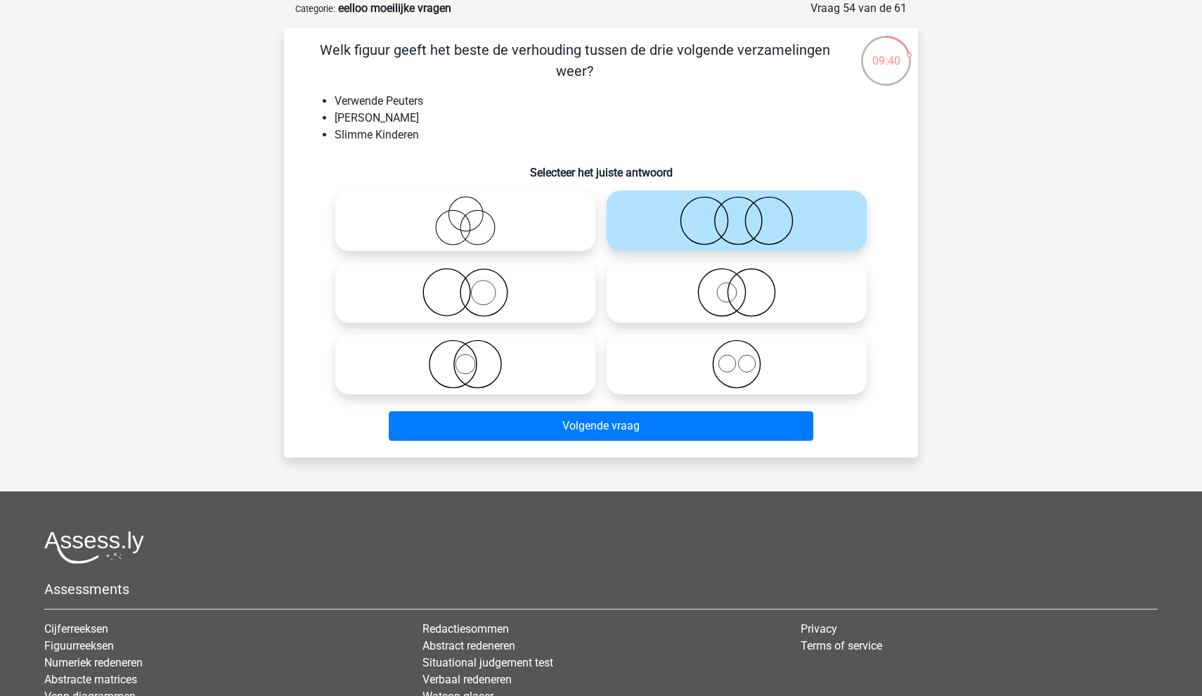
click at [536, 240] on icon at bounding box center [465, 220] width 249 height 49
click at [475, 214] on input "radio" at bounding box center [469, 209] width 9 height 9
radio input "true"
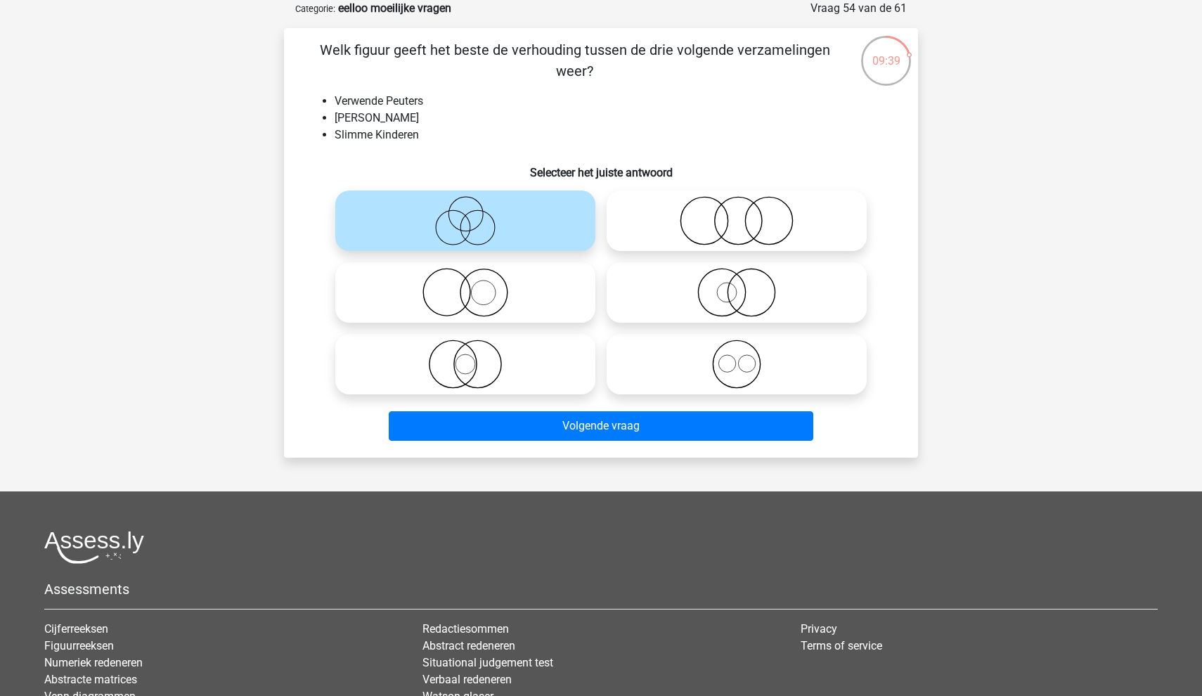
click at [605, 407] on div "Volgende vraag" at bounding box center [601, 423] width 589 height 46
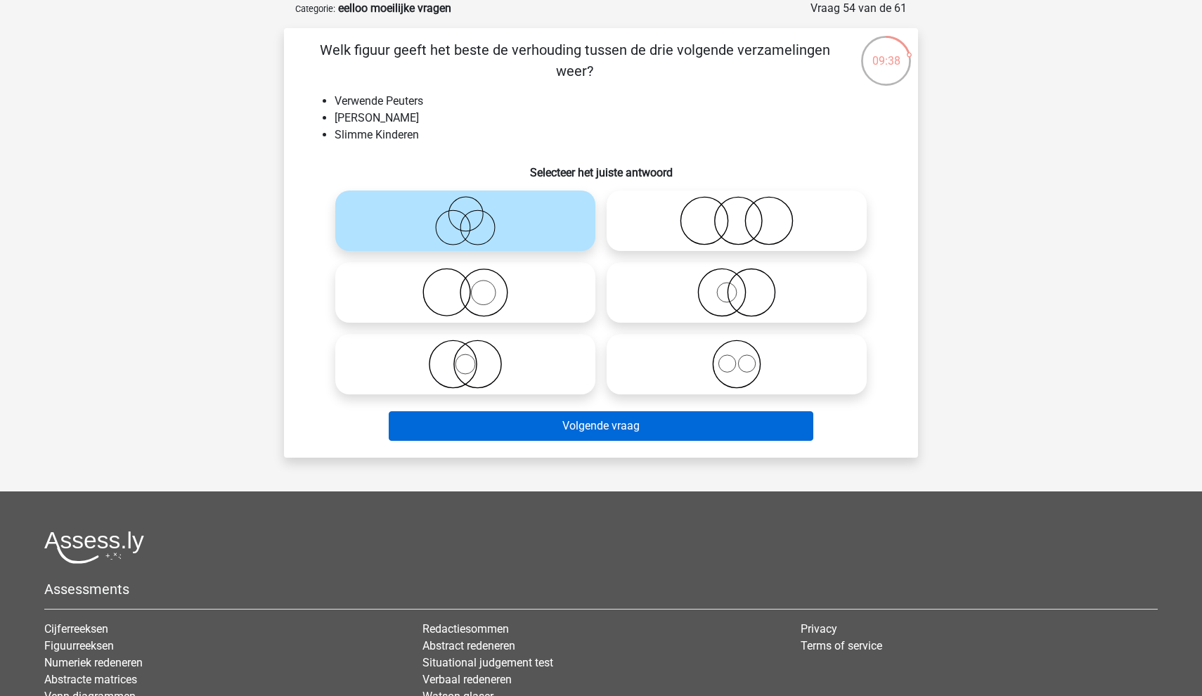
click at [617, 431] on button "Volgende vraag" at bounding box center [601, 426] width 425 height 30
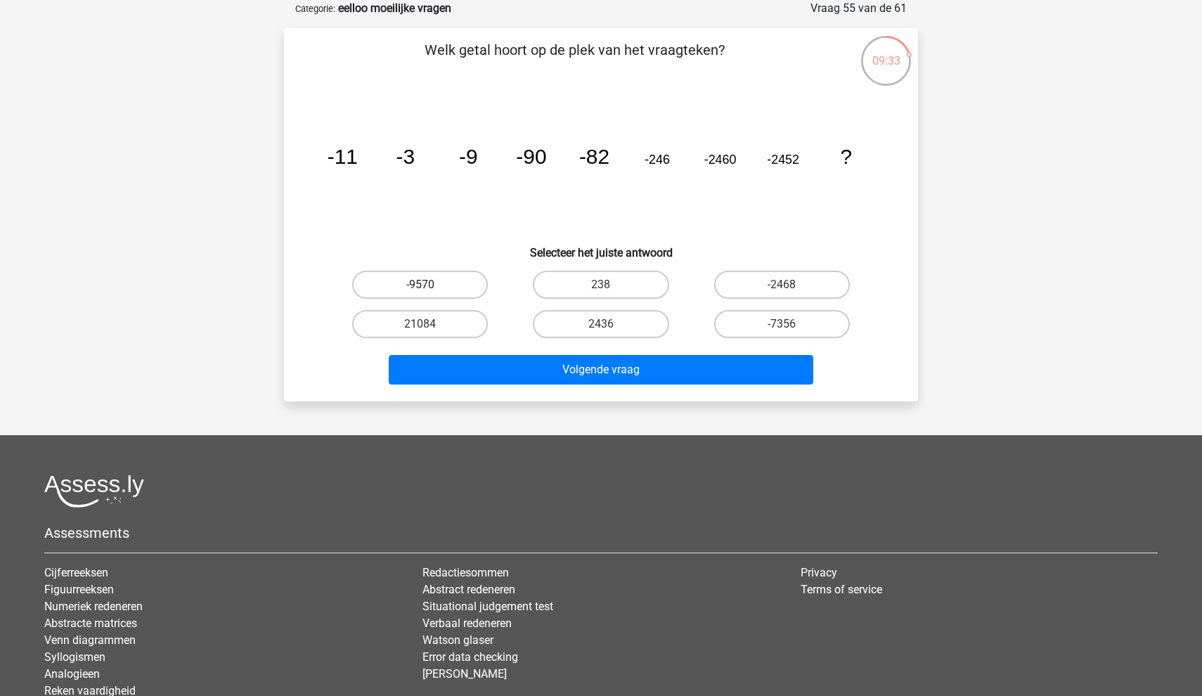
click at [468, 288] on label "-9570" at bounding box center [420, 285] width 136 height 28
click at [430, 288] on input "-9570" at bounding box center [424, 289] width 9 height 9
radio input "true"
click at [762, 281] on label "-2468" at bounding box center [782, 285] width 136 height 28
click at [782, 285] on input "-2468" at bounding box center [786, 289] width 9 height 9
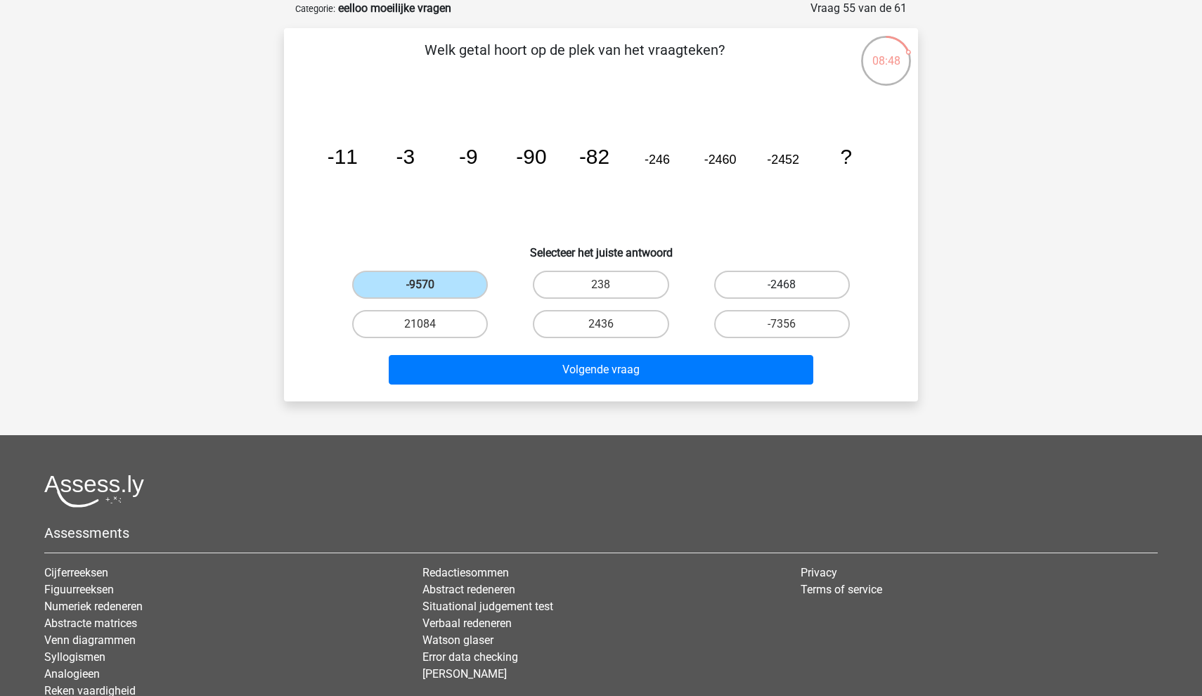
radio input "true"
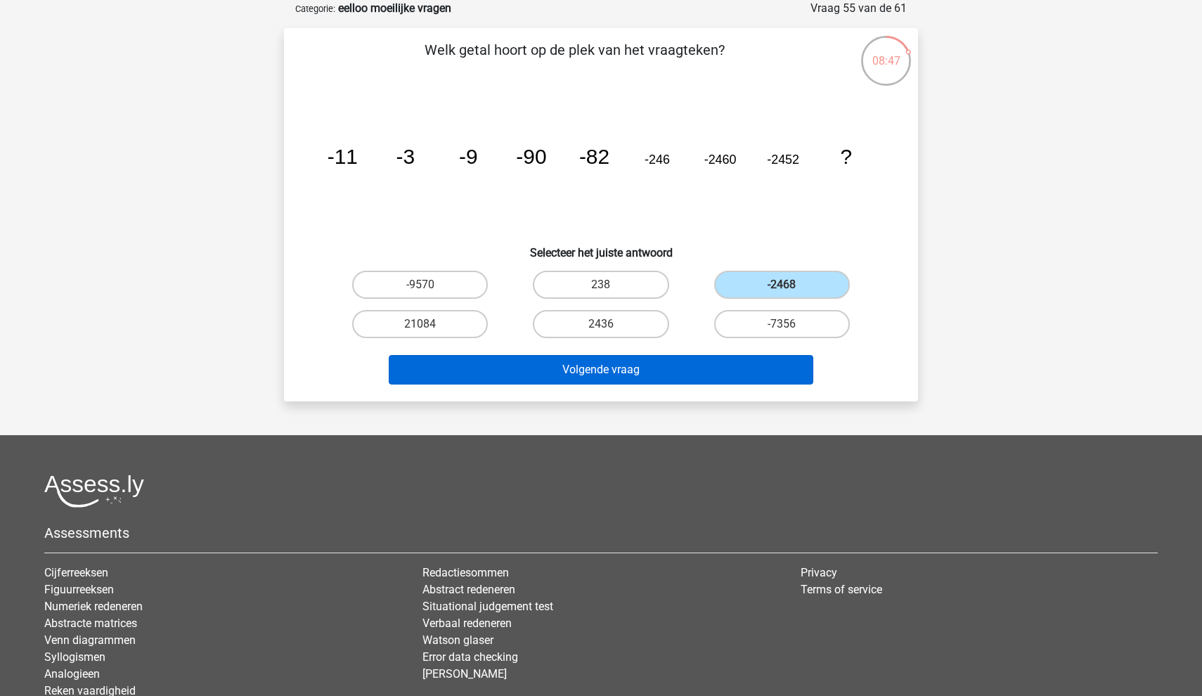
click at [733, 368] on button "Volgende vraag" at bounding box center [601, 370] width 425 height 30
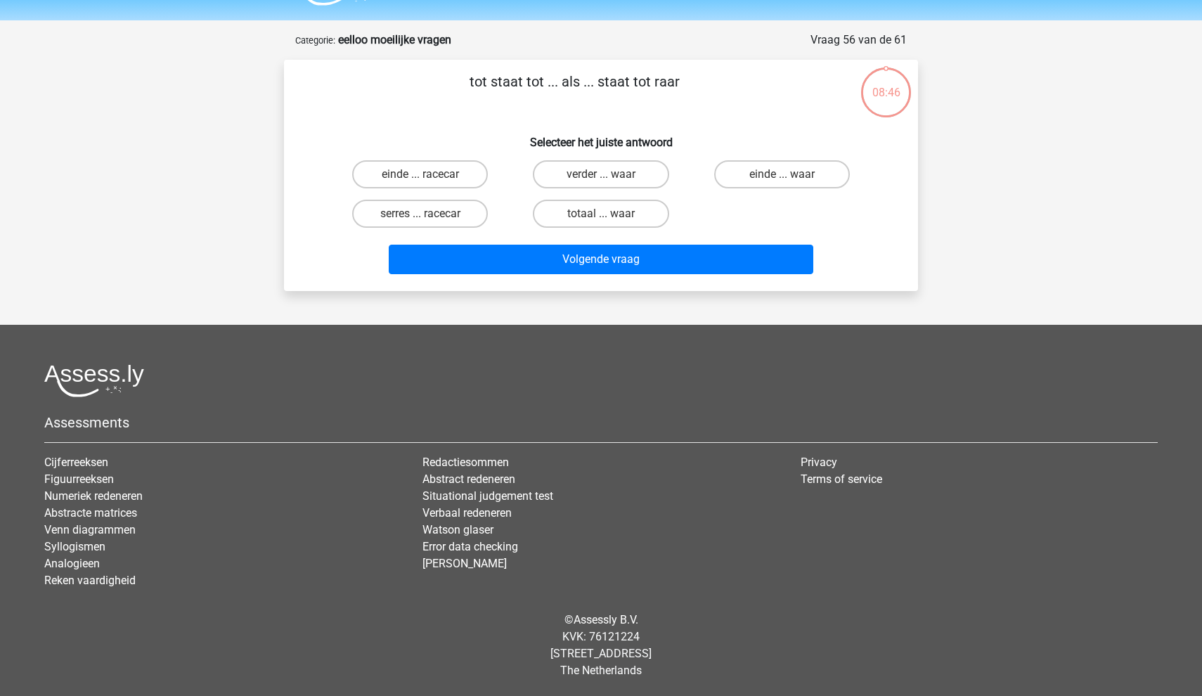
scroll to position [39, 0]
click at [774, 174] on label "einde ... waar" at bounding box center [782, 174] width 136 height 28
click at [782, 174] on input "einde ... waar" at bounding box center [786, 178] width 9 height 9
radio input "true"
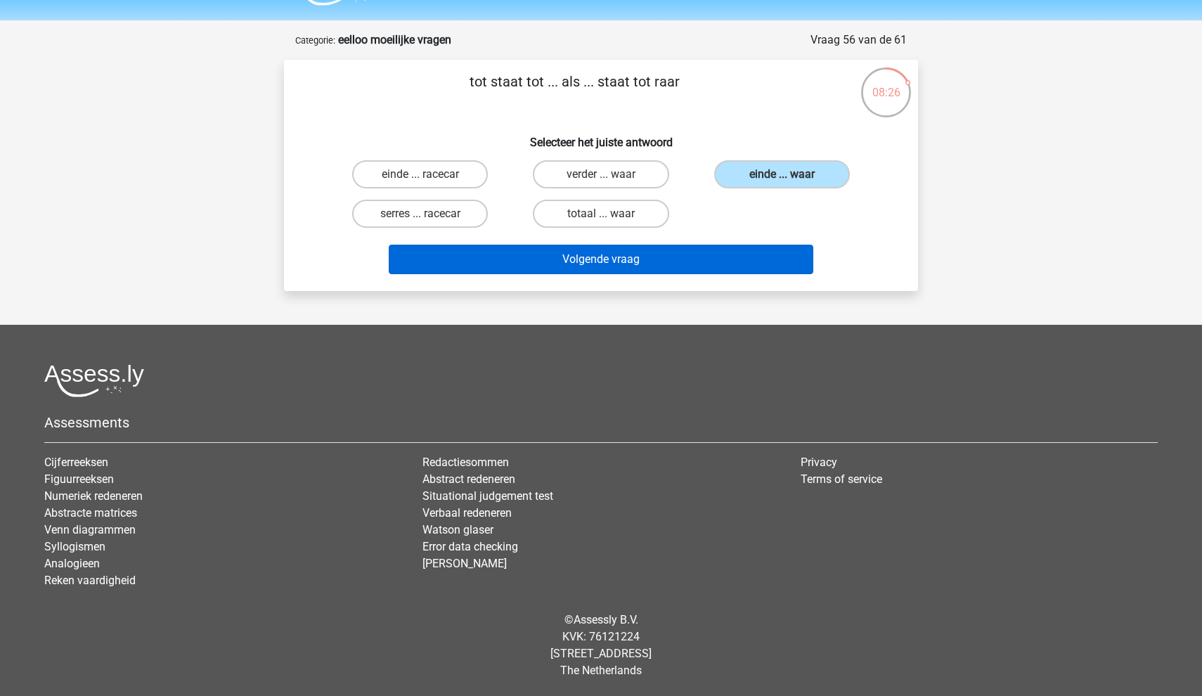
click at [678, 268] on button "Volgende vraag" at bounding box center [601, 260] width 425 height 30
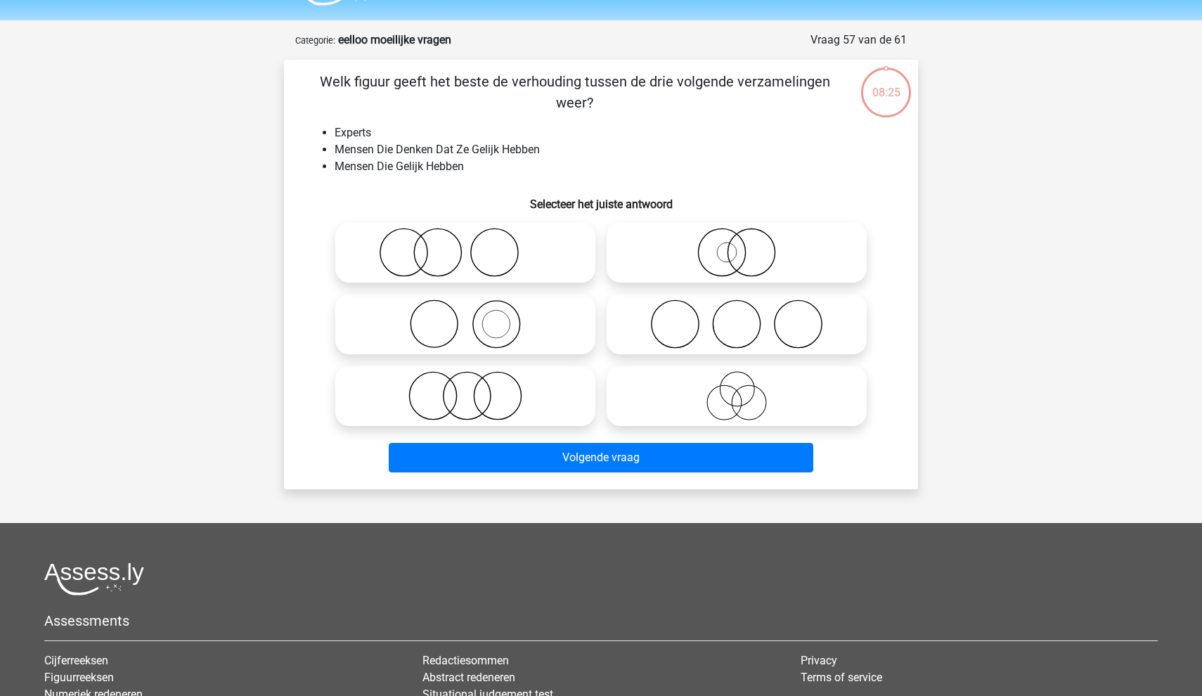
scroll to position [70, 0]
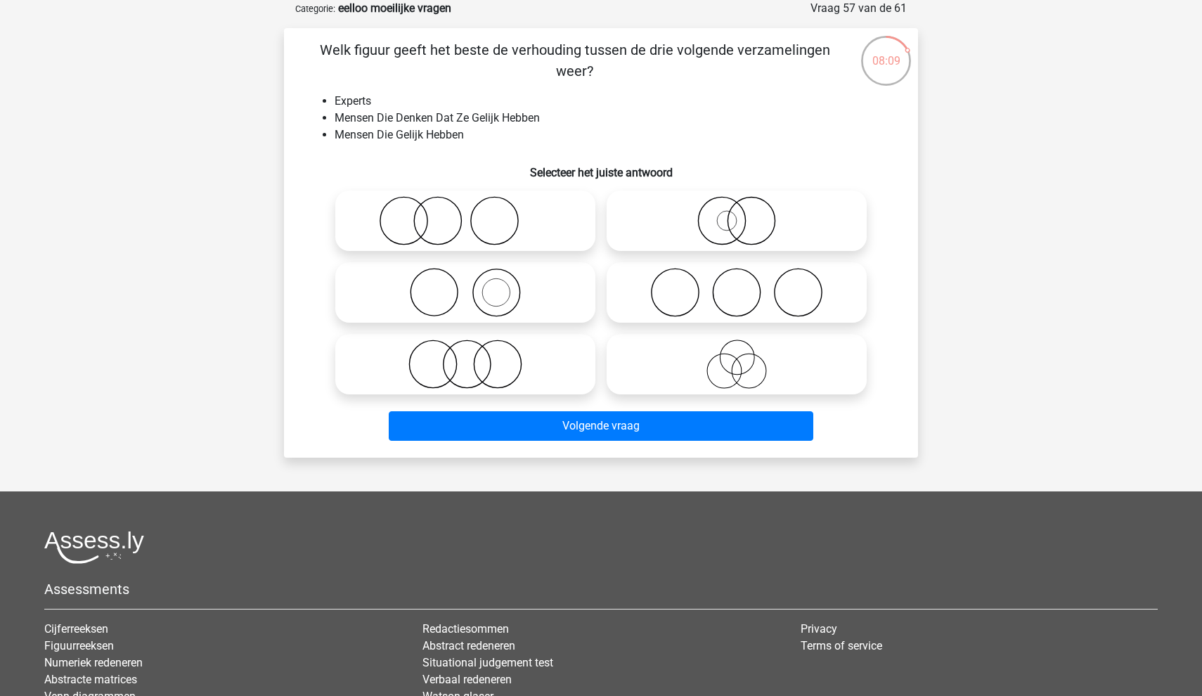
click at [506, 297] on icon at bounding box center [465, 292] width 249 height 49
click at [475, 285] on input "radio" at bounding box center [469, 280] width 9 height 9
radio input "true"
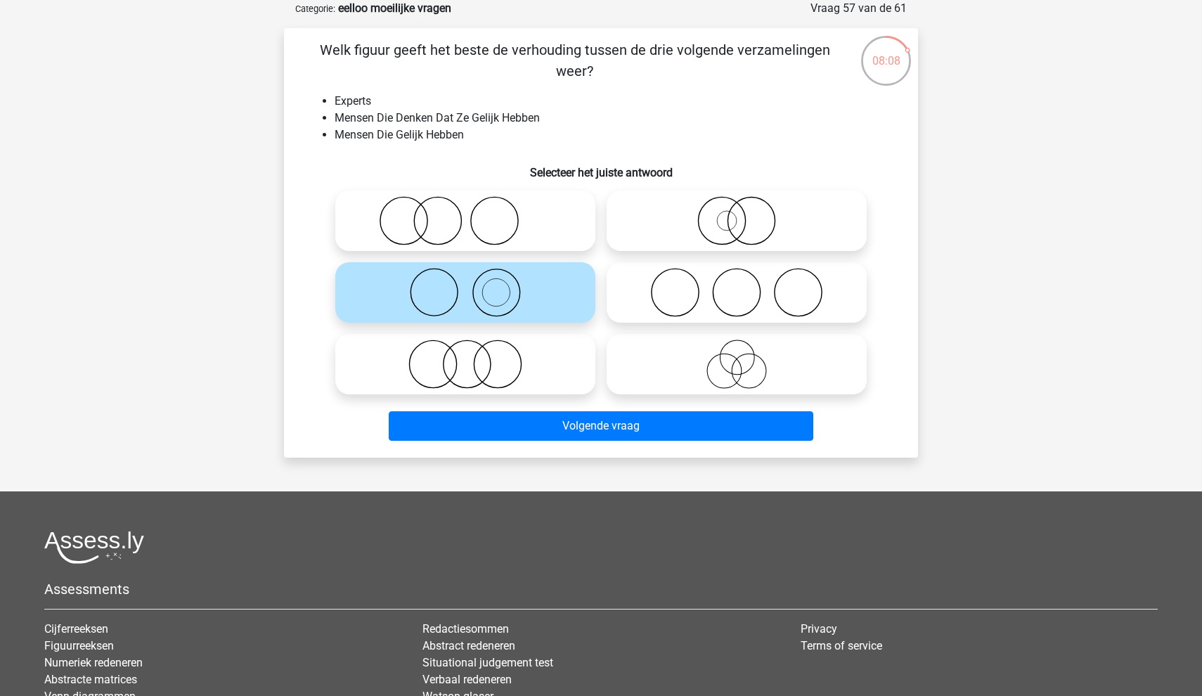
click at [576, 442] on div "Volgende vraag" at bounding box center [601, 428] width 543 height 35
click at [527, 229] on icon at bounding box center [465, 220] width 249 height 49
click at [475, 214] on input "radio" at bounding box center [469, 209] width 9 height 9
radio input "true"
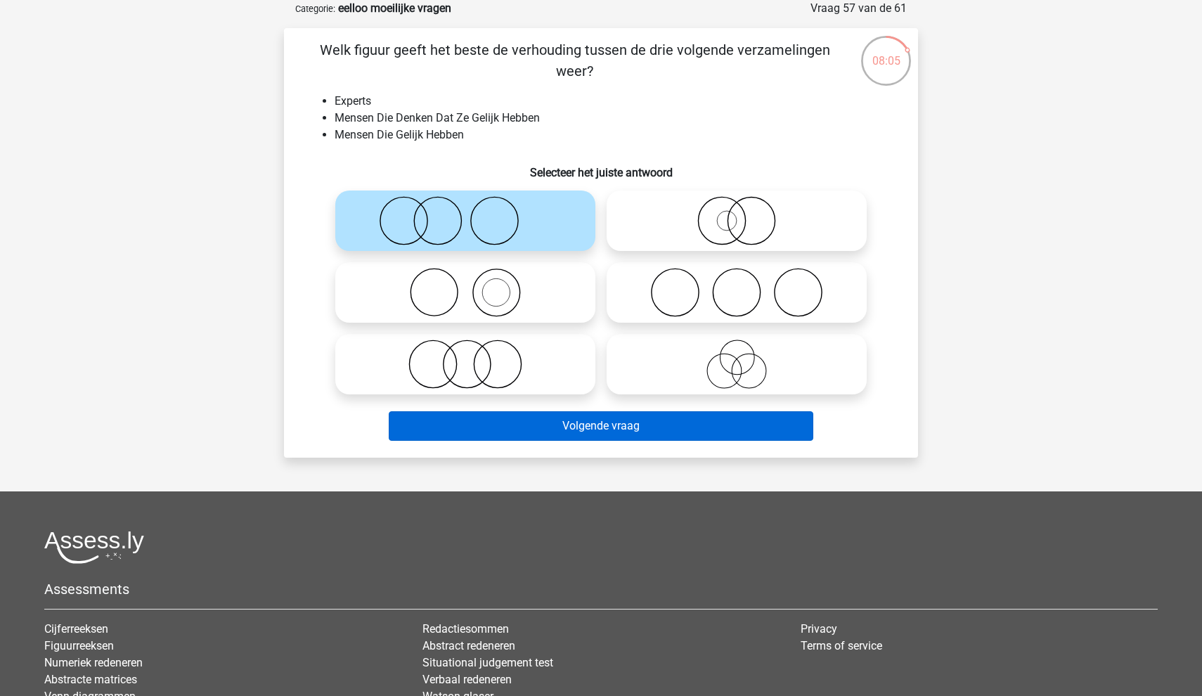
click at [573, 424] on button "Volgende vraag" at bounding box center [601, 426] width 425 height 30
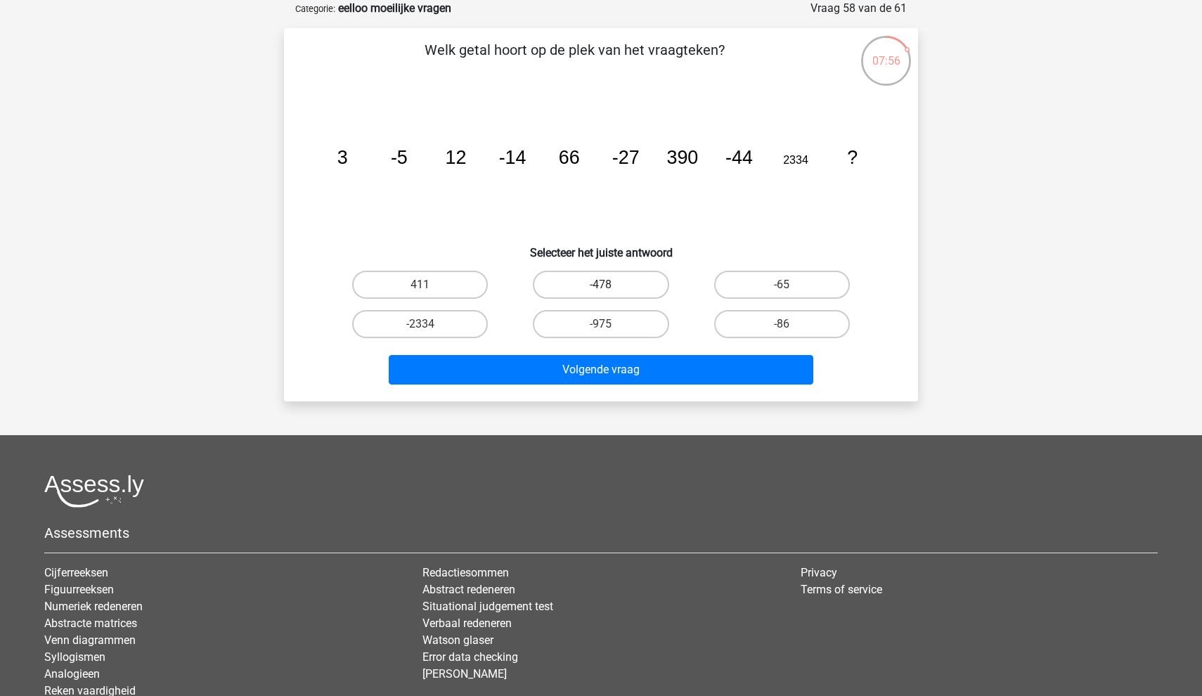
click at [654, 295] on label "-478" at bounding box center [601, 285] width 136 height 28
click at [610, 294] on input "-478" at bounding box center [605, 289] width 9 height 9
radio input "true"
click at [792, 280] on label "-65" at bounding box center [782, 285] width 136 height 28
click at [791, 285] on input "-65" at bounding box center [786, 289] width 9 height 9
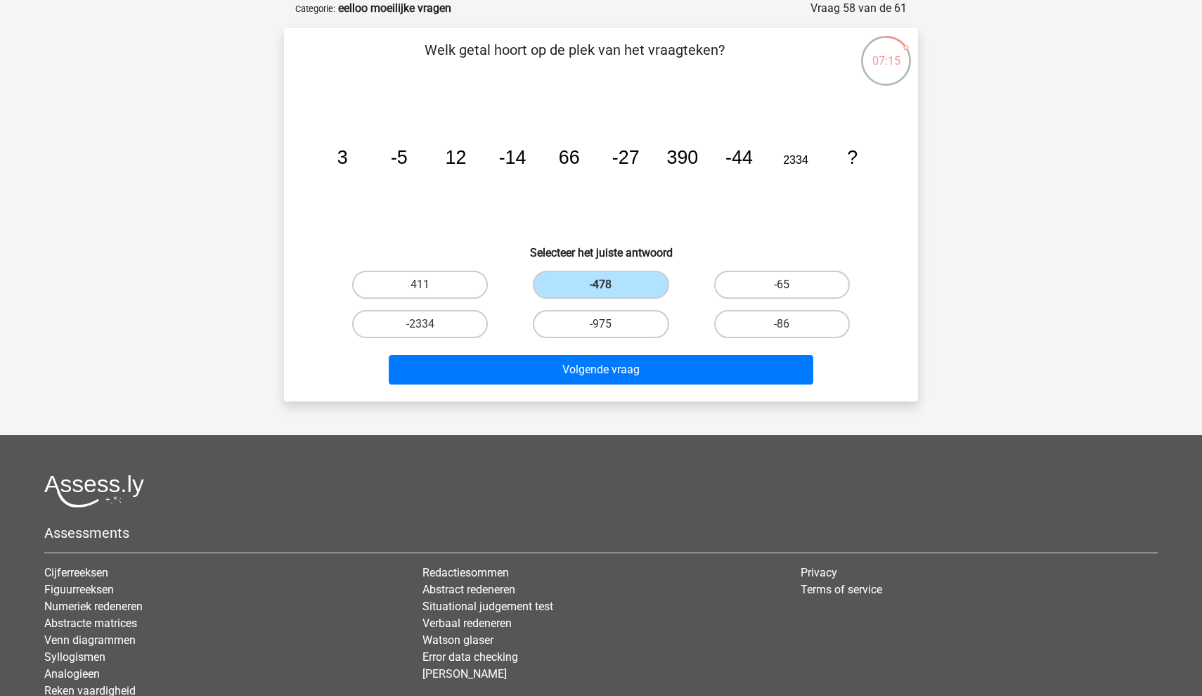
radio input "true"
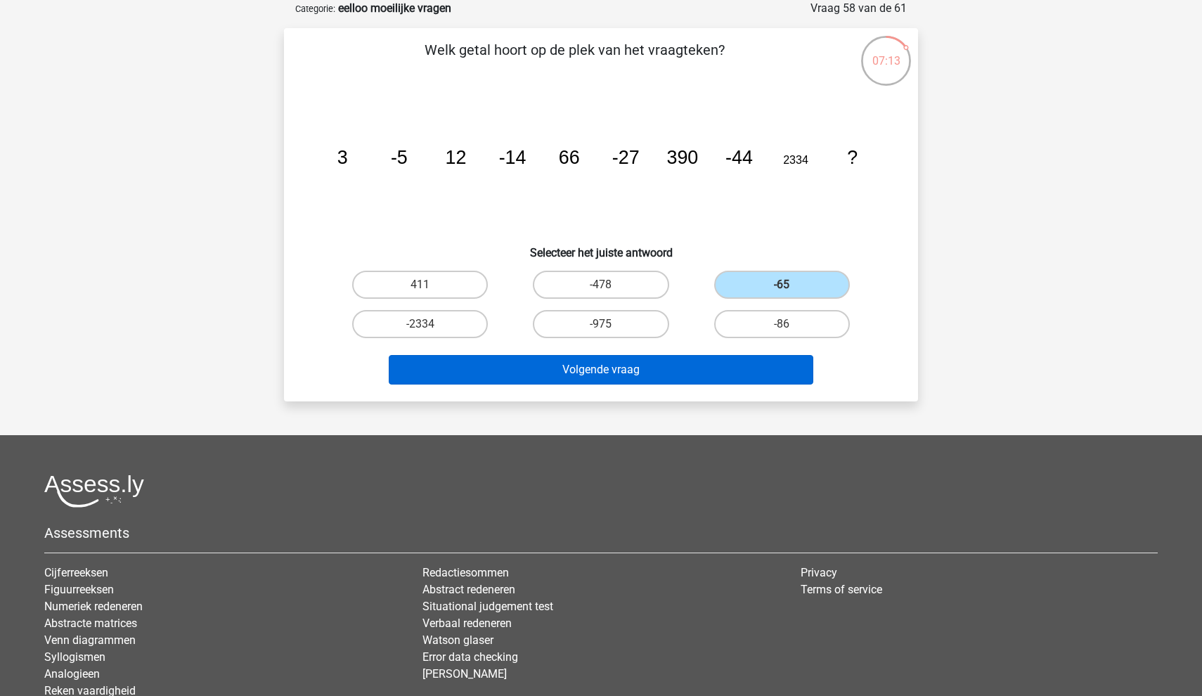
click at [674, 370] on button "Volgende vraag" at bounding box center [601, 370] width 425 height 30
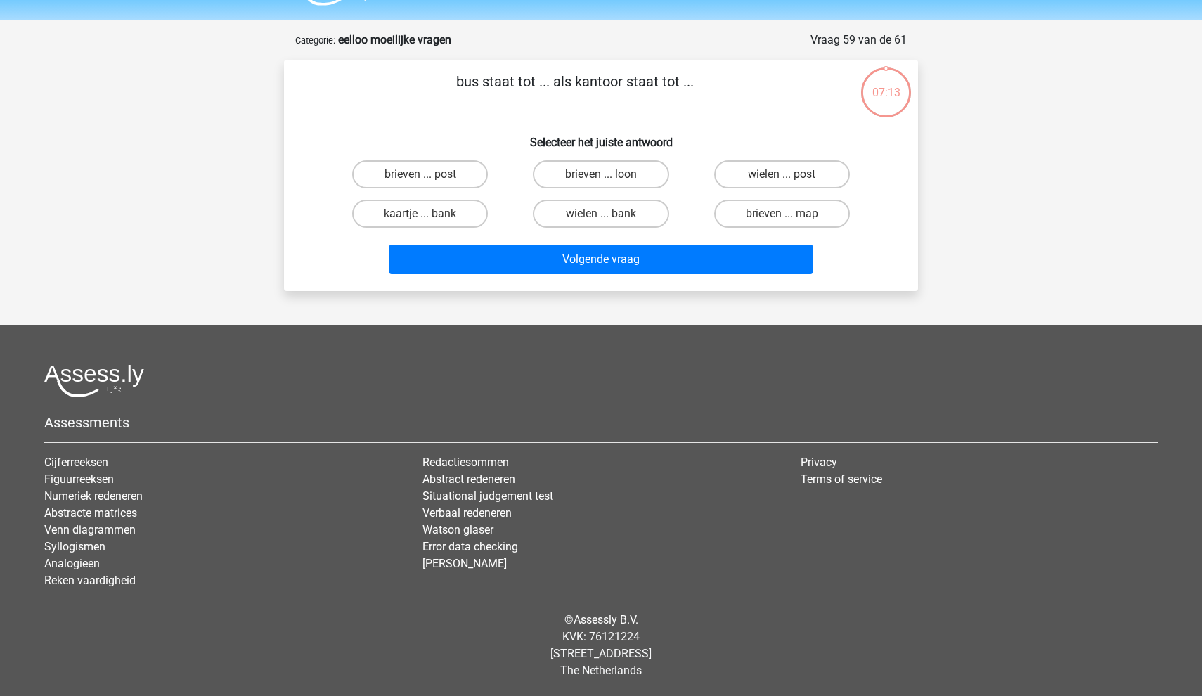
scroll to position [39, 0]
click at [604, 214] on input "wielen ... bank" at bounding box center [605, 218] width 9 height 9
radio input "true"
click at [764, 224] on label "brieven ... map" at bounding box center [782, 214] width 136 height 28
click at [782, 223] on input "brieven ... map" at bounding box center [786, 218] width 9 height 9
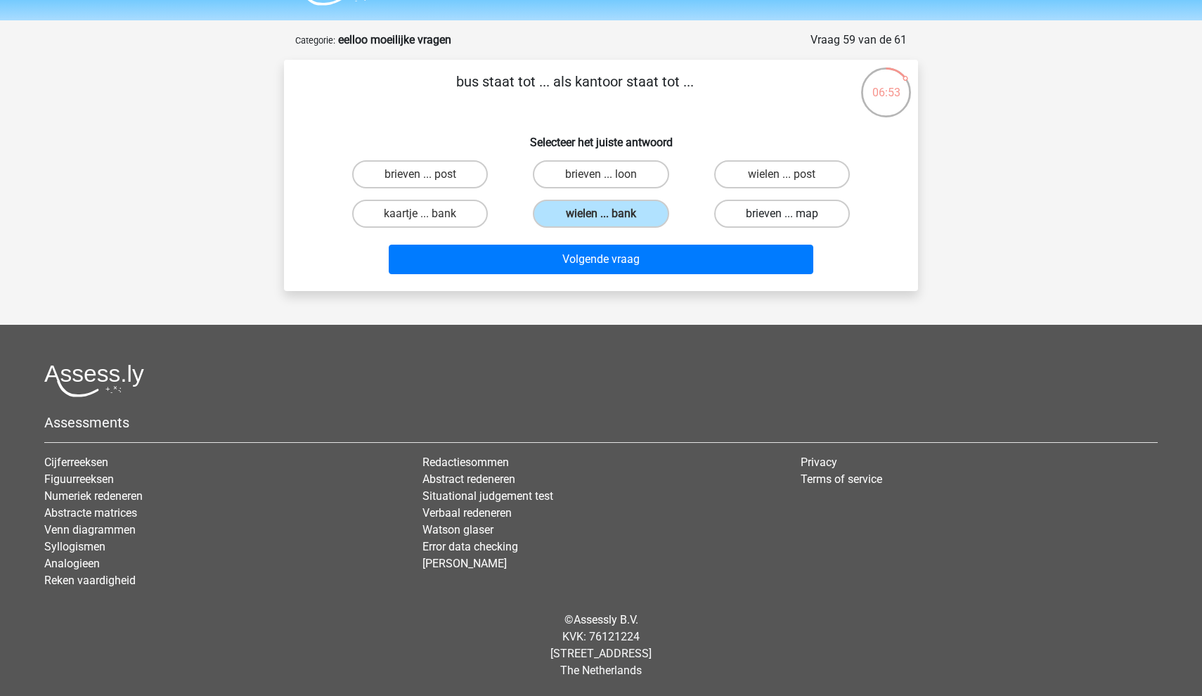
radio input "true"
click at [764, 180] on label "wielen ... post" at bounding box center [782, 174] width 136 height 28
click at [782, 180] on input "wielen ... post" at bounding box center [786, 178] width 9 height 9
radio input "true"
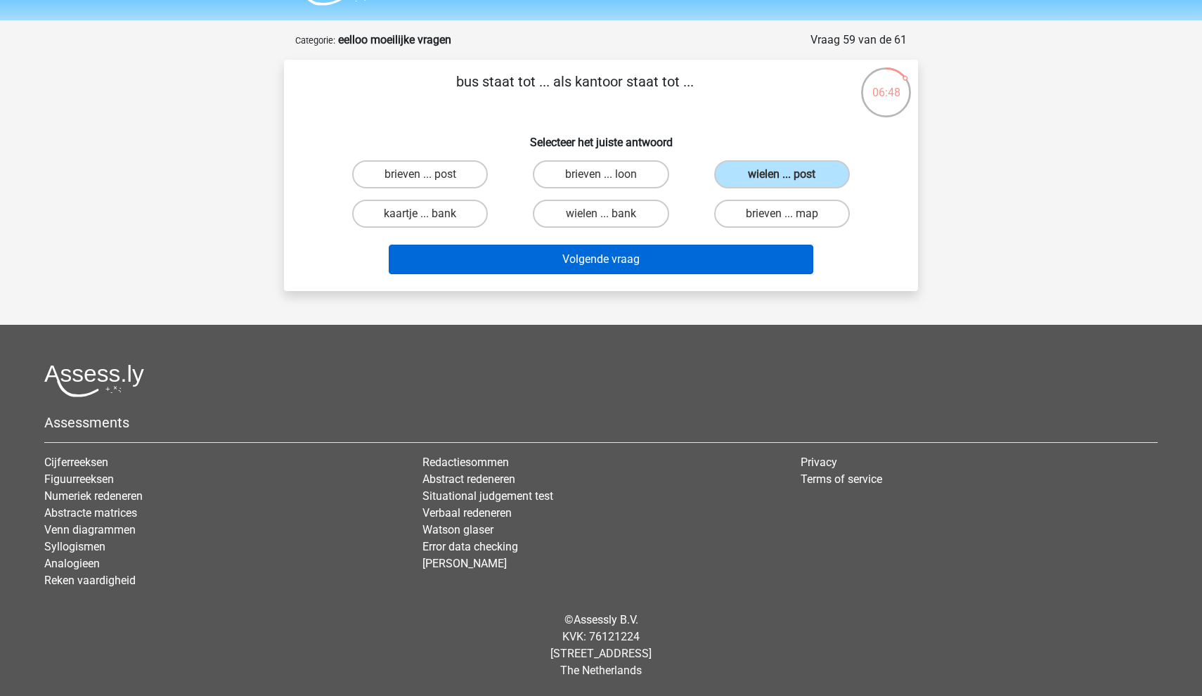
click at [726, 269] on button "Volgende vraag" at bounding box center [601, 260] width 425 height 30
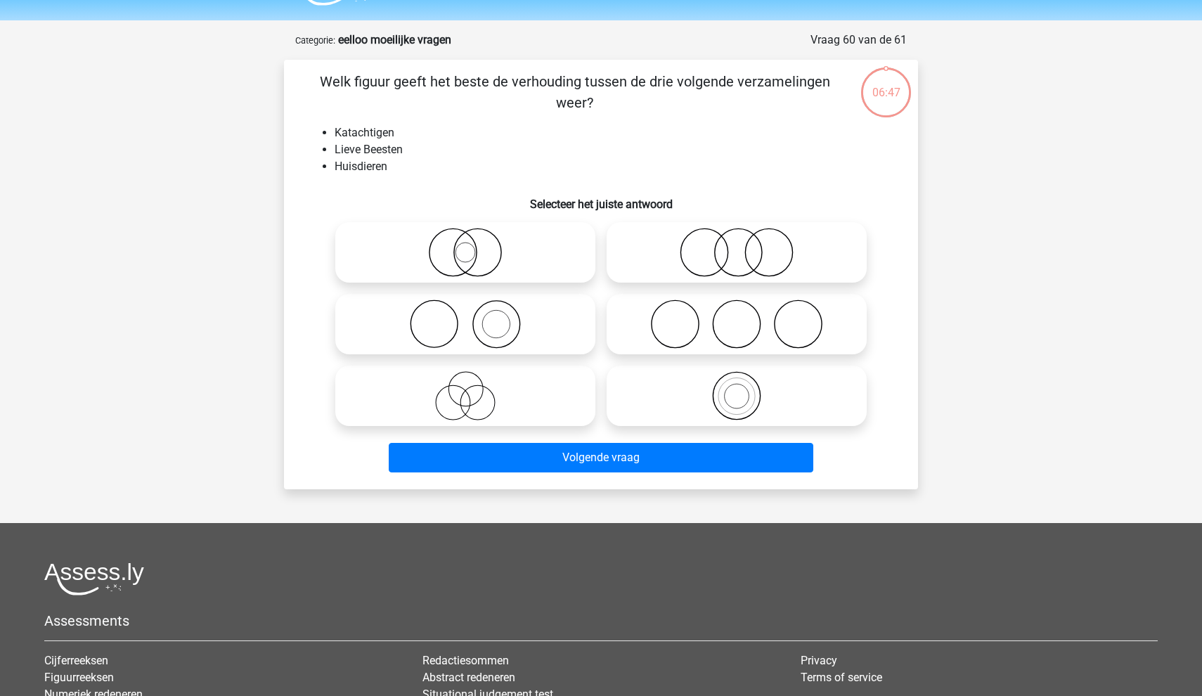
scroll to position [70, 0]
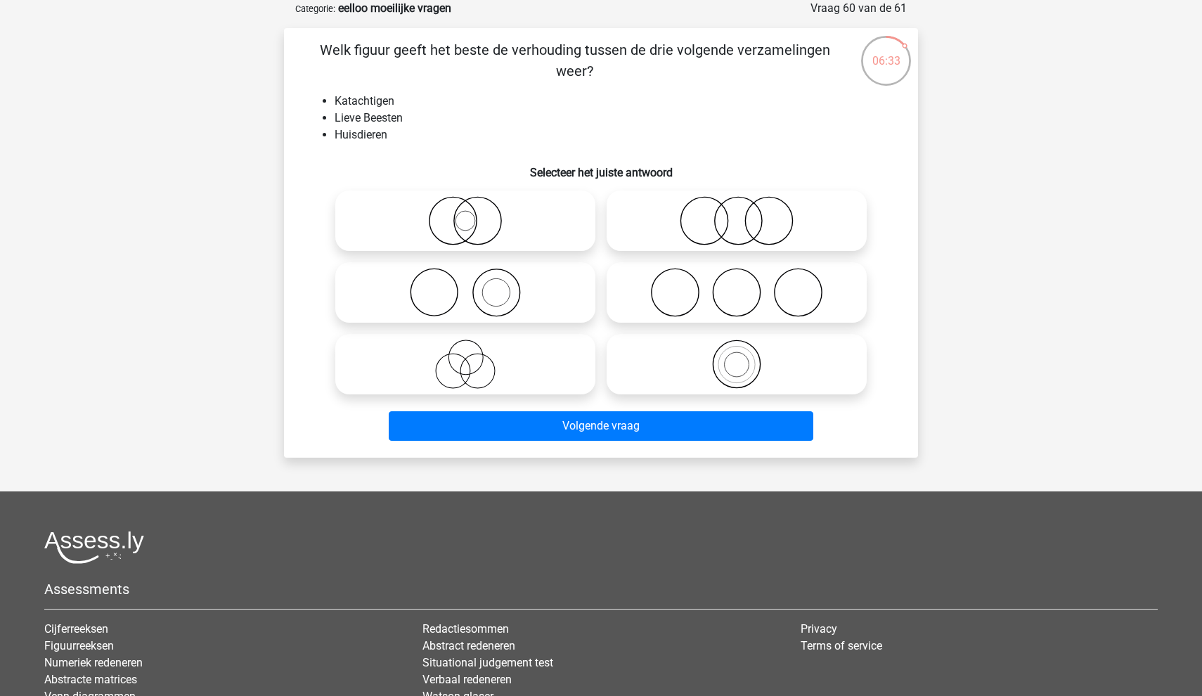
click at [526, 224] on icon at bounding box center [465, 220] width 249 height 49
click at [475, 214] on input "radio" at bounding box center [469, 209] width 9 height 9
radio input "true"
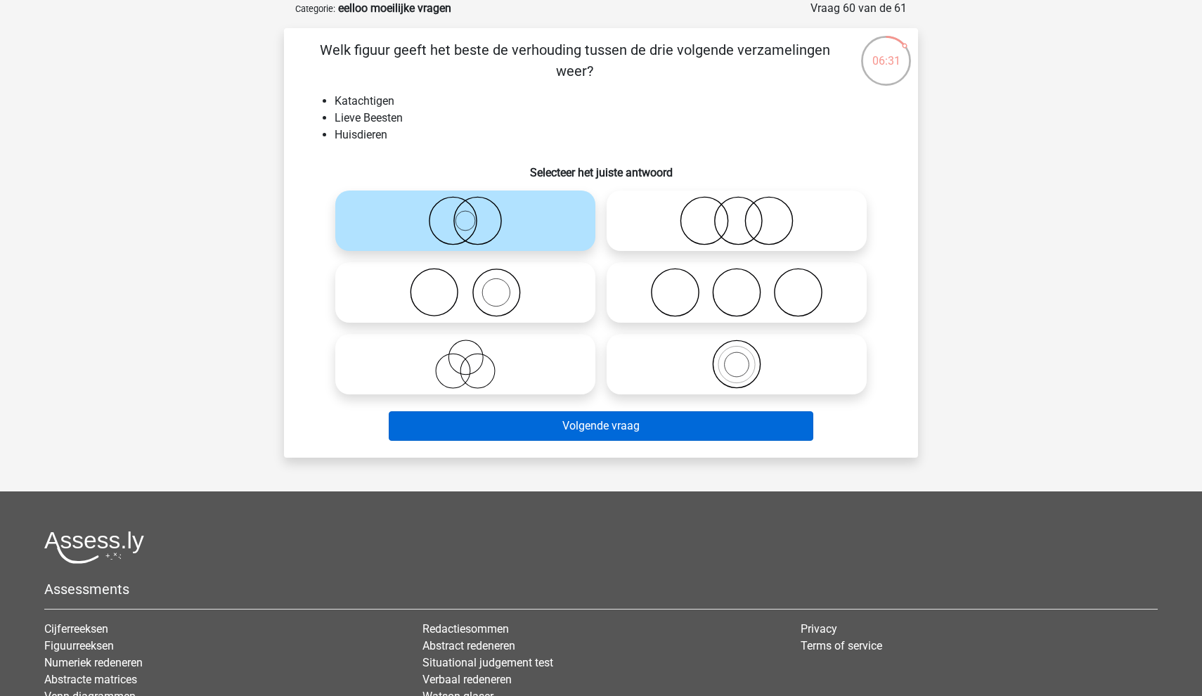
click at [562, 425] on button "Volgende vraag" at bounding box center [601, 426] width 425 height 30
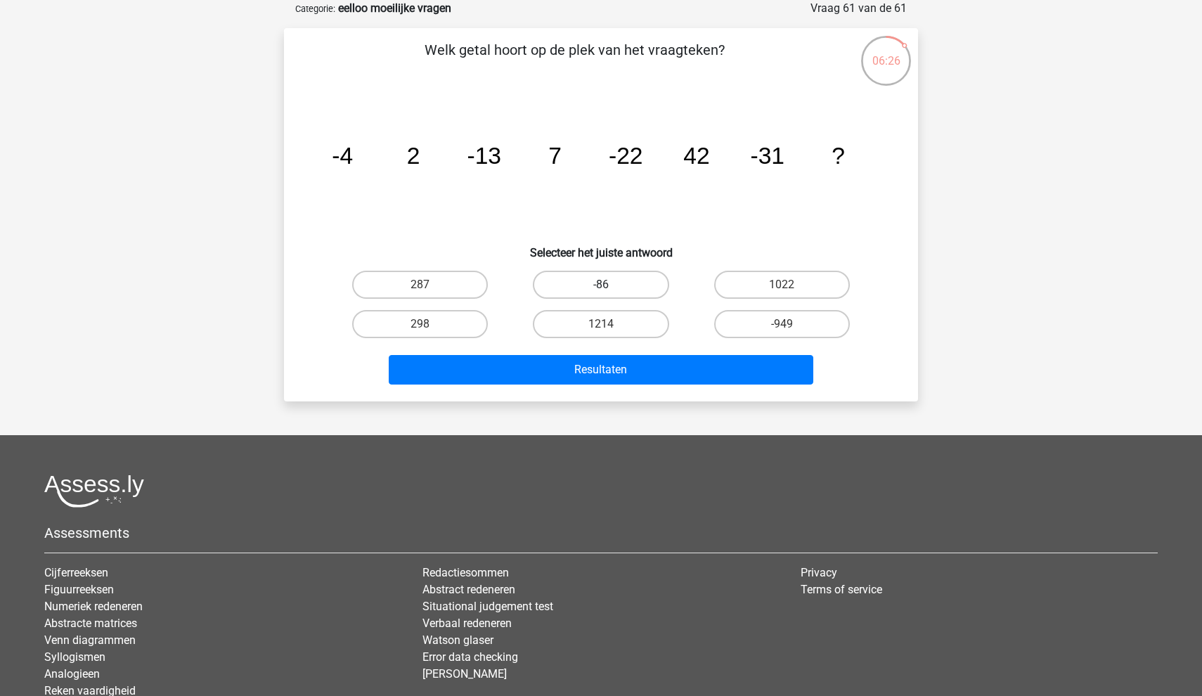
click at [587, 287] on label "-86" at bounding box center [601, 285] width 136 height 28
click at [601, 287] on input "-86" at bounding box center [605, 289] width 9 height 9
radio input "true"
click at [438, 325] on label "298" at bounding box center [420, 324] width 136 height 28
click at [430, 325] on input "298" at bounding box center [424, 328] width 9 height 9
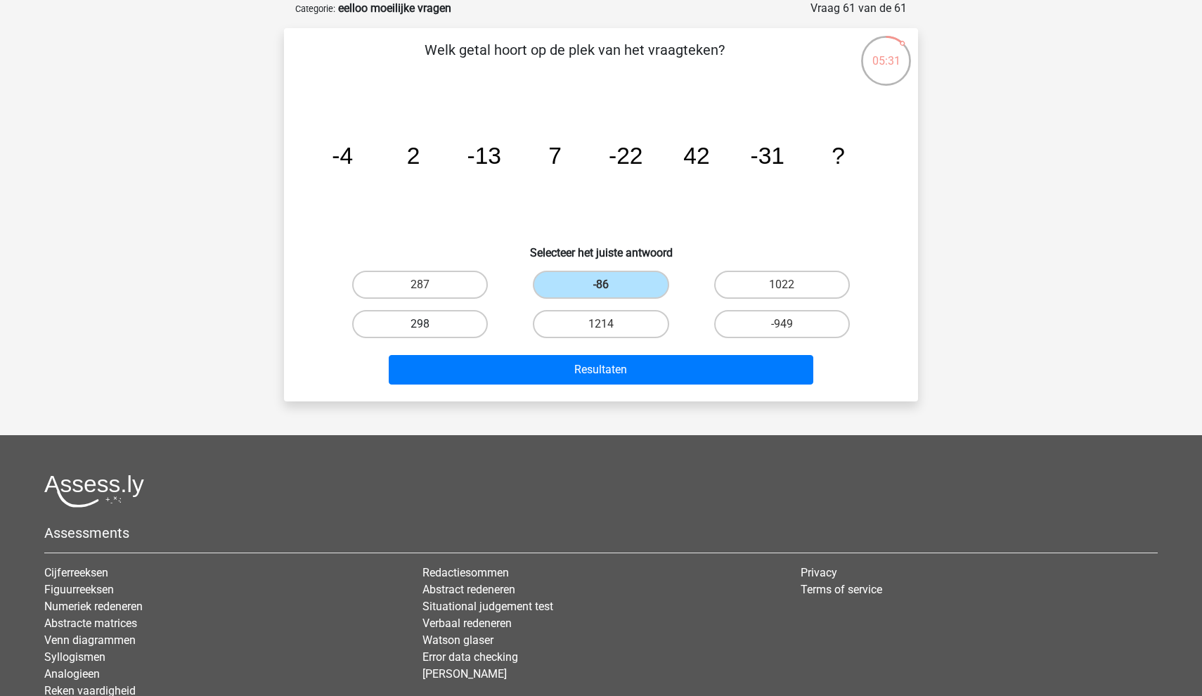
radio input "true"
click at [451, 286] on label "287" at bounding box center [420, 285] width 136 height 28
click at [430, 286] on input "287" at bounding box center [424, 289] width 9 height 9
radio input "true"
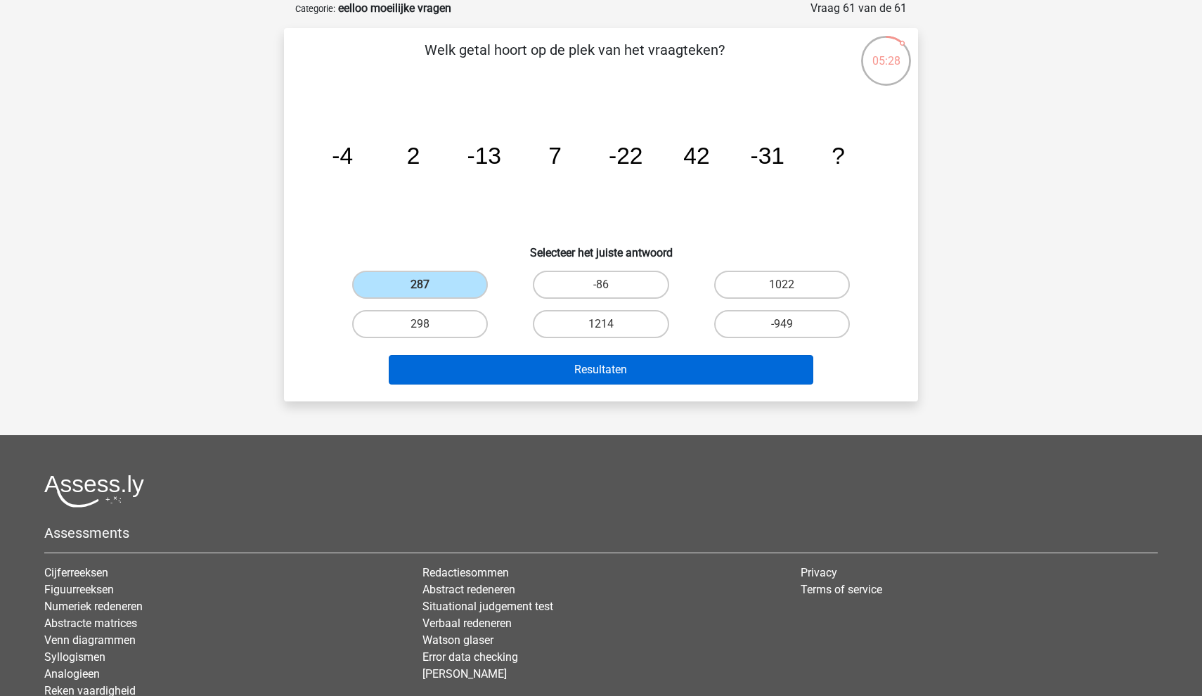
click at [539, 355] on button "Resultaten" at bounding box center [601, 370] width 425 height 30
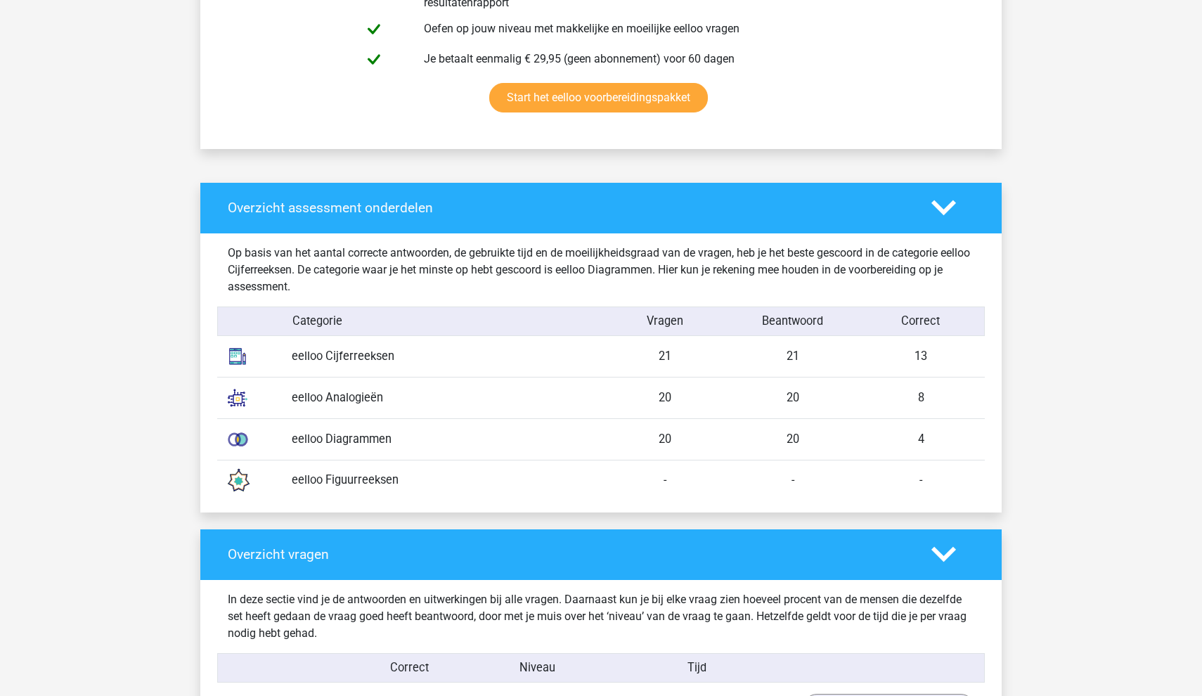
scroll to position [919, 0]
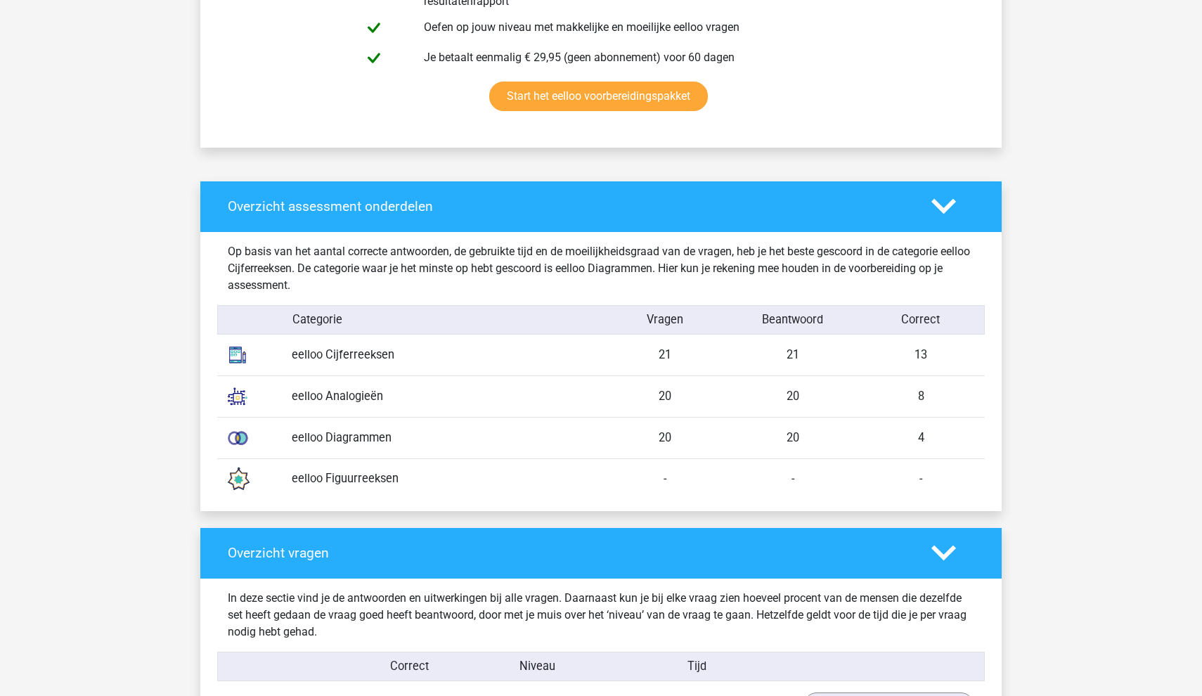
click at [362, 352] on div "eelloo Cijferreeksen" at bounding box center [441, 356] width 320 height 18
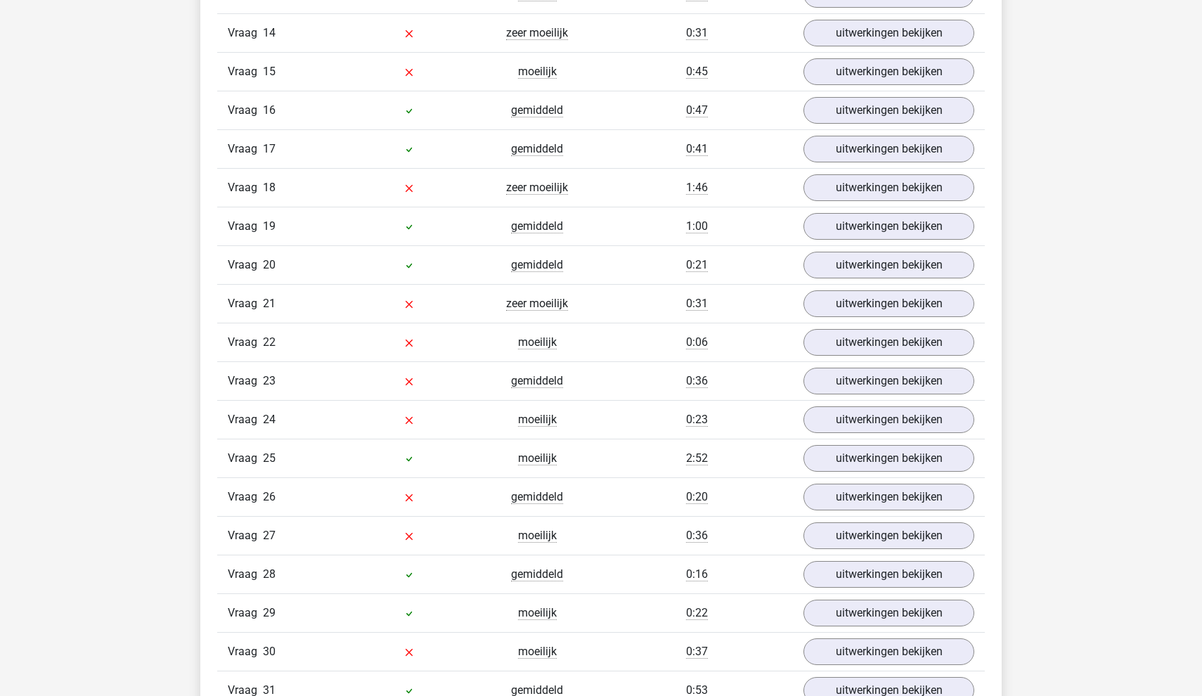
scroll to position [2096, 0]
click at [816, 384] on link "uitwerkingen bekijken" at bounding box center [889, 379] width 196 height 31
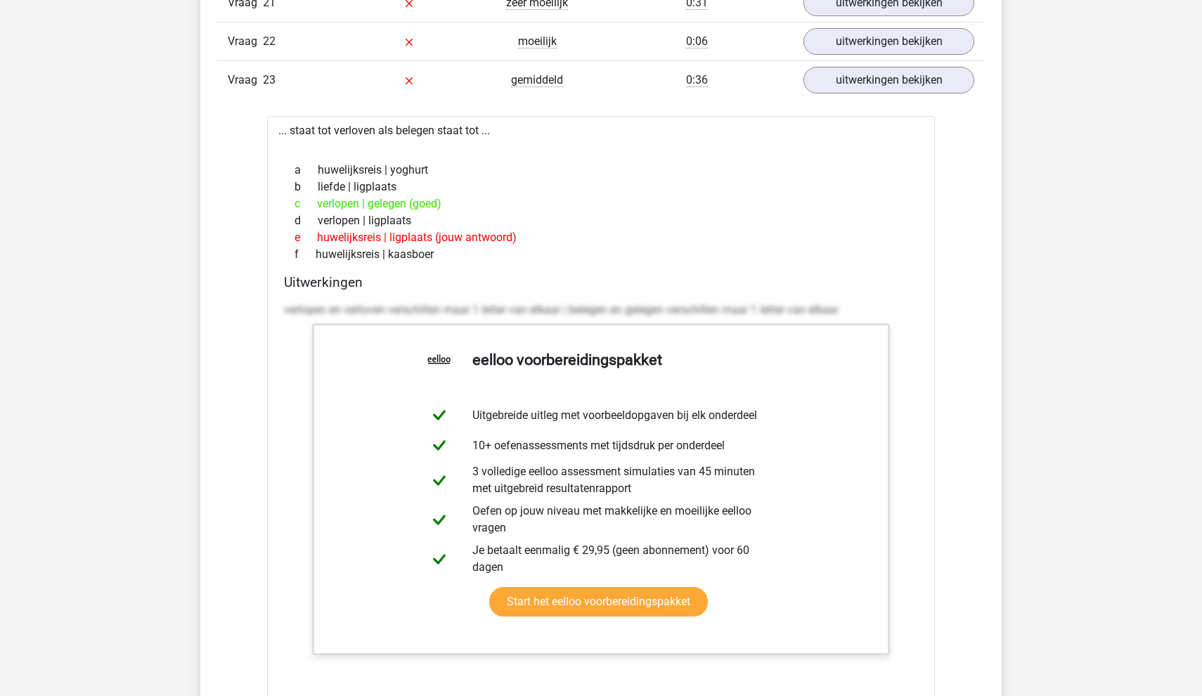
scroll to position [2399, 0]
